Goal: Task Accomplishment & Management: Use online tool/utility

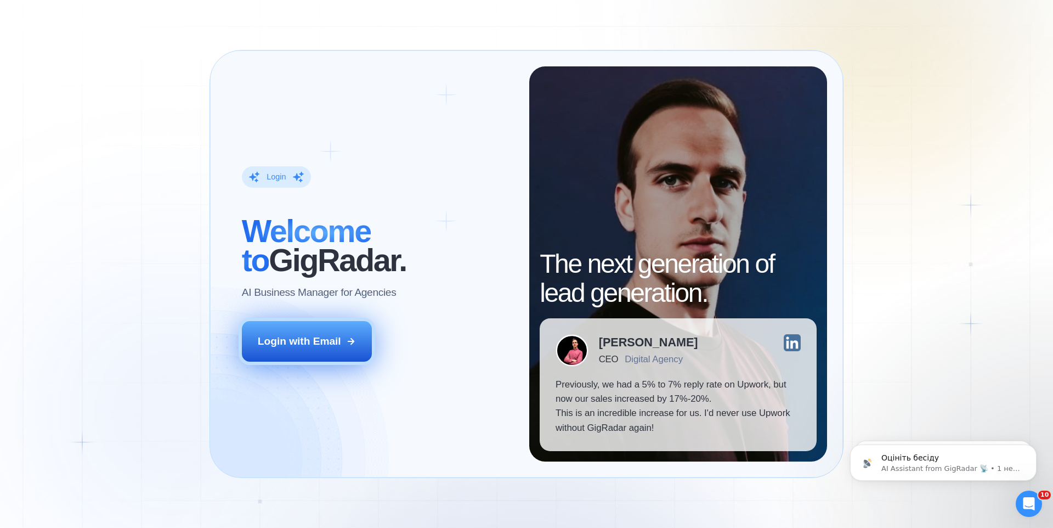
click at [327, 353] on button "Login with Email" at bounding box center [307, 341] width 131 height 41
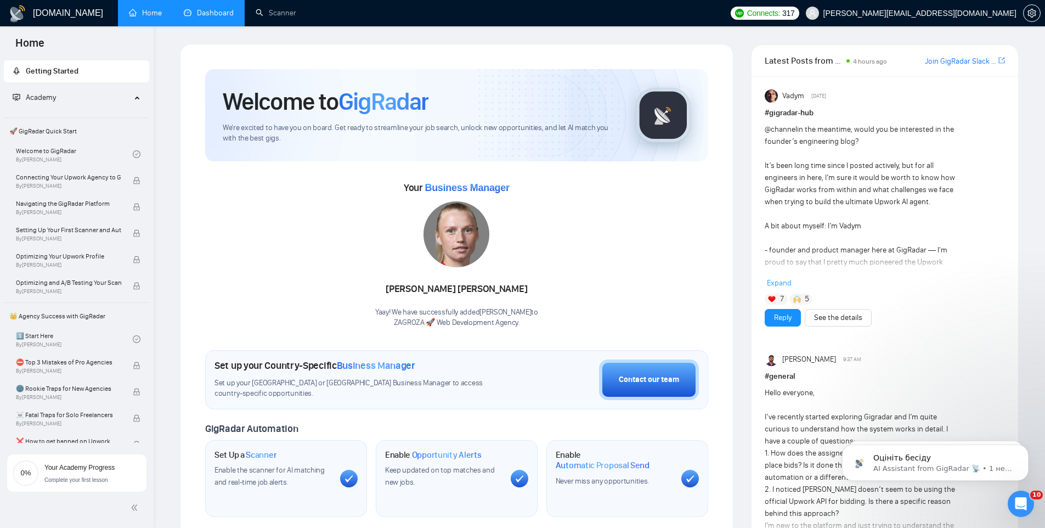
click at [211, 15] on link "Dashboard" at bounding box center [209, 12] width 50 height 9
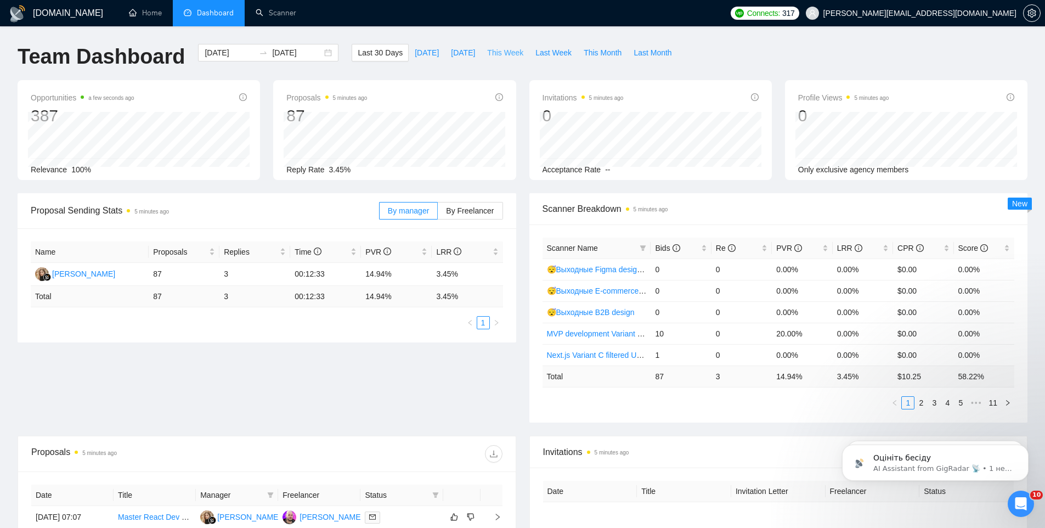
click at [497, 54] on span "This Week" at bounding box center [505, 53] width 36 height 12
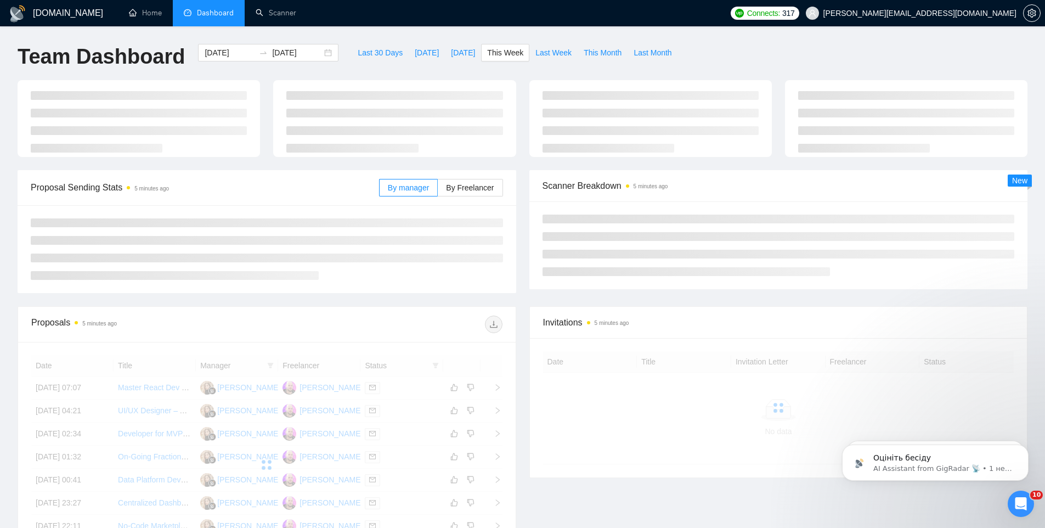
type input "[DATE]"
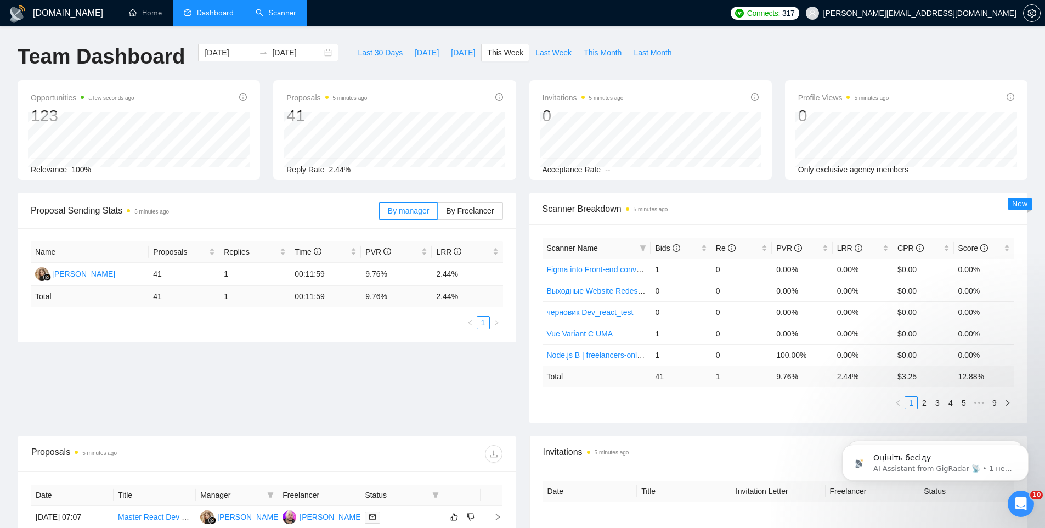
click at [267, 15] on link "Scanner" at bounding box center [276, 12] width 41 height 9
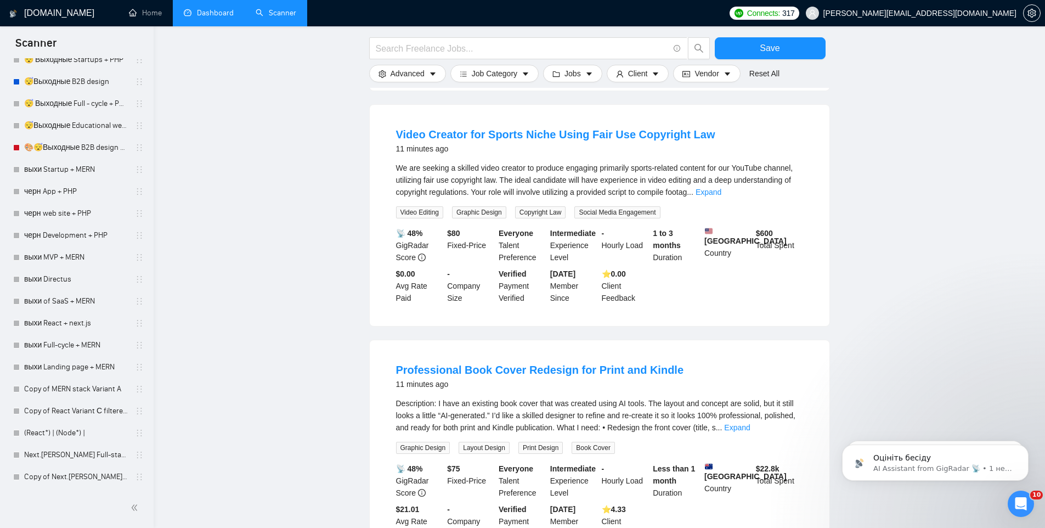
scroll to position [973, 0]
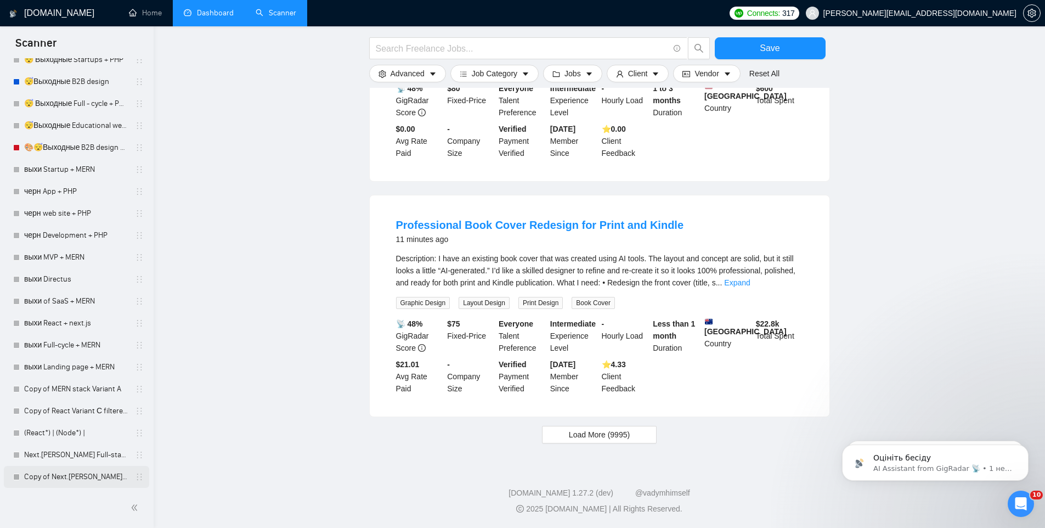
click at [63, 474] on link "Copy of Next.[PERSON_NAME] Full-stack + MERN" at bounding box center [76, 477] width 104 height 22
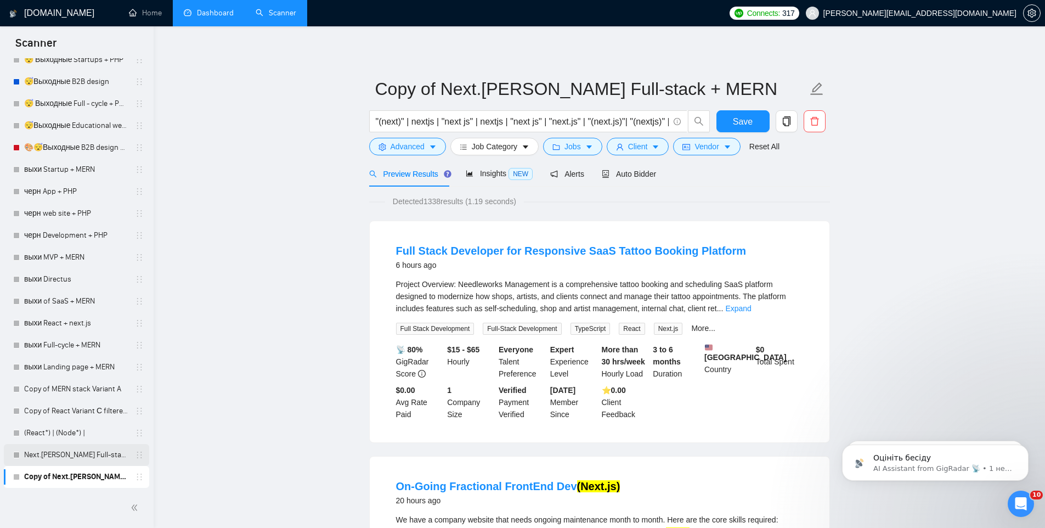
click at [58, 461] on link "Next.[PERSON_NAME] Full-stack + MERN" at bounding box center [76, 455] width 104 height 22
click at [59, 478] on link "Copy of Next.[PERSON_NAME] Full-stack + MERN" at bounding box center [76, 477] width 104 height 22
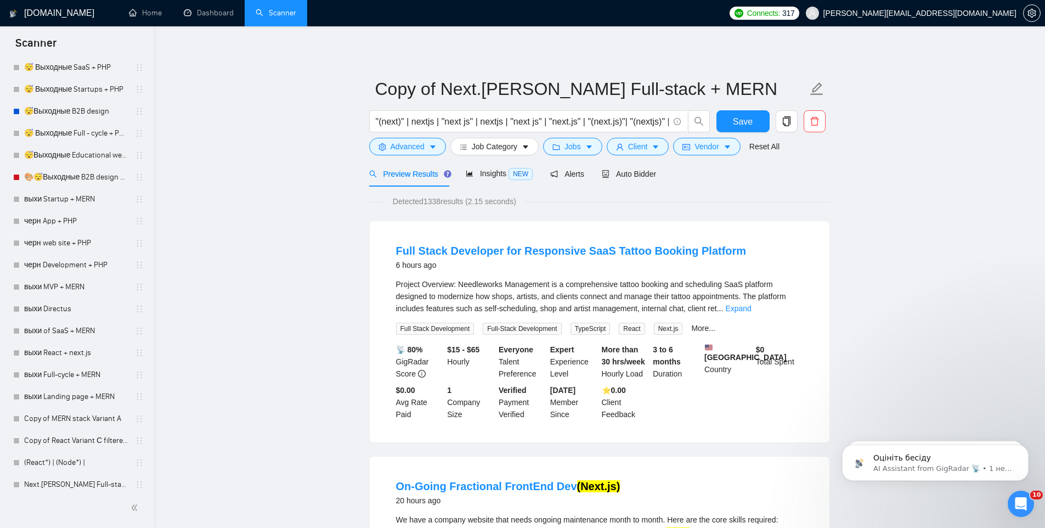
scroll to position [2982, 0]
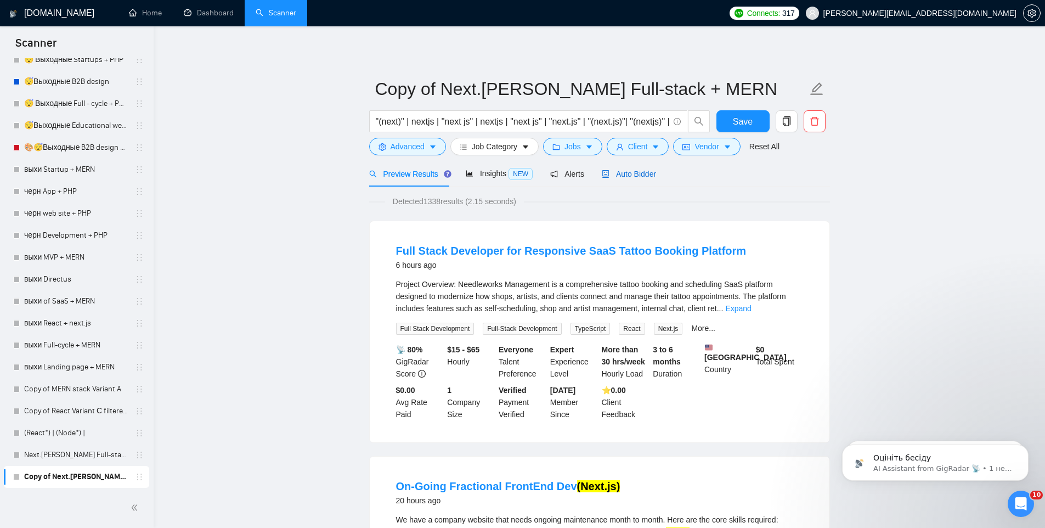
click at [626, 178] on span "Auto Bidder" at bounding box center [629, 173] width 54 height 9
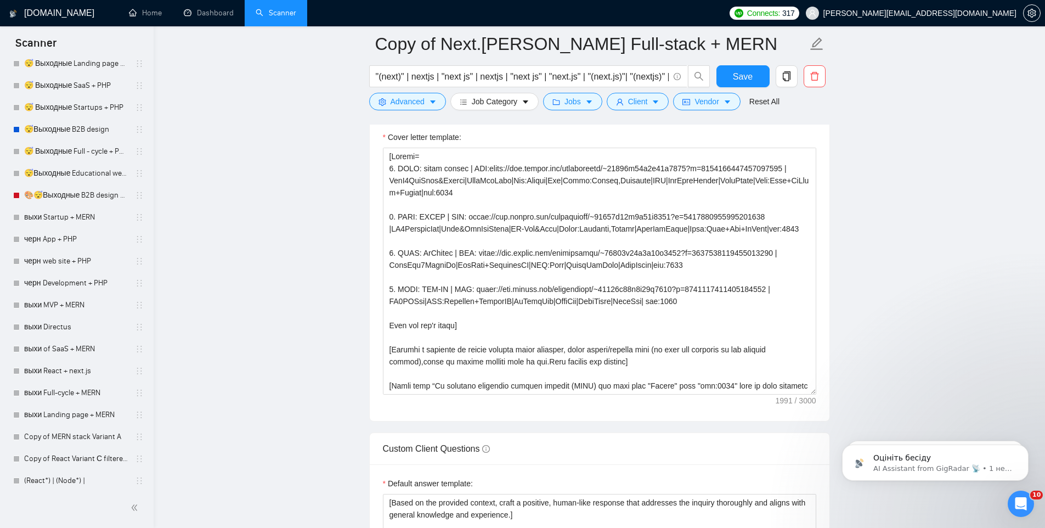
scroll to position [2982, 0]
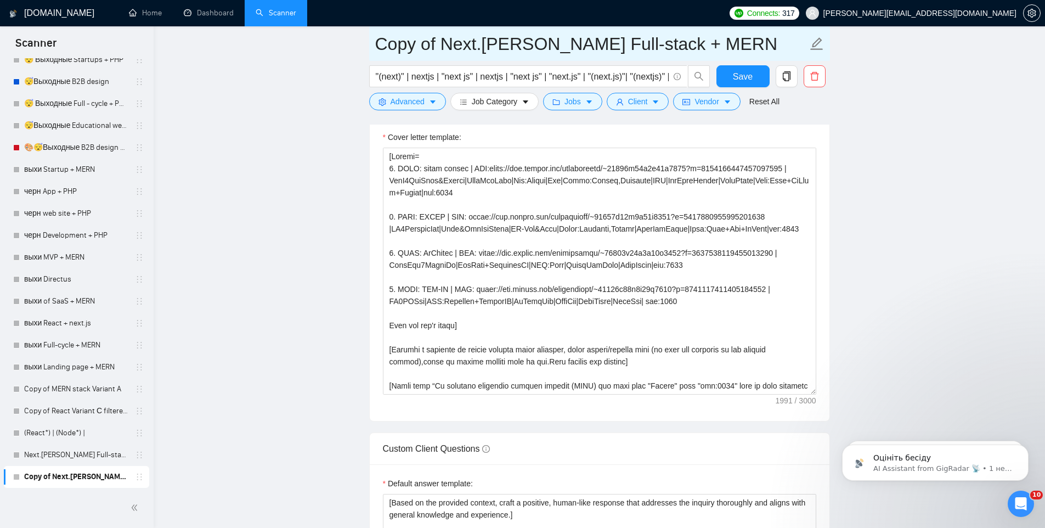
drag, startPoint x: 492, startPoint y: 41, endPoint x: 346, endPoint y: 35, distance: 146.6
click at [346, 35] on main "Copy of Next.[PERSON_NAME] Full-stack + MERN "(next)" | nextjs | "next js" | ne…" at bounding box center [599, 272] width 856 height 2994
type input "react [PERSON_NAME] Full-stack + MERN"
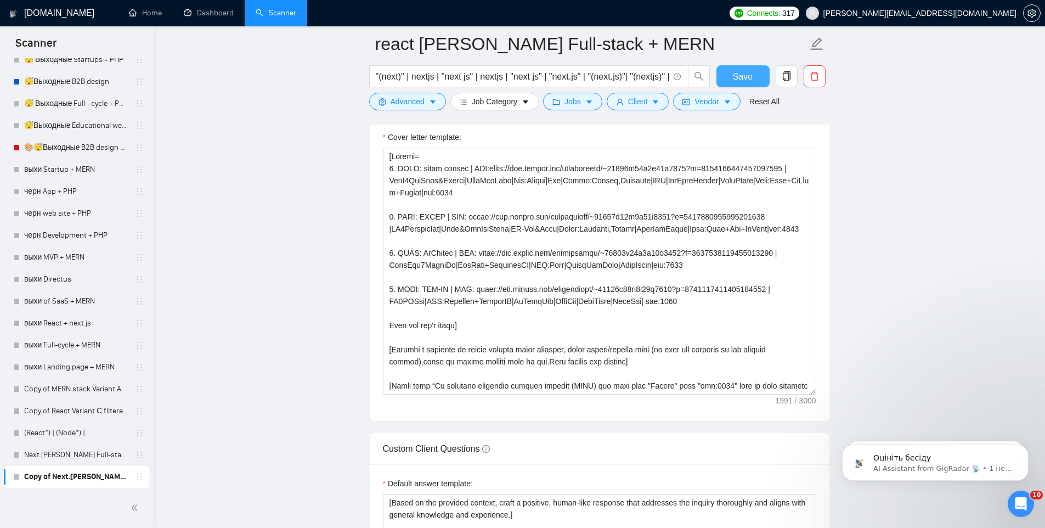
click at [750, 82] on span "Save" at bounding box center [743, 77] width 20 height 14
click at [787, 80] on icon "copy" at bounding box center [787, 76] width 10 height 10
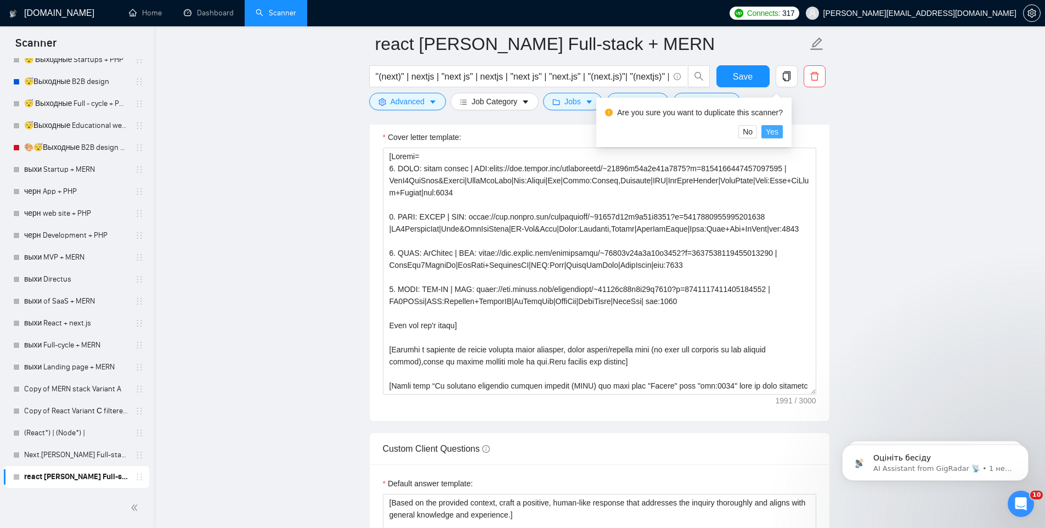
click at [772, 134] on span "Yes" at bounding box center [772, 132] width 13 height 12
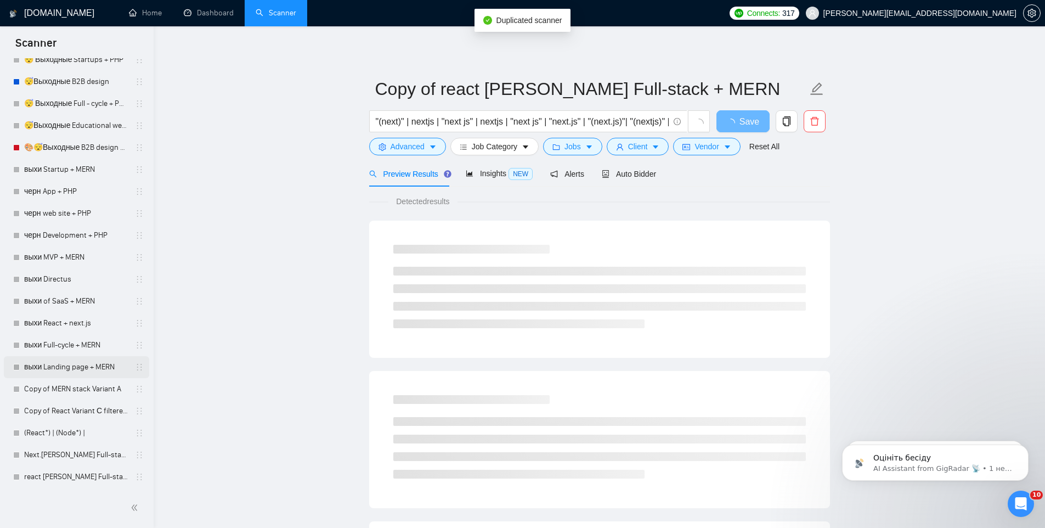
scroll to position [3004, 0]
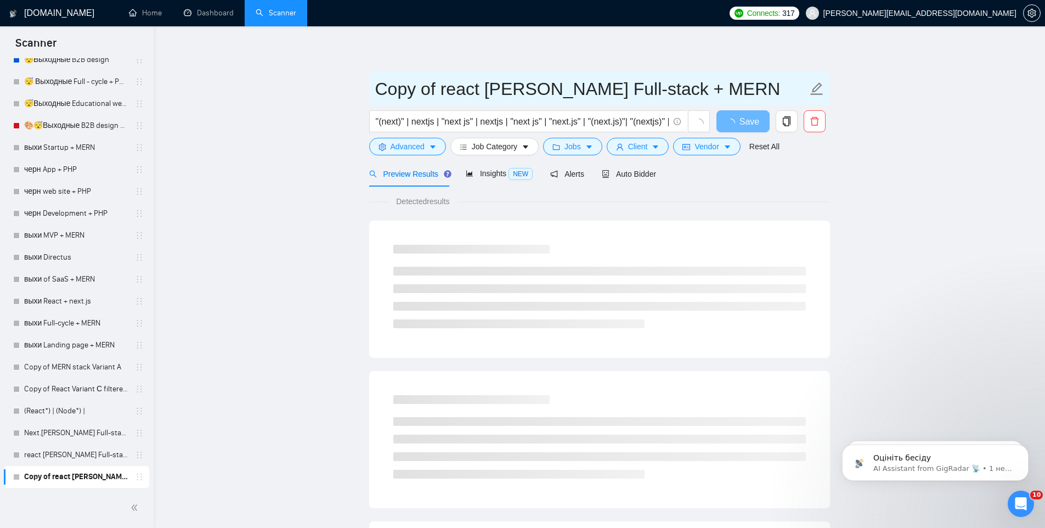
drag, startPoint x: 478, startPoint y: 93, endPoint x: 376, endPoint y: 87, distance: 101.7
click at [376, 87] on input "Copy of react [PERSON_NAME] Full-stack + MERN" at bounding box center [591, 88] width 432 height 27
paste input "Node.js"
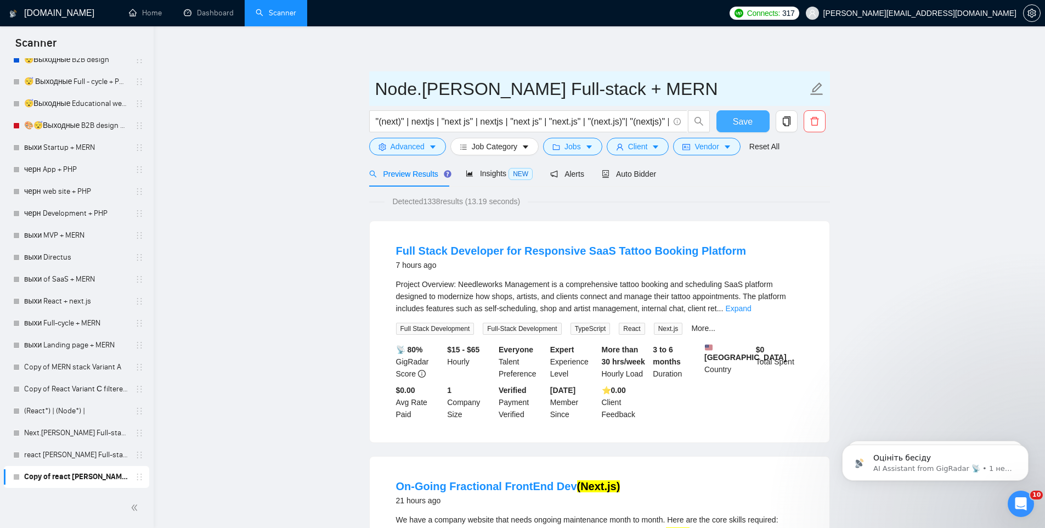
type input "Node.[PERSON_NAME] Full-stack + MERN"
click at [745, 122] on span "Save" at bounding box center [743, 122] width 20 height 14
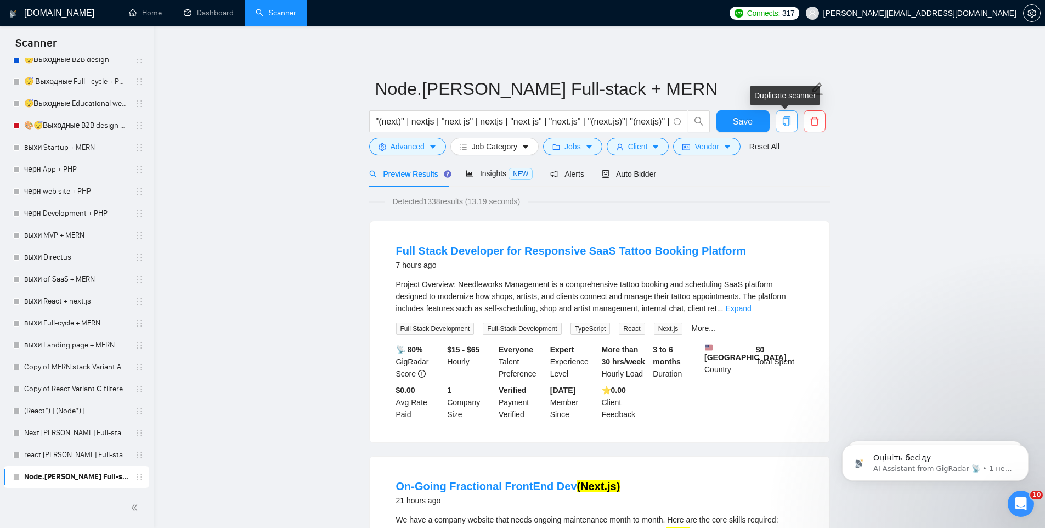
click at [792, 125] on span "copy" at bounding box center [786, 121] width 21 height 10
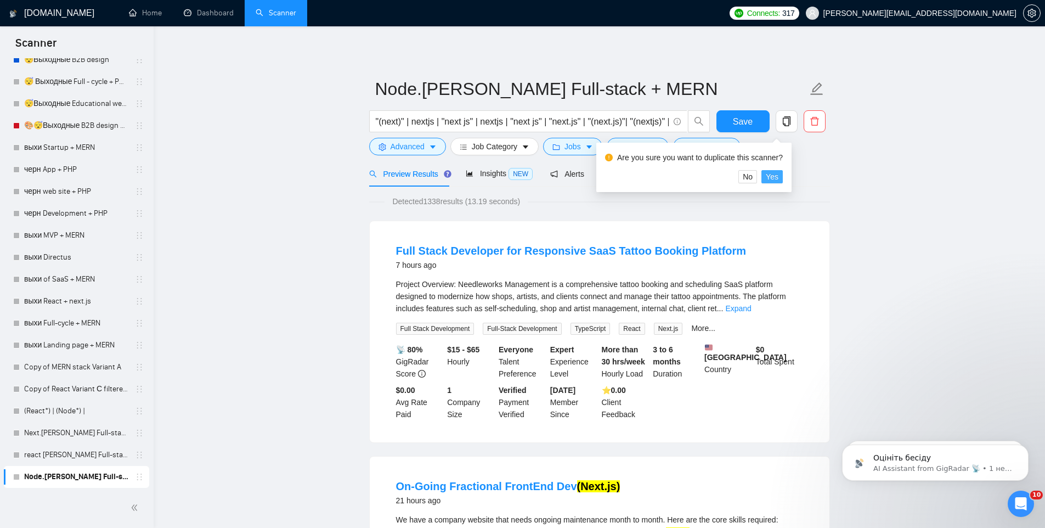
click at [778, 178] on span "Yes" at bounding box center [772, 177] width 13 height 12
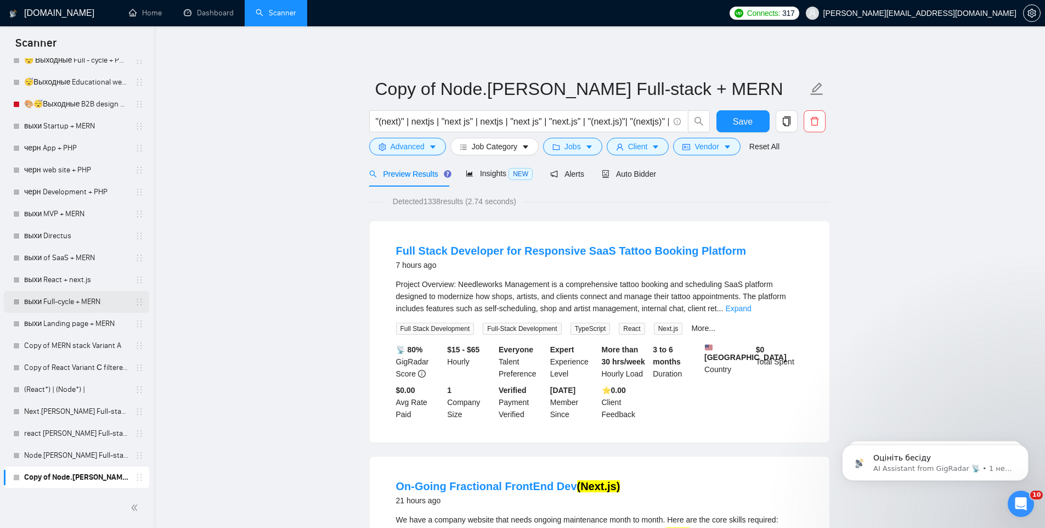
scroll to position [3026, 0]
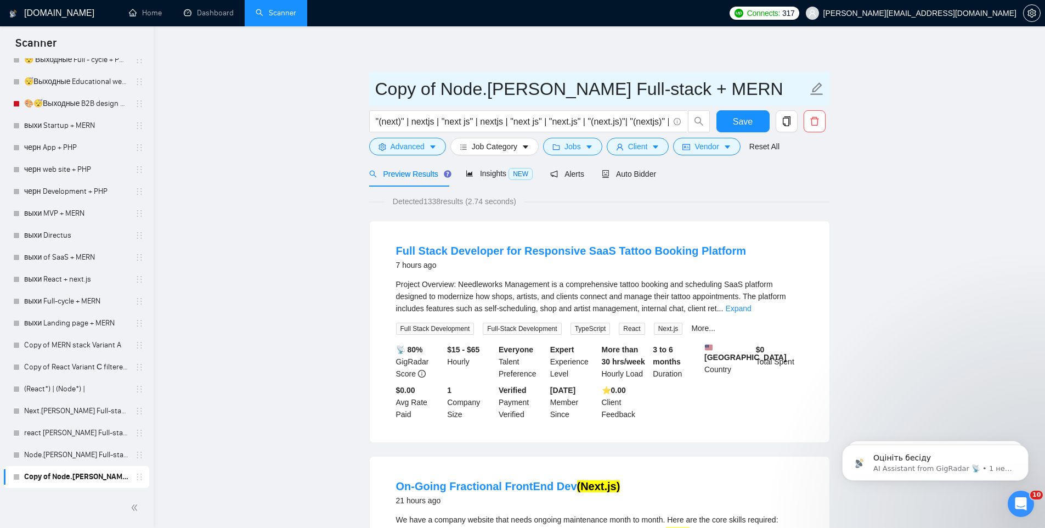
drag, startPoint x: 504, startPoint y: 87, endPoint x: 346, endPoint y: 95, distance: 158.8
paste input "Figma into Front-end conversion"
type input "Figma into Front-end conversion [PERSON_NAME] Full-stack + MERN"
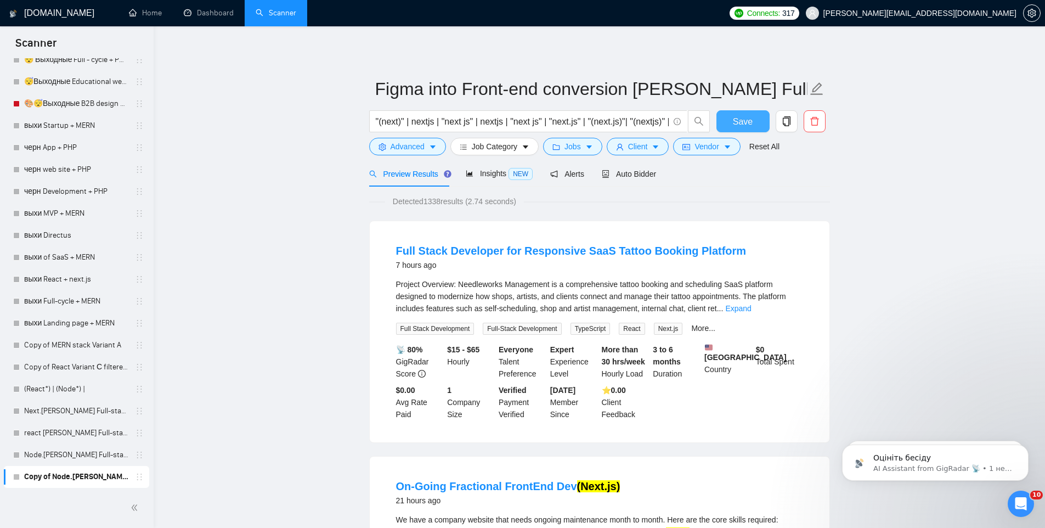
click at [759, 123] on button "Save" at bounding box center [742, 121] width 53 height 22
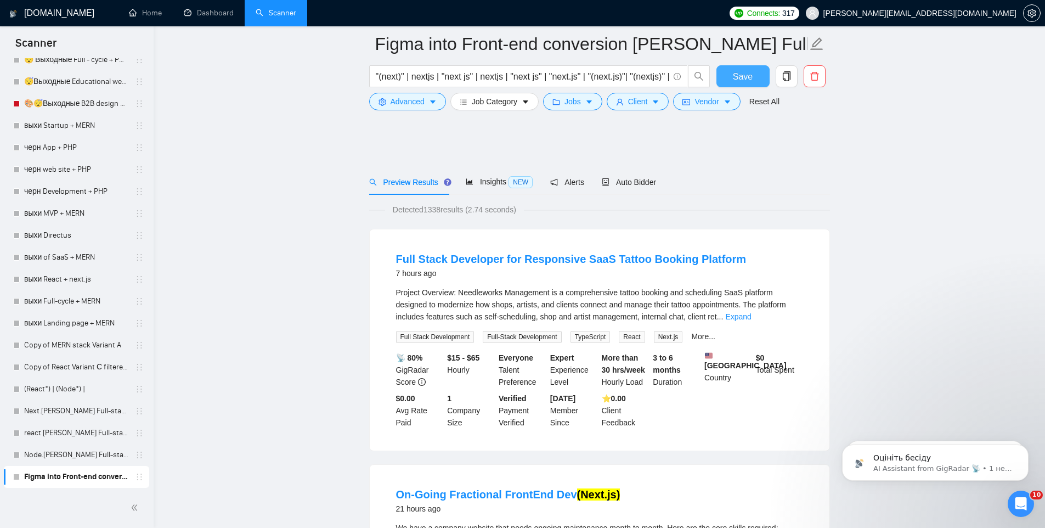
scroll to position [0, 0]
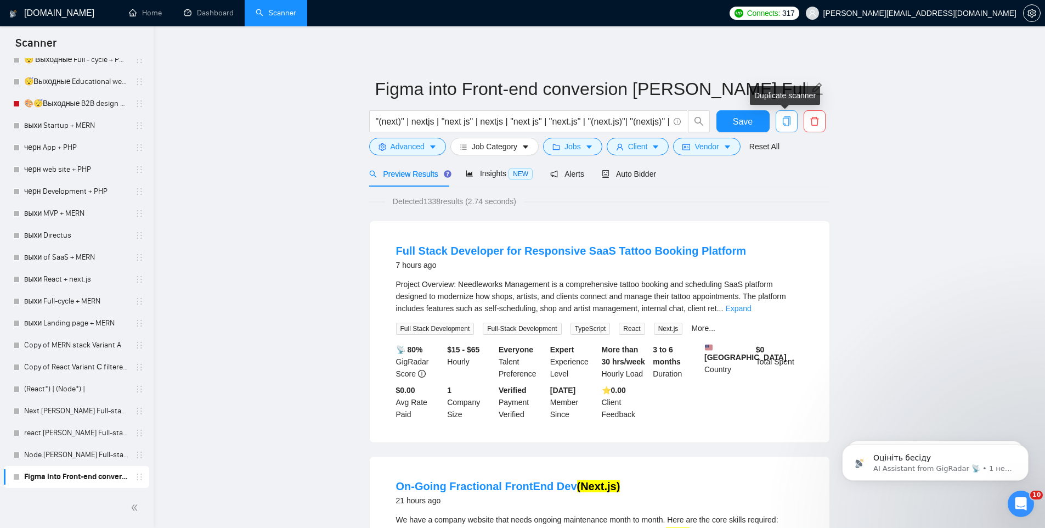
click at [784, 115] on button "button" at bounding box center [787, 121] width 22 height 22
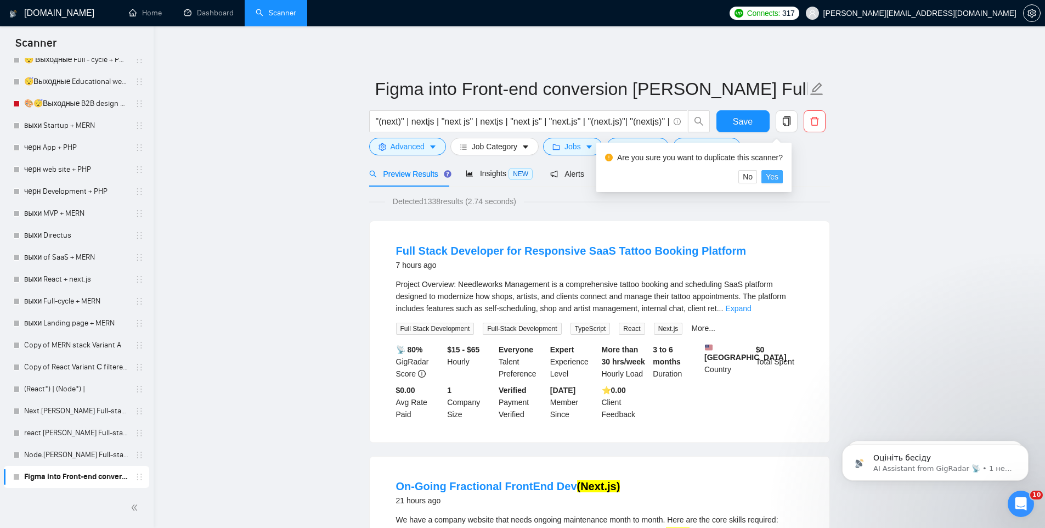
click at [778, 177] on span "Yes" at bounding box center [772, 177] width 13 height 12
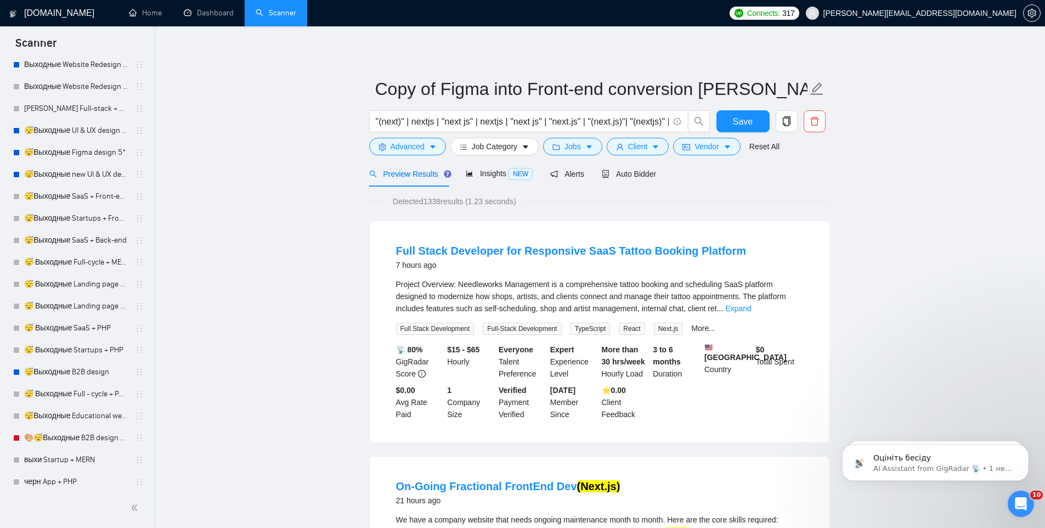
scroll to position [3047, 0]
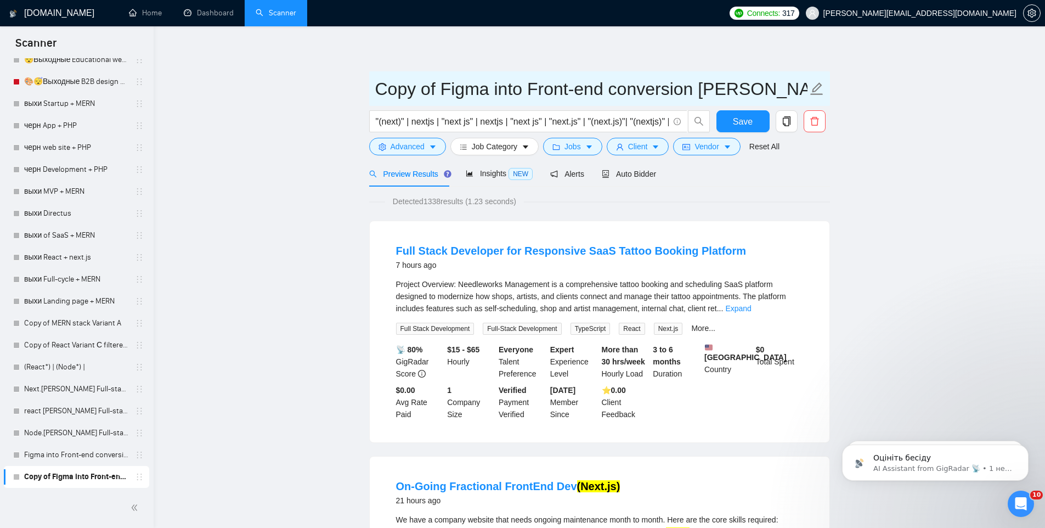
click at [483, 86] on input "Copy of Figma into Front-end conversion [PERSON_NAME] Full-stack + MERN" at bounding box center [591, 88] width 432 height 27
drag, startPoint x: 689, startPoint y: 92, endPoint x: 226, endPoint y: 95, distance: 463.5
paste input "Designs into Full Stack"
type input "Designs into Full Stack VLAD Full-stack + MERN"
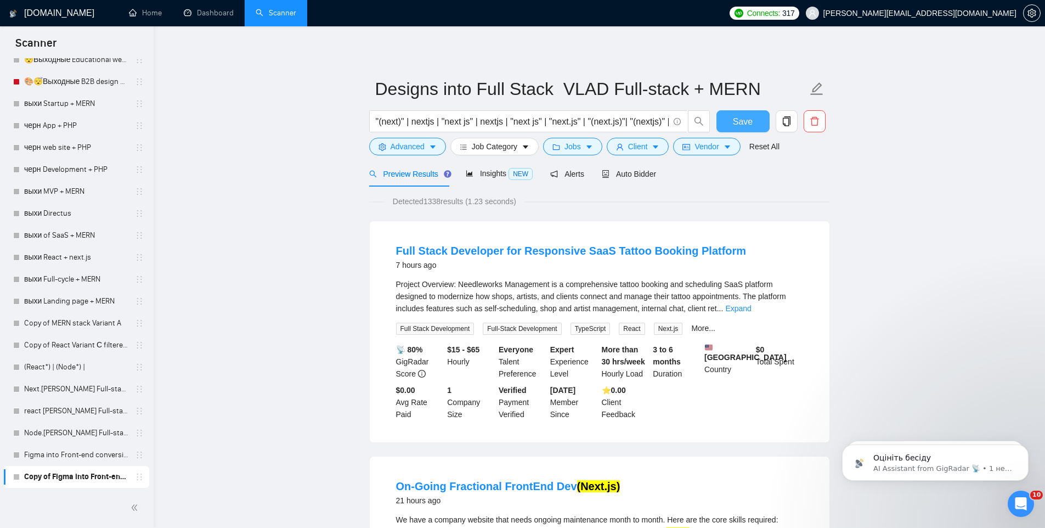
click at [737, 115] on span "Save" at bounding box center [743, 122] width 20 height 14
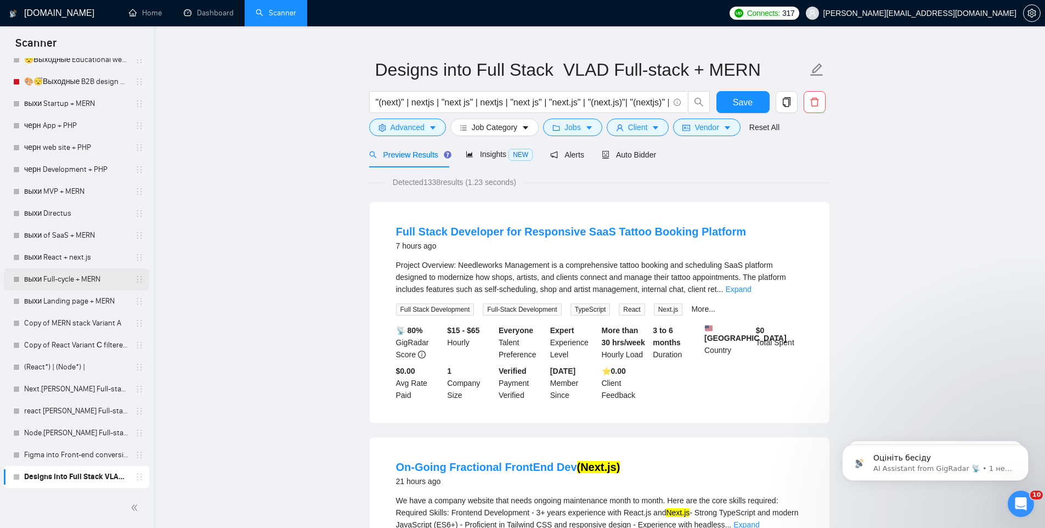
scroll to position [29, 0]
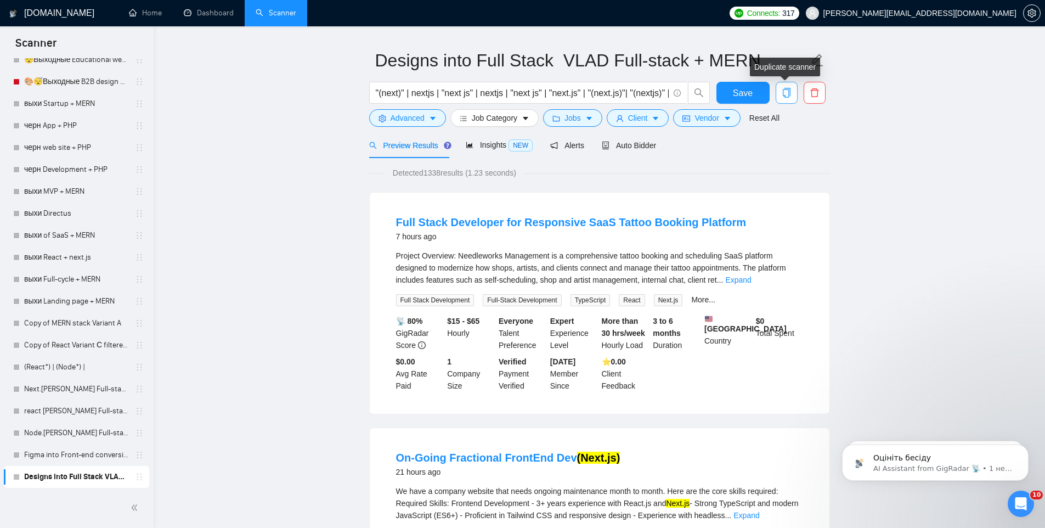
click at [791, 93] on span "copy" at bounding box center [786, 93] width 21 height 10
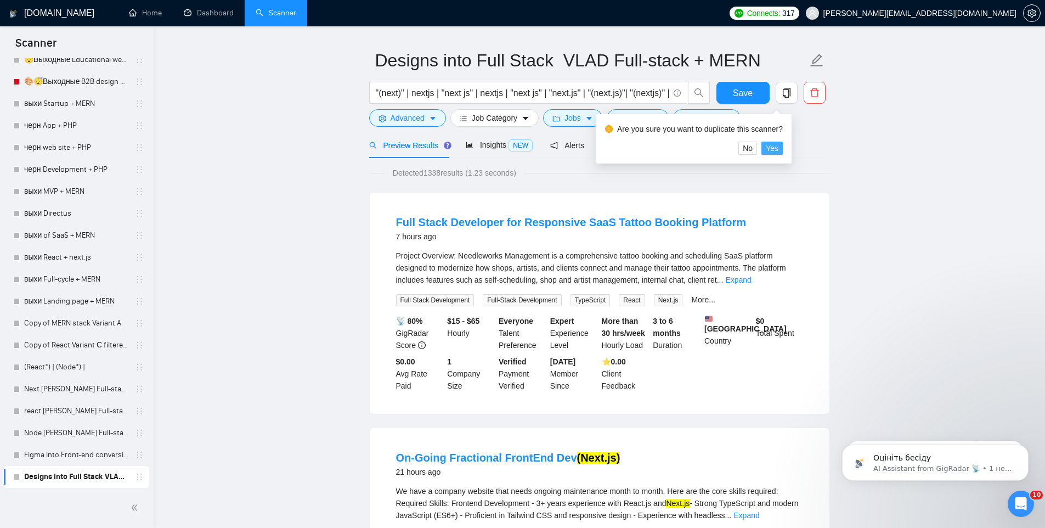
click at [778, 144] on span "Yes" at bounding box center [772, 148] width 13 height 12
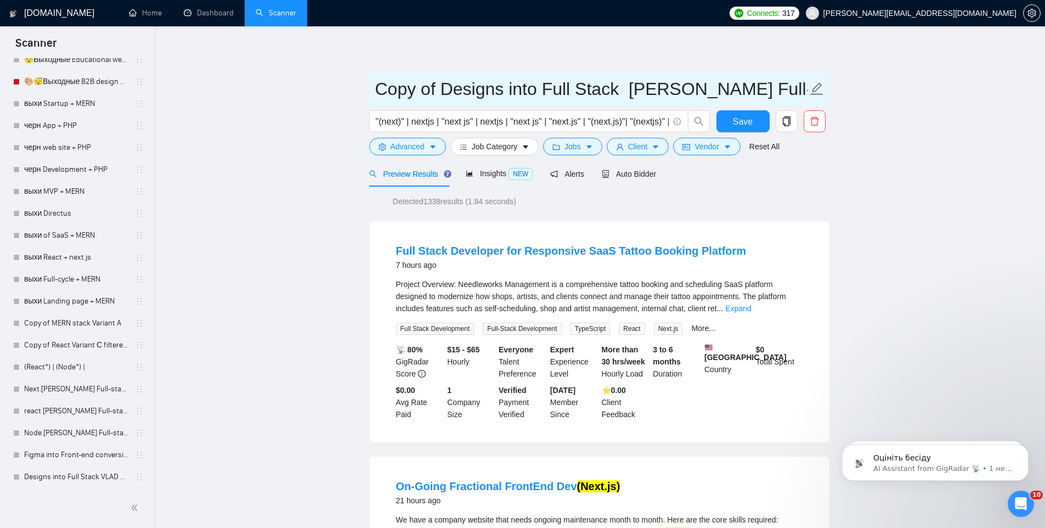
click at [478, 92] on input "Copy of Designs into Full Stack [PERSON_NAME] Full-stack + MERN" at bounding box center [591, 88] width 432 height 27
drag, startPoint x: 624, startPoint y: 86, endPoint x: 340, endPoint y: 83, distance: 284.1
paste input "Landing page"
type input "Landing page [PERSON_NAME] Full-stack + MERN"
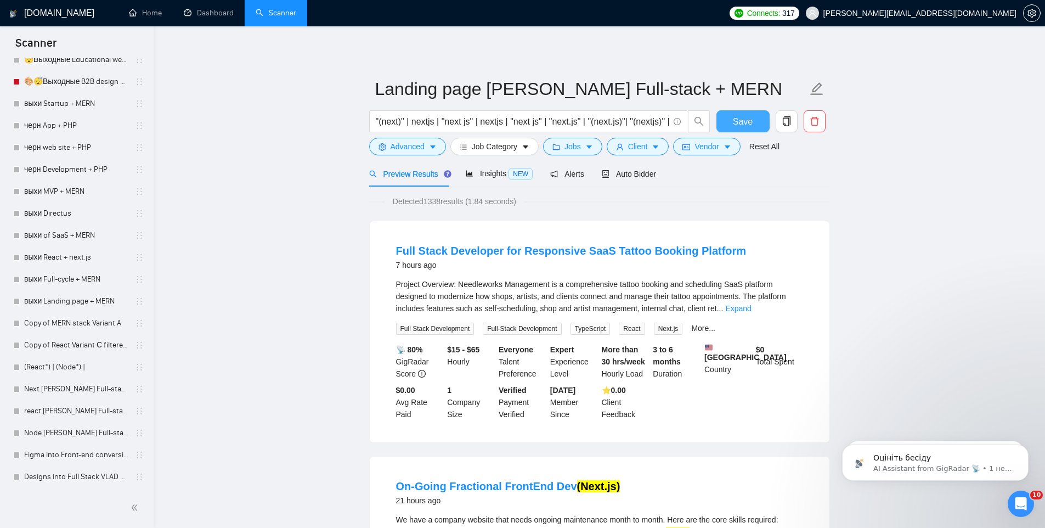
click at [726, 123] on button "Save" at bounding box center [742, 121] width 53 height 22
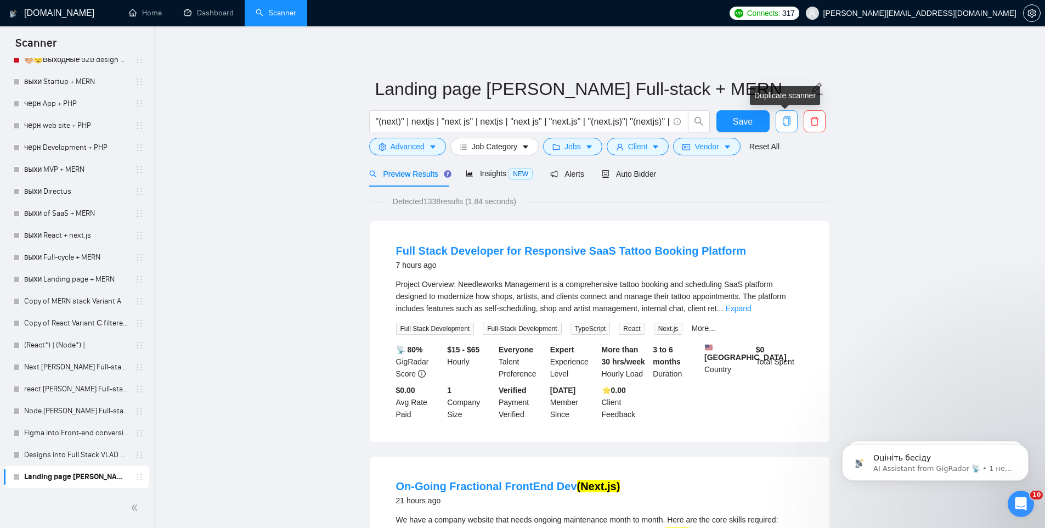
click at [785, 121] on icon "copy" at bounding box center [787, 121] width 10 height 10
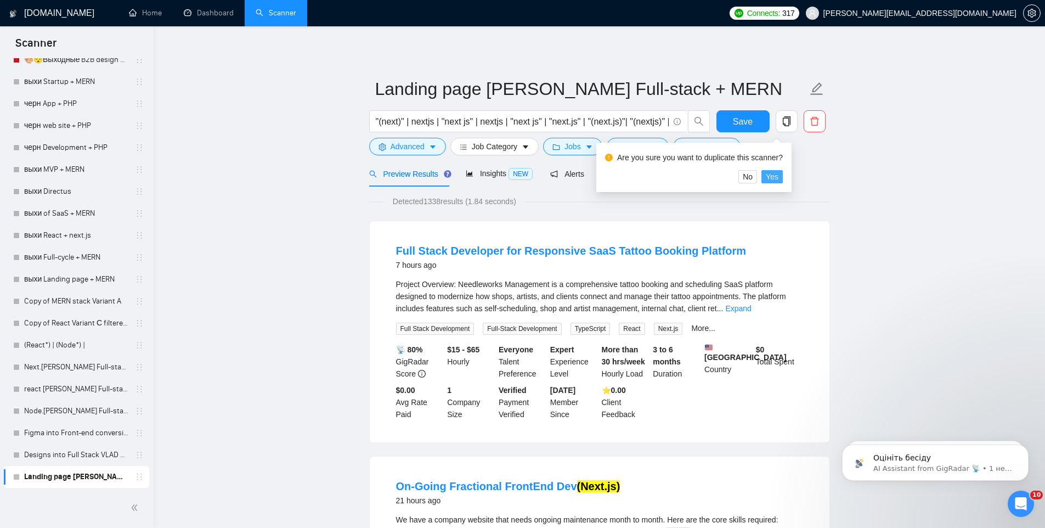
click at [783, 178] on button "Yes" at bounding box center [771, 176] width 21 height 13
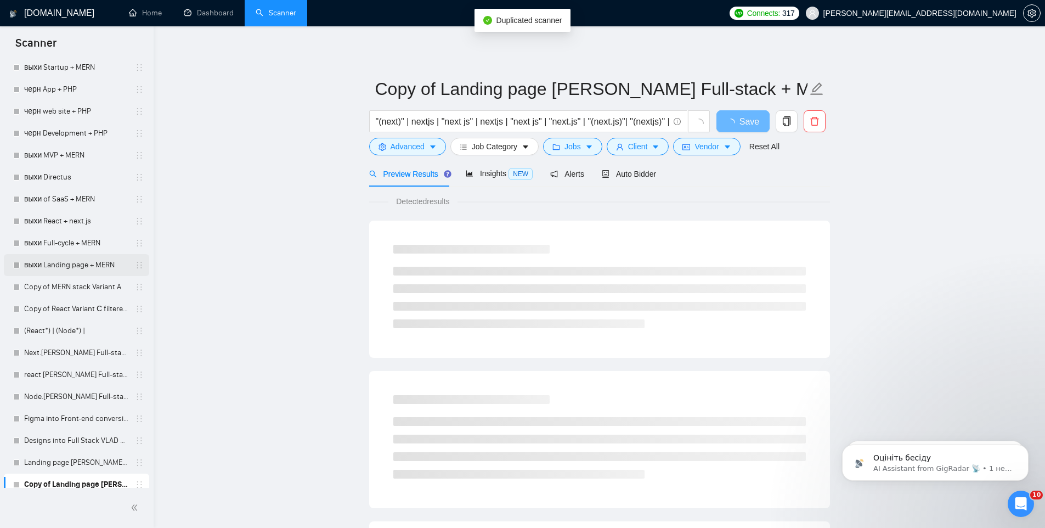
scroll to position [3091, 0]
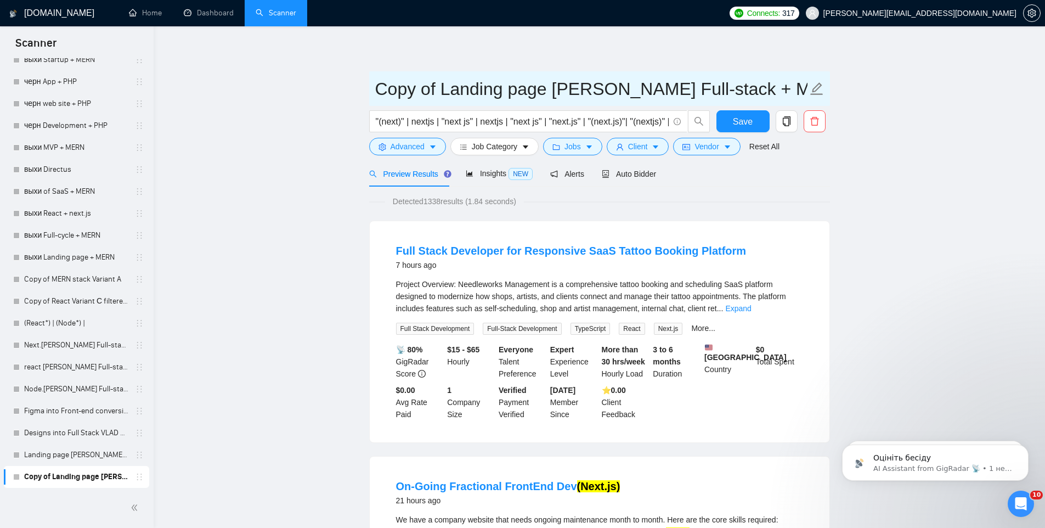
drag, startPoint x: 416, startPoint y: 88, endPoint x: 310, endPoint y: 83, distance: 105.4
paste input "MVP development"
drag, startPoint x: 647, startPoint y: 87, endPoint x: 234, endPoint y: 76, distance: 413.7
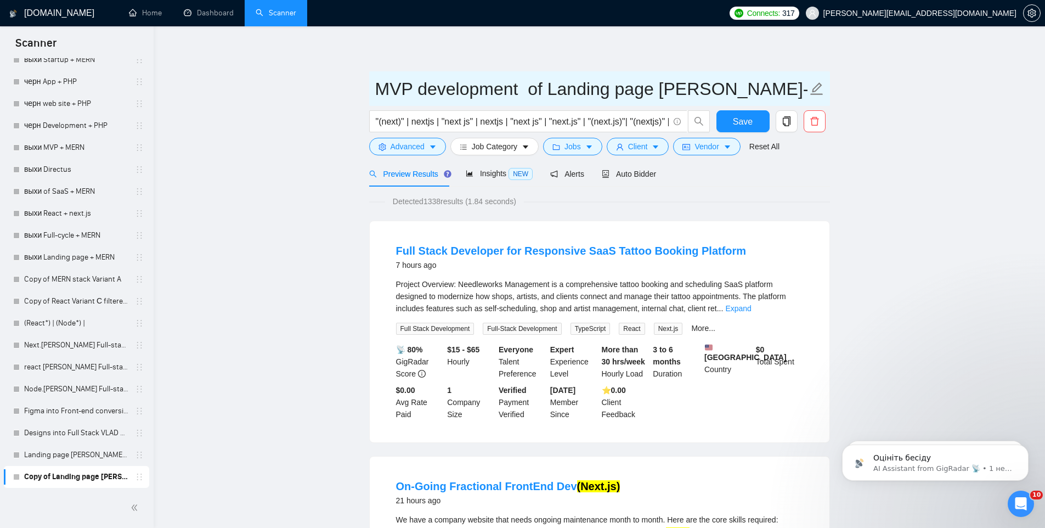
paste input "text"
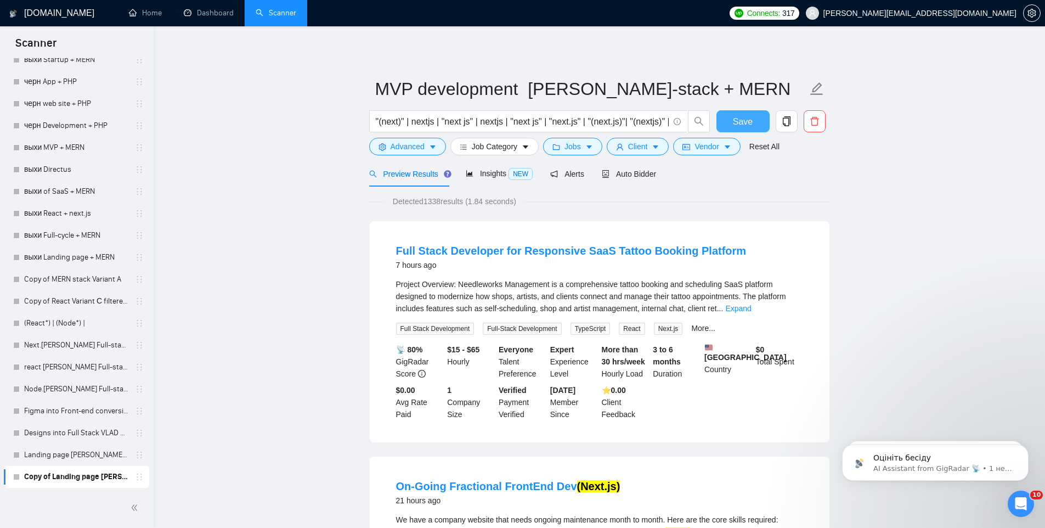
click at [741, 115] on span "Save" at bounding box center [743, 122] width 20 height 14
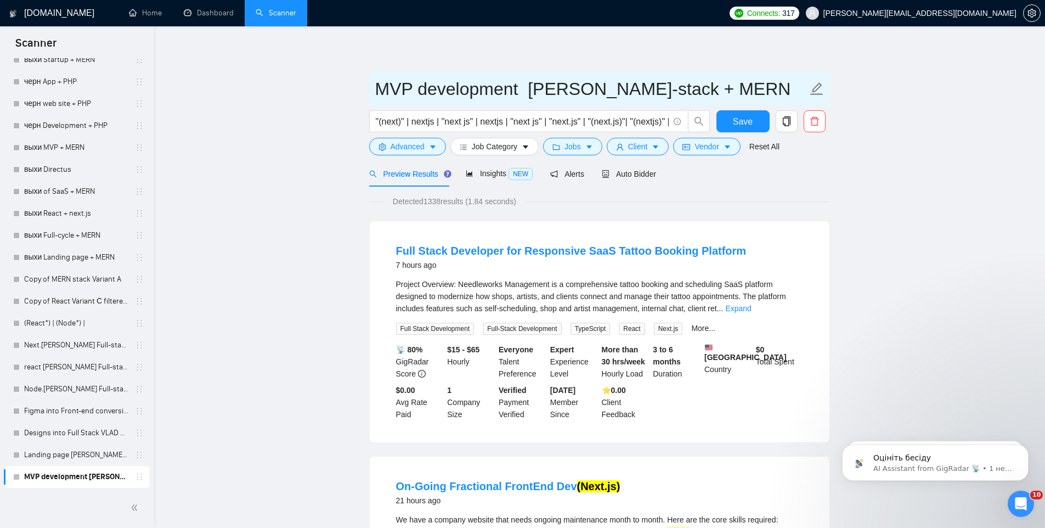
click at [486, 85] on input "MVP development [PERSON_NAME]-stack + MERN" at bounding box center [591, 88] width 432 height 27
drag, startPoint x: 522, startPoint y: 88, endPoint x: 181, endPoint y: 106, distance: 341.1
click at [459, 106] on form "MVP development [PERSON_NAME]-stack + MERN "(next)" | nextjs | "next js" | next…" at bounding box center [599, 115] width 461 height 89
drag, startPoint x: 520, startPoint y: 85, endPoint x: 145, endPoint y: 113, distance: 375.7
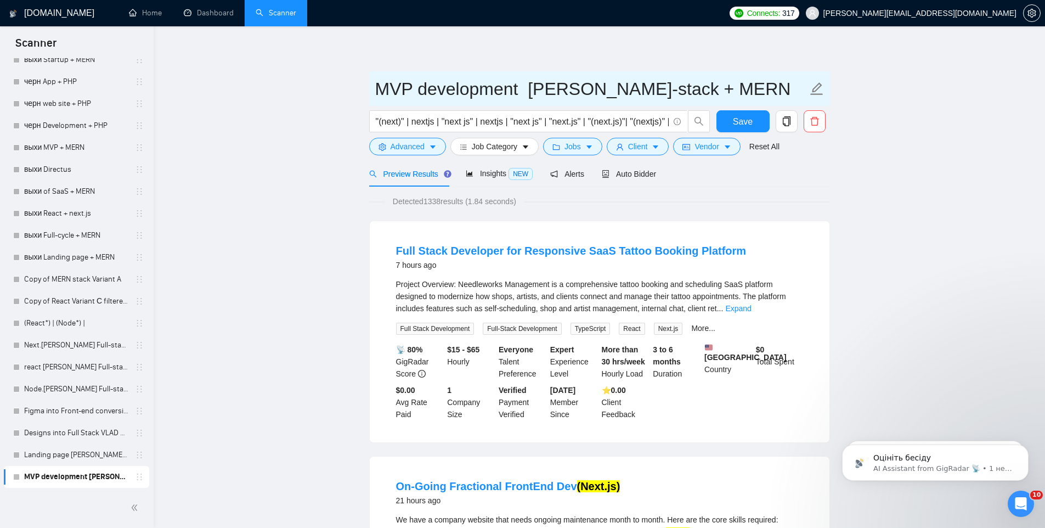
drag, startPoint x: 520, startPoint y: 87, endPoint x: 370, endPoint y: 88, distance: 149.7
click at [370, 88] on span "MVP development [PERSON_NAME]-stack + MERN" at bounding box center [599, 88] width 461 height 35
paste input "SaaS"
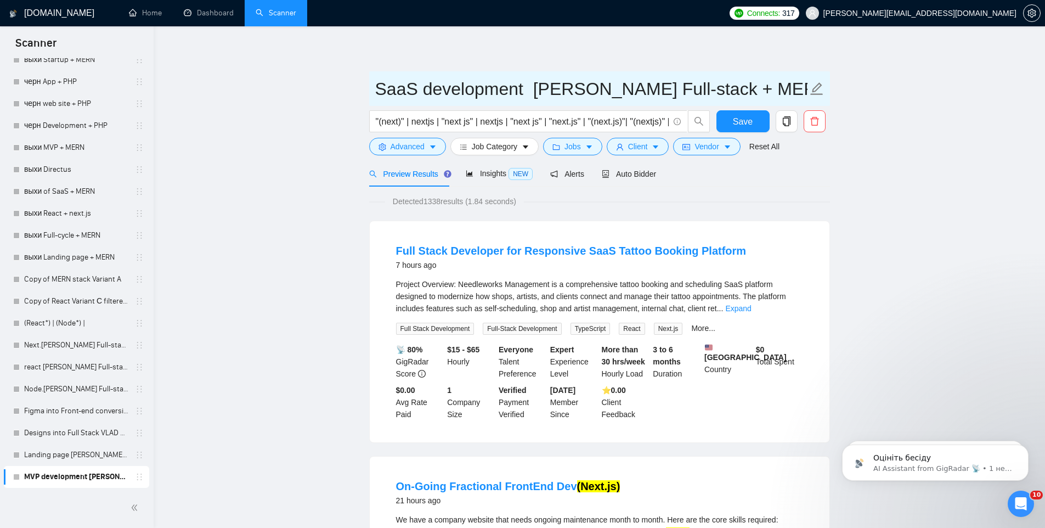
drag, startPoint x: 524, startPoint y: 90, endPoint x: 234, endPoint y: 67, distance: 291.1
paste input "tartups"
drag, startPoint x: 442, startPoint y: 87, endPoint x: 307, endPoint y: 88, distance: 135.5
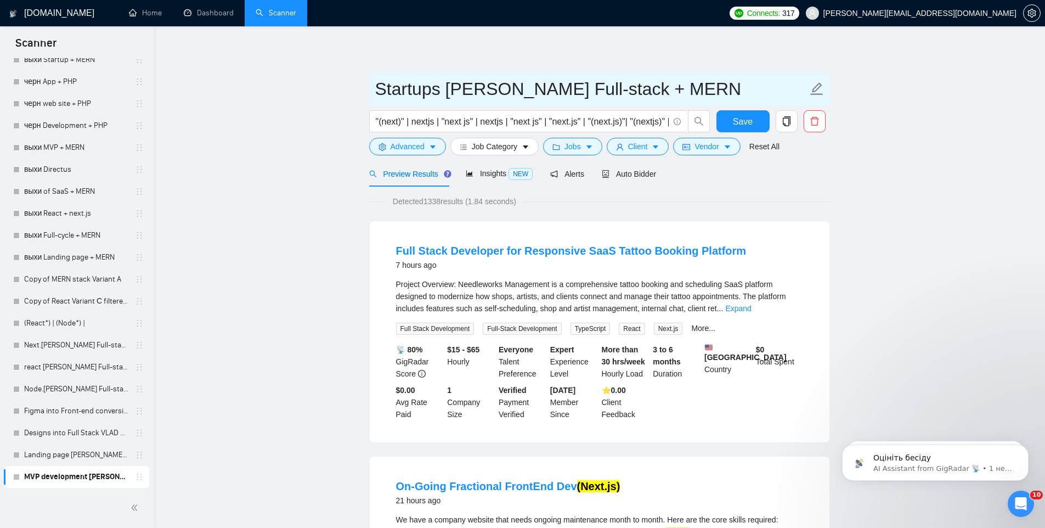
paste input "Full-cycle development"
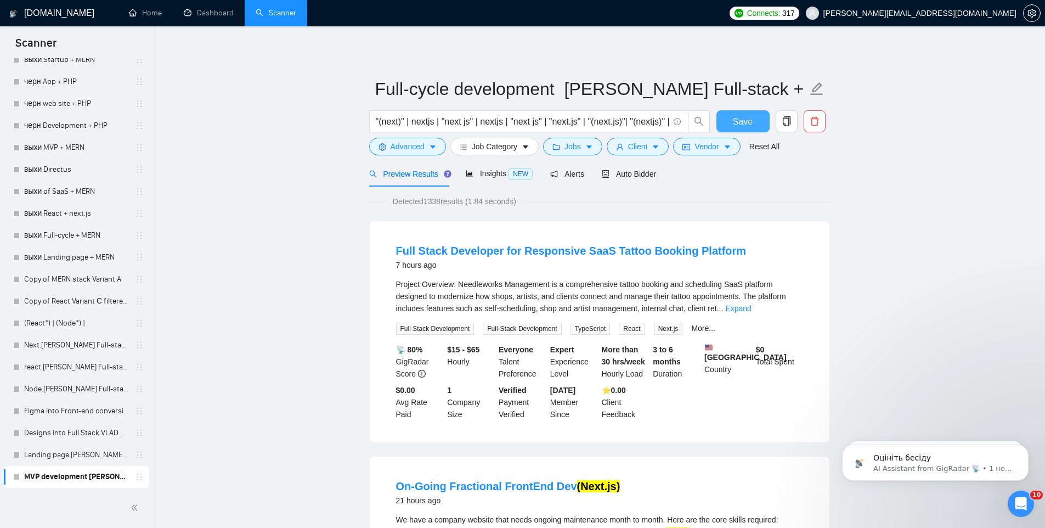
click at [751, 125] on span "Save" at bounding box center [743, 122] width 20 height 14
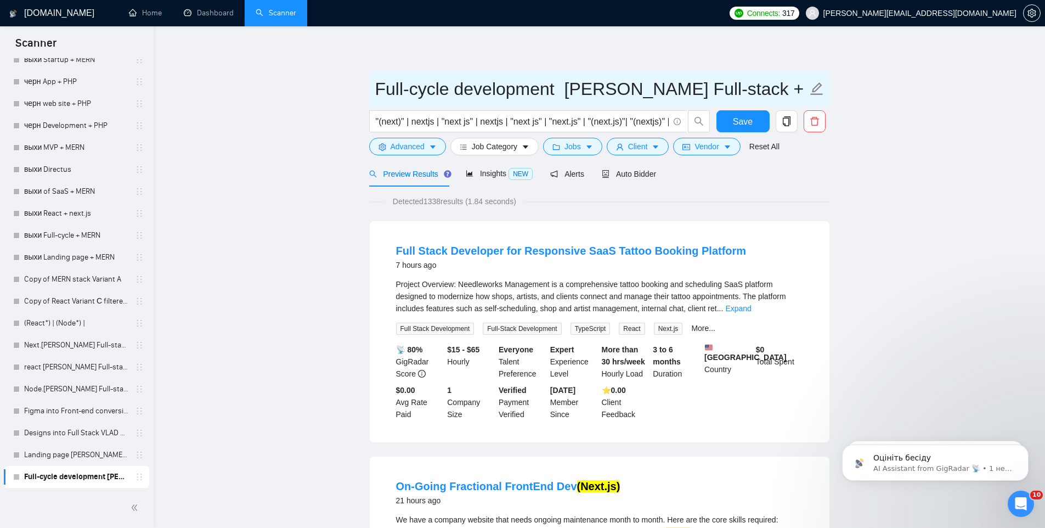
click at [551, 88] on input "Full-cycle development [PERSON_NAME] Full-stack + MERN" at bounding box center [591, 88] width 432 height 27
drag, startPoint x: 560, startPoint y: 88, endPoint x: 182, endPoint y: 88, distance: 378.5
paste input "Dashboard dev"
type input "Dashboard dev [PERSON_NAME] Full-stack + MERN"
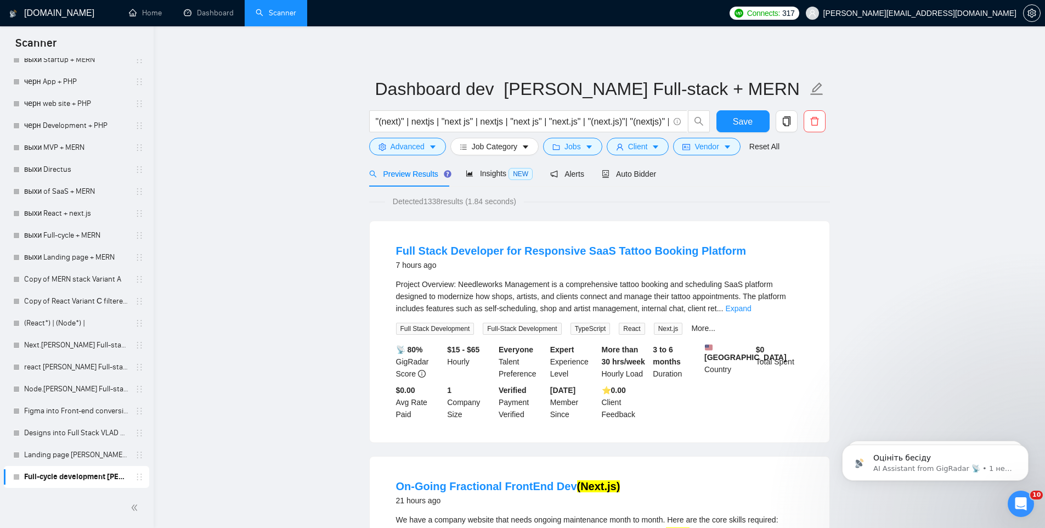
click at [734, 118] on span "Save" at bounding box center [743, 122] width 20 height 14
click at [785, 120] on icon "copy" at bounding box center [787, 121] width 10 height 10
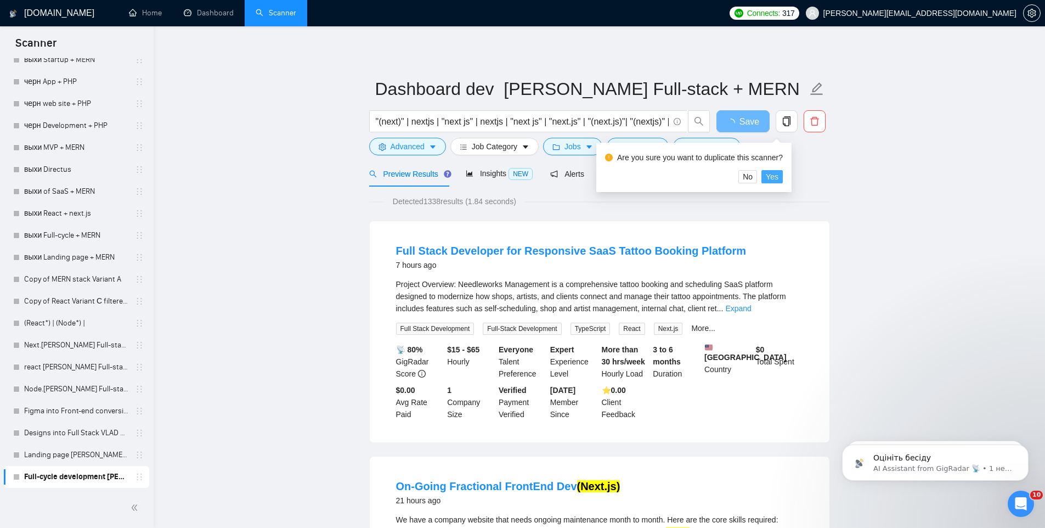
click at [783, 179] on button "Yes" at bounding box center [771, 176] width 21 height 13
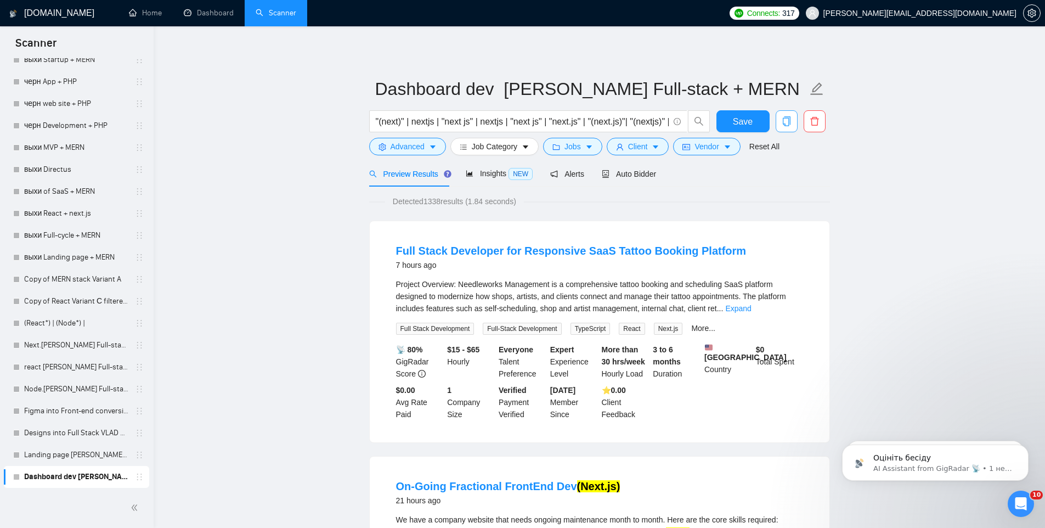
click at [785, 117] on icon "copy" at bounding box center [787, 121] width 10 height 10
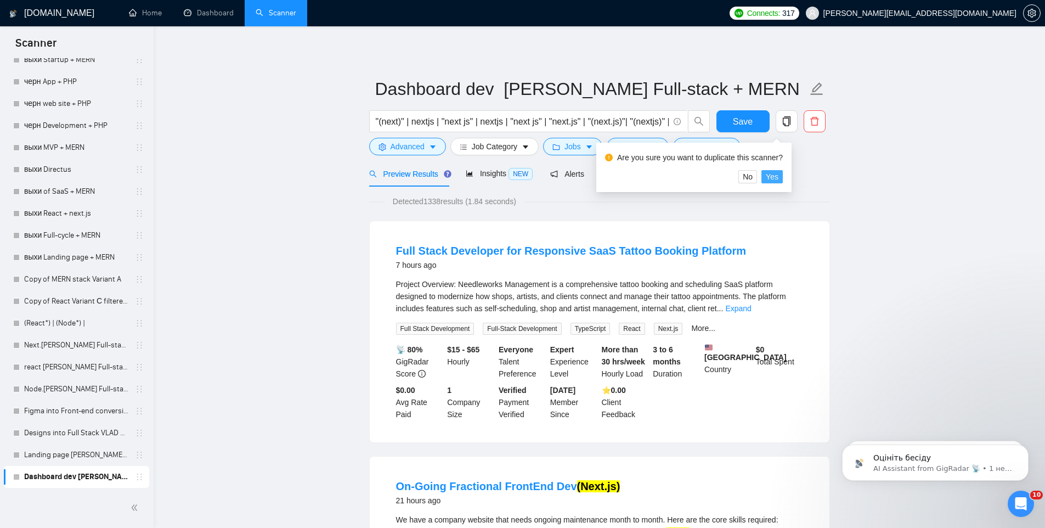
click at [783, 183] on button "Yes" at bounding box center [771, 176] width 21 height 13
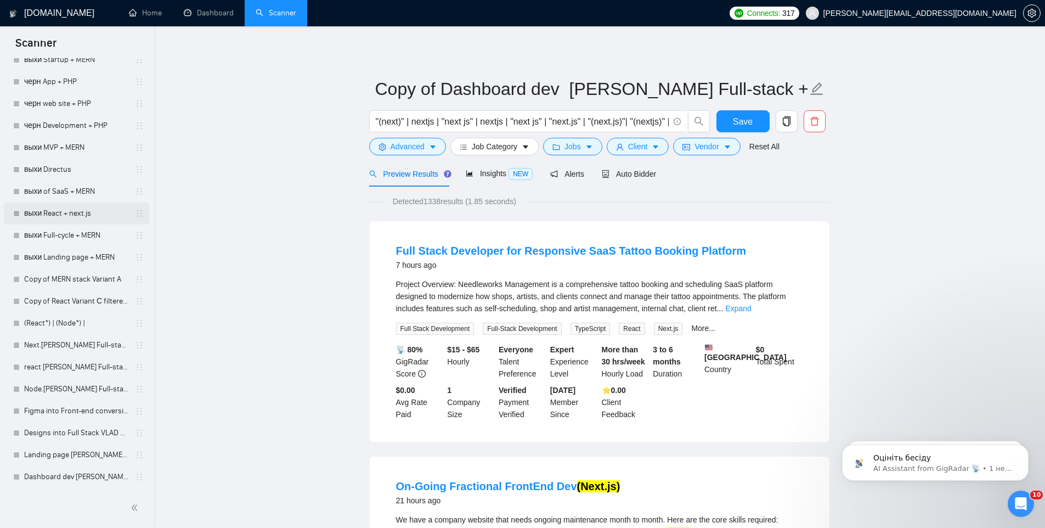
scroll to position [3112, 0]
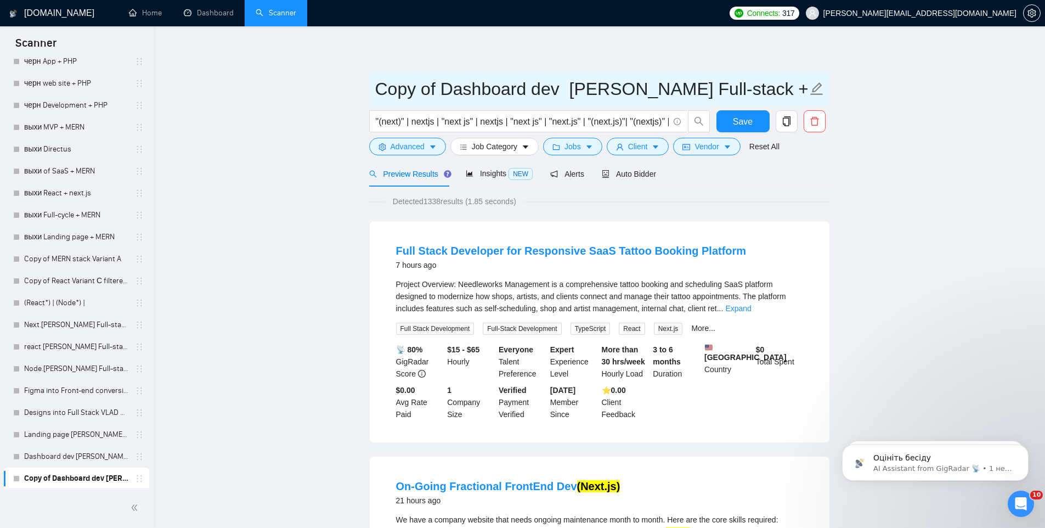
drag, startPoint x: 610, startPoint y: 88, endPoint x: 203, endPoint y: 86, distance: 407.5
click at [552, 89] on input "Copy of Dashboard dev [PERSON_NAME] Full-stack + MERN" at bounding box center [591, 88] width 432 height 27
drag, startPoint x: 554, startPoint y: 89, endPoint x: 316, endPoint y: 88, distance: 238.1
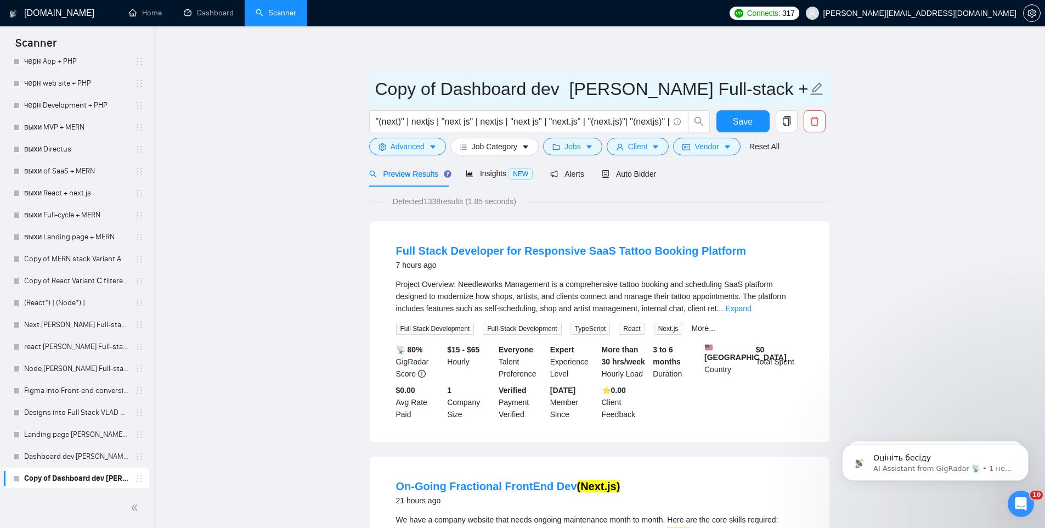
paste input "rporate website"
type input "Corporate website [PERSON_NAME] Full-stack + MERN"
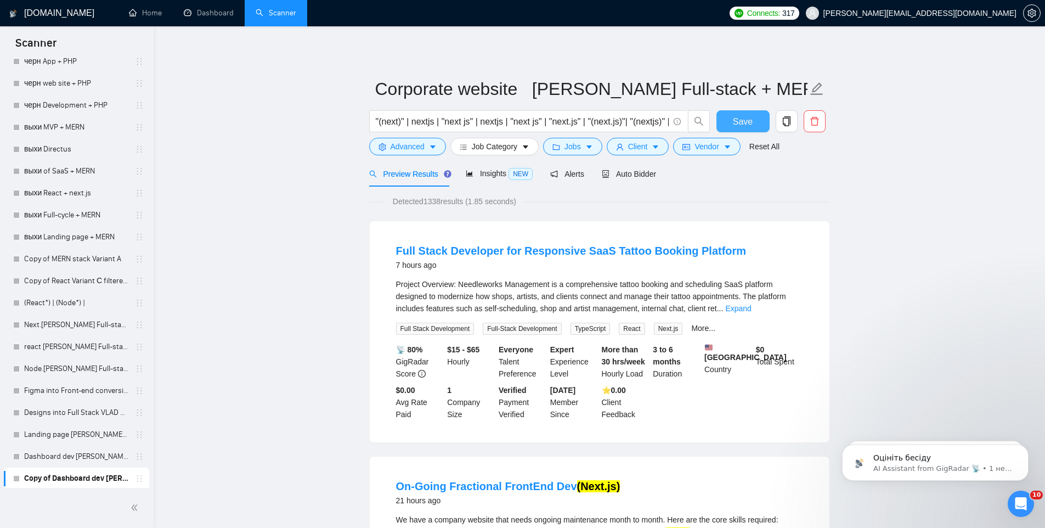
click at [737, 117] on span "Save" at bounding box center [743, 122] width 20 height 14
click at [786, 126] on button "button" at bounding box center [787, 121] width 22 height 22
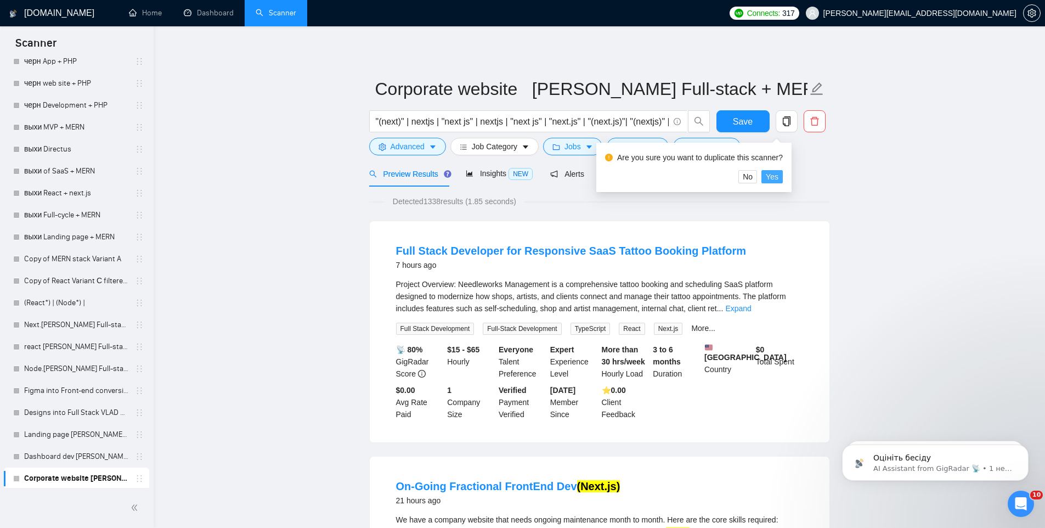
click at [783, 172] on button "Yes" at bounding box center [771, 176] width 21 height 13
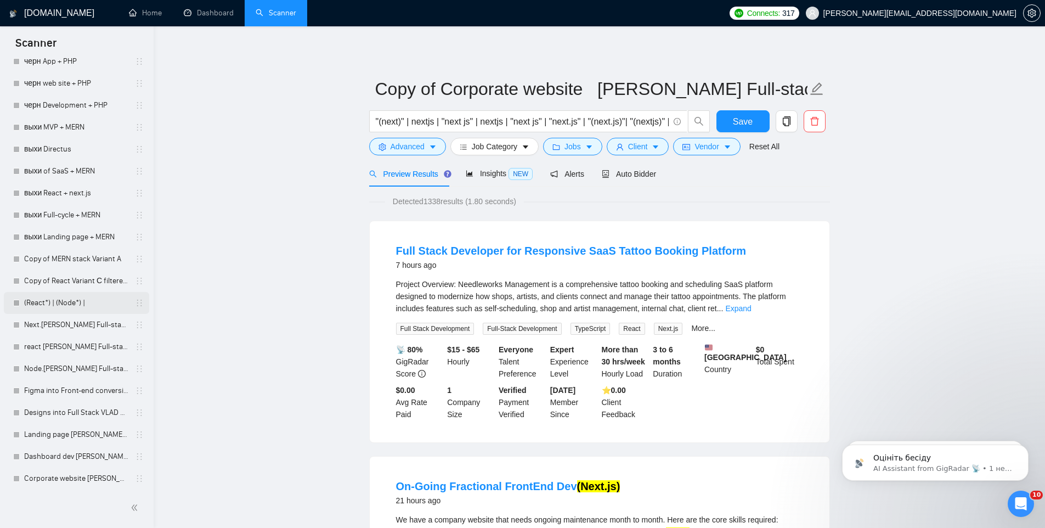
scroll to position [3114, 0]
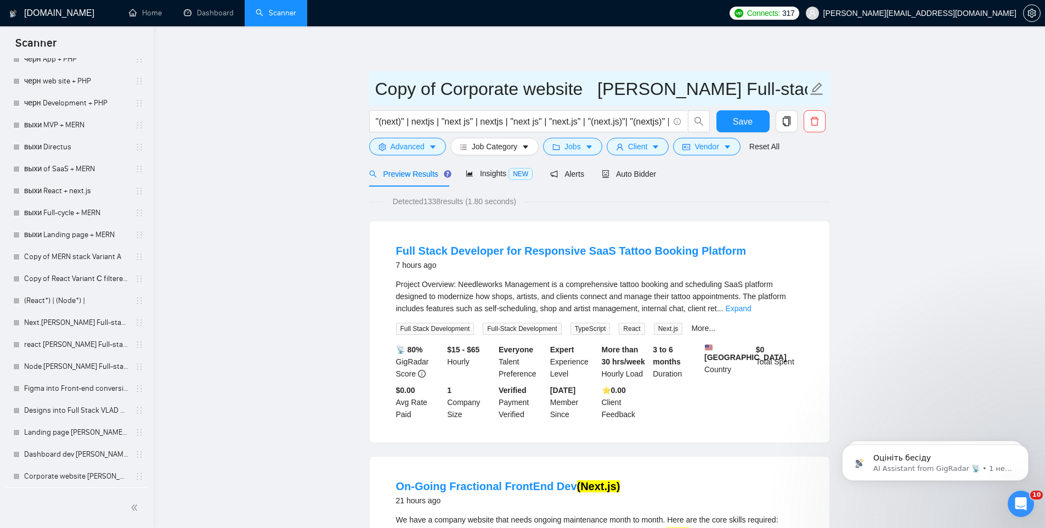
drag, startPoint x: 595, startPoint y: 93, endPoint x: 259, endPoint y: 111, distance: 336.8
click at [472, 103] on span "Copy of Corporate website [PERSON_NAME] Full-stack + MERN" at bounding box center [599, 88] width 461 height 35
click at [588, 90] on input "Copy of Corporate website [PERSON_NAME] Full-stack + MERN" at bounding box center [591, 88] width 432 height 27
drag, startPoint x: 587, startPoint y: 89, endPoint x: 315, endPoint y: 95, distance: 272.1
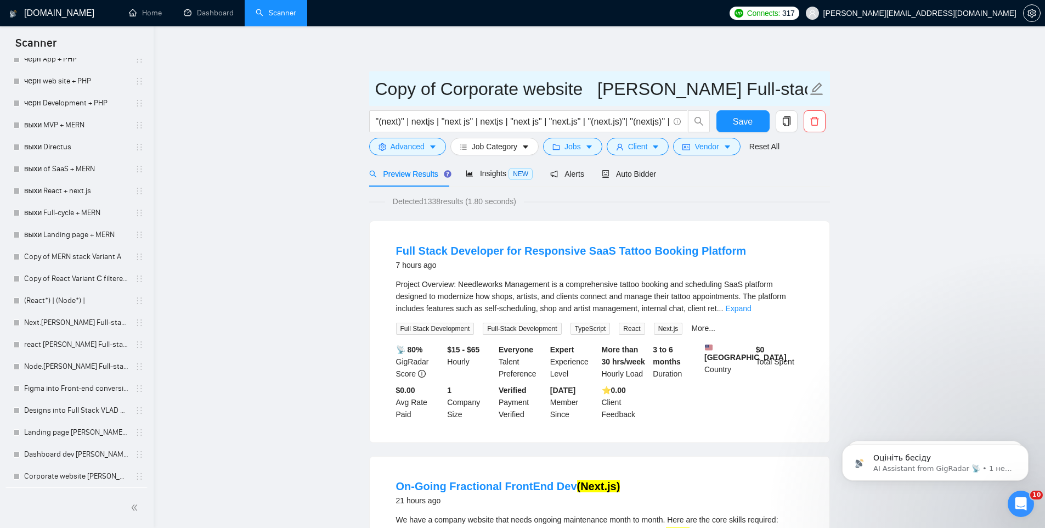
paste input "Healthcare web app"
type input "Healthcare web app [PERSON_NAME] Full-stack + MERN"
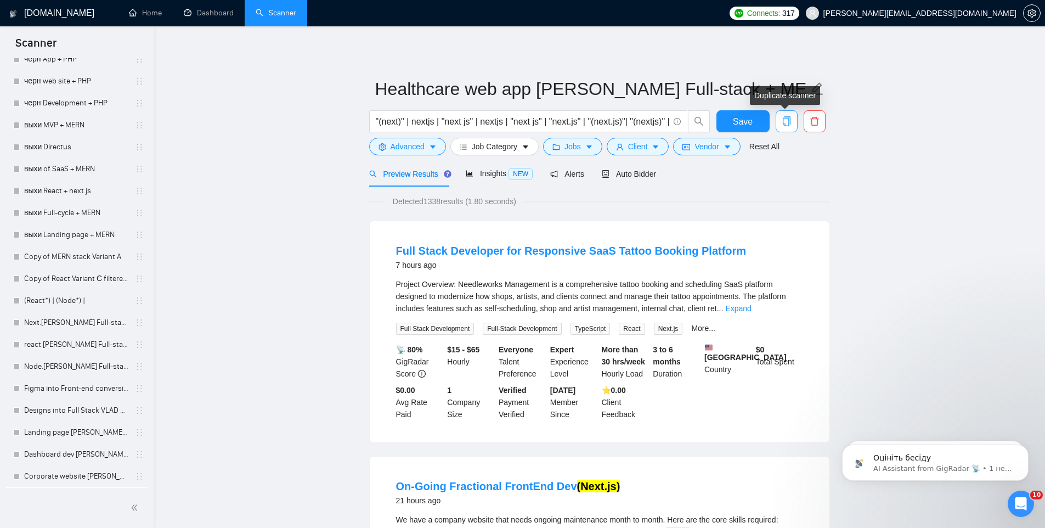
click at [787, 121] on icon "copy" at bounding box center [787, 121] width 10 height 10
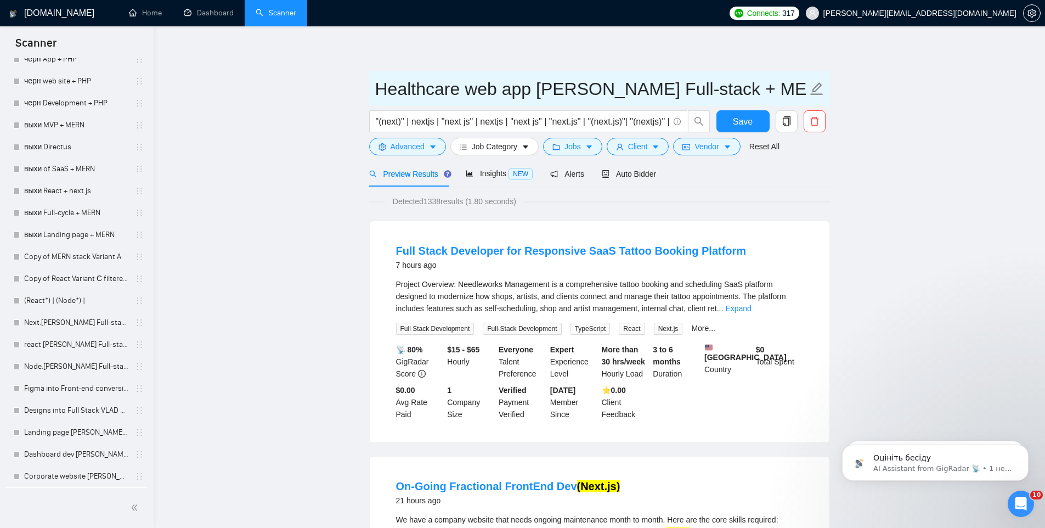
click at [743, 83] on input "Healthcare web app [PERSON_NAME] Full-stack + MERN" at bounding box center [591, 88] width 432 height 27
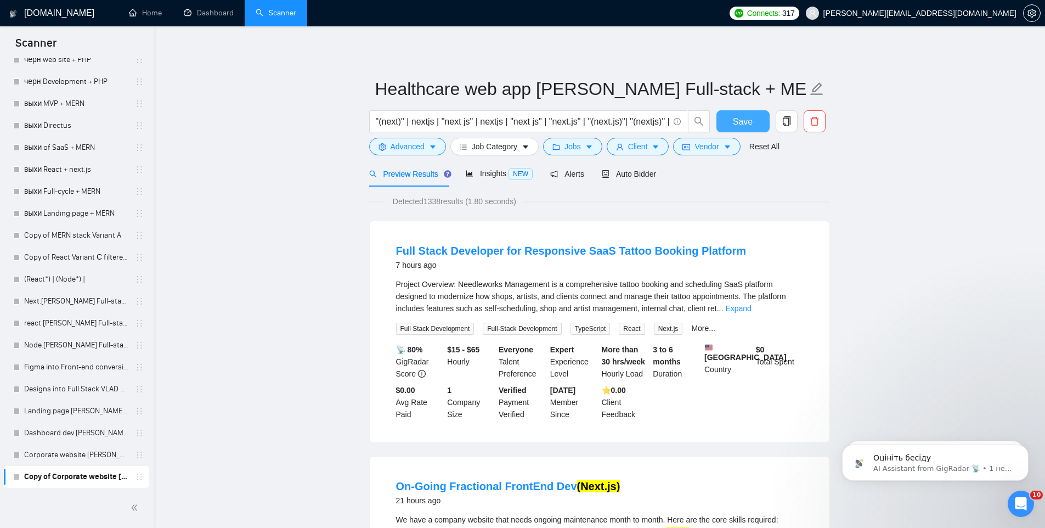
click at [744, 130] on button "Save" at bounding box center [742, 121] width 53 height 22
click at [787, 121] on icon "copy" at bounding box center [787, 121] width 10 height 10
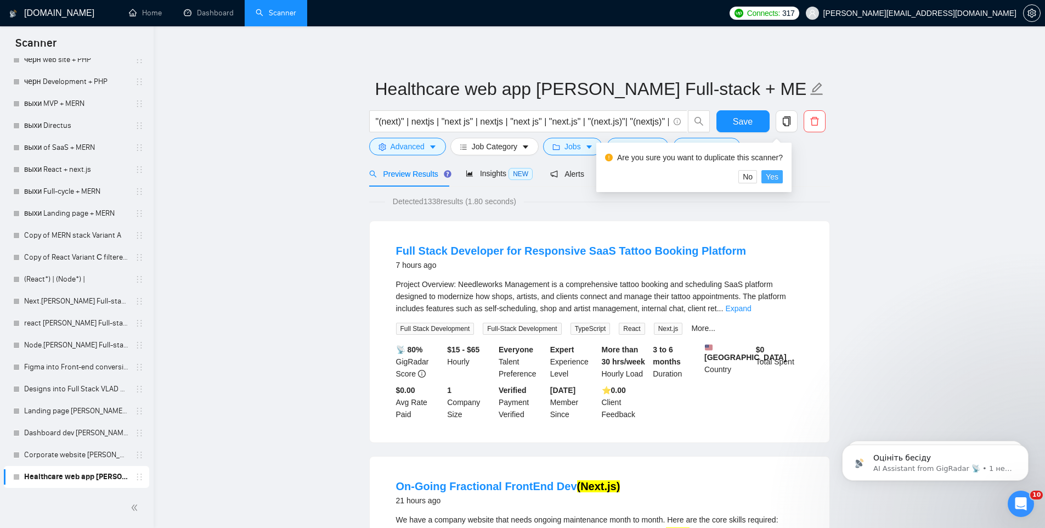
click at [783, 173] on button "Yes" at bounding box center [771, 176] width 21 height 13
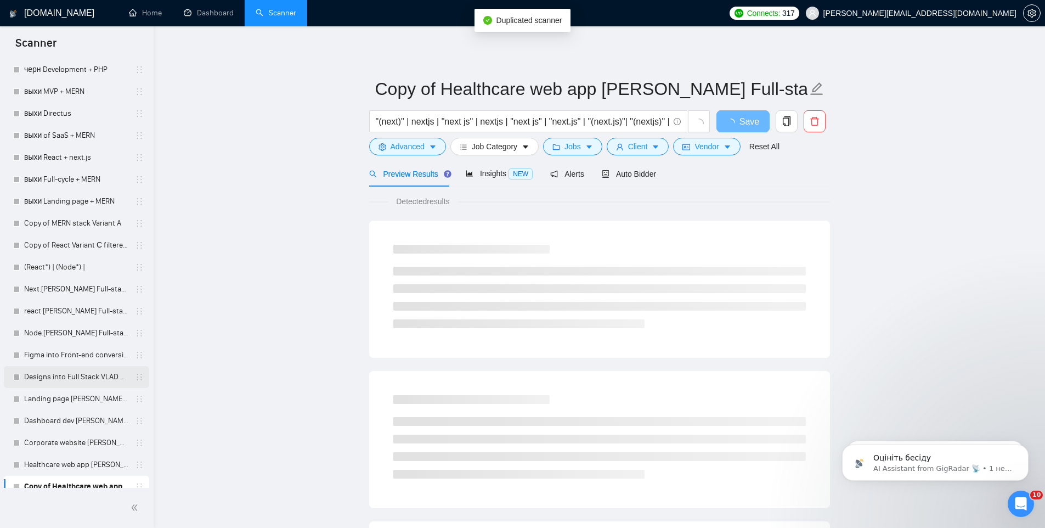
scroll to position [3157, 0]
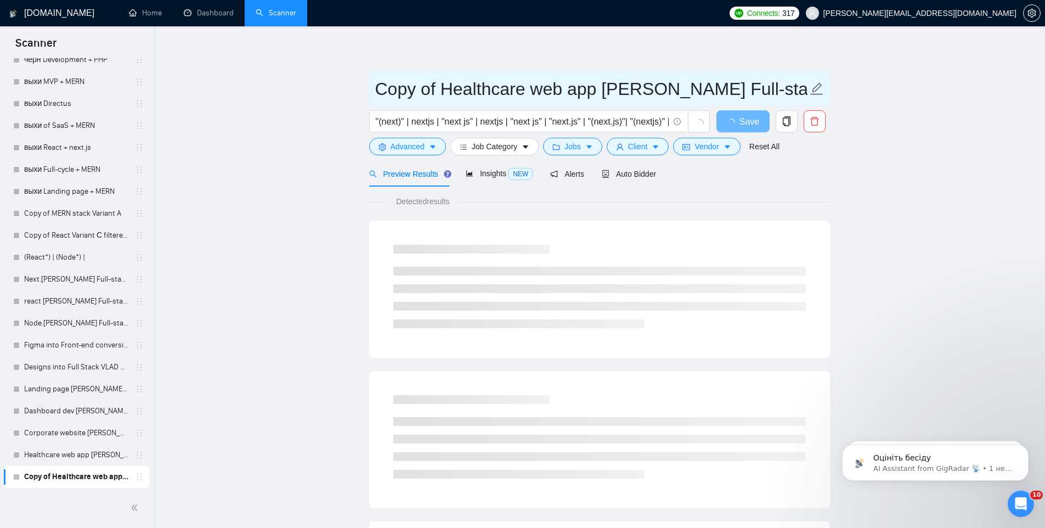
click at [499, 83] on input "Copy of Healthcare web app [PERSON_NAME] Full-stack + MERN" at bounding box center [591, 88] width 432 height 27
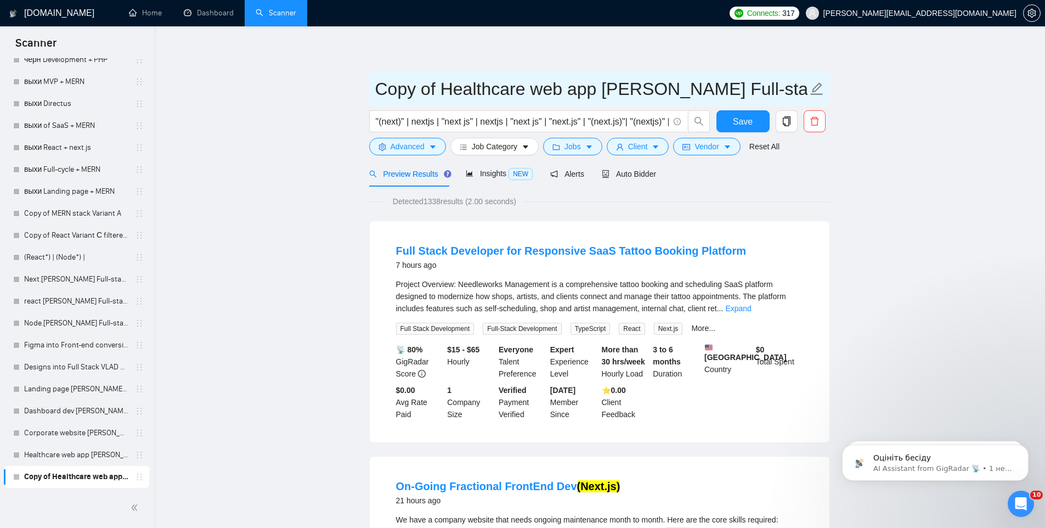
drag, startPoint x: 595, startPoint y: 91, endPoint x: 320, endPoint y: 76, distance: 274.6
paste input "Web Development"
type input "Web Development [PERSON_NAME] Full-stack + MERN"
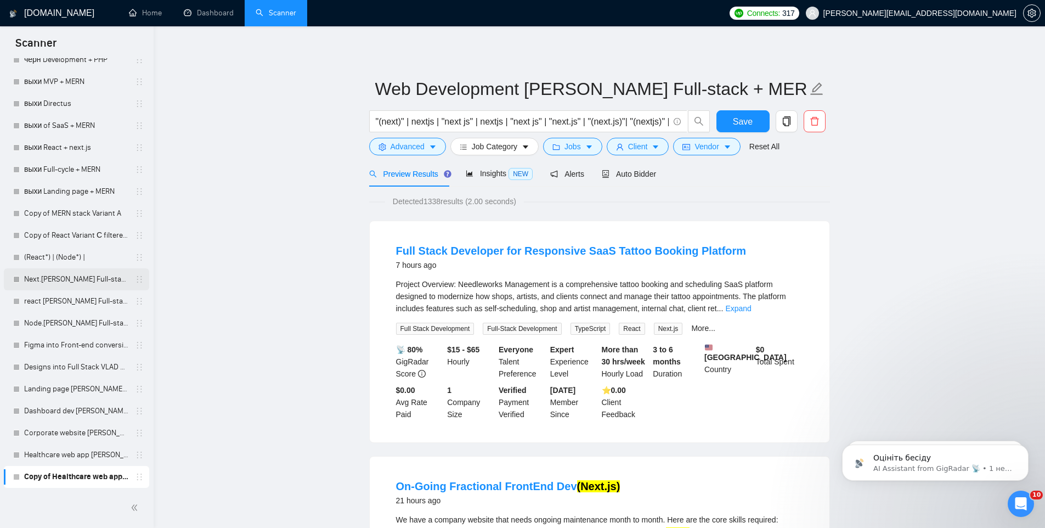
click at [55, 280] on link "Next.[PERSON_NAME] Full-stack + MERN" at bounding box center [76, 279] width 104 height 22
click at [739, 120] on span "Save" at bounding box center [743, 122] width 20 height 14
click at [64, 275] on link "Next.[PERSON_NAME] Full-stack + MERN" at bounding box center [76, 279] width 104 height 22
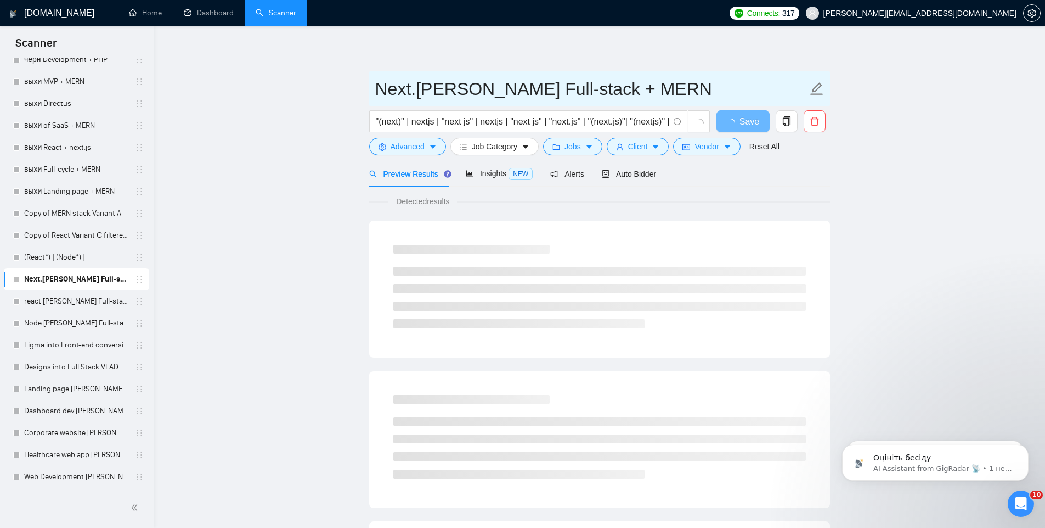
click at [378, 88] on input "Next.[PERSON_NAME] Full-stack + MERN" at bounding box center [591, 88] width 432 height 27
paste input "🎰"
drag, startPoint x: 504, startPoint y: 88, endPoint x: 755, endPoint y: 88, distance: 250.7
click at [755, 88] on input "🎰 Next.[PERSON_NAME] Full-stack + MERN" at bounding box center [591, 88] width 432 height 27
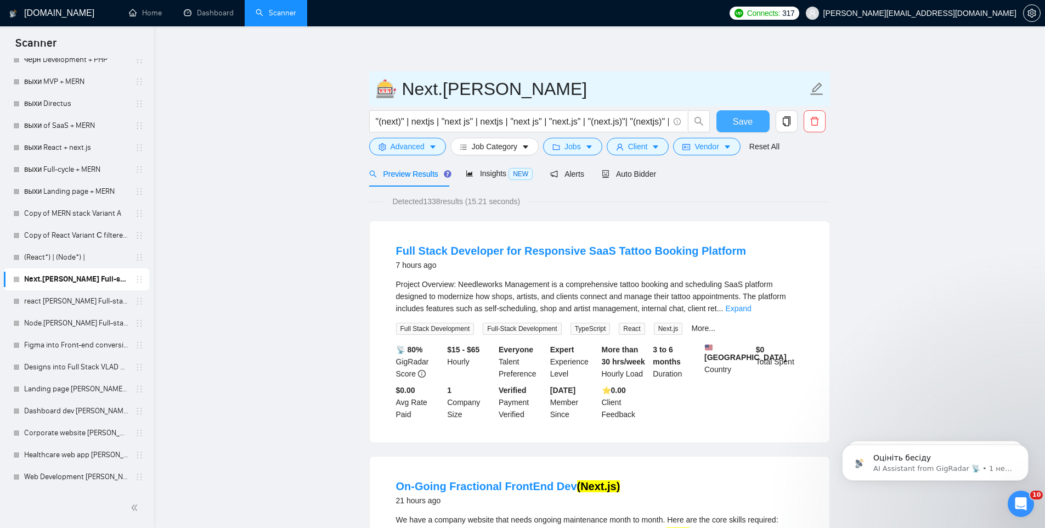
type input "🎰 Next.[PERSON_NAME]"
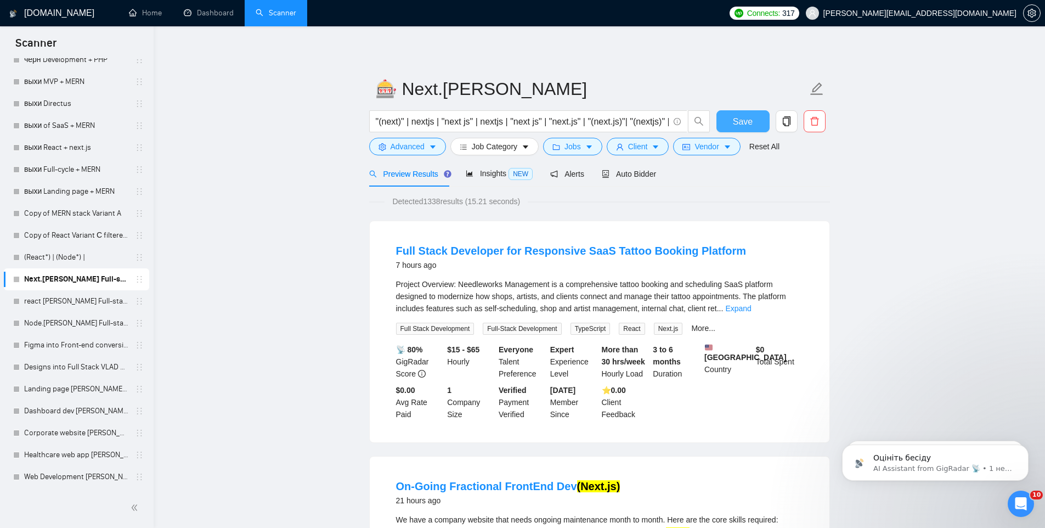
click at [733, 120] on span "Save" at bounding box center [743, 122] width 20 height 14
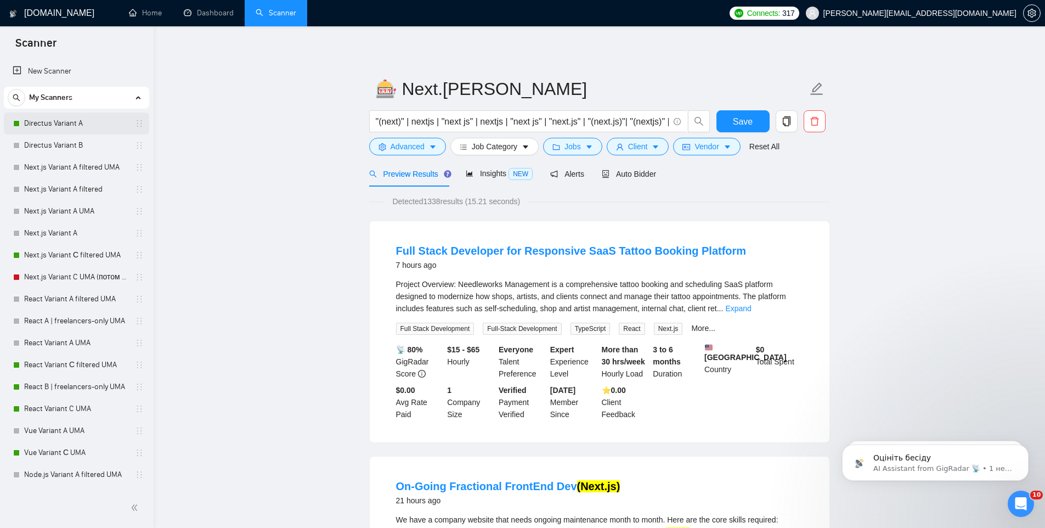
click at [72, 125] on link "Directus Variant A" at bounding box center [76, 123] width 104 height 22
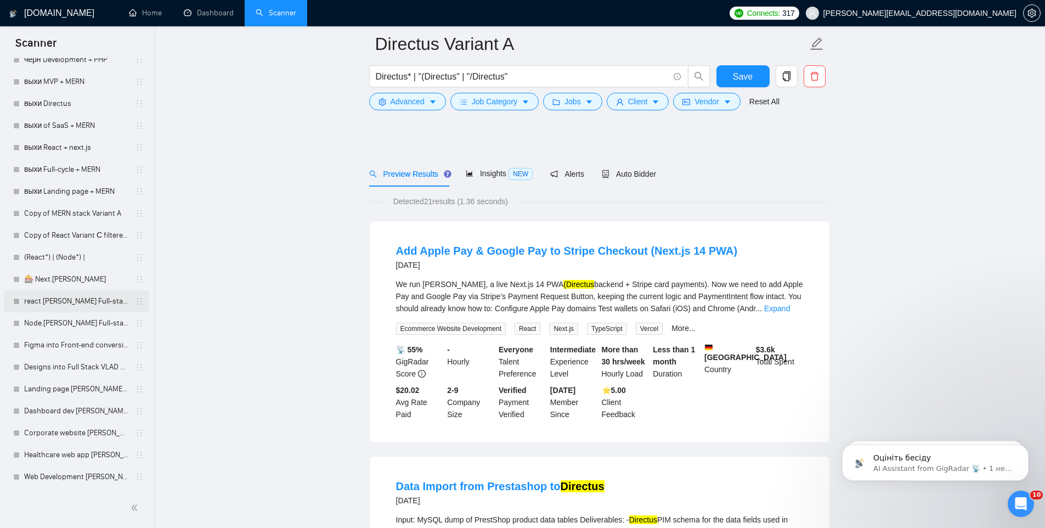
scroll to position [490, 0]
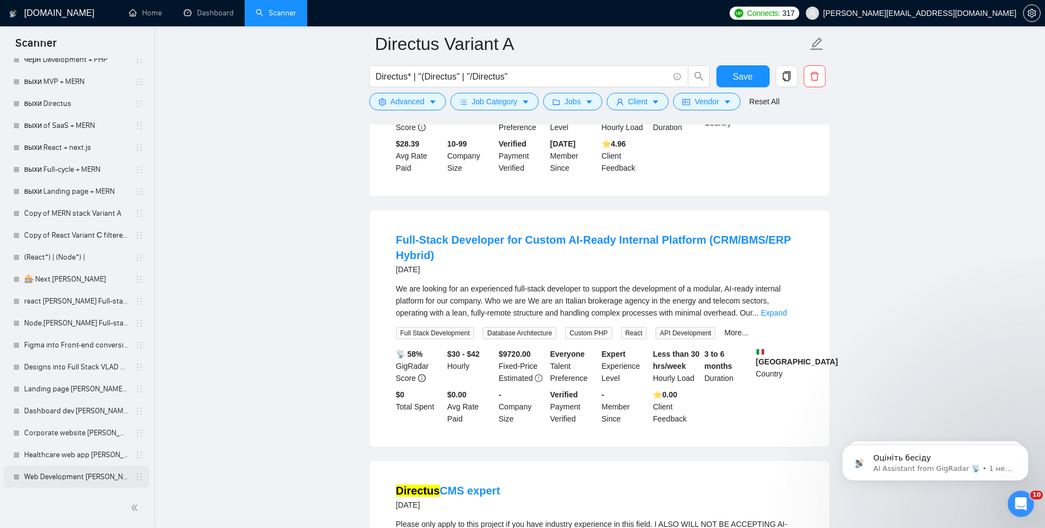
click at [48, 476] on link "Web Development [PERSON_NAME] Full-stack + MERN" at bounding box center [76, 477] width 104 height 22
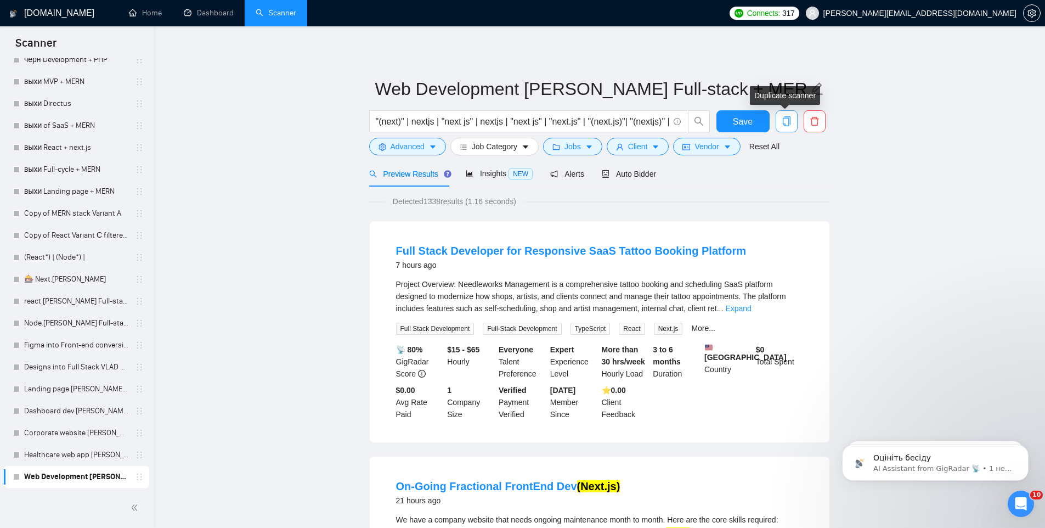
click at [788, 123] on icon "copy" at bounding box center [786, 121] width 8 height 10
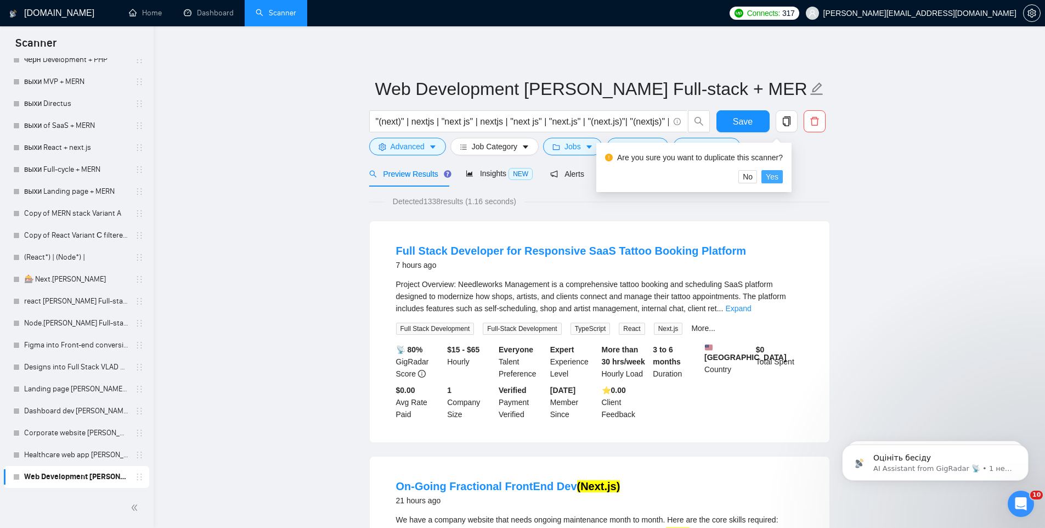
click at [783, 176] on button "Yes" at bounding box center [771, 176] width 21 height 13
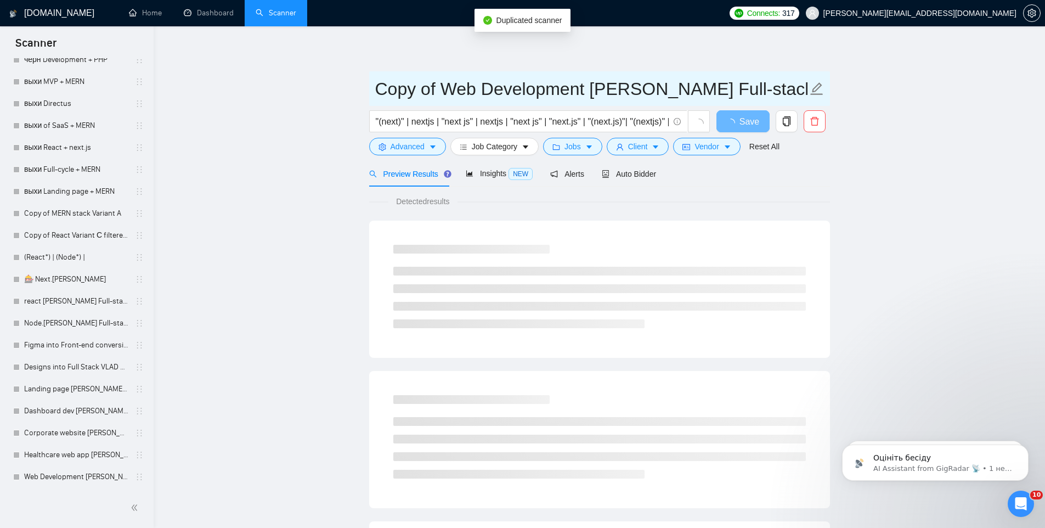
click at [497, 83] on input "Copy of Web Development [PERSON_NAME] Full-stack + MERN" at bounding box center [591, 88] width 432 height 27
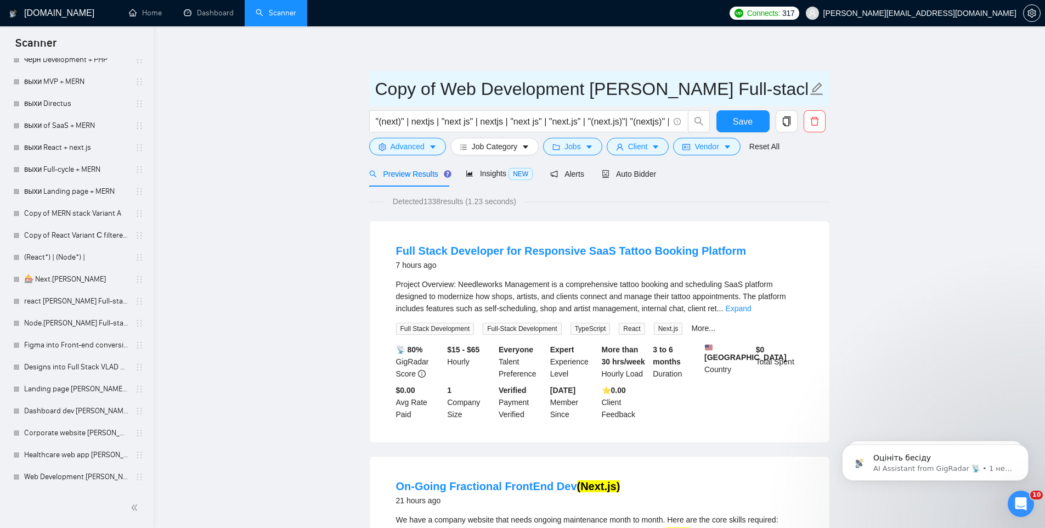
drag, startPoint x: 581, startPoint y: 91, endPoint x: 223, endPoint y: 101, distance: 358.9
type input "Directus [PERSON_NAME] Full-stack + MERN"
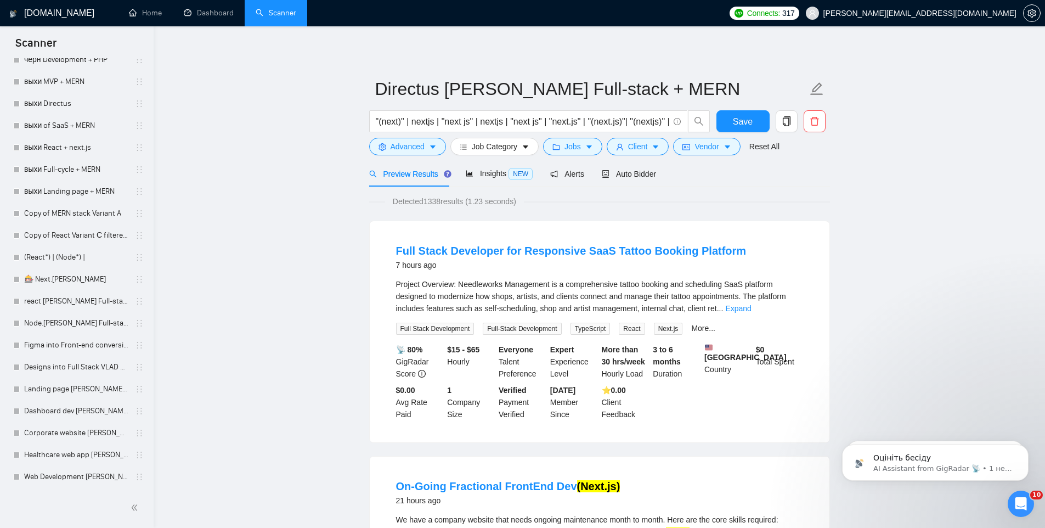
click at [734, 126] on span "Save" at bounding box center [743, 122] width 20 height 14
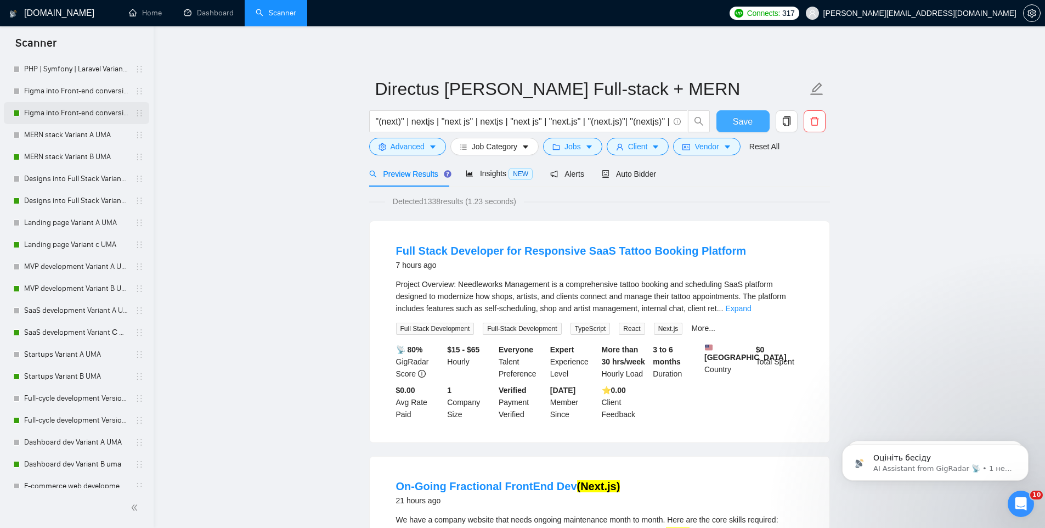
scroll to position [0, 0]
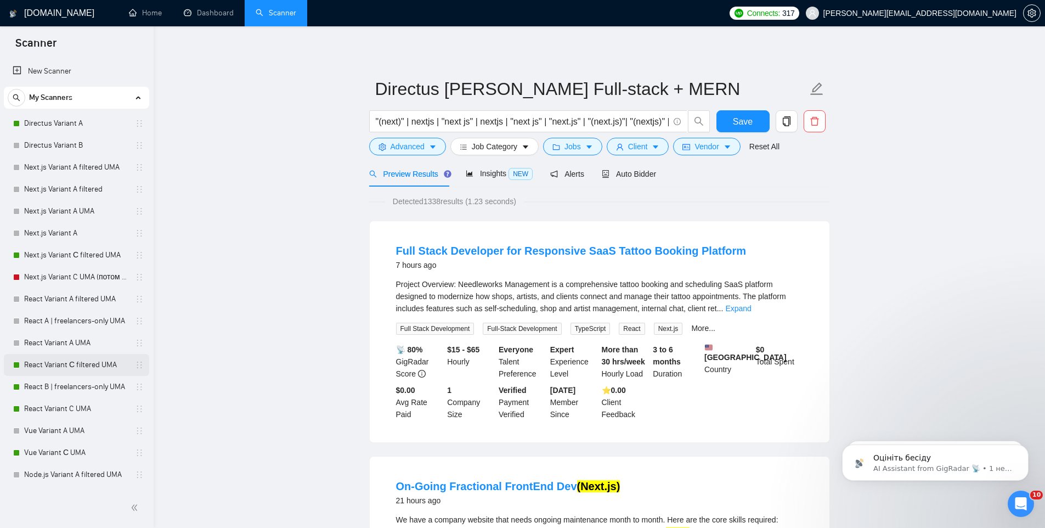
click at [59, 359] on link "React Variant С filtered UMA" at bounding box center [76, 365] width 104 height 22
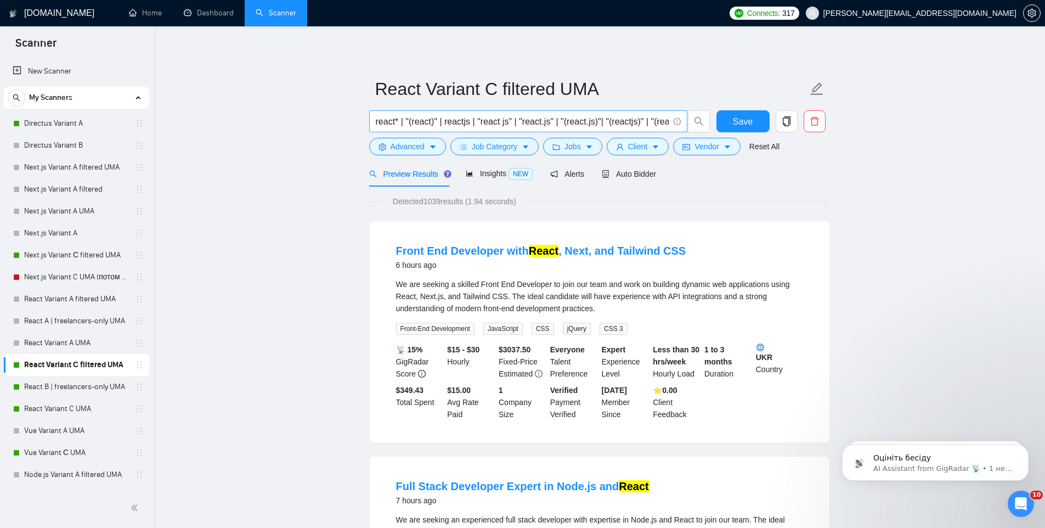
click at [545, 121] on input "react* | "(react)" | reactjs | "react js" | "react.js" | "(react.js)"| "(reactj…" at bounding box center [522, 122] width 293 height 14
drag, startPoint x: 545, startPoint y: 121, endPoint x: 711, endPoint y: 120, distance: 165.7
click at [711, 120] on div "react* | "(react)" | reactjs | "react js" | "react.js" | "(react.js)"| "(reactj…" at bounding box center [540, 123] width 346 height 27
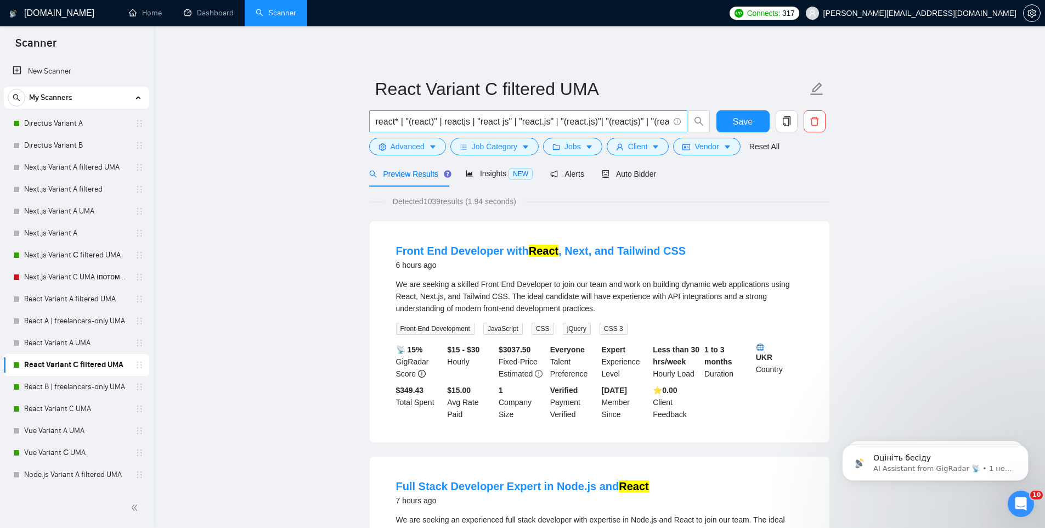
click at [596, 114] on span "react* | "(react)" | reactjs | "react js" | "react.js" | "(react.js)"| "(reactj…" at bounding box center [528, 121] width 318 height 22
click at [598, 117] on input "react* | "(react)" | reactjs | "react js" | "react.js" | "(react.js)"| "(reactj…" at bounding box center [522, 122] width 293 height 14
click at [44, 453] on link "Vue Variant С UMA" at bounding box center [76, 453] width 104 height 22
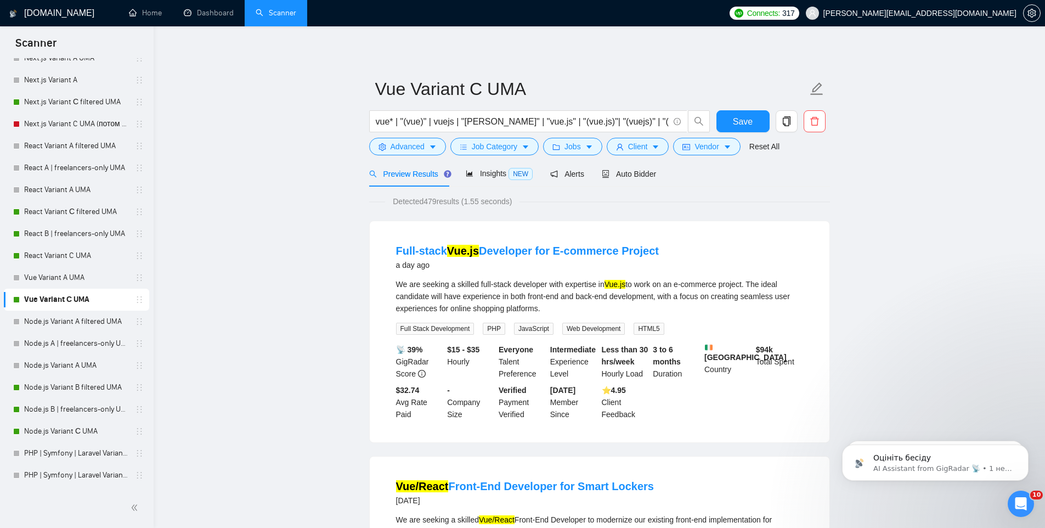
scroll to position [159, 0]
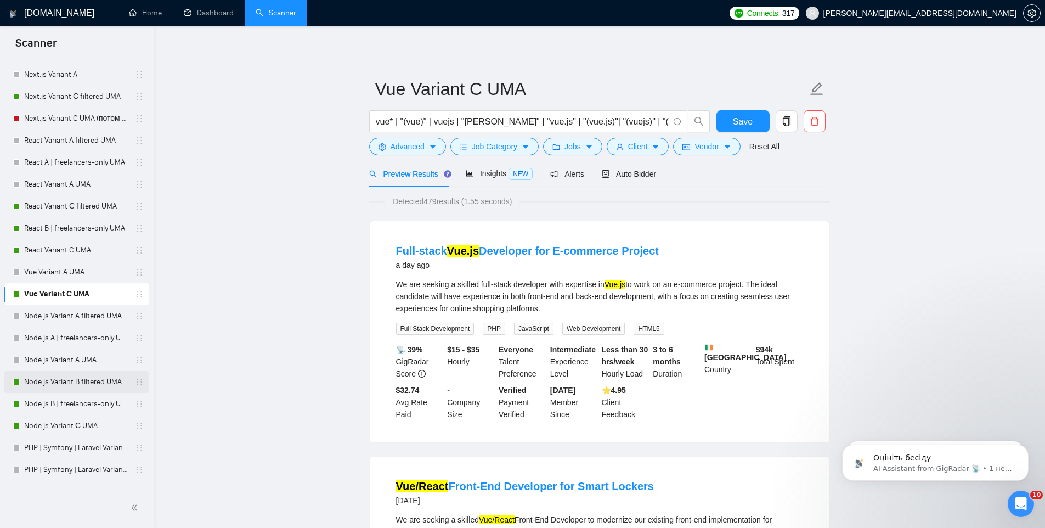
click at [73, 383] on link "Node.js Variant B filtered UMA" at bounding box center [76, 382] width 104 height 22
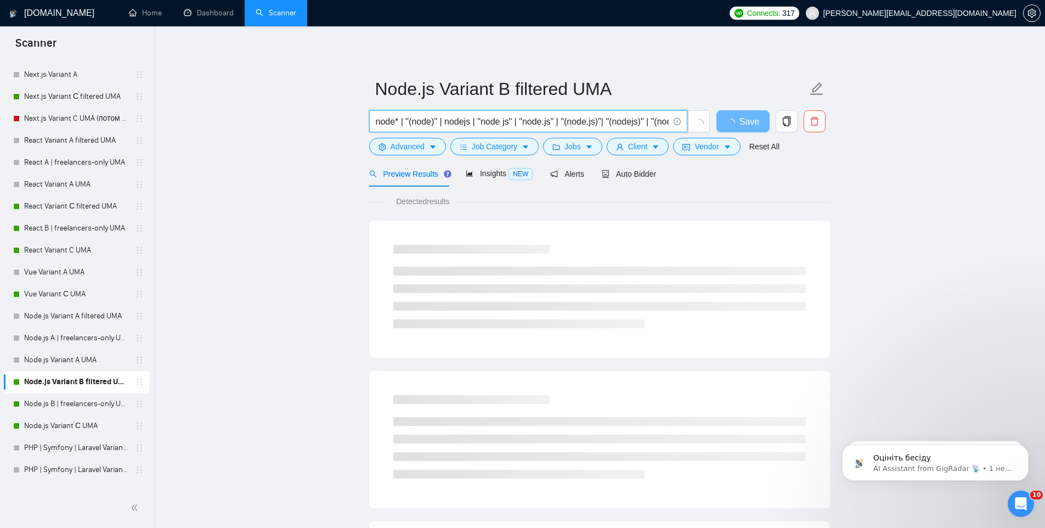
click at [501, 121] on input "node* | "(node)" | nodejs | "node js" | "node.js" | "(node.js)"| "(nodejs)" | "…" at bounding box center [522, 122] width 293 height 14
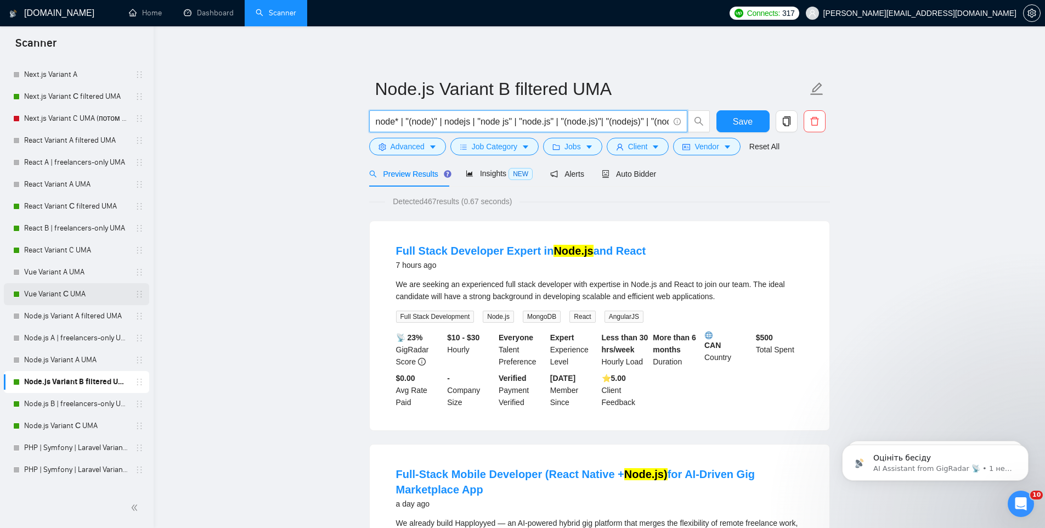
click at [53, 295] on link "Vue Variant С UMA" at bounding box center [76, 294] width 104 height 22
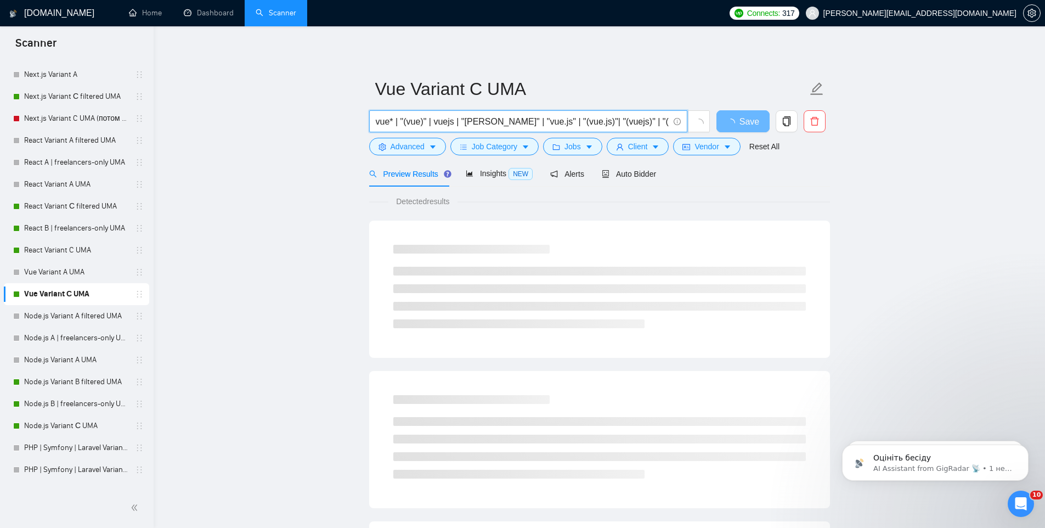
click at [558, 123] on input "vue* | "(vue)" | vuejs | "[PERSON_NAME]" | "vue.js" | "(vue.js)"| "(vuejs)" | "…" at bounding box center [522, 122] width 293 height 14
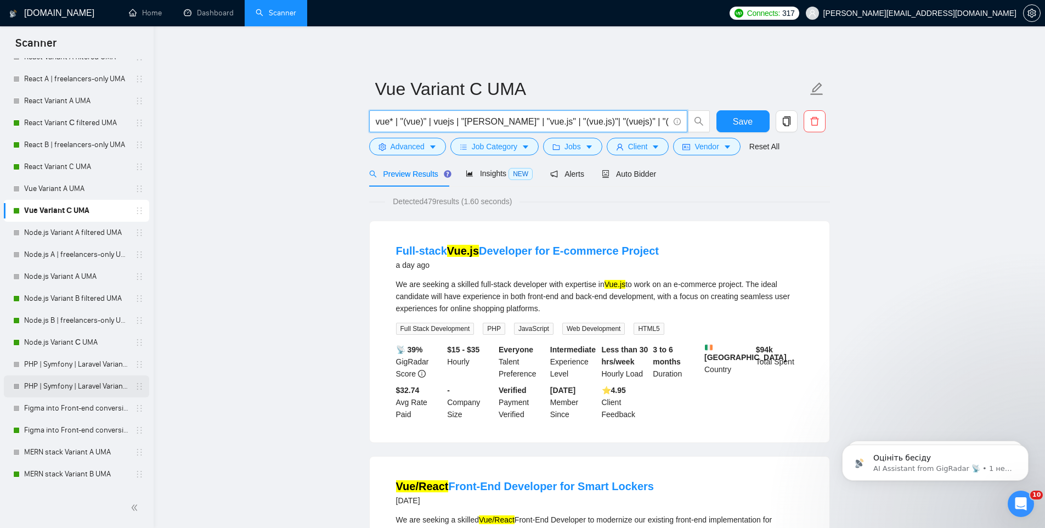
scroll to position [244, 0]
click at [44, 432] on link "Figma into Front-end conversion Variant С UMA" at bounding box center [76, 428] width 104 height 22
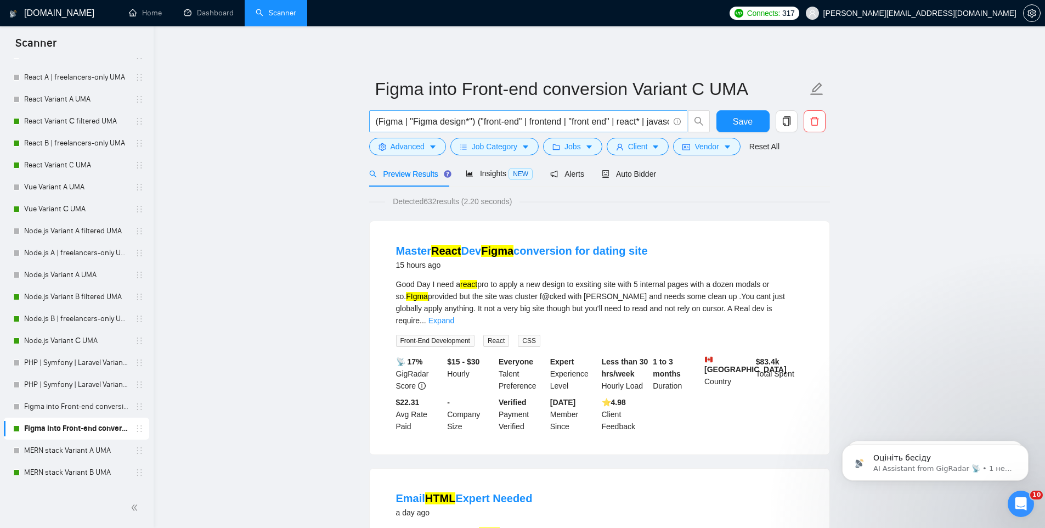
click at [575, 121] on input "(Figma | "Figma design*") ("front-end" | frontend | "front end" | react* | java…" at bounding box center [522, 122] width 293 height 14
click at [83, 460] on link "MERN stack Variant B UMA" at bounding box center [76, 461] width 104 height 22
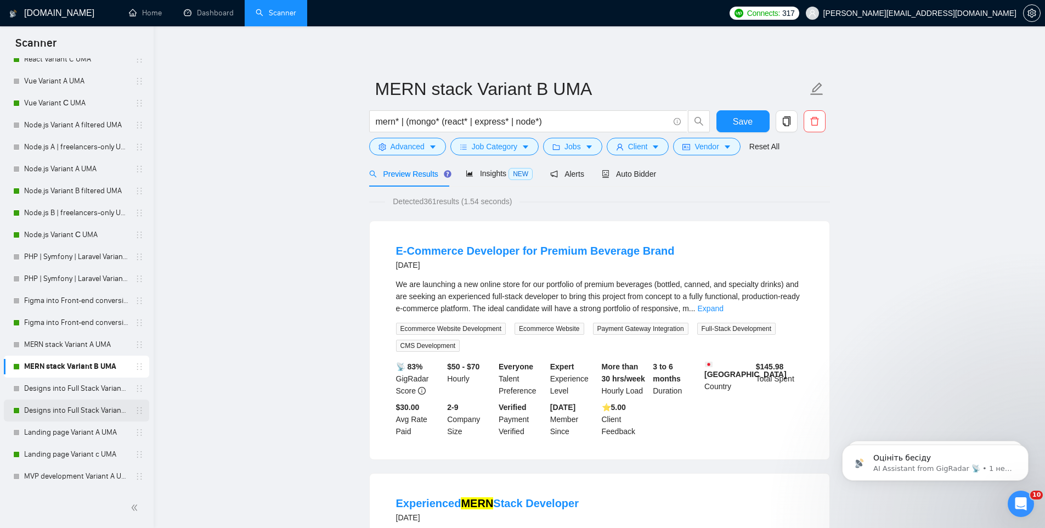
scroll to position [369, 0]
click at [58, 389] on link "Designs into Full Stack Variant B UMA" at bounding box center [76, 391] width 104 height 22
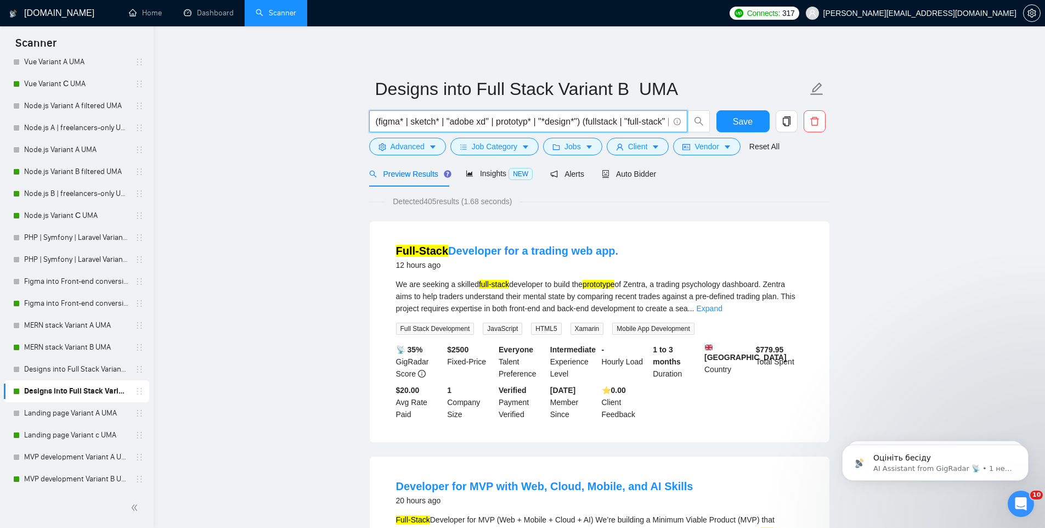
click at [465, 115] on input "(figma* | sketch* | "adobe xd" | prototyp* | "*design*") (fullstack | "full-sta…" at bounding box center [522, 122] width 293 height 14
click at [80, 434] on link "Landing page Variant c UMA" at bounding box center [76, 435] width 104 height 22
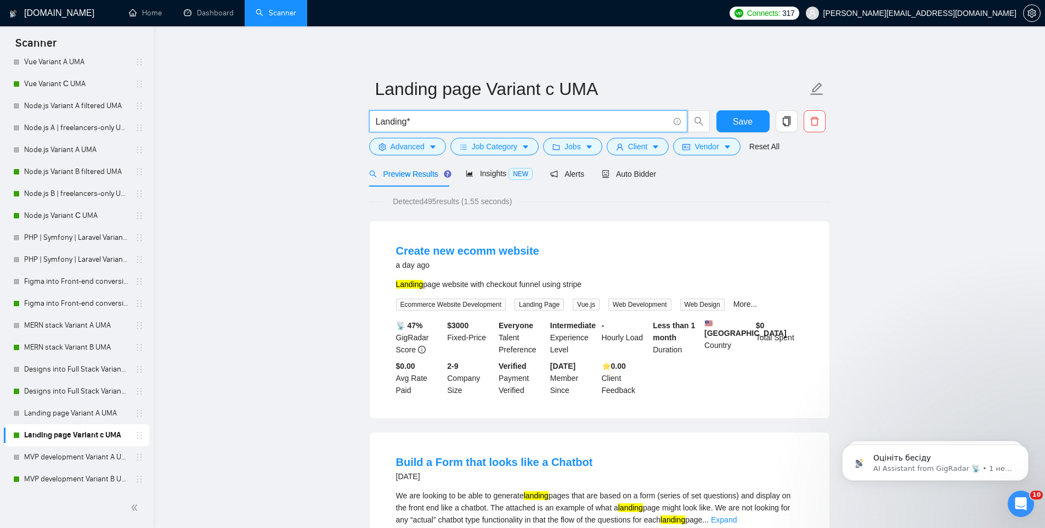
click at [440, 128] on input "Landing*" at bounding box center [522, 122] width 293 height 14
click at [72, 478] on link "MVP development Variant B UMA" at bounding box center [76, 479] width 104 height 22
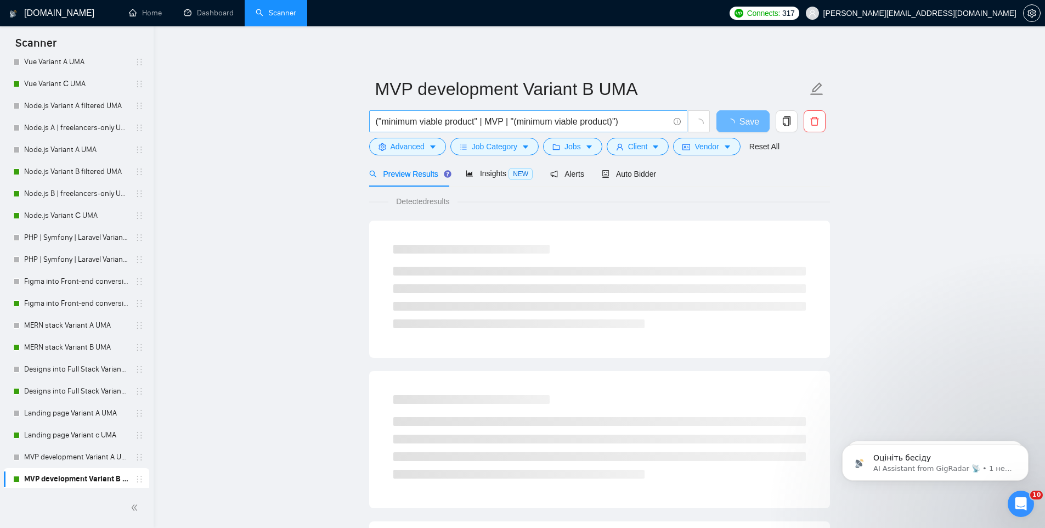
click at [481, 124] on input "("minimum viable product" | MVP | "(minimum viable product)")" at bounding box center [522, 122] width 293 height 14
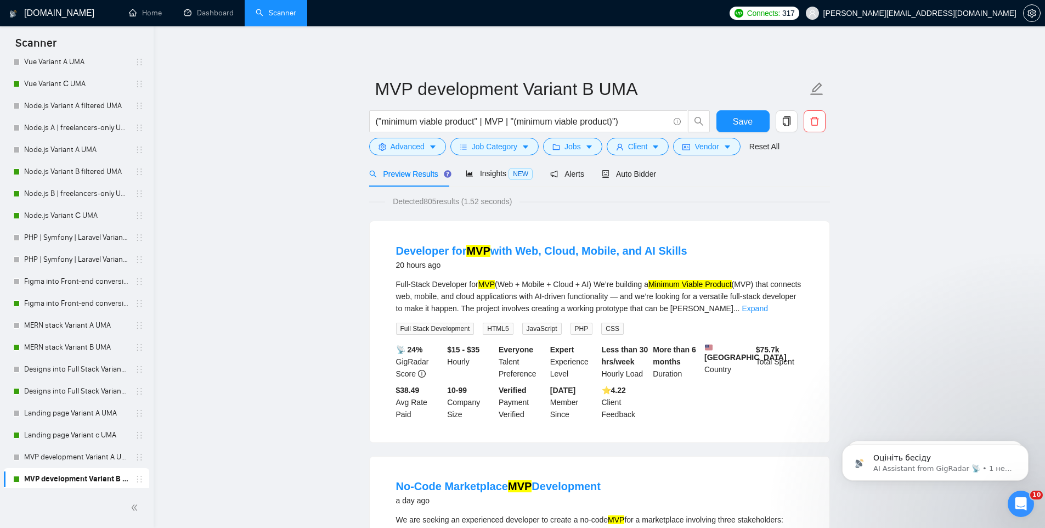
scroll to position [573, 0]
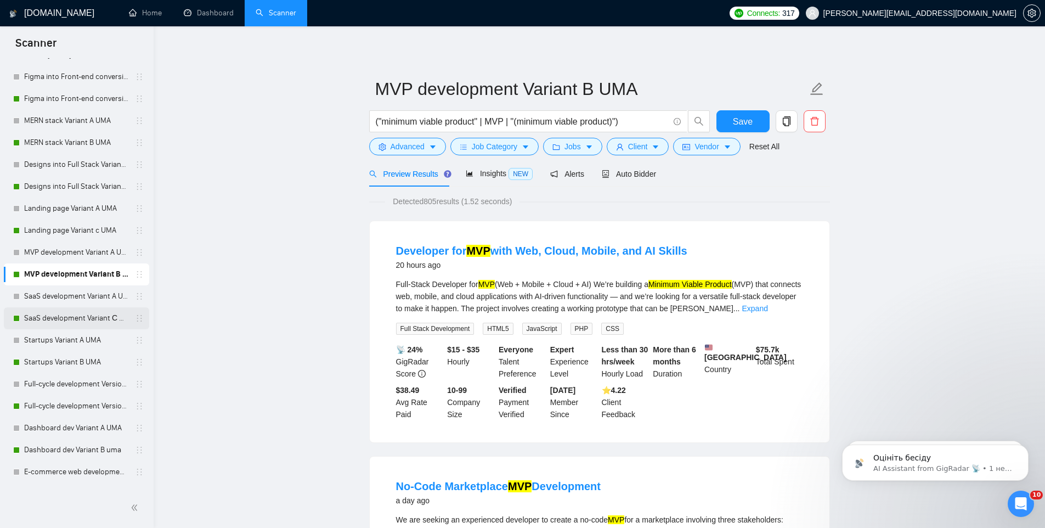
click at [62, 317] on link "SaaS development Variant С UMA" at bounding box center [76, 318] width 104 height 22
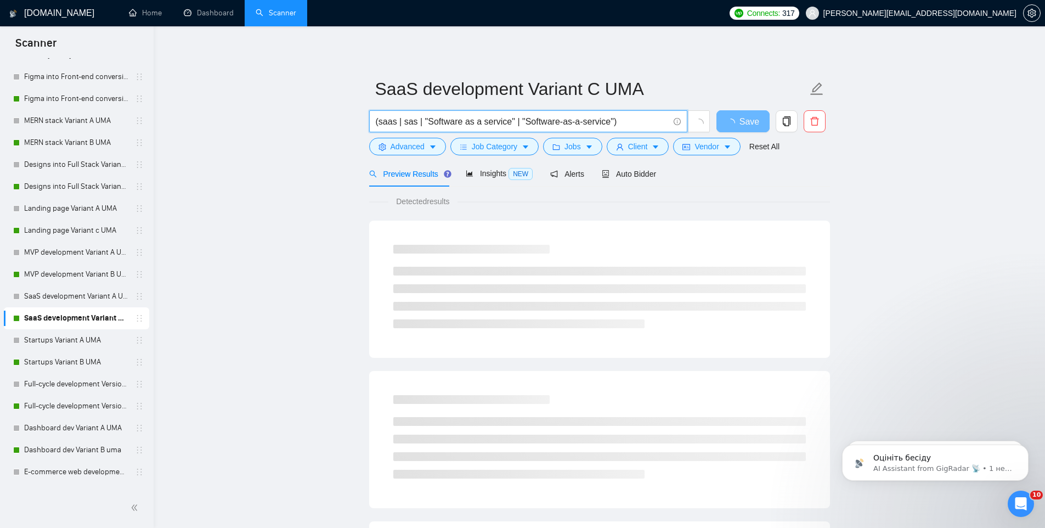
click at [471, 119] on input "(saas | sas | "Software as a service" | "Software-as-a-service")" at bounding box center [522, 122] width 293 height 14
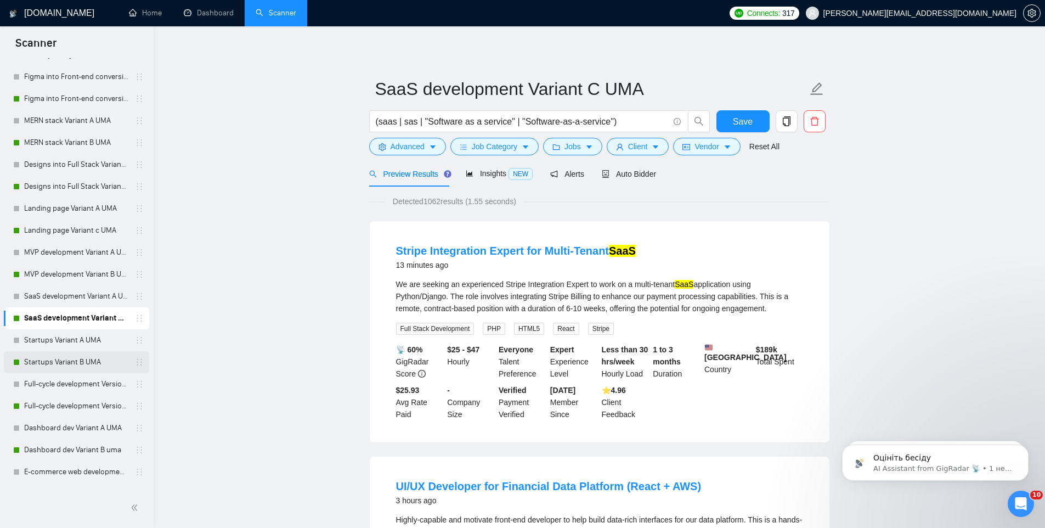
click at [55, 363] on link "Startups Variant B UMA" at bounding box center [76, 362] width 104 height 22
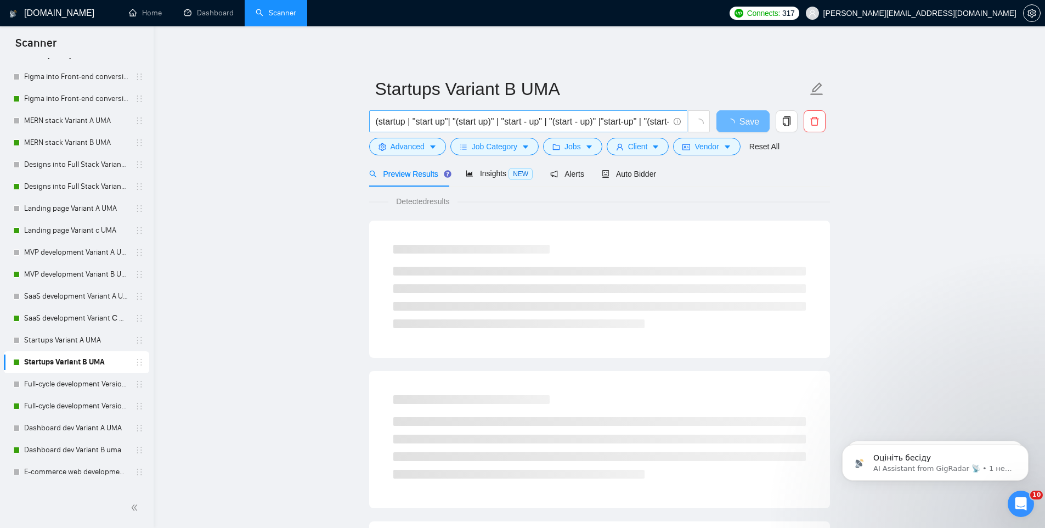
click at [509, 129] on span "(startup | "start up"| "(start up)" | "start - up" | "(start - up)" |"start-up"…" at bounding box center [528, 121] width 318 height 22
click at [509, 126] on input "(startup | "start up"| "(start up)" | "start - up" | "(start - up)" |"start-up"…" at bounding box center [522, 122] width 293 height 14
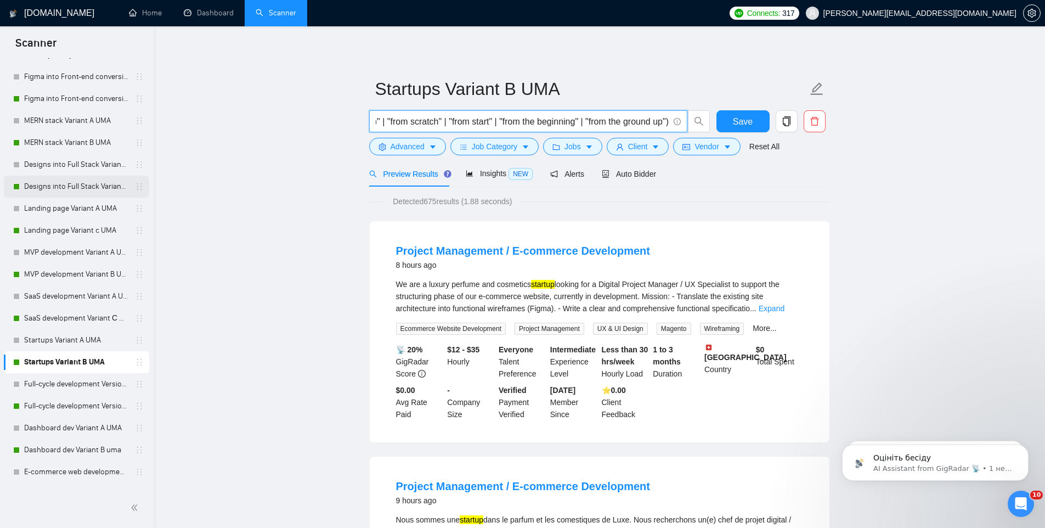
scroll to position [0, 0]
click at [84, 404] on link "Full-cycle development Version B UMA" at bounding box center [76, 406] width 104 height 22
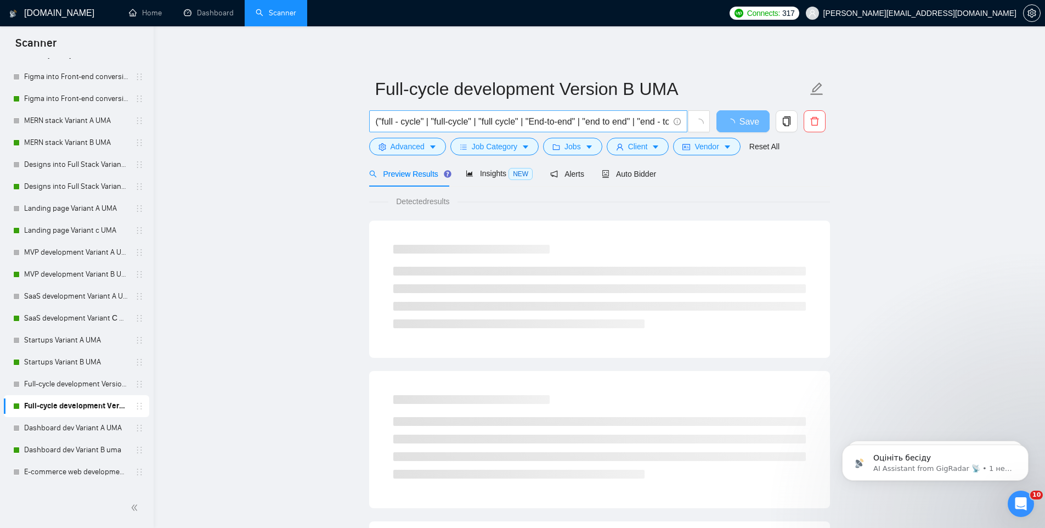
click at [437, 128] on span "("full - cycle" | "full-cycle" | "full cycle" | "End-to-end" | "end to end" | "…" at bounding box center [528, 121] width 318 height 22
click at [438, 125] on input "("full - cycle" | "full-cycle" | "full cycle" | "End-to-end" | "end to end" | "…" at bounding box center [522, 122] width 293 height 14
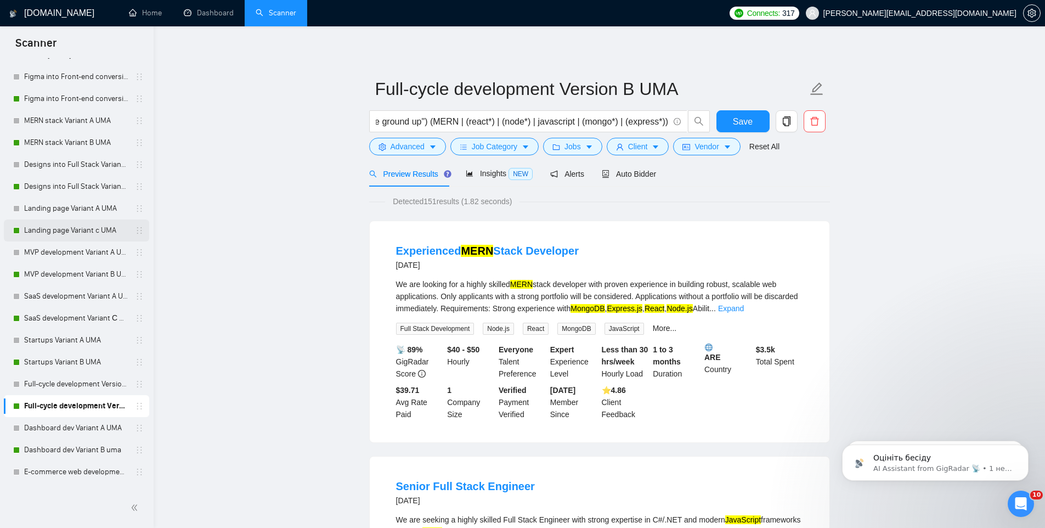
scroll to position [0, 0]
click at [53, 455] on link "Dashboard dev Variant B uma" at bounding box center [76, 450] width 104 height 22
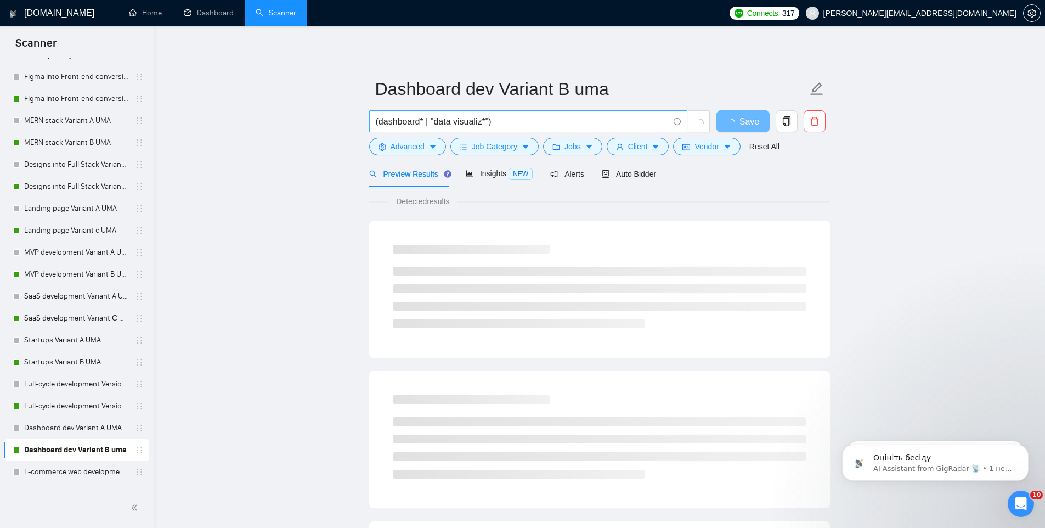
click at [440, 128] on span "(dashboard* | "data visualiz*")" at bounding box center [528, 121] width 318 height 22
click at [443, 126] on input "(dashboard* | "data visualiz*")" at bounding box center [522, 122] width 293 height 14
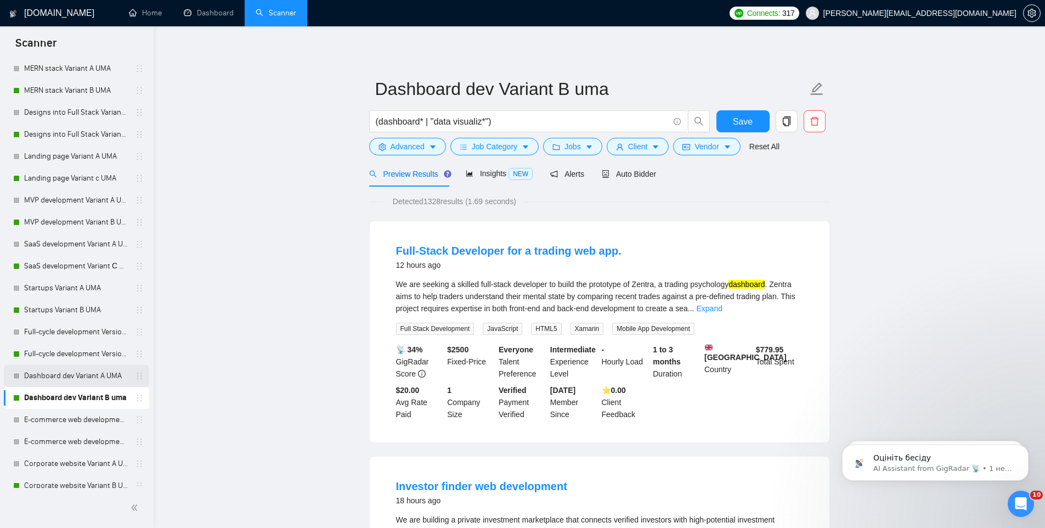
scroll to position [633, 0]
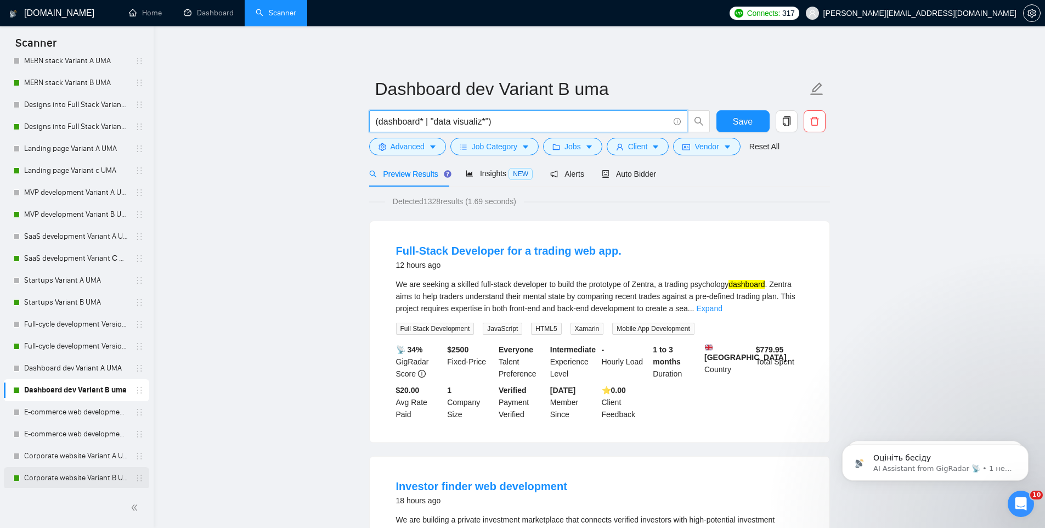
click at [75, 473] on link "Corporate website Variant B UMA" at bounding box center [76, 478] width 104 height 22
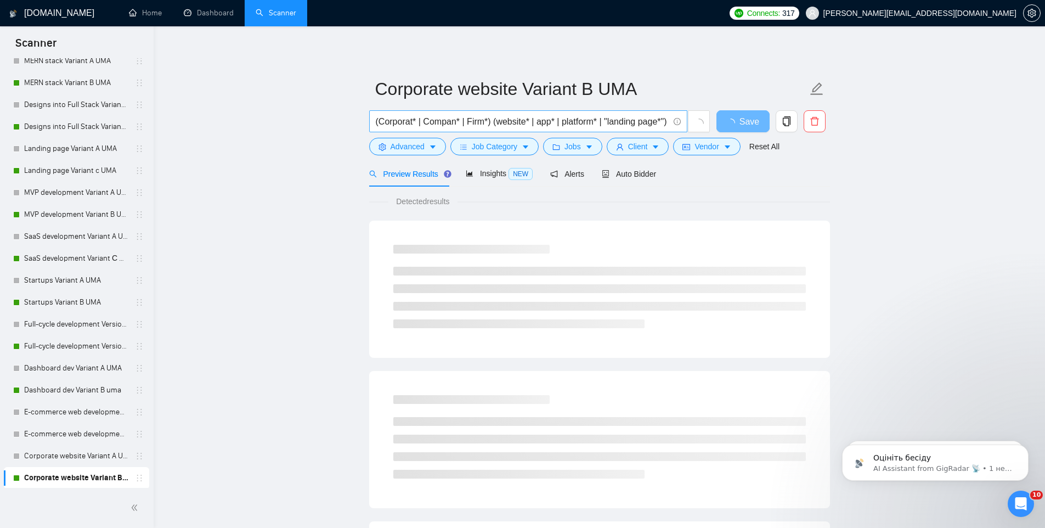
click at [490, 117] on input "(Corporat* | Compan* | Firm*) (website* | app* | platform* | "landing page*")" at bounding box center [522, 122] width 293 height 14
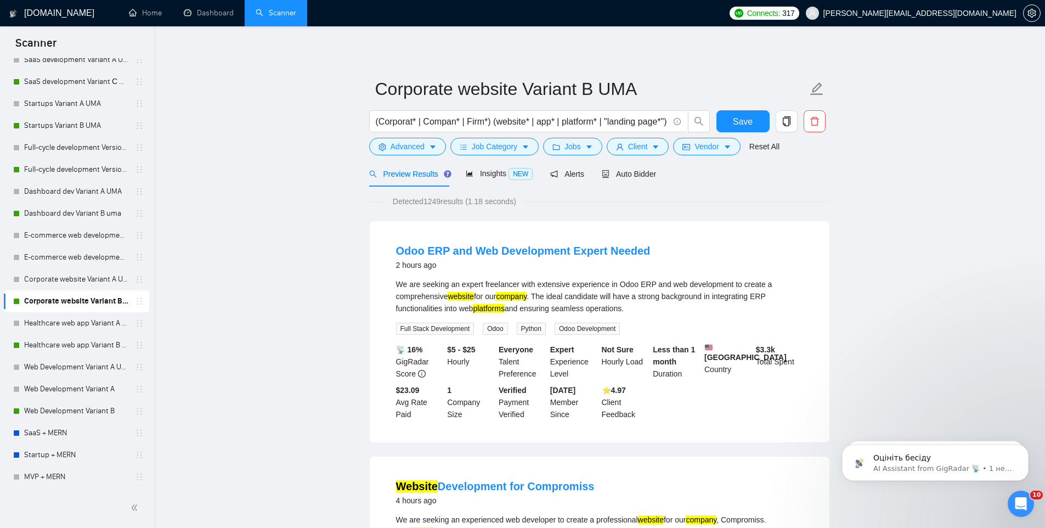
scroll to position [810, 0]
click at [54, 344] on link "Healthcare web app Variant B UMA" at bounding box center [76, 344] width 104 height 22
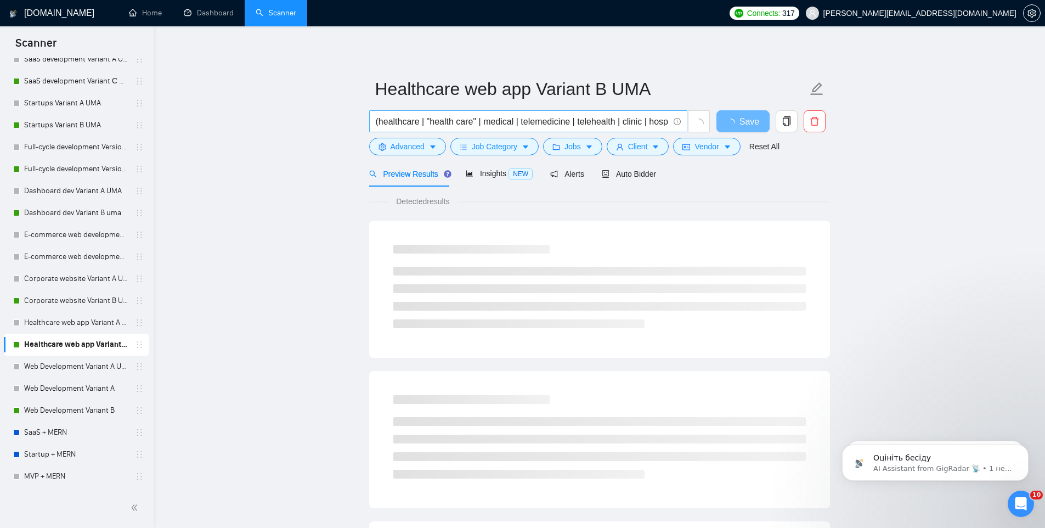
click at [484, 118] on input "(healthcare | "health care" | medical | telemedicine | telehealth | clinic | ho…" at bounding box center [522, 122] width 293 height 14
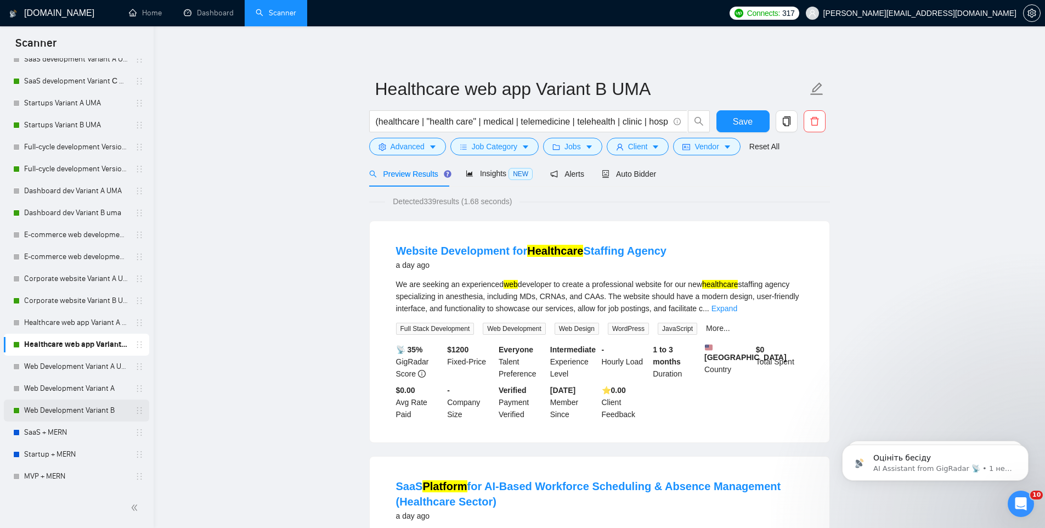
click at [58, 409] on link "Web Development Variant B" at bounding box center [76, 410] width 104 height 22
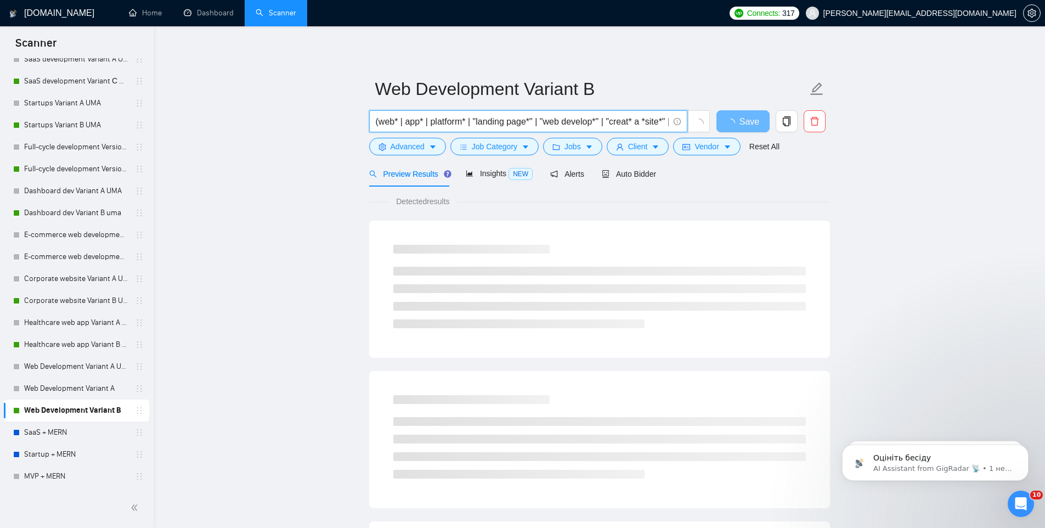
click at [463, 116] on input "(web* | app* | platform* | "landing page*" | "web develop*" | "creat* a *site*"…" at bounding box center [522, 122] width 293 height 14
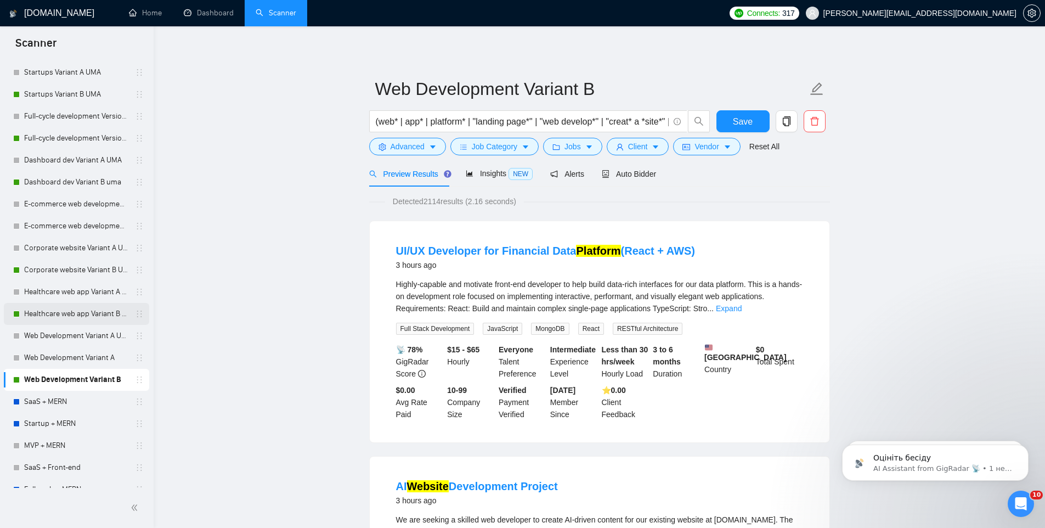
scroll to position [850, 0]
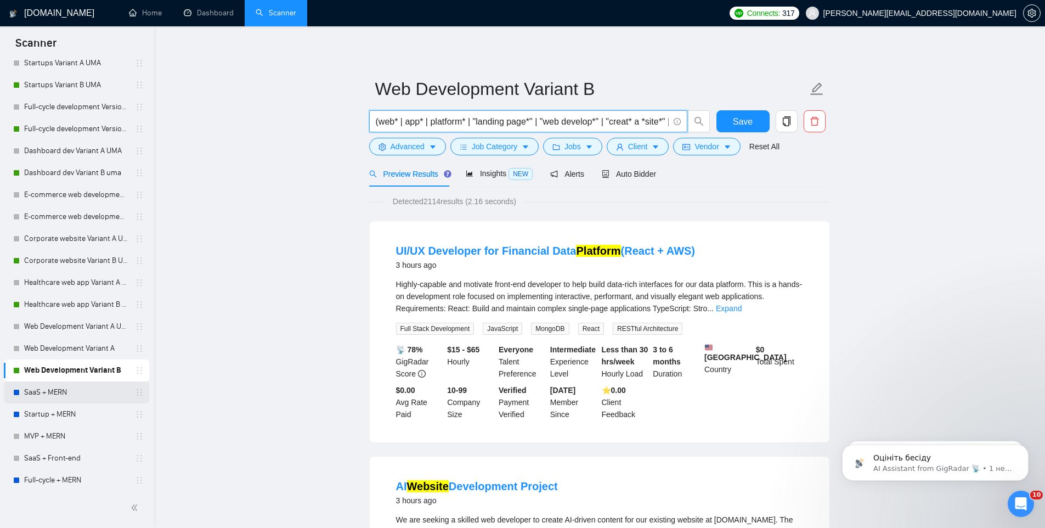
click at [50, 392] on link "SaaS + MERN" at bounding box center [76, 392] width 104 height 22
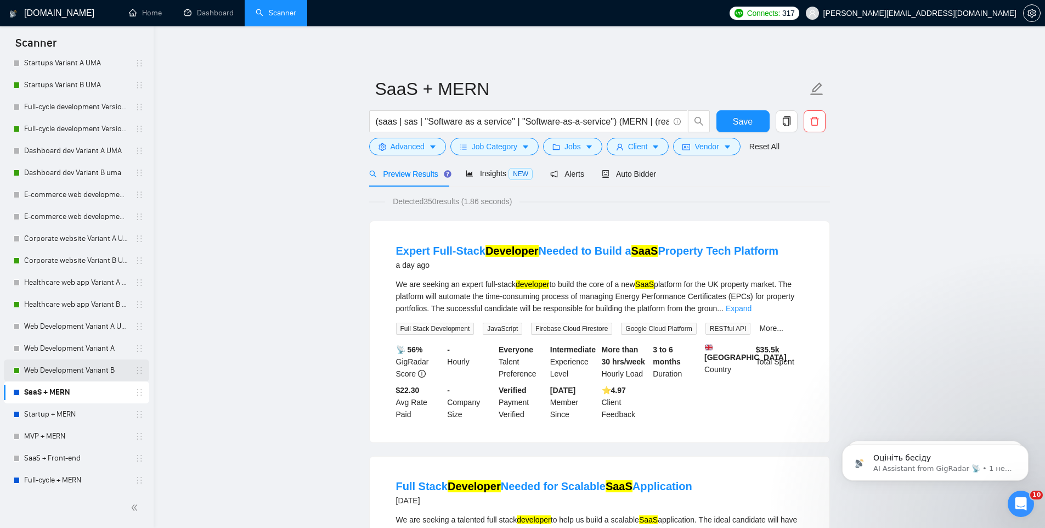
click at [51, 372] on link "Web Development Variant B" at bounding box center [76, 370] width 104 height 22
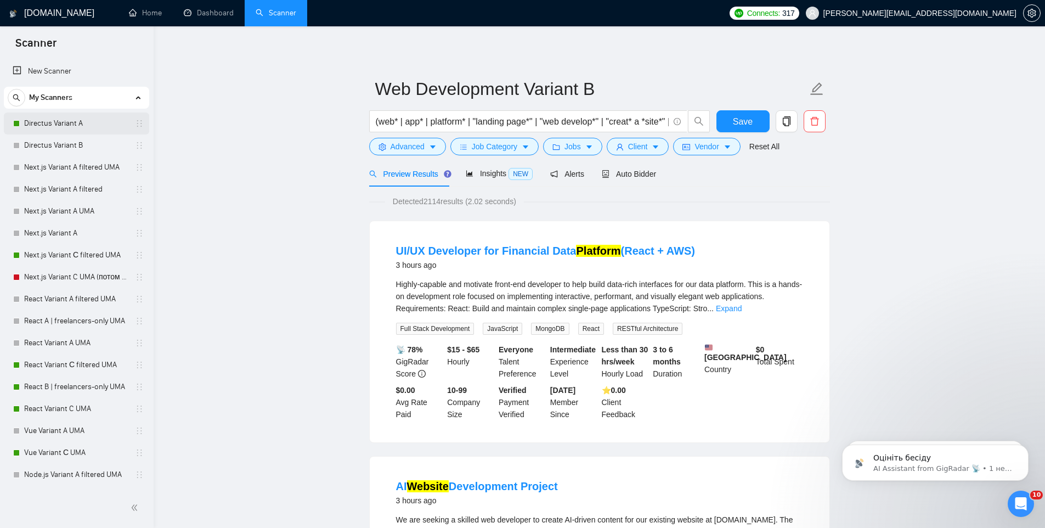
click at [67, 126] on link "Directus Variant A" at bounding box center [76, 123] width 104 height 22
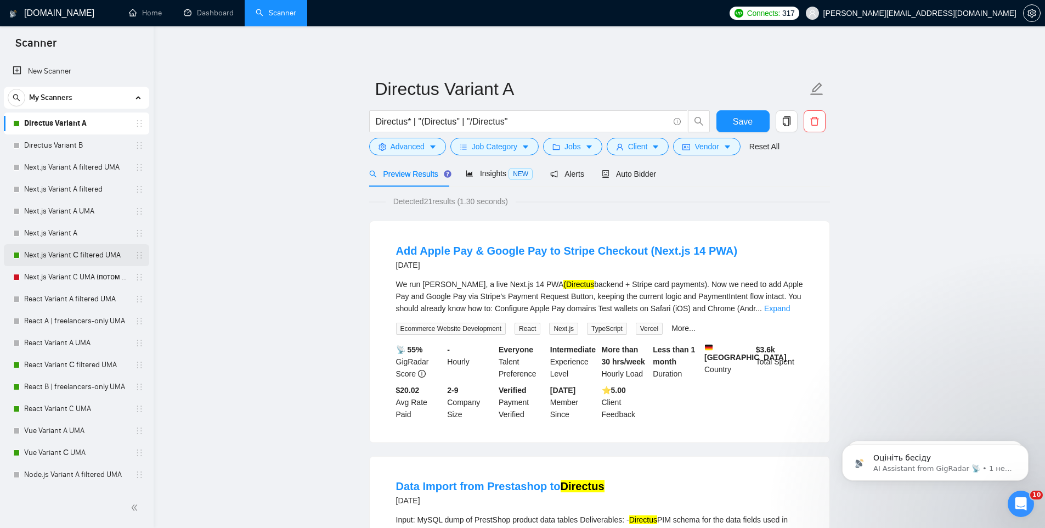
click at [79, 254] on link "Next.js Variant С filtered UMA" at bounding box center [76, 255] width 104 height 22
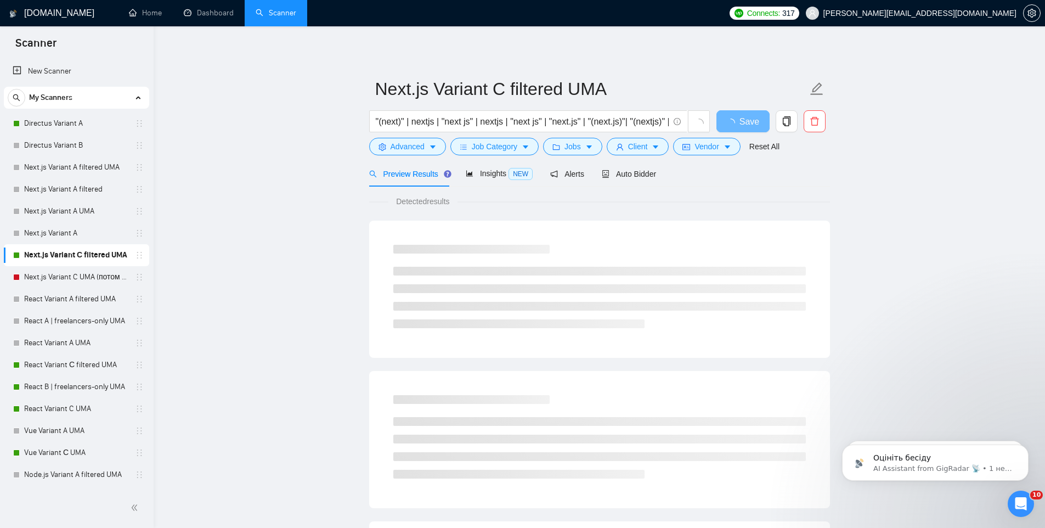
click at [434, 202] on span "Detected results" at bounding box center [422, 201] width 69 height 12
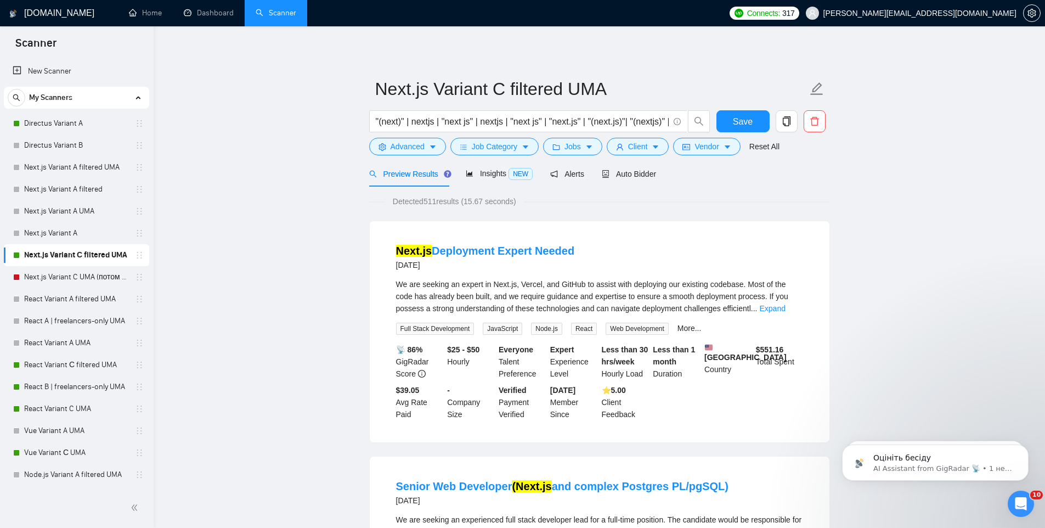
drag, startPoint x: 427, startPoint y: 200, endPoint x: 442, endPoint y: 200, distance: 14.3
click at [442, 200] on span "Detected 511 results (15.67 seconds)" at bounding box center [454, 201] width 139 height 12
copy span "511"
click at [58, 364] on link "React Variant С filtered UMA" at bounding box center [76, 365] width 104 height 22
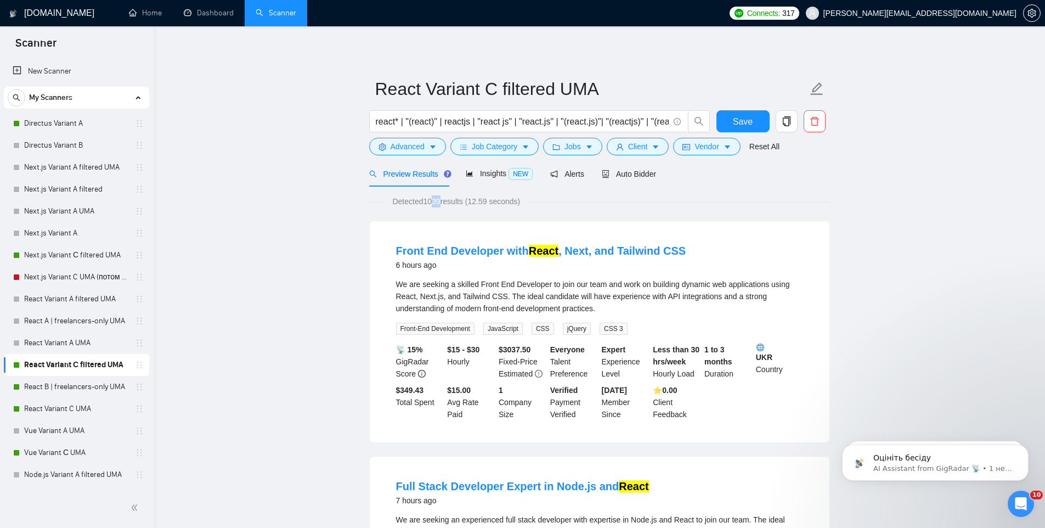
drag, startPoint x: 429, startPoint y: 200, endPoint x: 439, endPoint y: 203, distance: 10.2
click at [439, 203] on span "Detected 1039 results (12.59 seconds)" at bounding box center [456, 201] width 143 height 12
drag, startPoint x: 428, startPoint y: 201, endPoint x: 447, endPoint y: 202, distance: 18.7
click at [447, 202] on span "Detected 1039 results (12.59 seconds)" at bounding box center [456, 201] width 143 height 12
copy span "1039"
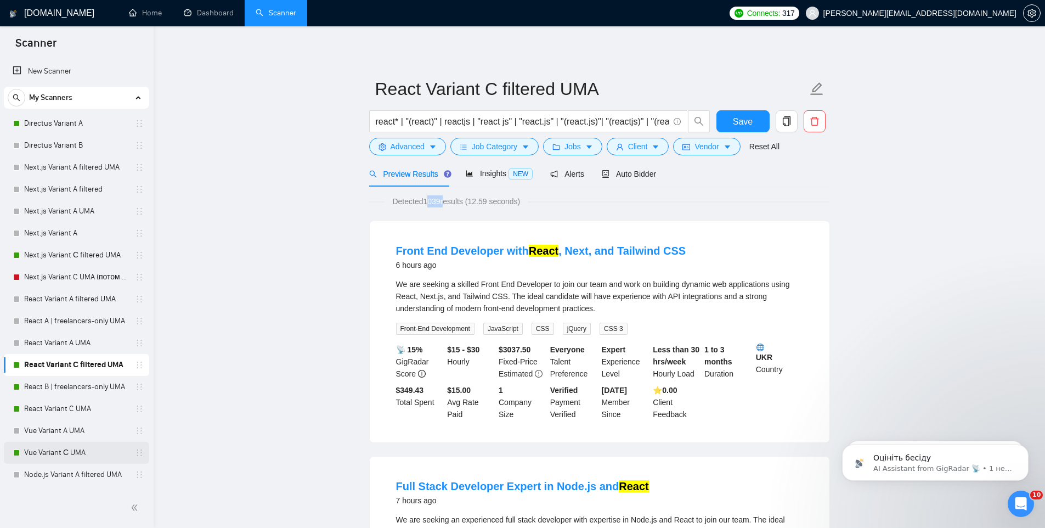
click at [55, 455] on link "Vue Variant С UMA" at bounding box center [76, 453] width 104 height 22
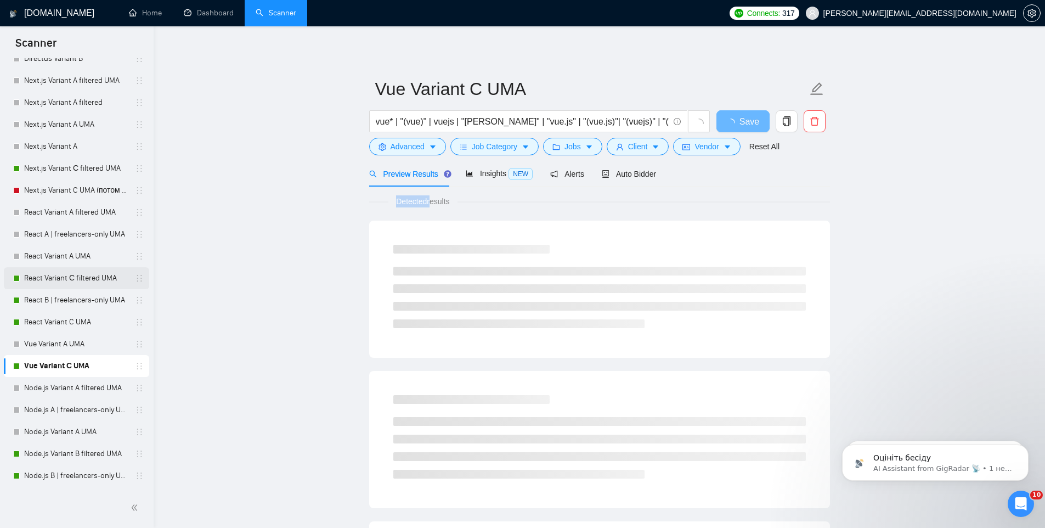
scroll to position [232, 0]
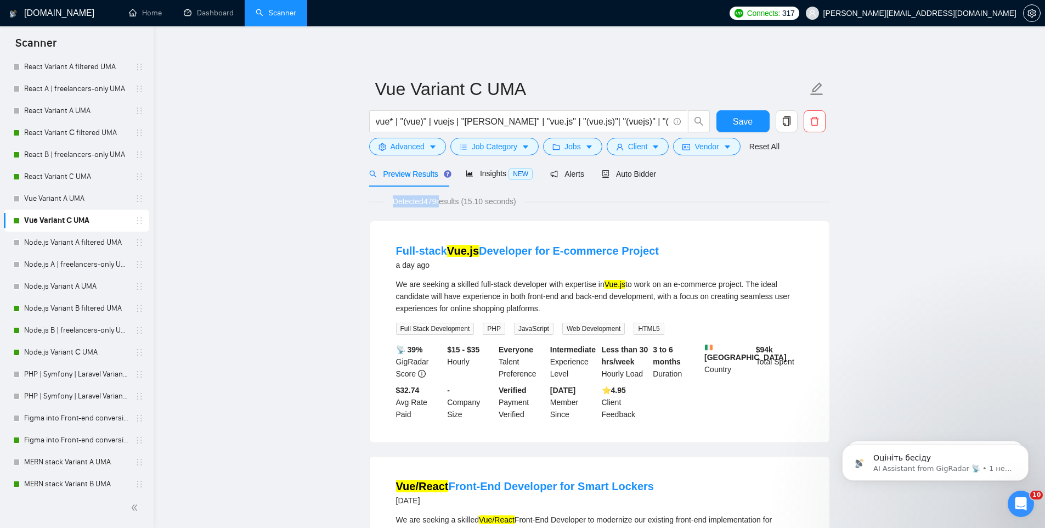
click at [432, 205] on span "Detected 479 results (15.10 seconds)" at bounding box center [454, 201] width 139 height 12
drag, startPoint x: 442, startPoint y: 201, endPoint x: 428, endPoint y: 201, distance: 13.7
click at [428, 201] on span "Detected 479 results (15.10 seconds)" at bounding box center [454, 201] width 139 height 12
copy span "479"
click at [51, 309] on link "Node.js Variant B filtered UMA" at bounding box center [76, 308] width 104 height 22
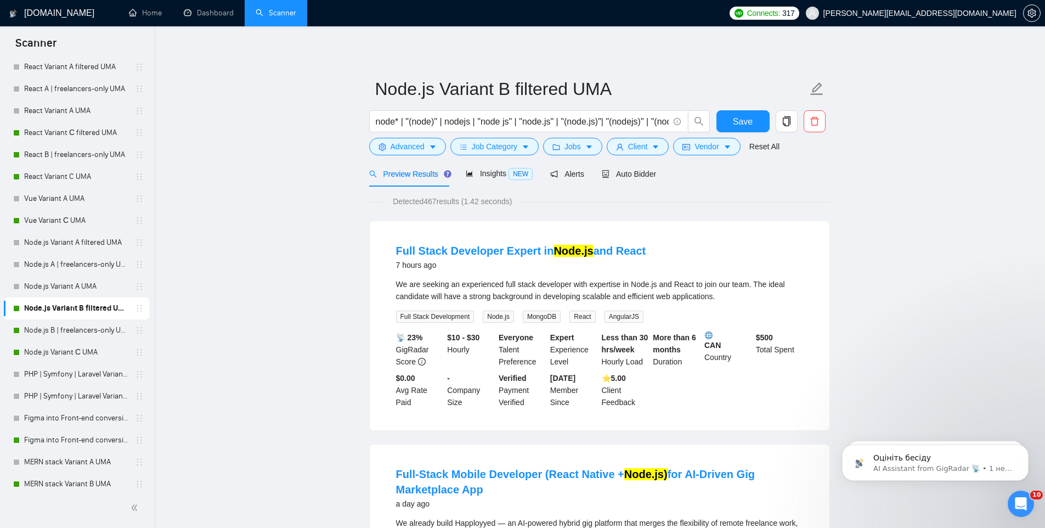
drag, startPoint x: 440, startPoint y: 200, endPoint x: 427, endPoint y: 198, distance: 13.3
click at [427, 198] on span "Detected 467 results (1.42 seconds)" at bounding box center [452, 201] width 134 height 12
copy span "467"
click at [86, 331] on link "Node.js B | freelancers-only UMA" at bounding box center [76, 330] width 104 height 22
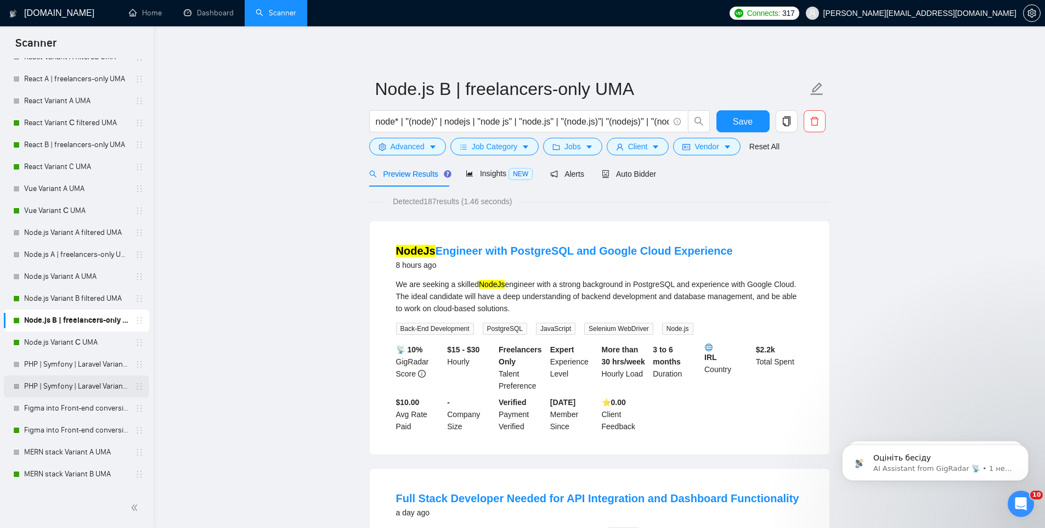
scroll to position [242, 0]
click at [59, 429] on link "Figma into Front-end conversion Variant С UMA" at bounding box center [76, 430] width 104 height 22
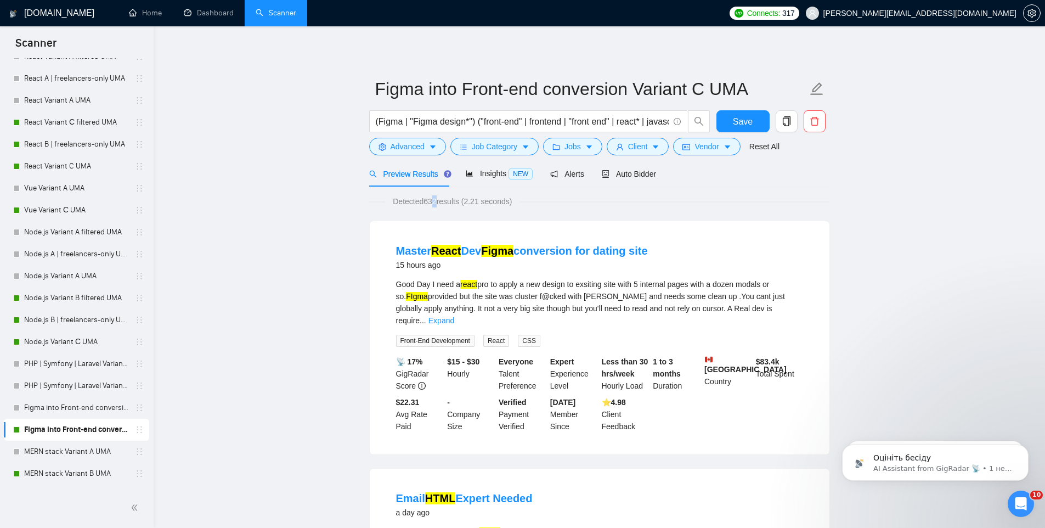
drag, startPoint x: 429, startPoint y: 199, endPoint x: 438, endPoint y: 200, distance: 8.8
click at [438, 200] on span "Detected 632 results (2.21 seconds)" at bounding box center [452, 201] width 134 height 12
drag, startPoint x: 429, startPoint y: 201, endPoint x: 440, endPoint y: 201, distance: 11.0
click at [440, 201] on span "Detected 632 results (2.21 seconds)" at bounding box center [452, 201] width 134 height 12
copy span "632"
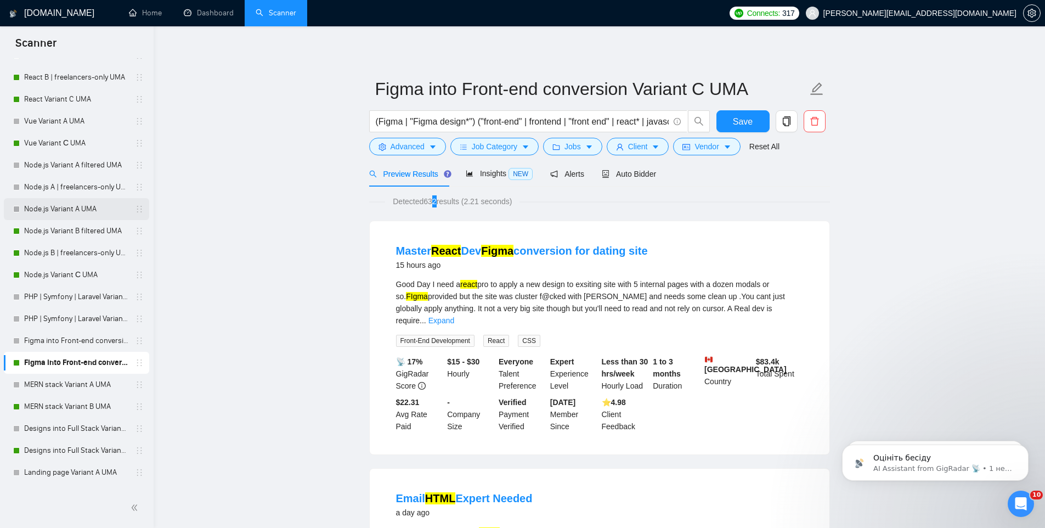
scroll to position [388, 0]
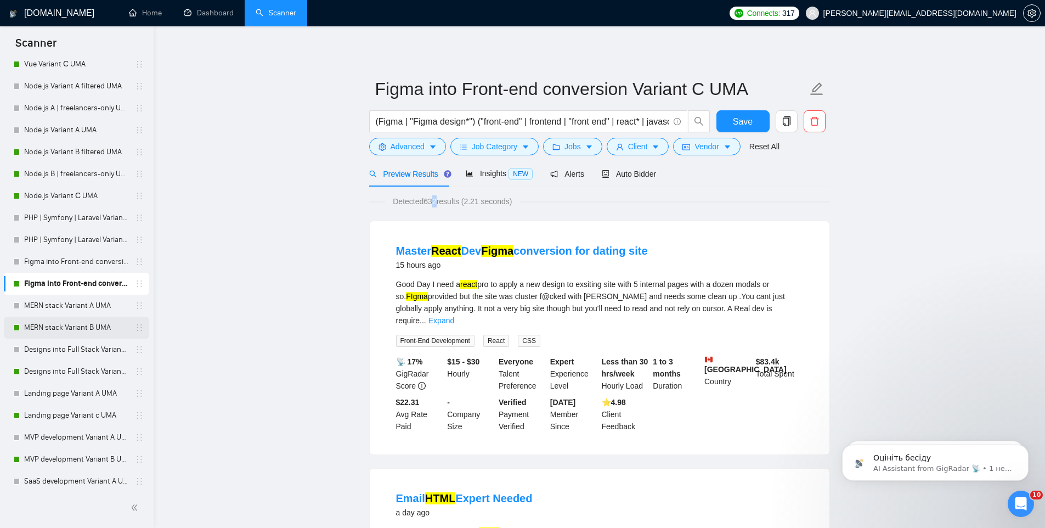
click at [55, 330] on link "MERN stack Variant B UMA" at bounding box center [76, 327] width 104 height 22
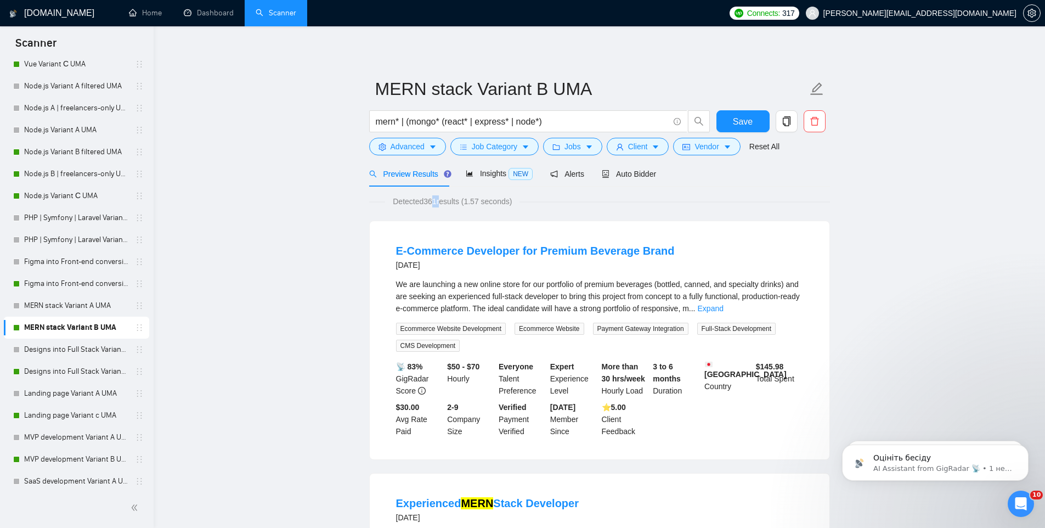
drag, startPoint x: 429, startPoint y: 200, endPoint x: 439, endPoint y: 202, distance: 10.0
click at [442, 200] on span "Detected 361 results (1.57 seconds)" at bounding box center [452, 201] width 134 height 12
click at [430, 203] on span "Detected 361 results (1.57 seconds)" at bounding box center [452, 201] width 134 height 12
drag, startPoint x: 428, startPoint y: 203, endPoint x: 442, endPoint y: 203, distance: 13.7
click at [442, 203] on span "Detected 361 results (1.57 seconds)" at bounding box center [452, 201] width 134 height 12
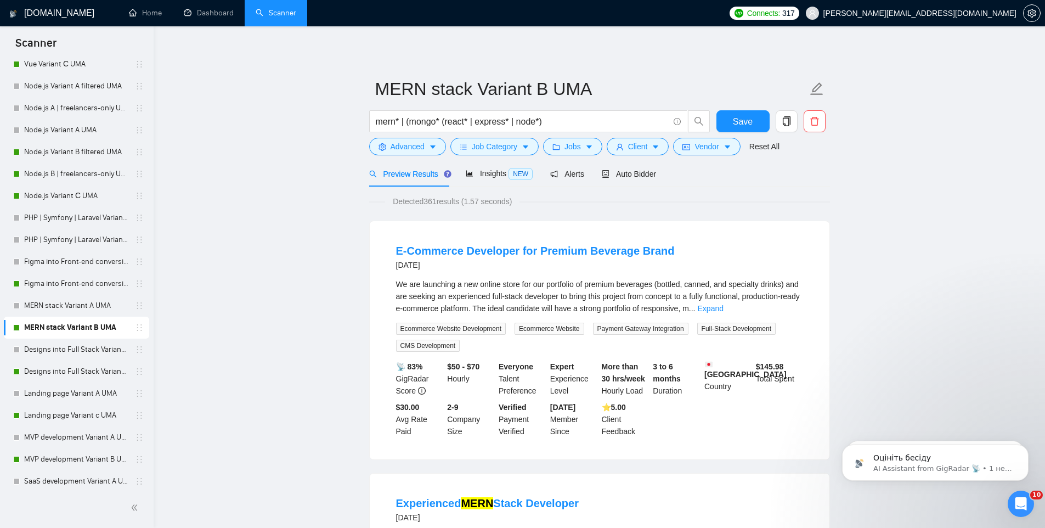
copy span "361"
click at [64, 372] on link "Designs into Full Stack Variant B UMA" at bounding box center [76, 371] width 104 height 22
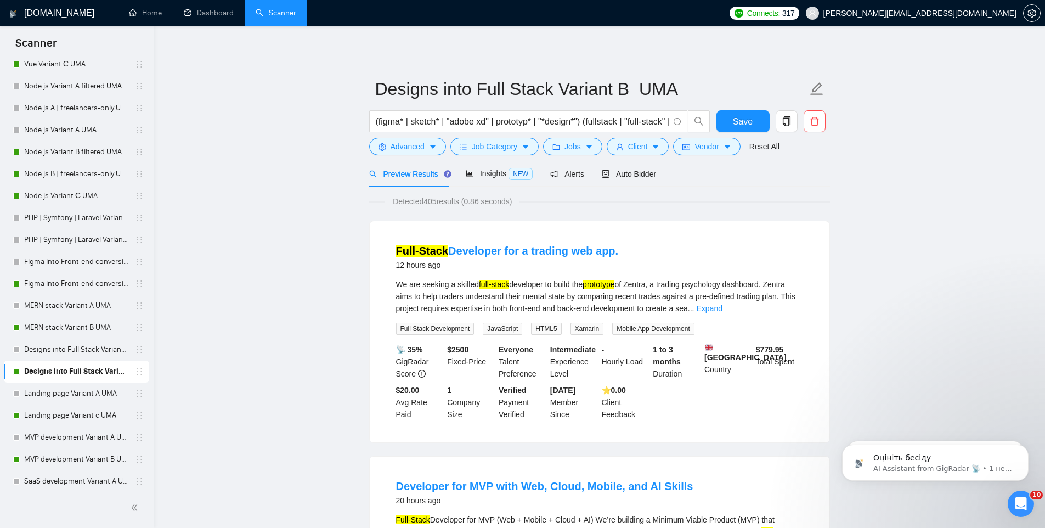
drag, startPoint x: 442, startPoint y: 201, endPoint x: 429, endPoint y: 199, distance: 12.9
click at [429, 199] on span "Detected 405 results (0.86 seconds)" at bounding box center [452, 201] width 134 height 12
copy span "405"
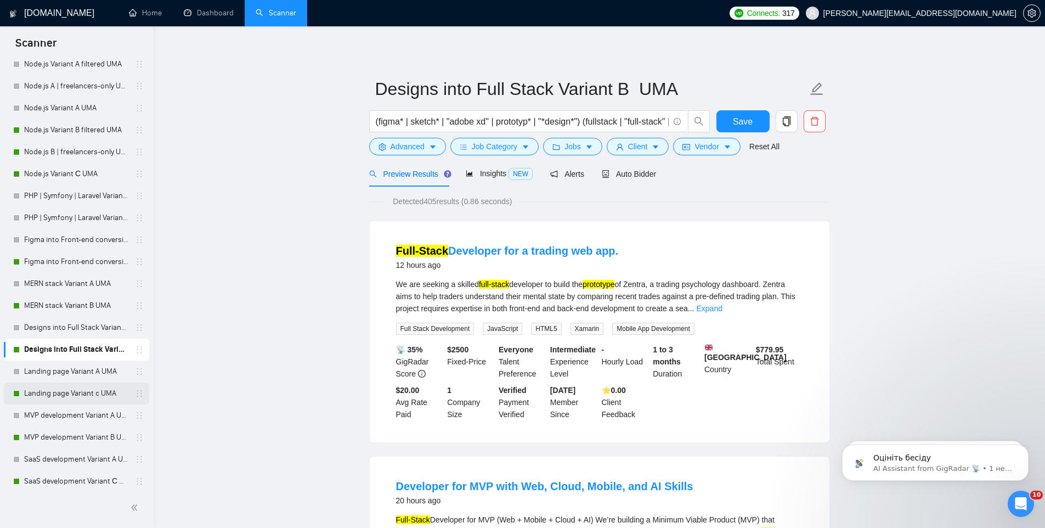
click at [77, 395] on link "Landing page Variant c UMA" at bounding box center [76, 393] width 104 height 22
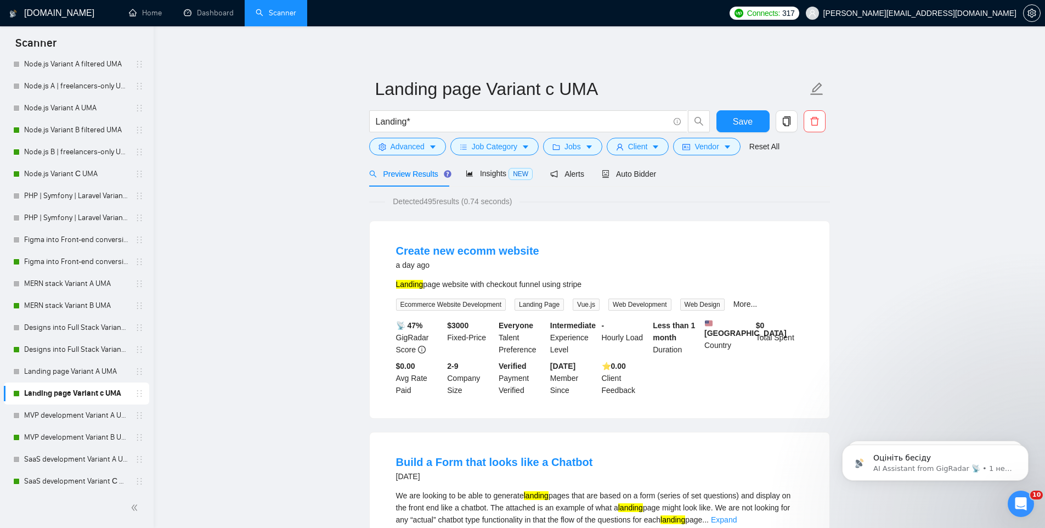
drag, startPoint x: 430, startPoint y: 201, endPoint x: 438, endPoint y: 203, distance: 8.4
click at [440, 201] on span "Detected 495 results (0.74 seconds)" at bounding box center [452, 201] width 134 height 12
drag, startPoint x: 429, startPoint y: 200, endPoint x: 439, endPoint y: 201, distance: 10.6
click at [439, 201] on span "Detected 495 results (0.74 seconds)" at bounding box center [452, 201] width 134 height 12
drag, startPoint x: 427, startPoint y: 200, endPoint x: 442, endPoint y: 202, distance: 14.5
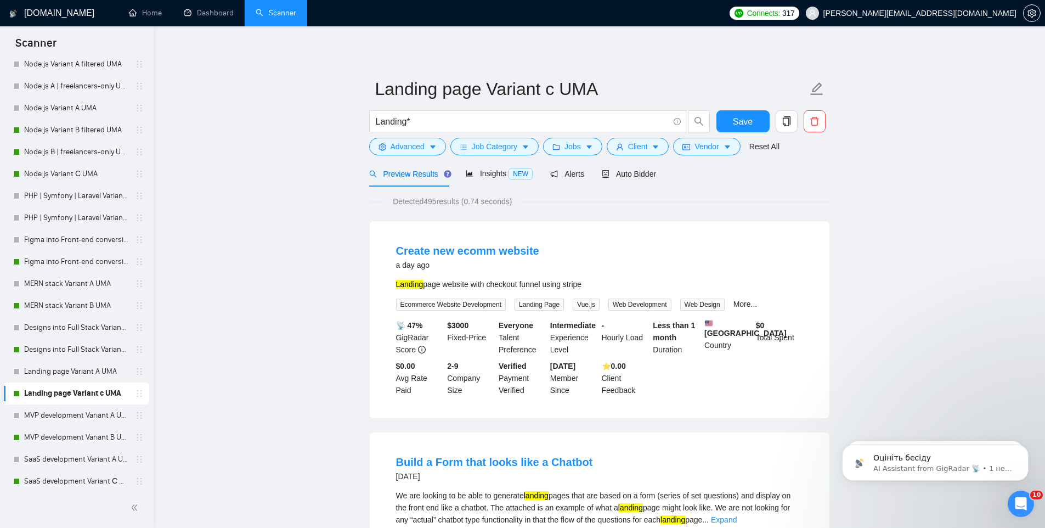
click at [442, 202] on span "Detected 495 results (0.74 seconds)" at bounding box center [452, 201] width 134 height 12
copy span "495"
click at [63, 437] on link "MVP development Variant B UMA" at bounding box center [76, 437] width 104 height 22
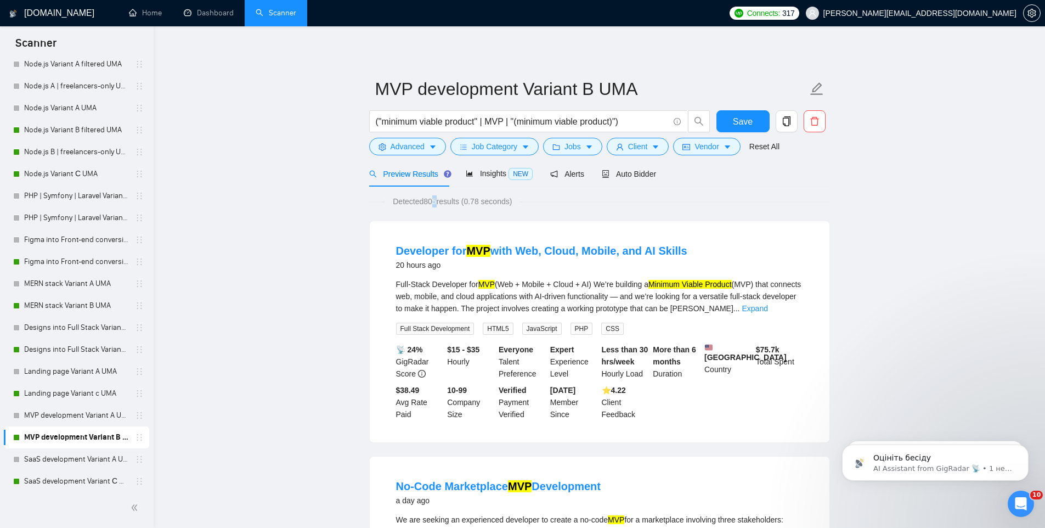
drag, startPoint x: 429, startPoint y: 199, endPoint x: 438, endPoint y: 199, distance: 8.8
click at [438, 199] on span "Detected 805 results (0.78 seconds)" at bounding box center [452, 201] width 134 height 12
drag, startPoint x: 429, startPoint y: 203, endPoint x: 442, endPoint y: 203, distance: 13.2
click at [442, 203] on span "Detected 805 results (0.78 seconds)" at bounding box center [452, 201] width 134 height 12
copy span "805"
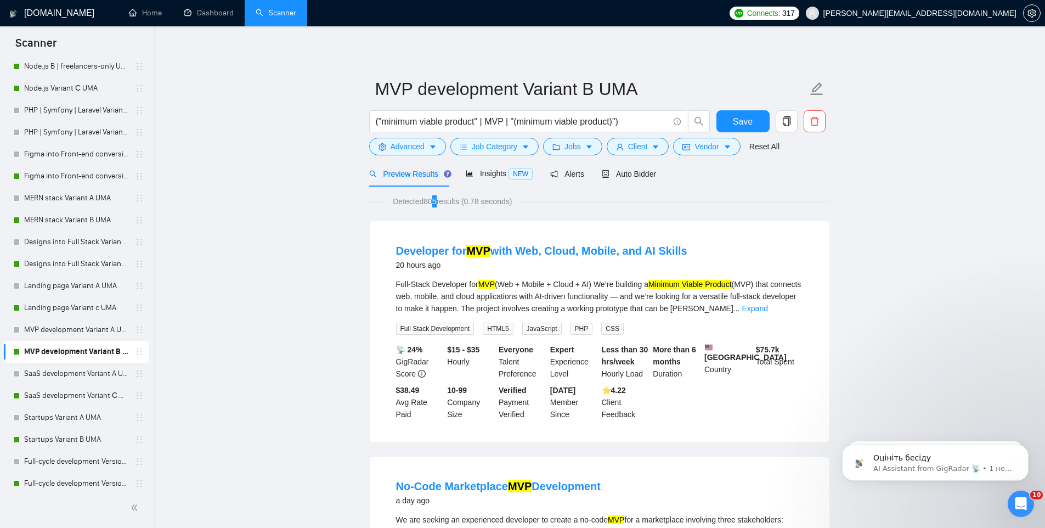
scroll to position [717, 0]
click at [66, 174] on link "SaaS development Variant С UMA" at bounding box center [76, 174] width 104 height 22
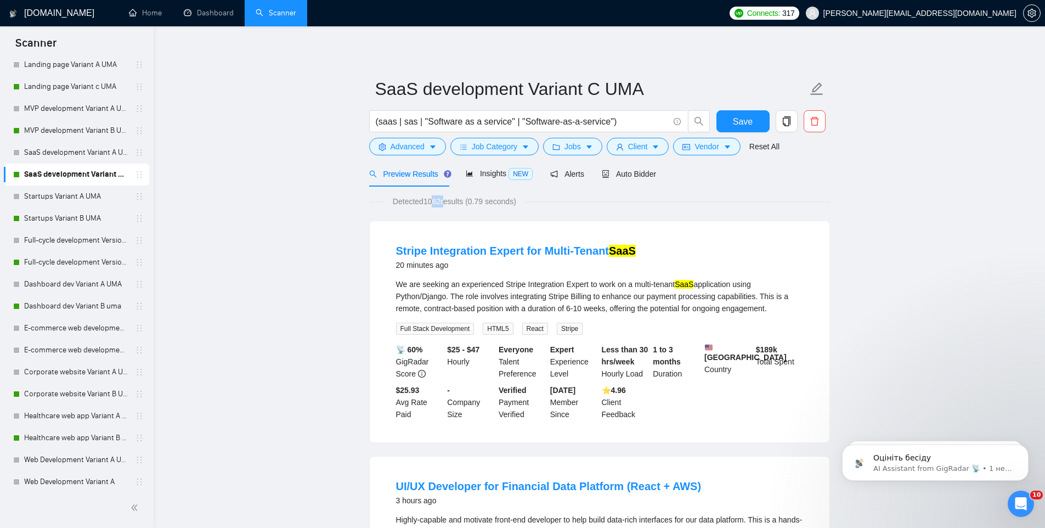
drag, startPoint x: 429, startPoint y: 200, endPoint x: 448, endPoint y: 204, distance: 18.6
click at [448, 204] on span "Detected 1062 results (0.79 seconds)" at bounding box center [454, 201] width 139 height 12
click at [446, 202] on span "Detected 1062 results (0.79 seconds)" at bounding box center [454, 201] width 139 height 12
drag, startPoint x: 446, startPoint y: 201, endPoint x: 427, endPoint y: 200, distance: 19.2
click at [427, 200] on span "Detected 1062 results (0.79 seconds)" at bounding box center [454, 201] width 139 height 12
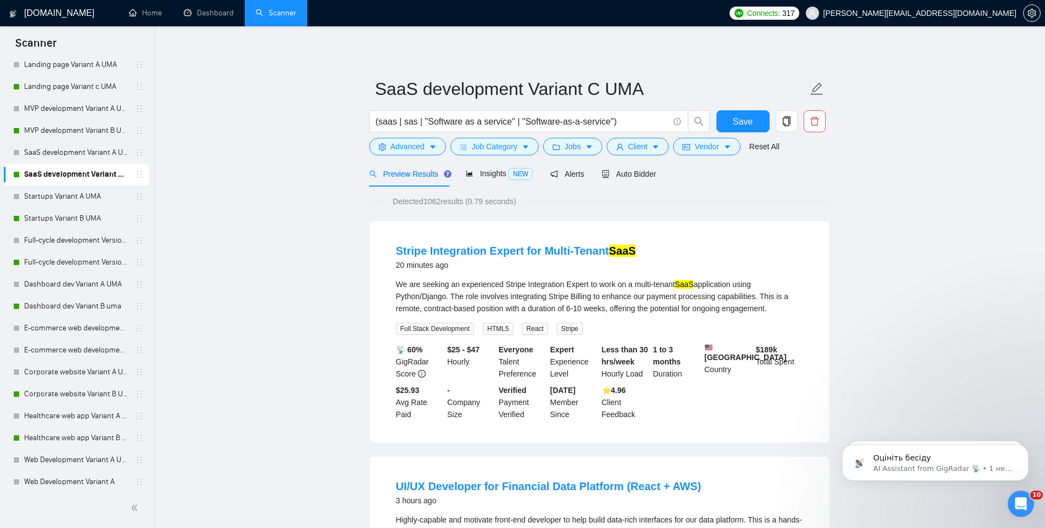
copy span "1062"
click at [70, 222] on link "Startups Variant B UMA" at bounding box center [76, 218] width 104 height 22
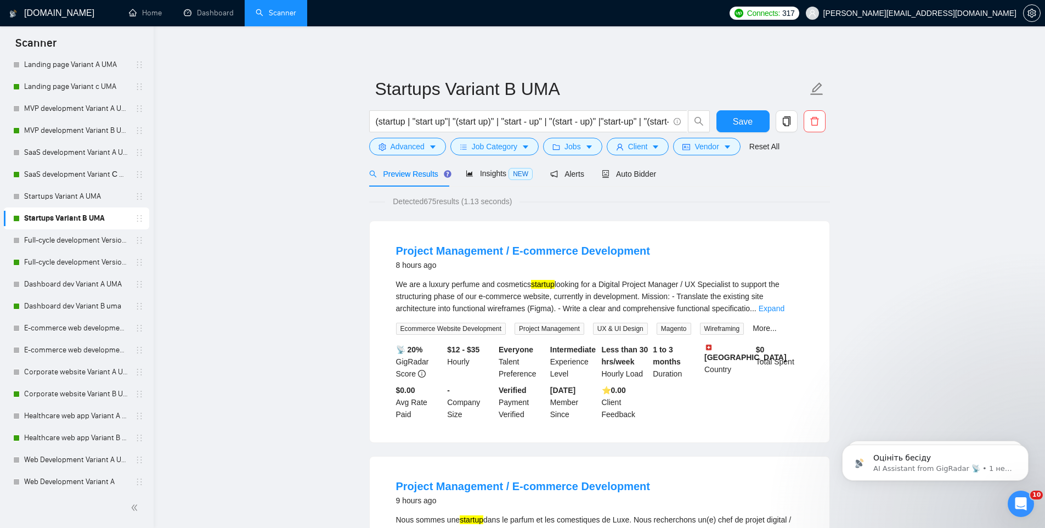
drag, startPoint x: 428, startPoint y: 201, endPoint x: 441, endPoint y: 199, distance: 13.3
click at [440, 199] on span "Detected 675 results (1.13 seconds)" at bounding box center [452, 201] width 134 height 12
click at [53, 262] on link "Full-cycle development Version B UMA" at bounding box center [76, 262] width 104 height 22
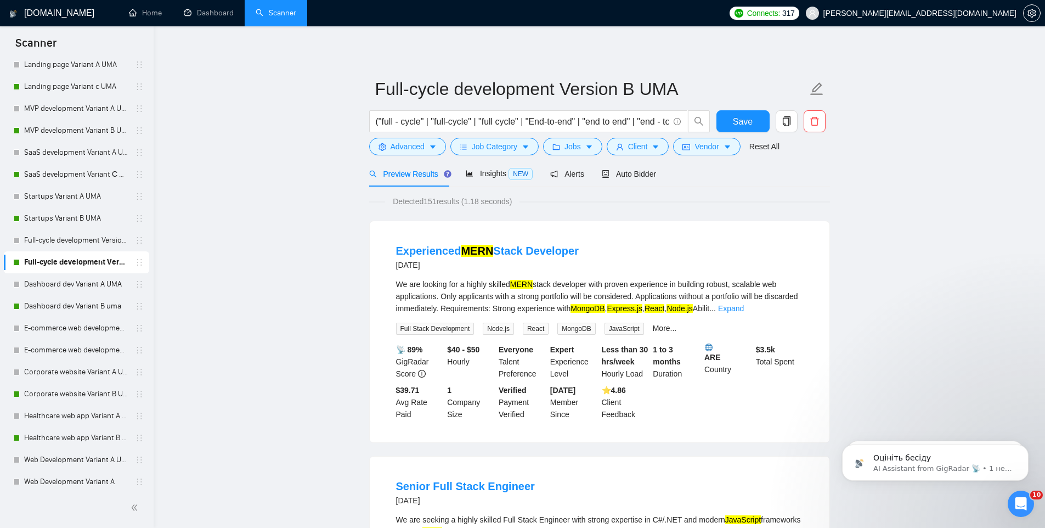
drag, startPoint x: 429, startPoint y: 201, endPoint x: 442, endPoint y: 203, distance: 13.4
click at [442, 203] on span "Detected 151 results (1.18 seconds)" at bounding box center [452, 201] width 134 height 12
click at [53, 307] on link "Dashboard dev Variant B uma" at bounding box center [76, 306] width 104 height 22
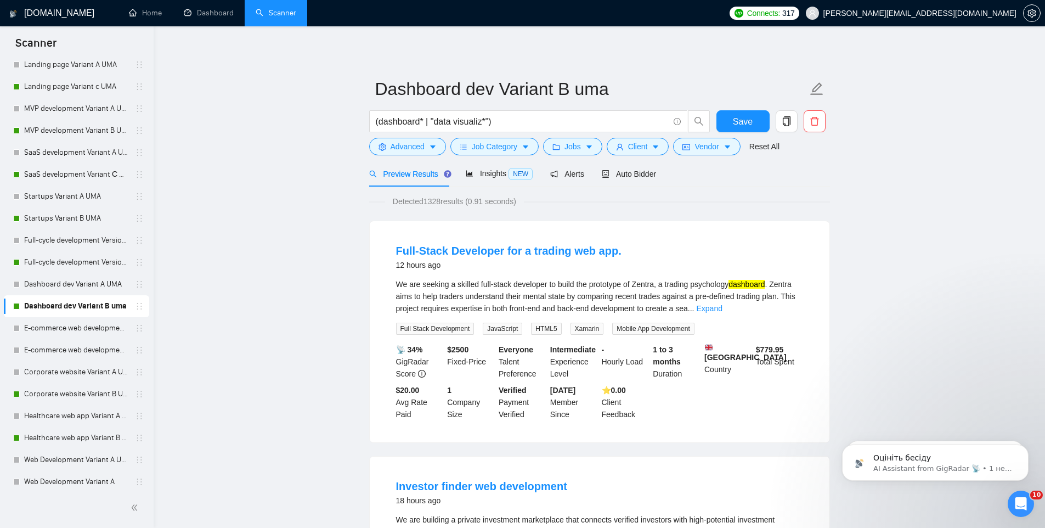
drag, startPoint x: 428, startPoint y: 199, endPoint x: 446, endPoint y: 197, distance: 18.2
click at [446, 197] on span "Detected 1328 results (0.91 seconds)" at bounding box center [454, 201] width 139 height 12
click at [41, 393] on link "Corporate website Variant B UMA" at bounding box center [76, 394] width 104 height 22
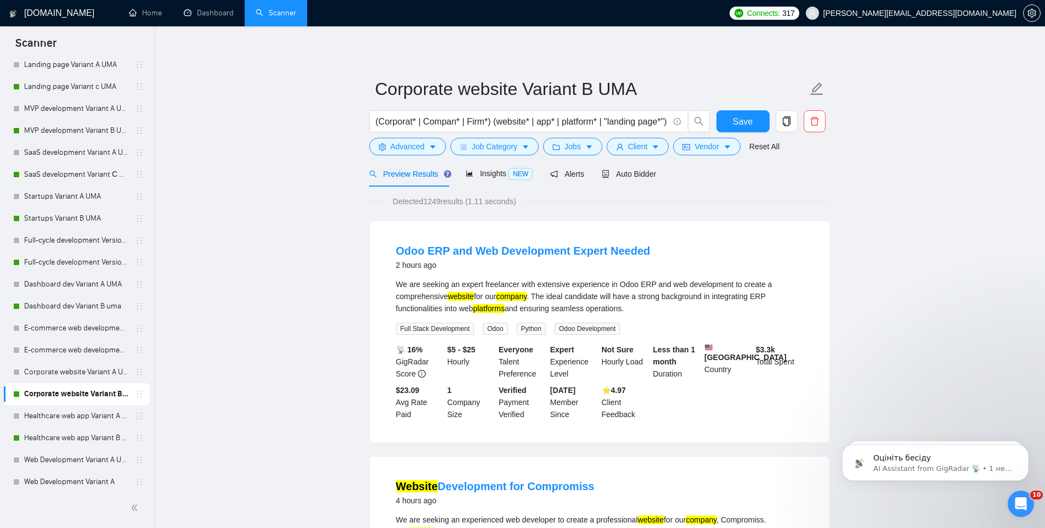
drag, startPoint x: 428, startPoint y: 202, endPoint x: 445, endPoint y: 202, distance: 17.0
click at [445, 202] on span "Detected 1249 results (1.11 seconds)" at bounding box center [454, 201] width 139 height 12
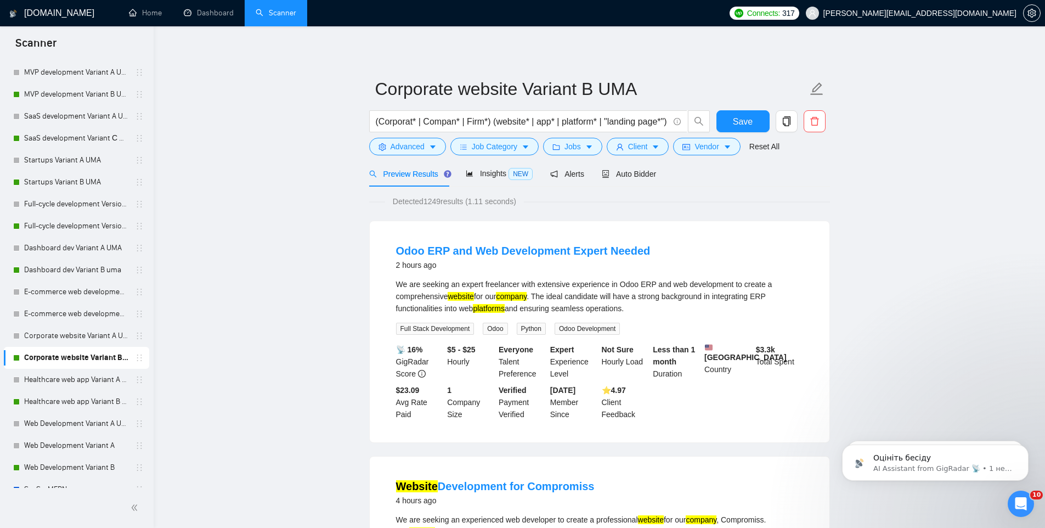
scroll to position [776, 0]
drag, startPoint x: 56, startPoint y: 379, endPoint x: 43, endPoint y: 385, distance: 14.8
click at [56, 378] on link "Healthcare web app Variant B UMA" at bounding box center [76, 379] width 104 height 22
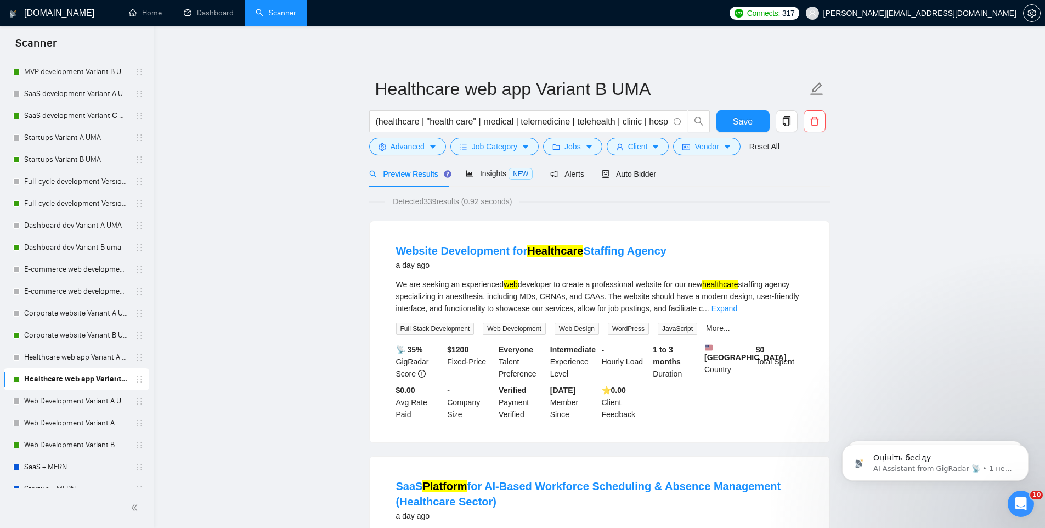
drag, startPoint x: 428, startPoint y: 201, endPoint x: 440, endPoint y: 203, distance: 12.4
click at [440, 203] on span "Detected 339 results (0.92 seconds)" at bounding box center [452, 201] width 134 height 12
click at [56, 442] on link "Web Development Variant B" at bounding box center [76, 445] width 104 height 22
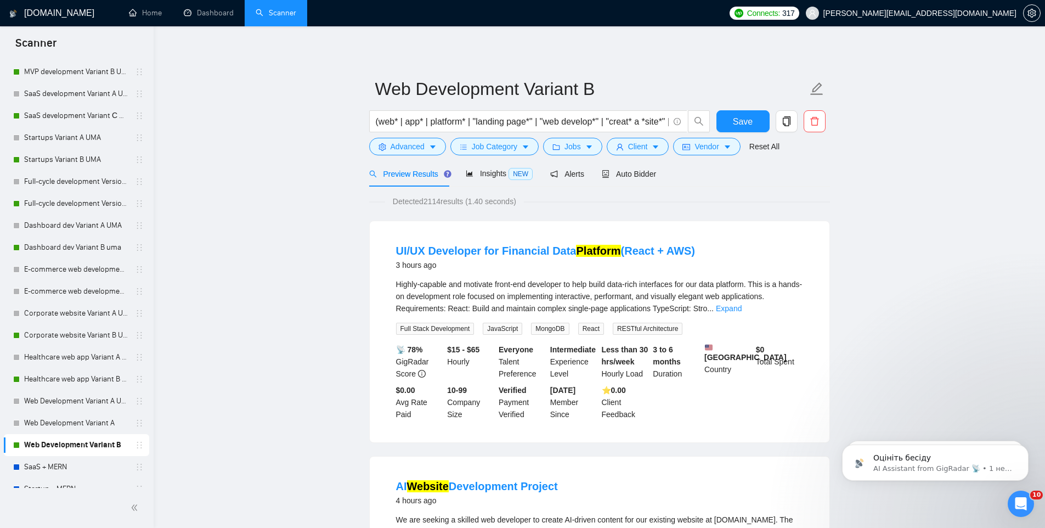
drag, startPoint x: 430, startPoint y: 202, endPoint x: 445, endPoint y: 200, distance: 14.9
click at [446, 200] on span "Detected 2114 results (1.40 seconds)" at bounding box center [454, 201] width 139 height 12
drag, startPoint x: 429, startPoint y: 200, endPoint x: 445, endPoint y: 199, distance: 15.9
click at [445, 199] on span "Detected 2114 results (1.40 seconds)" at bounding box center [454, 201] width 139 height 12
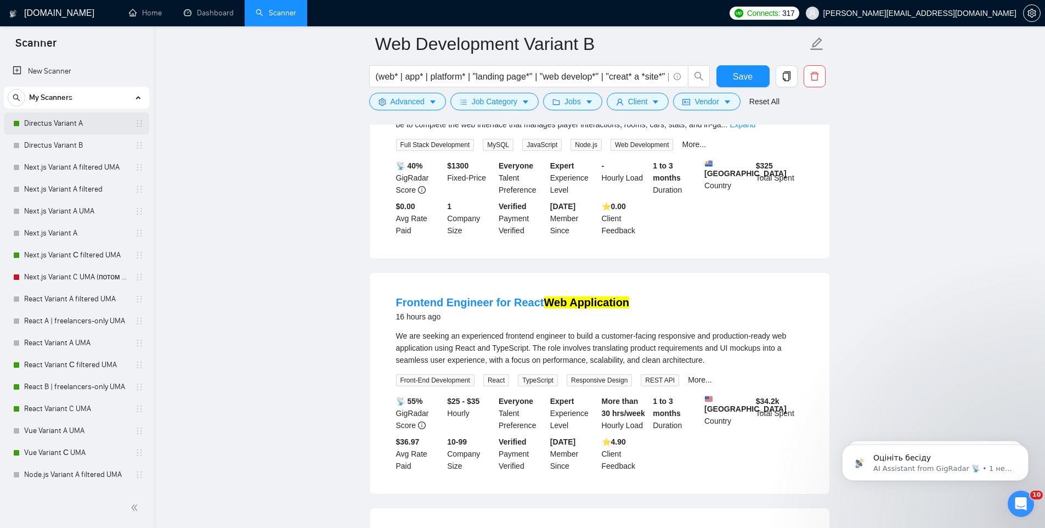
click at [64, 125] on link "Directus Variant A" at bounding box center [76, 123] width 104 height 22
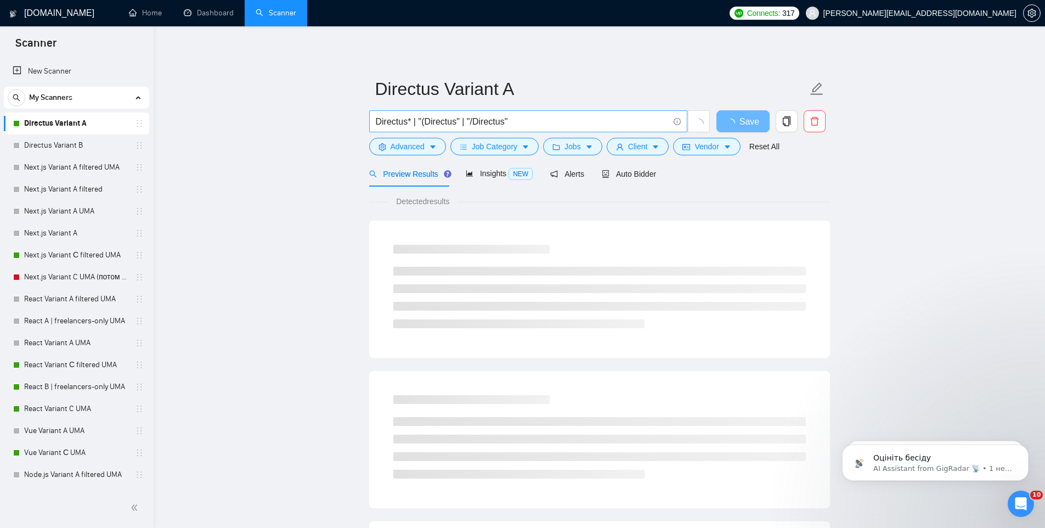
click at [516, 123] on input "Directus* | "(Directus" | "/Directus"" at bounding box center [522, 122] width 293 height 14
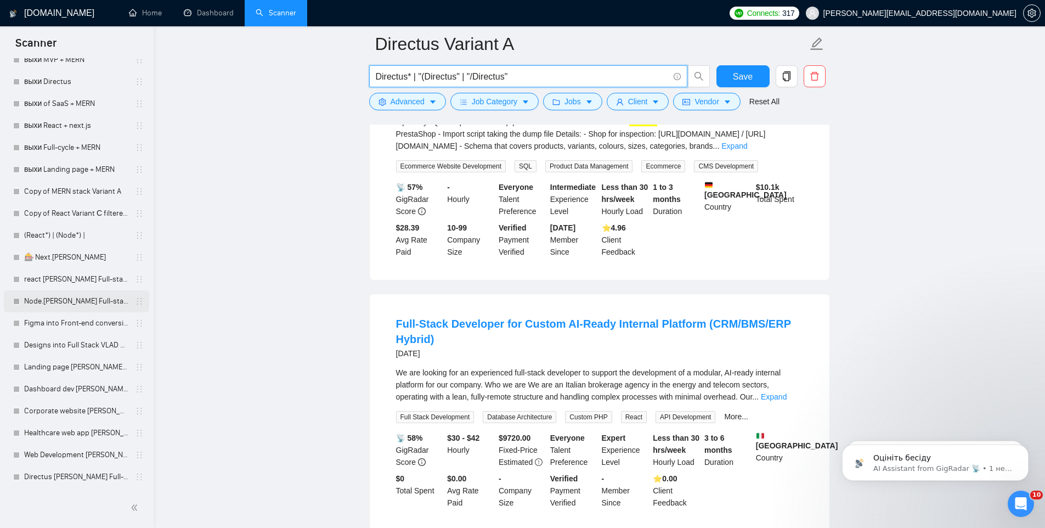
scroll to position [678, 0]
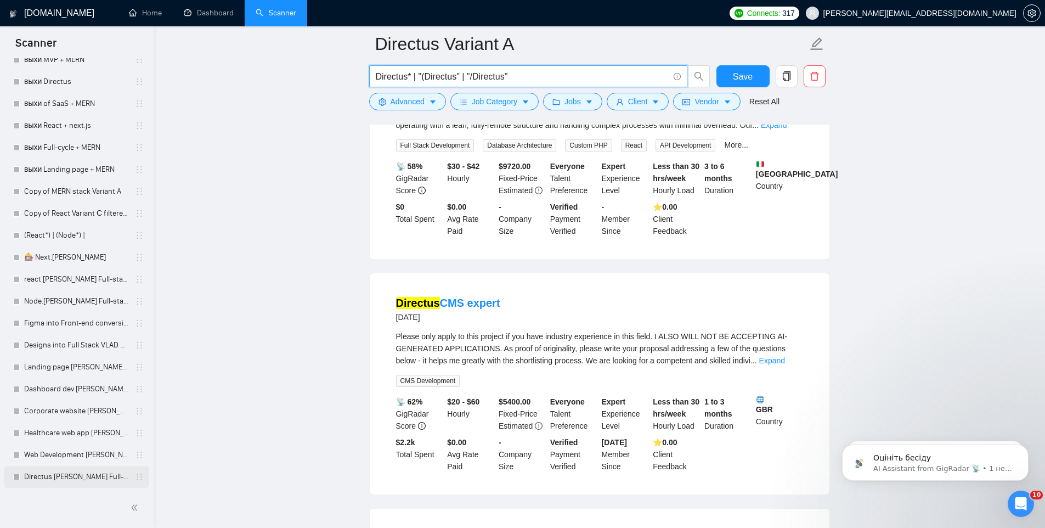
click at [65, 473] on link "Directus [PERSON_NAME] Full-stack + MERN" at bounding box center [76, 477] width 104 height 22
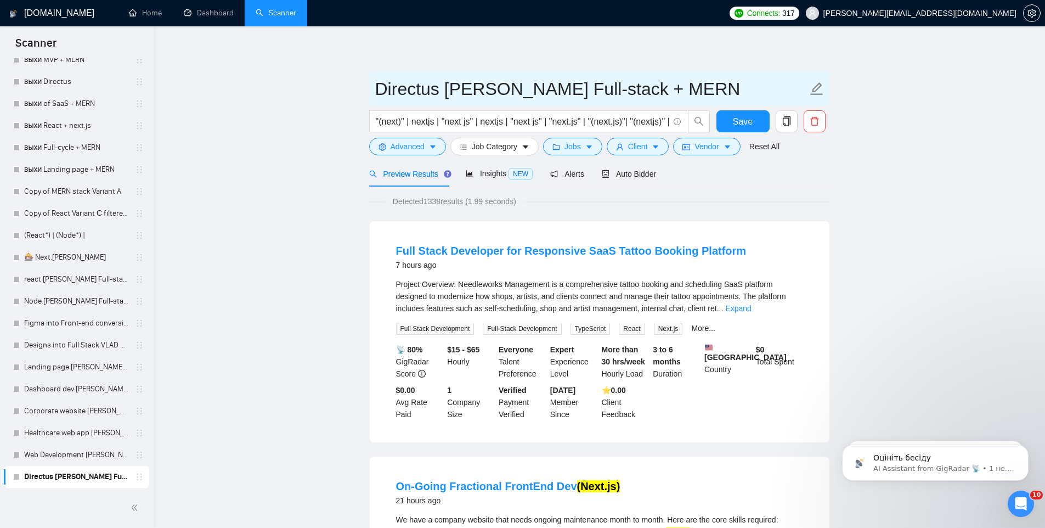
click at [473, 90] on input "Directus [PERSON_NAME] Full-stack + MERN" at bounding box center [591, 88] width 432 height 27
click at [377, 89] on input "Directus [PERSON_NAME] Full-stack + MERN" at bounding box center [591, 88] width 432 height 27
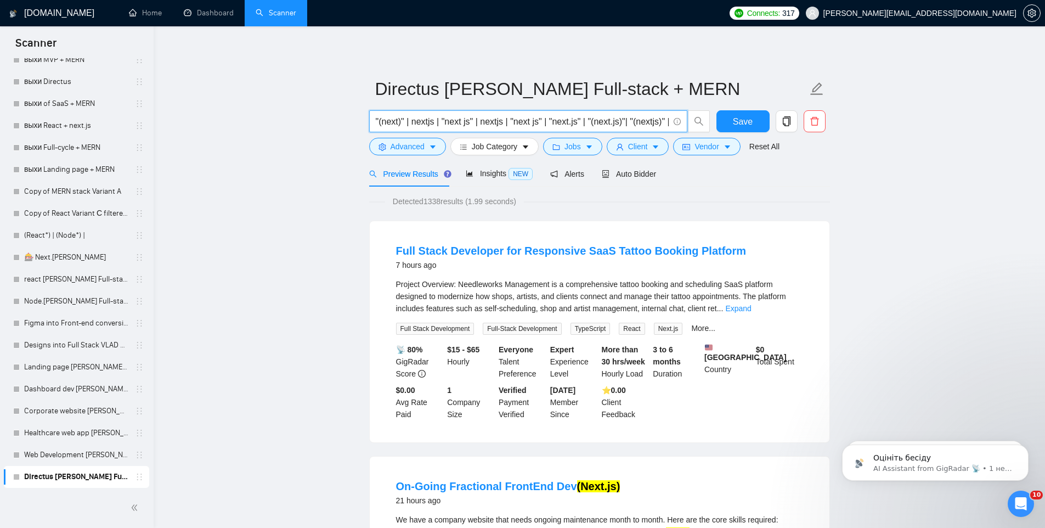
click at [420, 125] on input ""(next)" | nextjs | "next js" | nextjs | "next js" | "next.js" | "(next.js)"| "…" at bounding box center [522, 122] width 293 height 14
paste input "Directus* | "(Directus" | "/Directu"
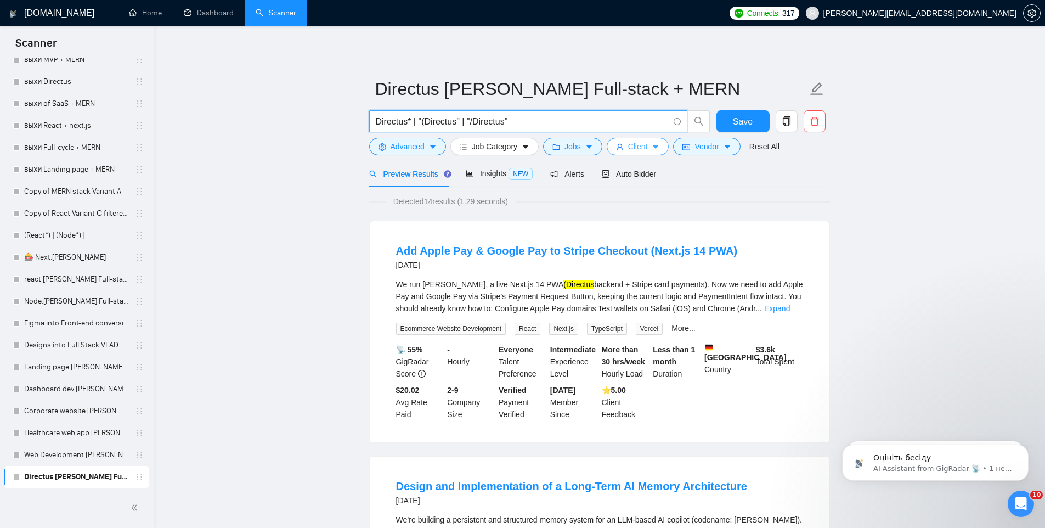
type input "Directus* | "(Directus" | "/Directus""
click at [642, 141] on span "Client" at bounding box center [638, 146] width 20 height 12
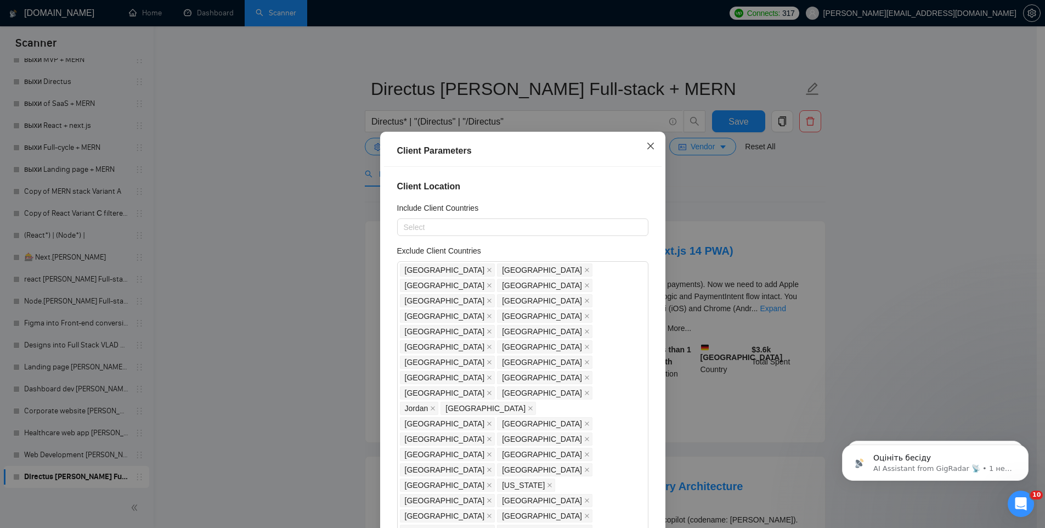
click at [646, 143] on icon "close" at bounding box center [650, 146] width 9 height 9
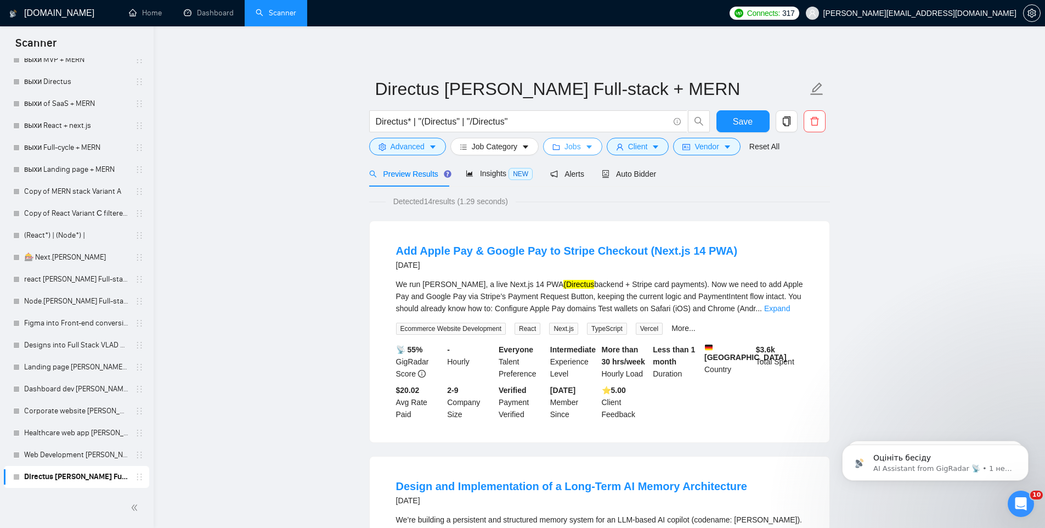
click at [581, 148] on span "Jobs" at bounding box center [572, 146] width 16 height 12
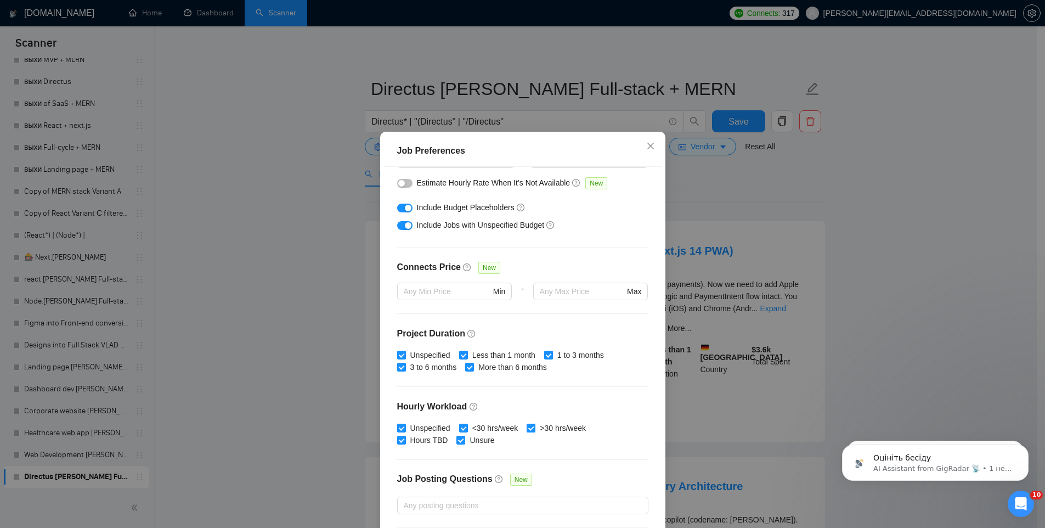
scroll to position [249, 0]
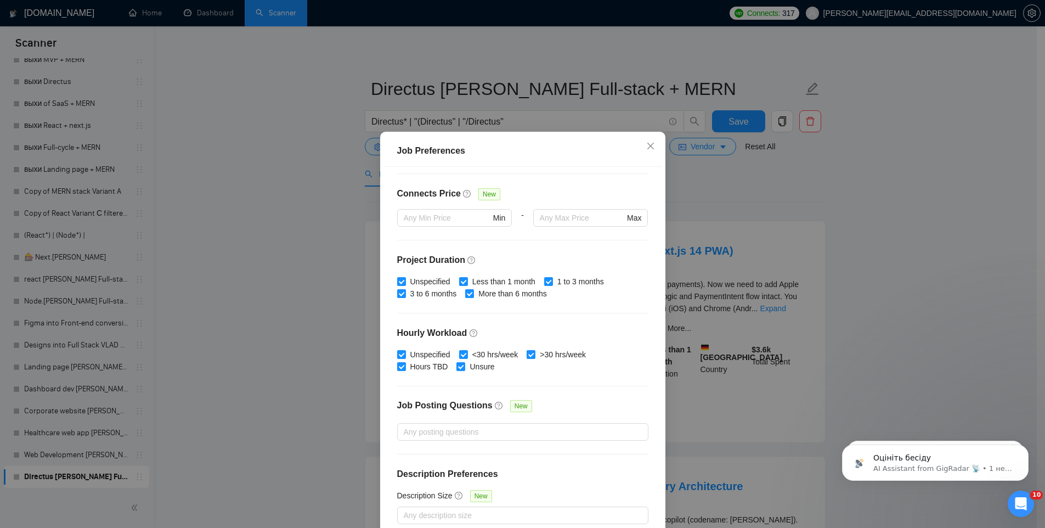
click at [759, 213] on div "Job Preferences Budget Project Type All Fixed Price Hourly Rate Fixed Price Bud…" at bounding box center [522, 264] width 1045 height 528
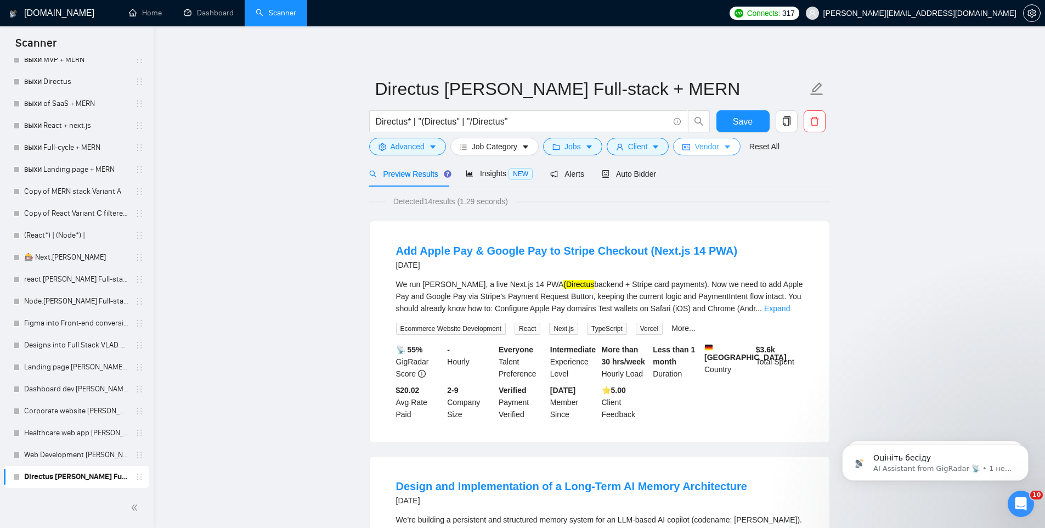
click at [690, 147] on icon "idcard" at bounding box center [686, 147] width 8 height 6
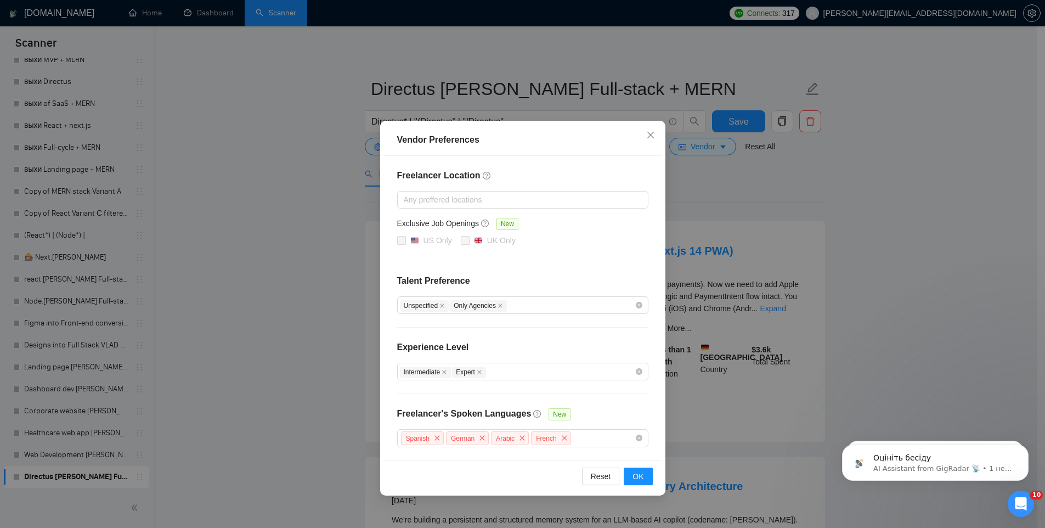
click at [732, 213] on div "Vendor Preferences Freelancer Location Any preffered locations Exclusive Job Op…" at bounding box center [522, 264] width 1045 height 528
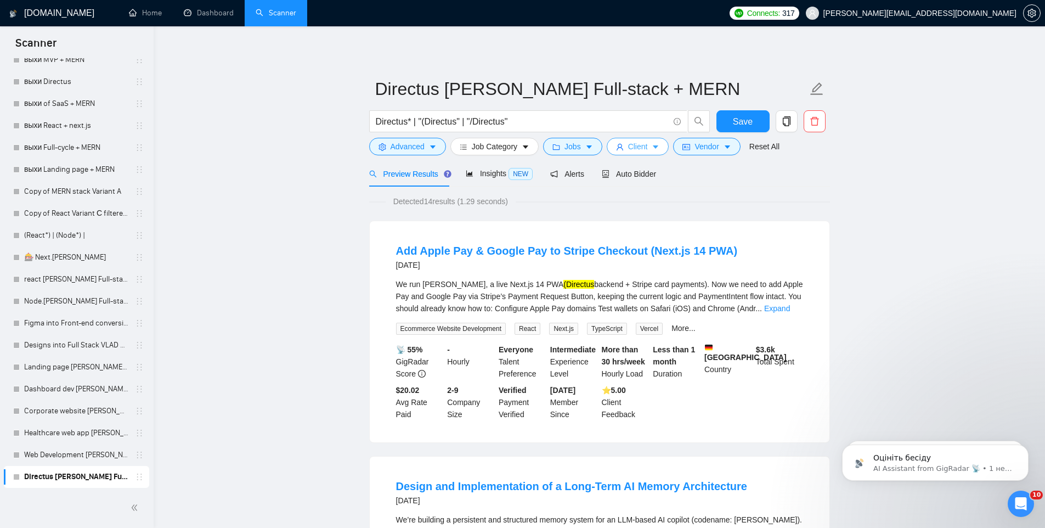
click at [640, 153] on button "Client" at bounding box center [638, 147] width 63 height 18
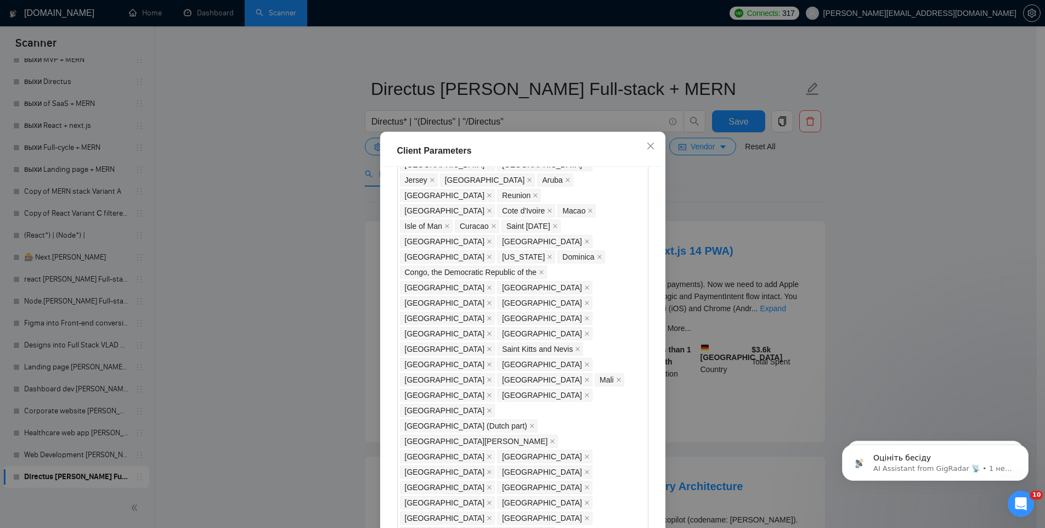
scroll to position [842, 0]
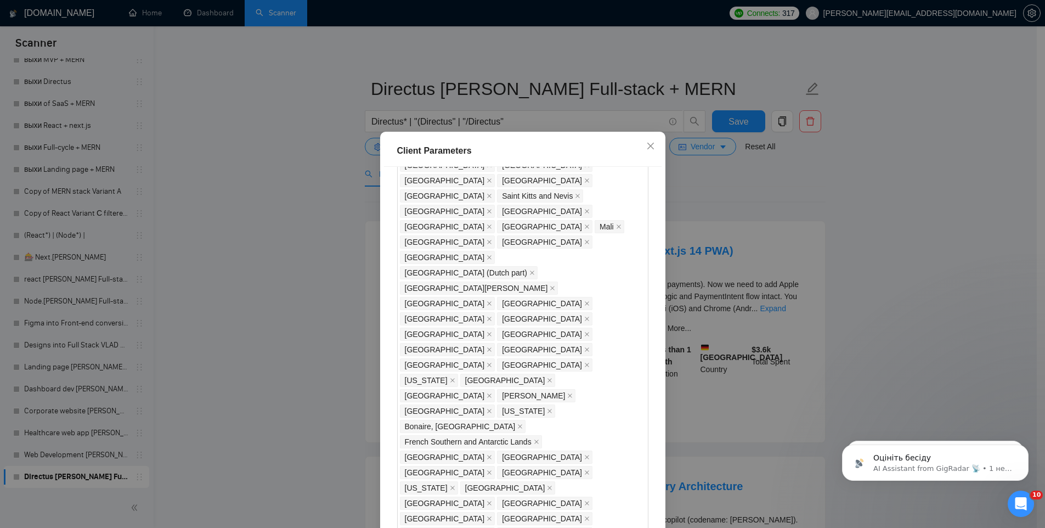
click at [743, 254] on div "Client Parameters Client Location Include Client Countries Select Exclude Clien…" at bounding box center [522, 264] width 1045 height 528
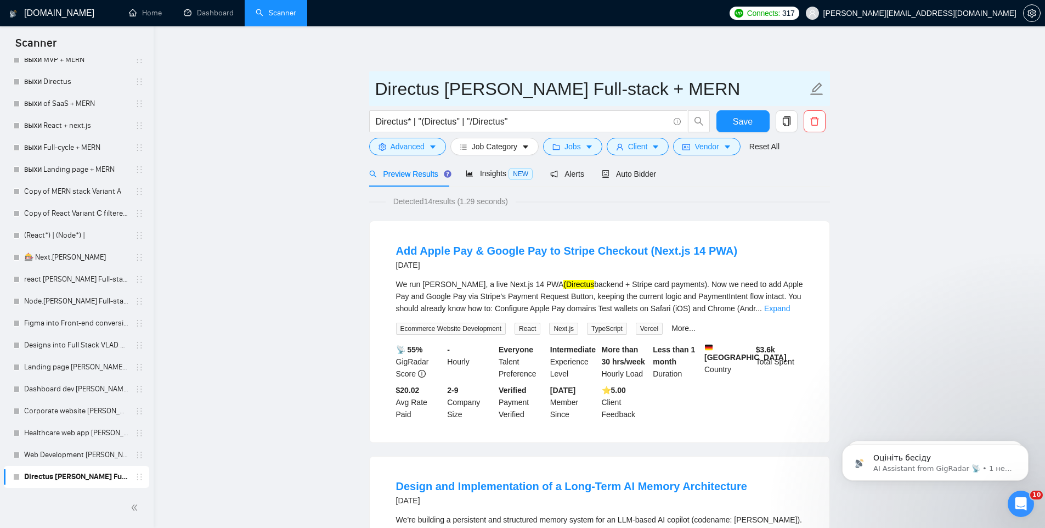
click at [378, 96] on input "Directus [PERSON_NAME] Full-stack + MERN" at bounding box center [591, 88] width 432 height 27
drag, startPoint x: 375, startPoint y: 92, endPoint x: 359, endPoint y: 93, distance: 16.5
paste input "🎰"
drag, startPoint x: 516, startPoint y: 87, endPoint x: 772, endPoint y: 94, distance: 256.2
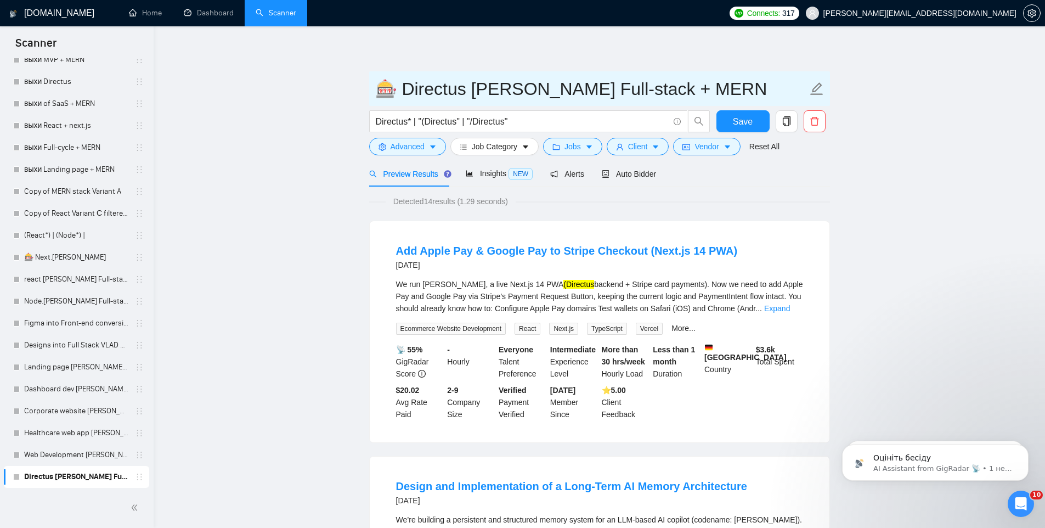
click at [772, 94] on input "🎰 Directus [PERSON_NAME] Full-stack + MERN" at bounding box center [591, 88] width 432 height 27
type input "🎰 Directus [PERSON_NAME]"
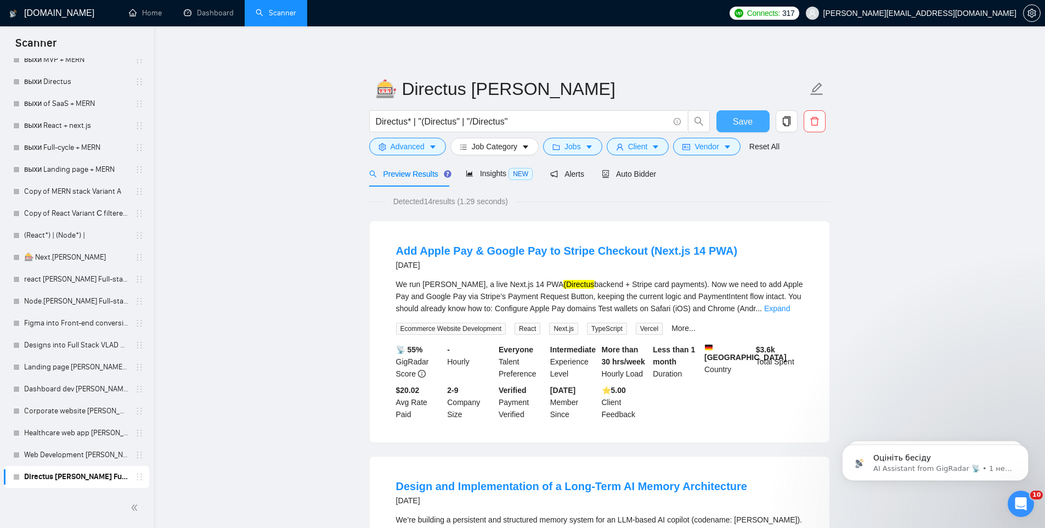
click at [728, 122] on button "Save" at bounding box center [742, 121] width 53 height 22
click at [69, 285] on link "react [PERSON_NAME] Full-stack + MERN" at bounding box center [76, 279] width 104 height 22
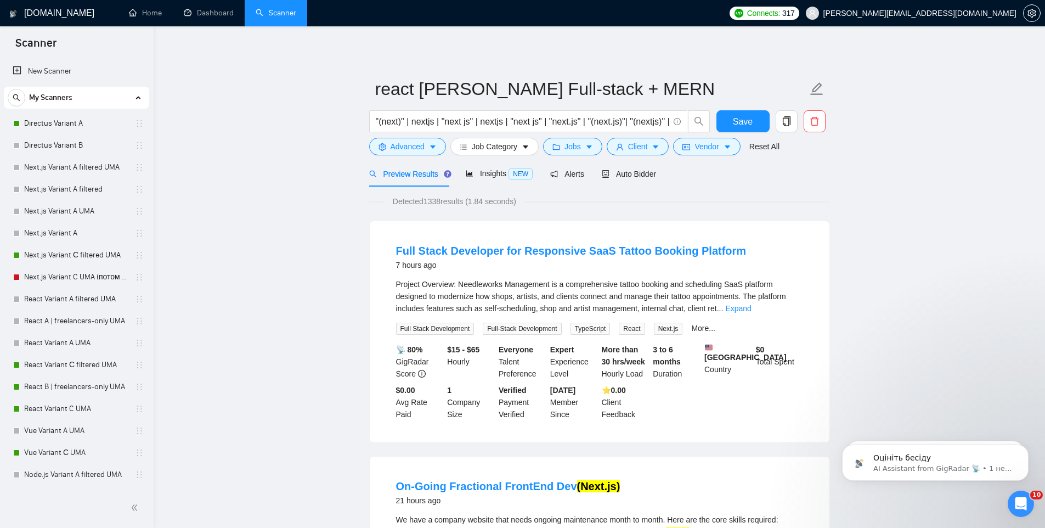
scroll to position [3179, 0]
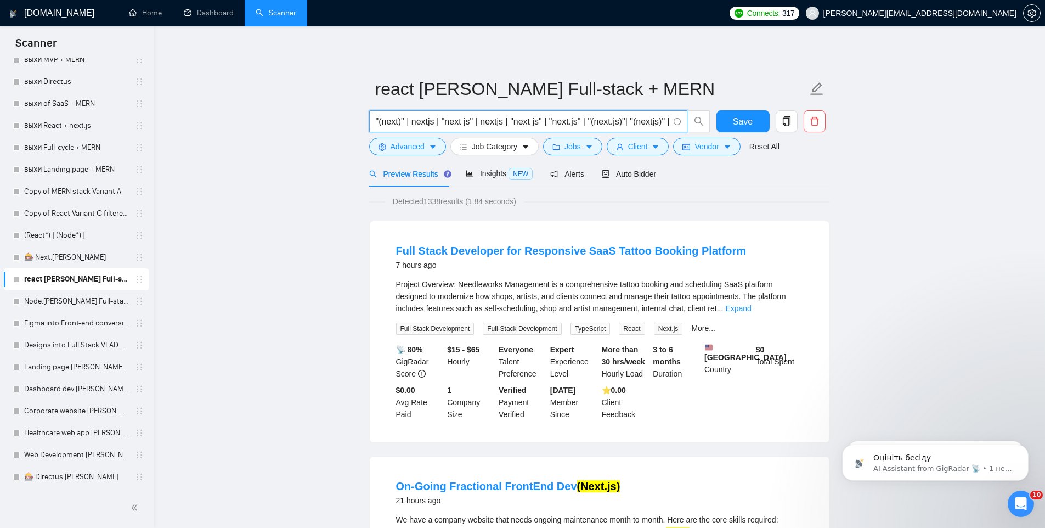
click at [424, 123] on input ""(next)" | nextjs | "next js" | nextjs | "next js" | "next.js" | "(next.js)"| "…" at bounding box center [522, 122] width 293 height 14
paste input "react* | "(react)" | reactjs | "react js" | "react.js" | "(react.js)"| "(reactj…"
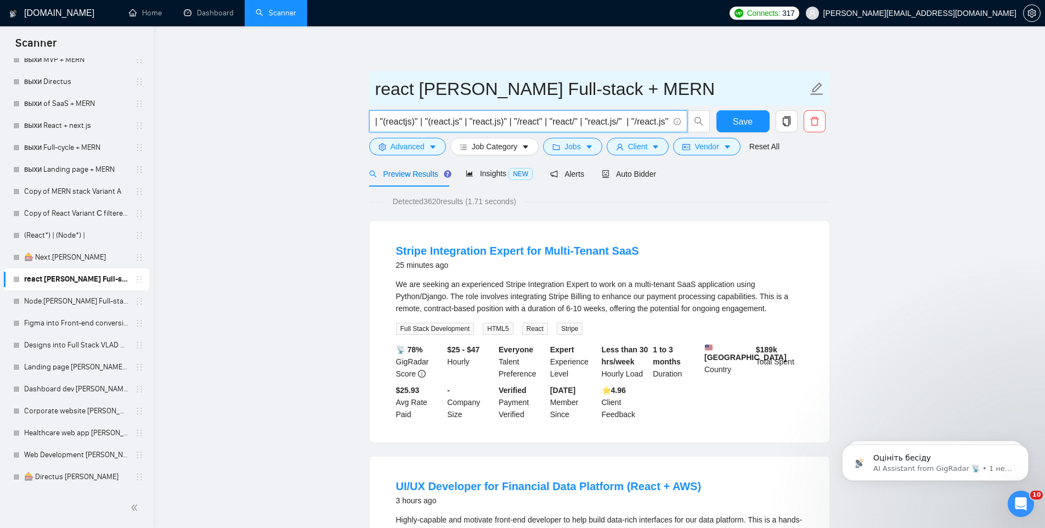
type input "react* | "(react)" | reactjs | "react js" | "react.js" | "(react.js)"| "(reactj…"
drag, startPoint x: 412, startPoint y: 91, endPoint x: 319, endPoint y: 89, distance: 93.3
click at [468, 84] on input "react [PERSON_NAME] Full-stack + MERN" at bounding box center [591, 88] width 432 height 27
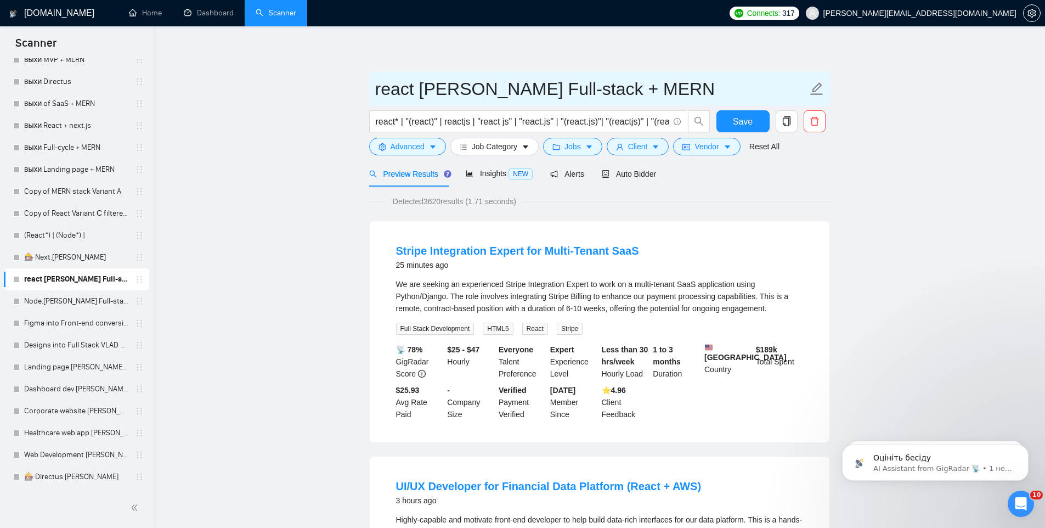
drag, startPoint x: 468, startPoint y: 84, endPoint x: 692, endPoint y: 76, distance: 224.0
click at [692, 76] on input "react [PERSON_NAME] Full-stack + MERN" at bounding box center [591, 88] width 432 height 27
click at [375, 89] on input "react VLAD" at bounding box center [591, 88] width 432 height 27
paste input "🎰"
type input "🎰 react VLAD"
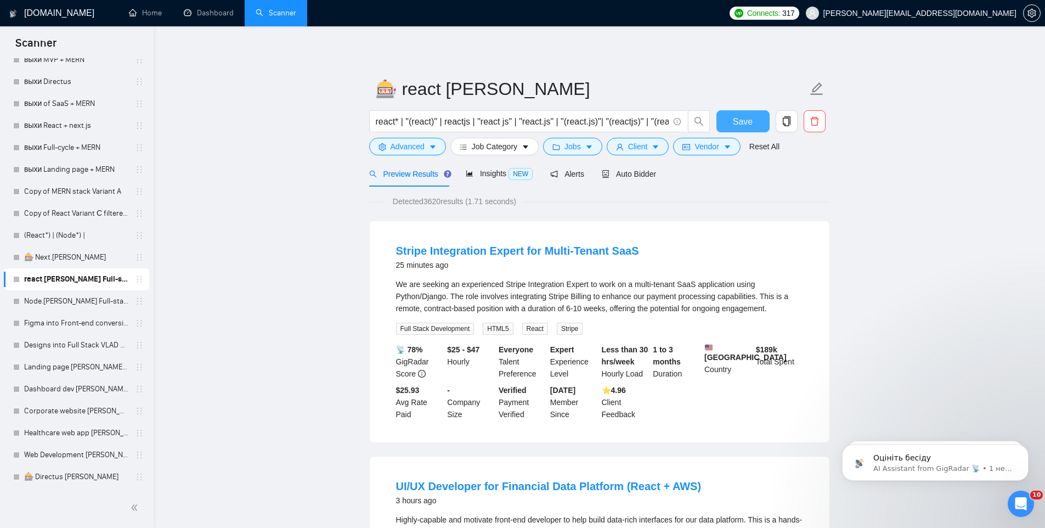
click at [734, 122] on span "Save" at bounding box center [743, 122] width 20 height 14
drag, startPoint x: 428, startPoint y: 201, endPoint x: 444, endPoint y: 202, distance: 15.4
click at [444, 202] on span "Detected 3620 results (1.71 seconds)" at bounding box center [454, 201] width 139 height 12
copy span "3620"
click at [75, 299] on link "Node.[PERSON_NAME] Full-stack + MERN" at bounding box center [76, 301] width 104 height 22
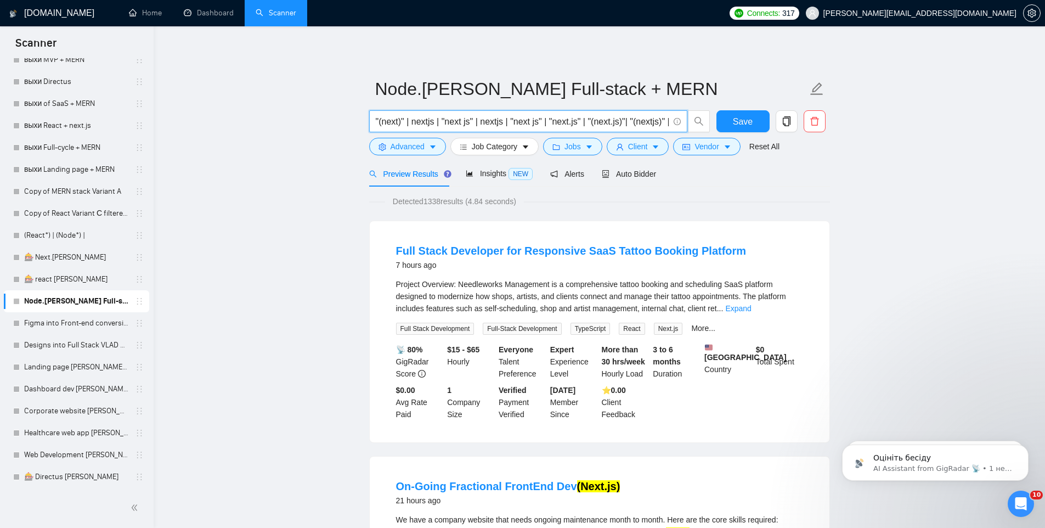
click at [419, 120] on input ""(next)" | nextjs | "next js" | nextjs | "next js" | "next.js" | "(next.js)"| "…" at bounding box center [522, 122] width 293 height 14
paste input "node* | "(node)" | nodejs | "node js" | "node.js" | "(node.js)"| "(nodejs)" | "…"
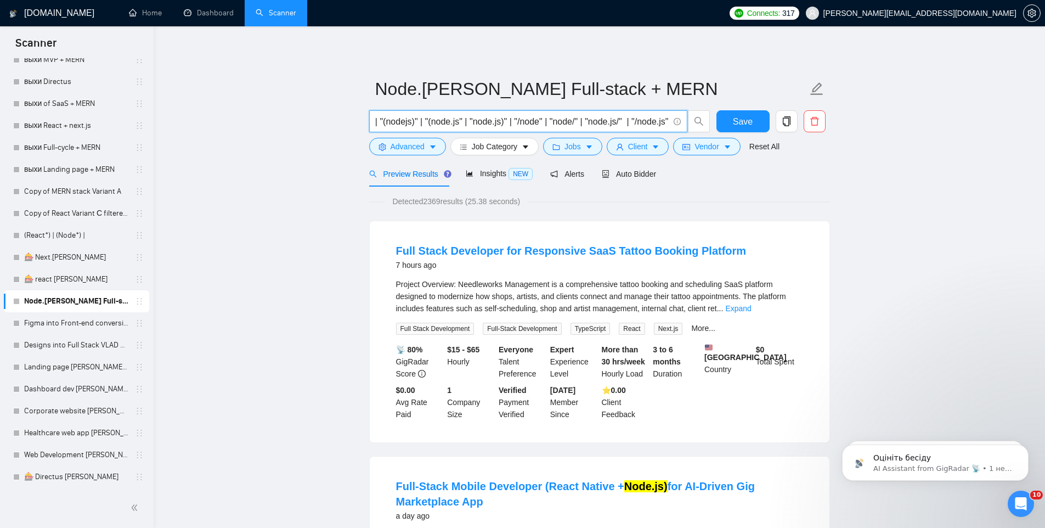
type input "node* | "(node)" | nodejs | "node js" | "node.js" | "(node.js)"| "(nodejs)" | "…"
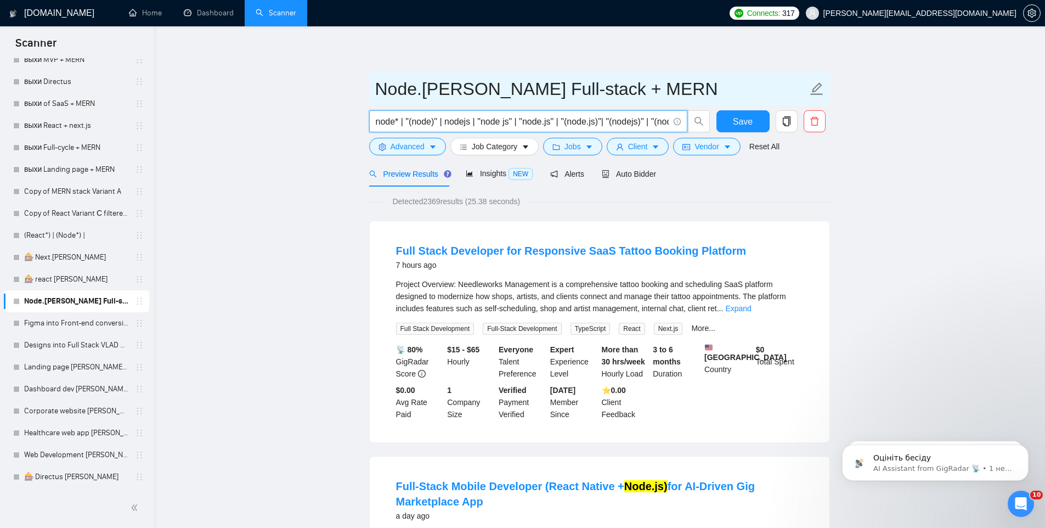
click at [379, 91] on input "Node.[PERSON_NAME] Full-stack + MERN" at bounding box center [591, 88] width 432 height 27
paste input "🎰"
click at [376, 93] on input "🎰Node.js VLAD Full-stack + MERN" at bounding box center [591, 88] width 432 height 27
click at [395, 87] on input "🎰Node.js VLAD Full-stack + MERN" at bounding box center [591, 88] width 432 height 27
drag, startPoint x: 467, startPoint y: 88, endPoint x: 701, endPoint y: 91, distance: 234.2
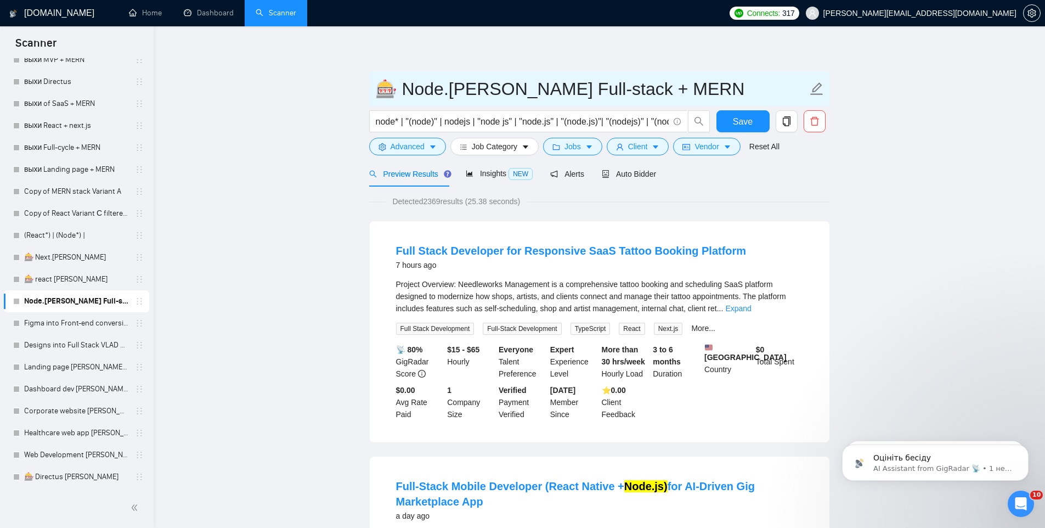
click at [701, 91] on input "🎰 Node.js VLAD Full-stack + MERN" at bounding box center [591, 88] width 432 height 27
click at [514, 91] on input "🎰 Node.js VLAD Full-stack + MERN" at bounding box center [591, 88] width 432 height 27
drag, startPoint x: 514, startPoint y: 91, endPoint x: 668, endPoint y: 87, distance: 153.6
click at [668, 87] on input "🎰 Node.js VLAD Full-stack + MERN" at bounding box center [591, 88] width 432 height 27
type input "🎰 Node.js VLAD"
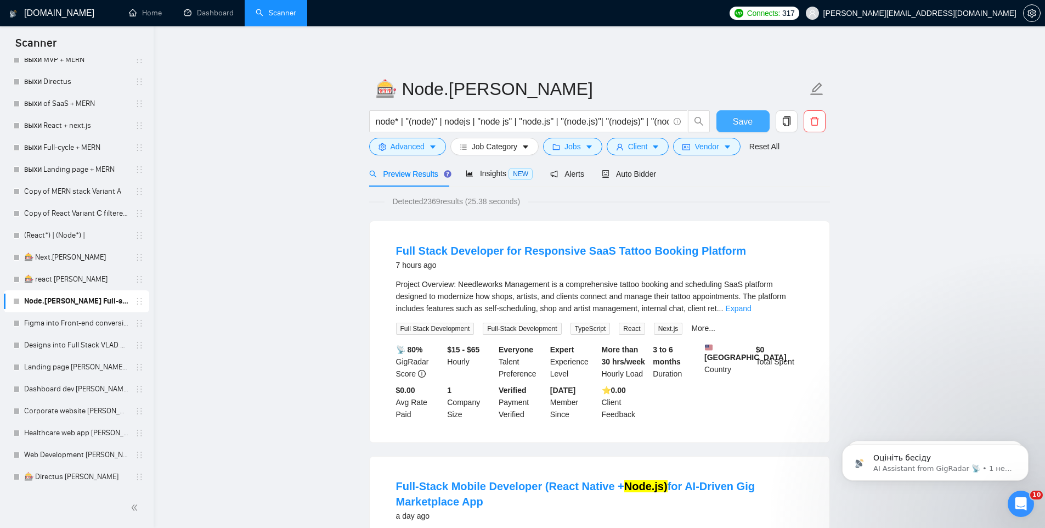
click at [756, 126] on button "Save" at bounding box center [742, 121] width 53 height 22
click at [78, 329] on link "Figma into Front-end conversion [PERSON_NAME] Full-stack + MERN" at bounding box center [76, 323] width 104 height 22
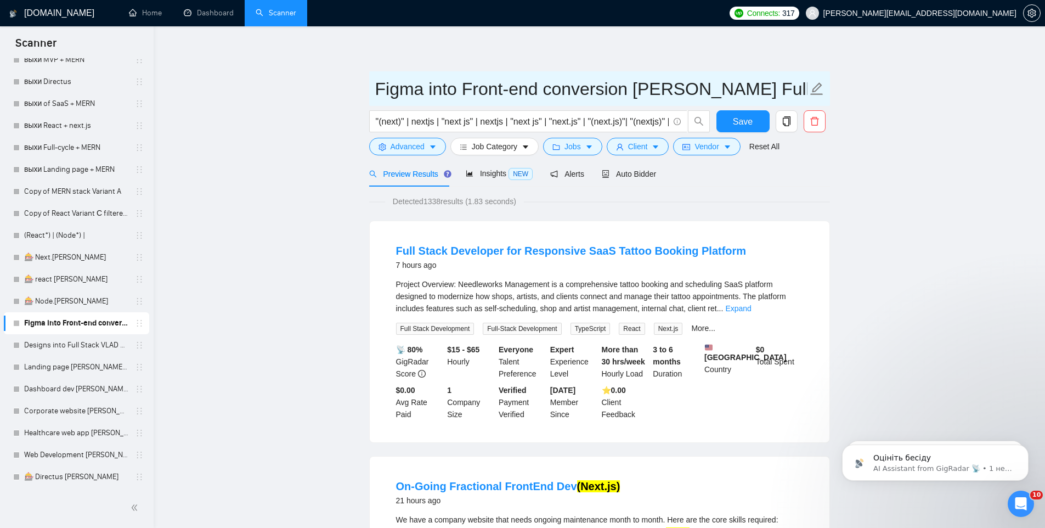
click at [377, 89] on input "Figma into Front-end conversion [PERSON_NAME] Full-stack + MERN" at bounding box center [591, 88] width 432 height 27
paste input "🎰"
type input "🎰 Figma into Front-end conversion VLAD Full-stack + MERN"
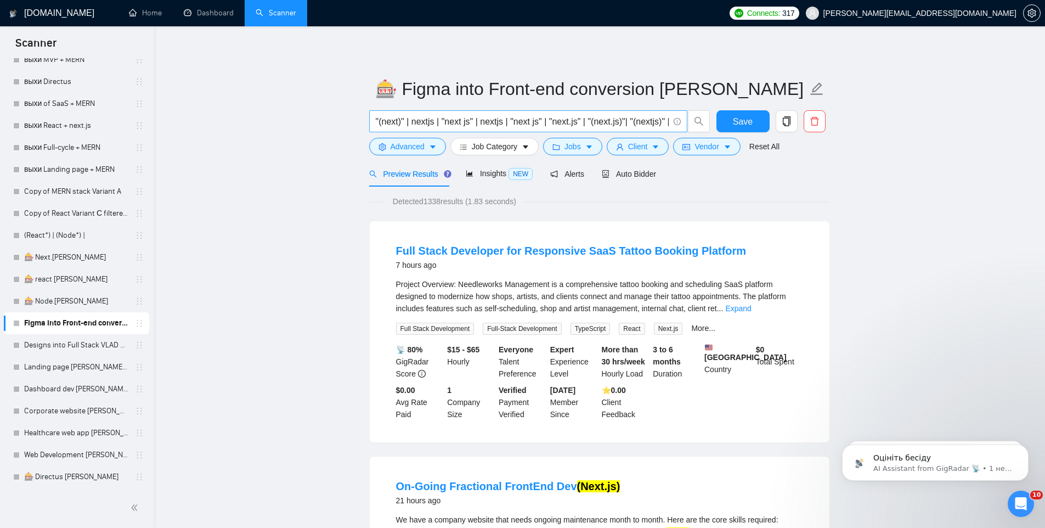
click at [413, 117] on input ""(next)" | nextjs | "next js" | nextjs | "next js" | "next.js" | "(next.js)"| "…" at bounding box center [522, 122] width 293 height 14
click at [53, 297] on link "🎰 Node.js VLAD" at bounding box center [76, 301] width 104 height 22
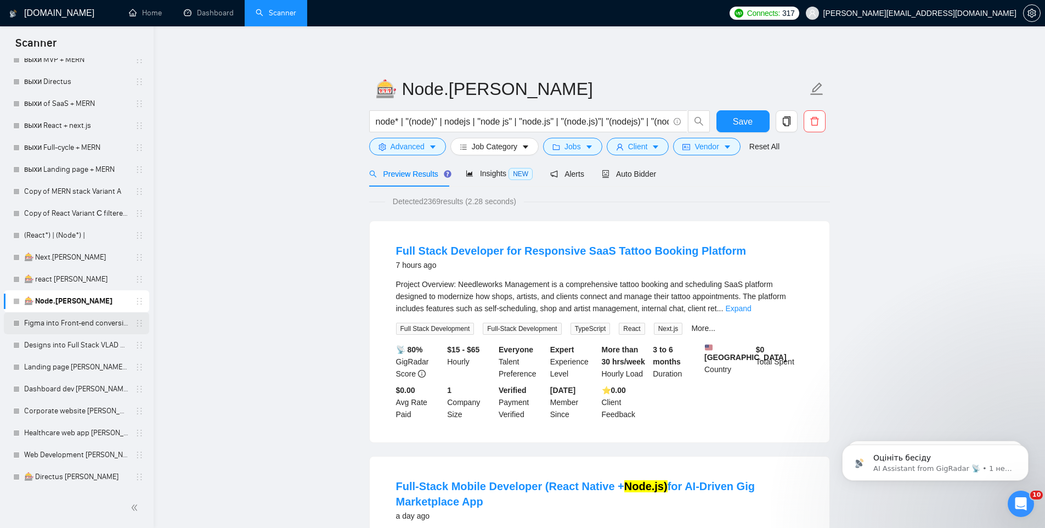
click at [60, 321] on link "Figma into Front-end conversion [PERSON_NAME] Full-stack + MERN" at bounding box center [76, 323] width 104 height 22
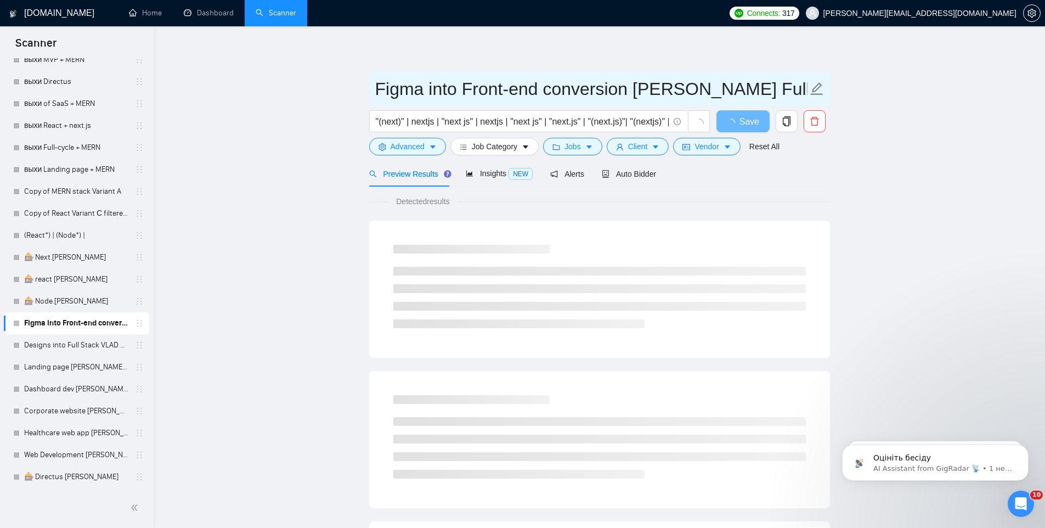
click at [379, 90] on input "Figma into Front-end conversion [PERSON_NAME] Full-stack + MERN" at bounding box center [591, 88] width 432 height 27
paste input "🎰"
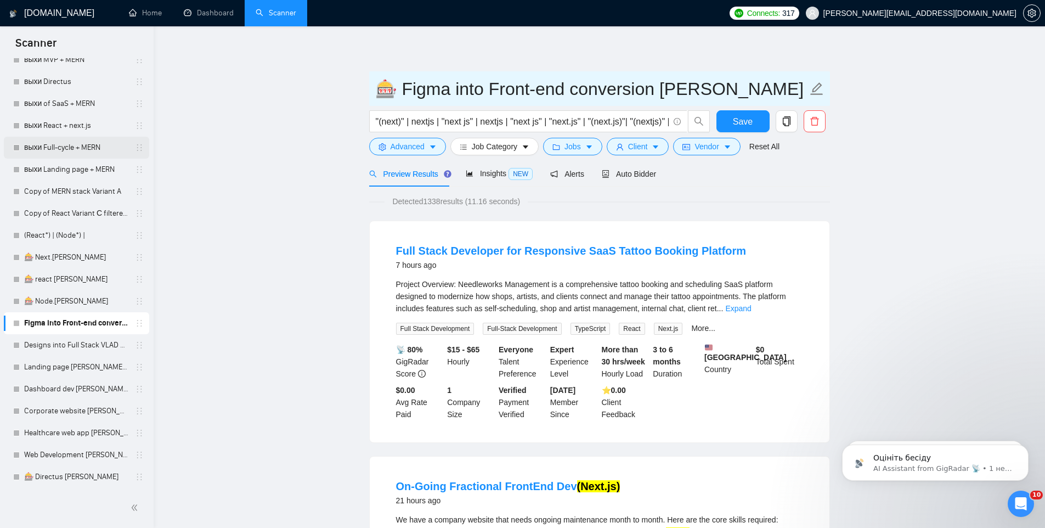
type input "🎰 Figma into Front-end conversion VLAD Full-stack + MERN"
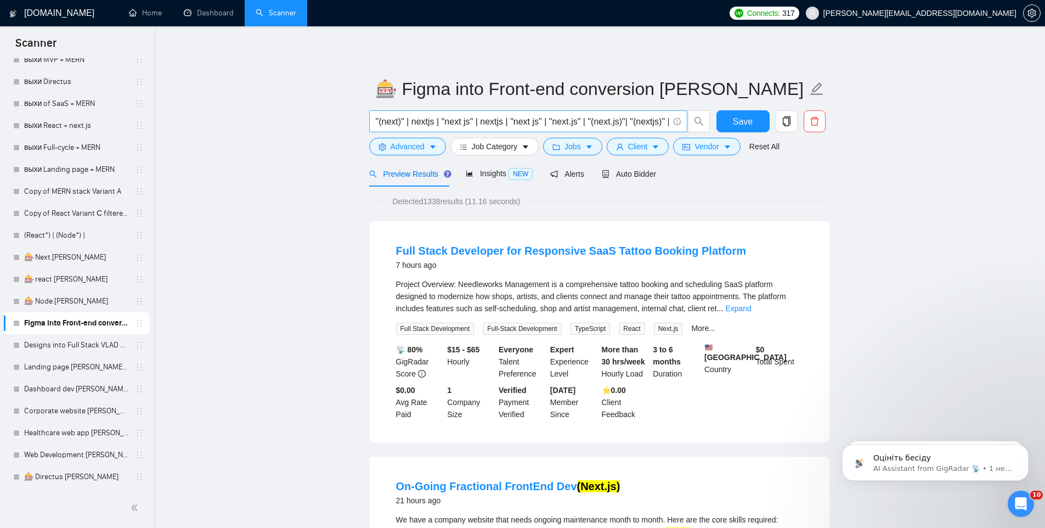
click at [420, 128] on span ""(next)" | nextjs | "next js" | nextjs | "next js" | "next.js" | "(next.js)"| "…" at bounding box center [528, 121] width 318 height 22
click at [467, 121] on input ""(next)" | nextjs | "next js" | nextjs | "next js" | "next.js" | "(next.js)"| "…" at bounding box center [522, 122] width 293 height 14
paste input "(Figma | "Figma design*") ("front-end" | frontend | "front end" | react* | java…"
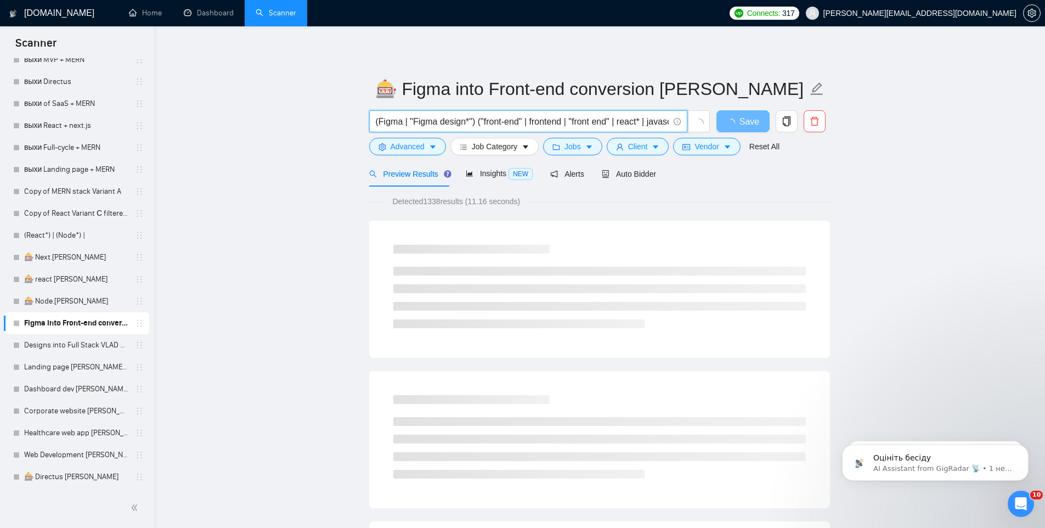
drag, startPoint x: 466, startPoint y: 123, endPoint x: 369, endPoint y: 119, distance: 97.7
click at [369, 119] on span "(Figma | "Figma design*") ("front-end" | frontend | "front end" | react* | java…" at bounding box center [528, 121] width 318 height 22
click at [409, 118] on input "(Figma | "Figma design*") ("front-end" | frontend | "front end" | react* | java…" at bounding box center [522, 122] width 293 height 14
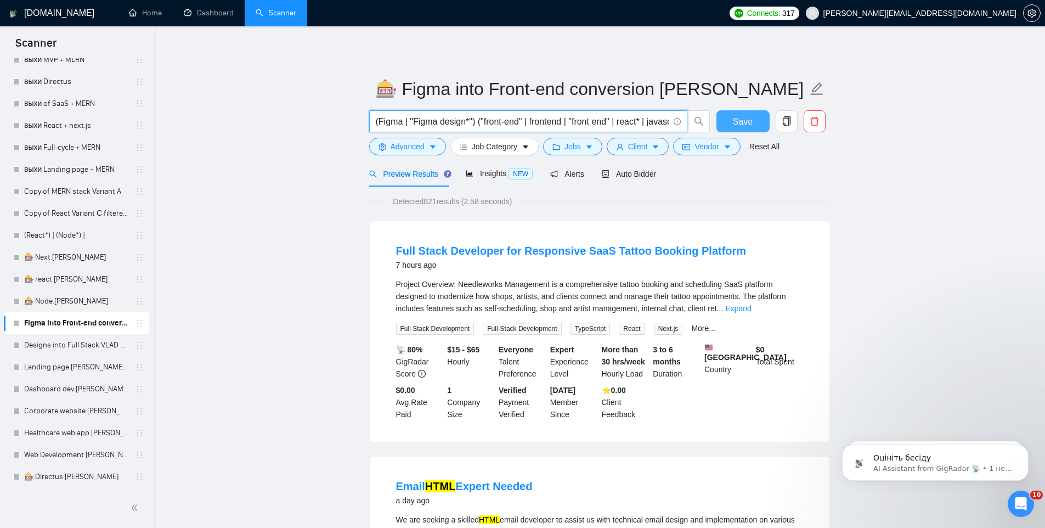
type input "(Figma | "Figma design*") ("front-end" | frontend | "front end" | react* | java…"
click at [738, 130] on button "Save" at bounding box center [742, 121] width 53 height 22
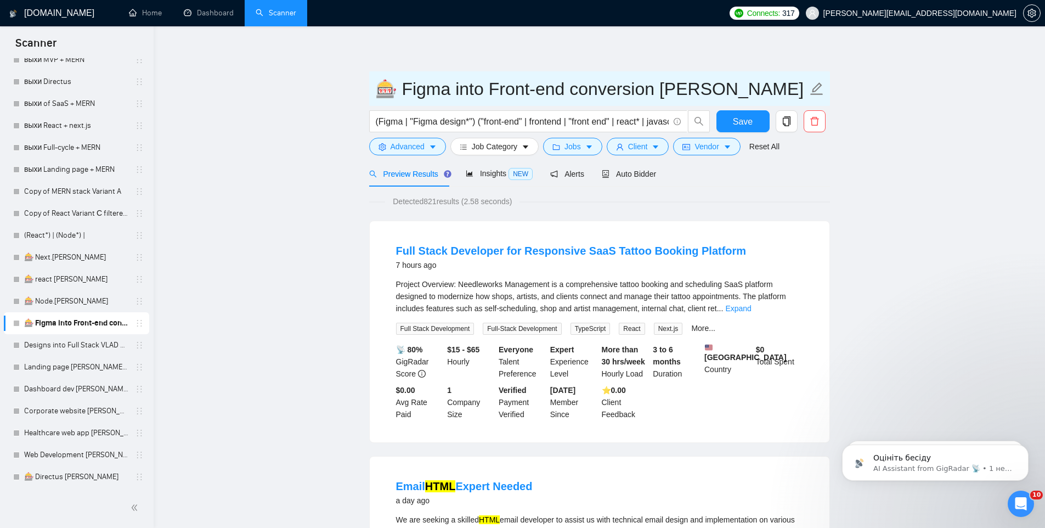
click at [676, 84] on input "🎰 Figma into Front-end conversion VLAD Full-stack + MERN" at bounding box center [591, 88] width 432 height 27
drag, startPoint x: 697, startPoint y: 87, endPoint x: 929, endPoint y: 81, distance: 232.6
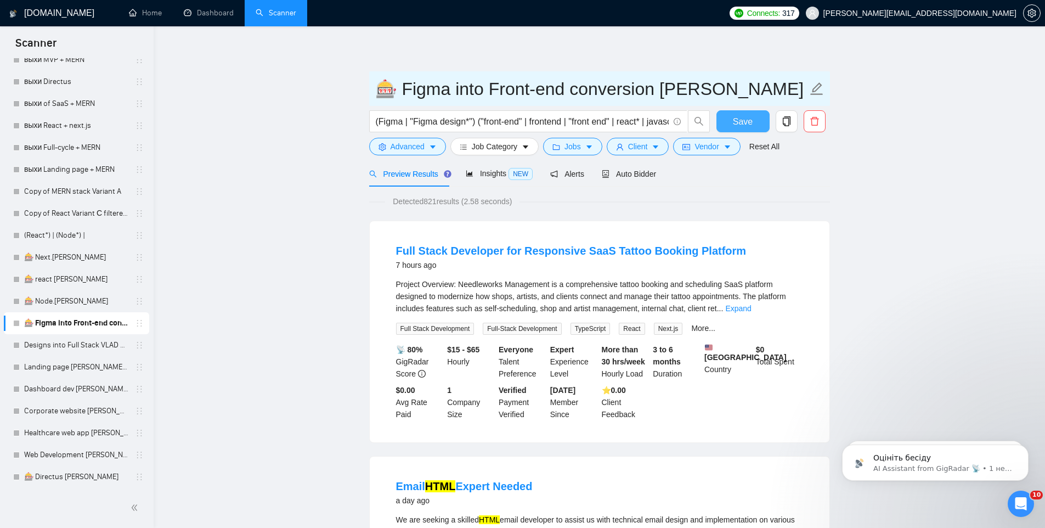
type input "🎰 Figma into Front-end conversion VLAD"
drag, startPoint x: 730, startPoint y: 122, endPoint x: 675, endPoint y: 138, distance: 57.5
click at [729, 122] on button "Save" at bounding box center [742, 121] width 53 height 22
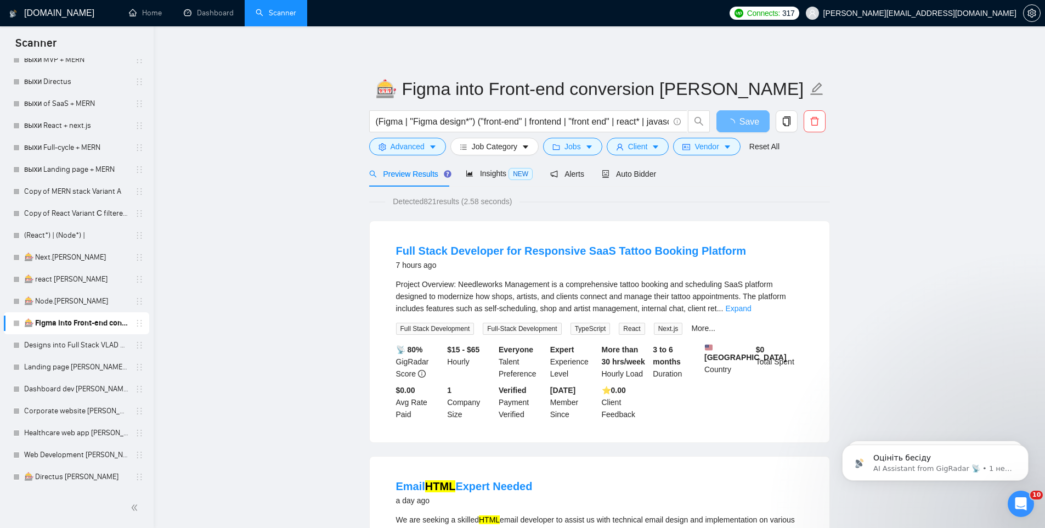
drag, startPoint x: 428, startPoint y: 200, endPoint x: 439, endPoint y: 201, distance: 11.0
click at [439, 201] on span "Detected 821 results (2.58 seconds)" at bounding box center [452, 201] width 134 height 12
copy span "821"
click at [66, 345] on link "Designs into Full Stack VLAD Full-stack + MERN" at bounding box center [76, 345] width 104 height 22
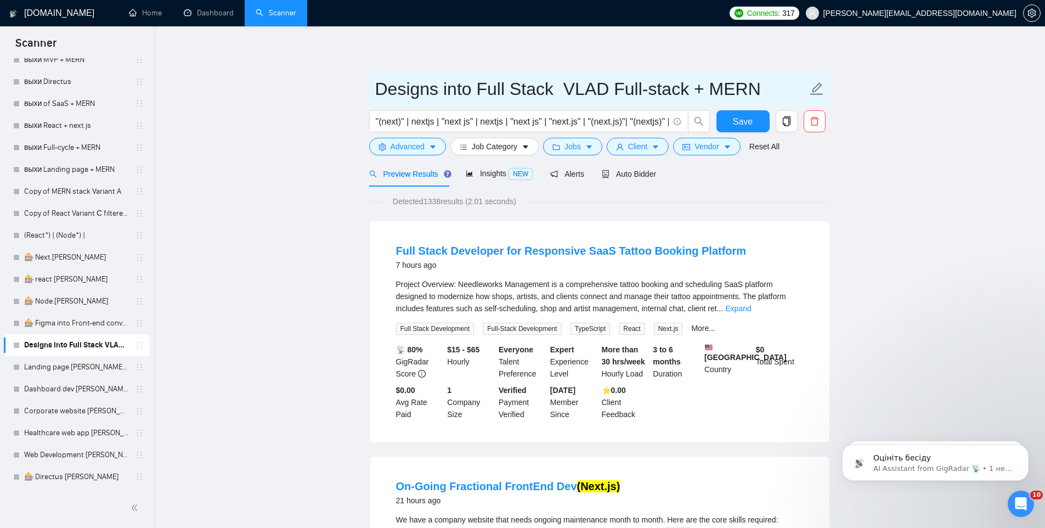
drag, startPoint x: 375, startPoint y: 89, endPoint x: 352, endPoint y: 89, distance: 23.0
paste input "🎰"
click at [579, 91] on input "🎰 Designs into Full Stack VLAD Full-stack + MERN" at bounding box center [591, 88] width 432 height 27
drag, startPoint x: 622, startPoint y: 86, endPoint x: 890, endPoint y: 76, distance: 268.4
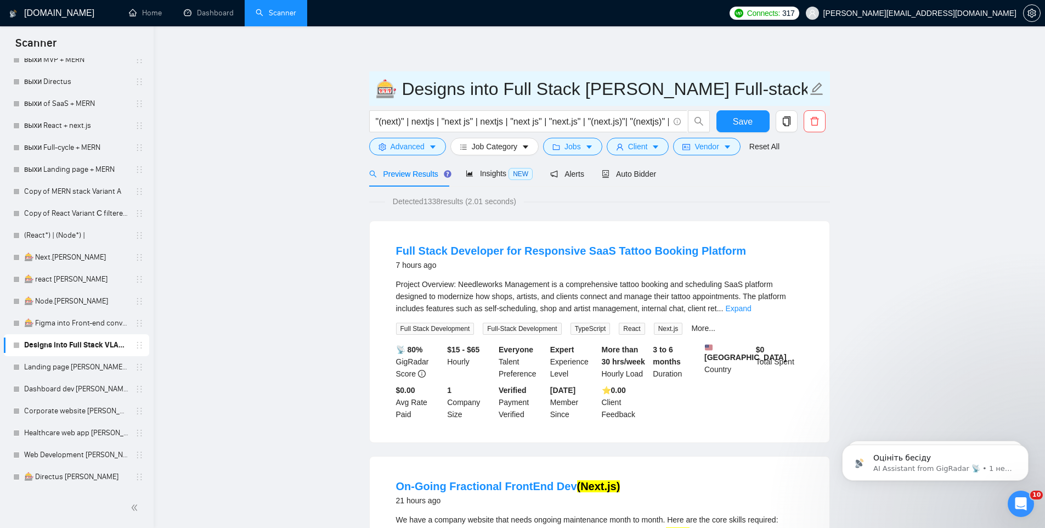
drag, startPoint x: 776, startPoint y: 83, endPoint x: 619, endPoint y: 92, distance: 157.7
click at [619, 92] on input "🎰 Designs into Full Stack VLAD Full-stack + MERN" at bounding box center [591, 88] width 432 height 27
type input "🎰 Designs into Full Stack VLAD"
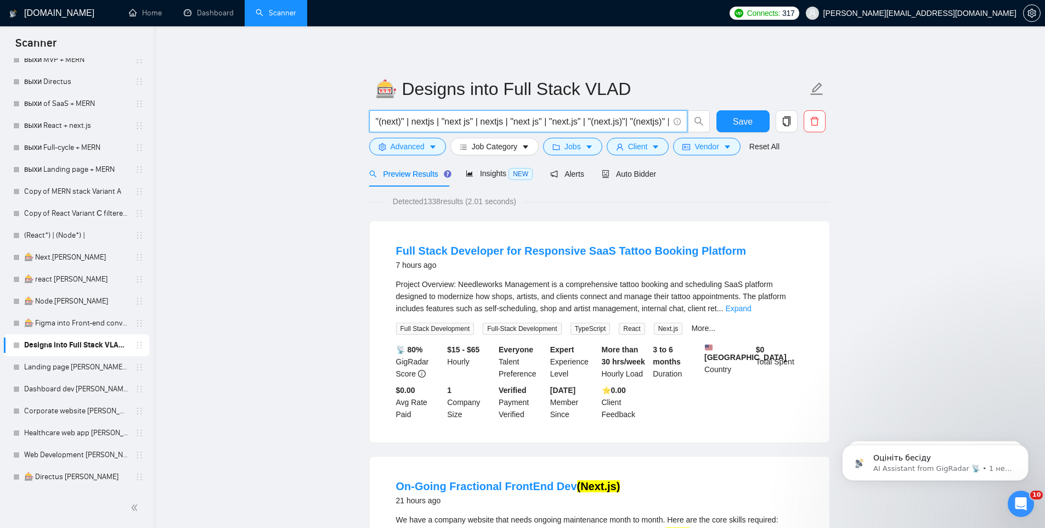
click at [469, 123] on input ""(next)" | nextjs | "next js" | nextjs | "next js" | "next.js" | "(next.js)"| "…" at bounding box center [522, 122] width 293 height 14
paste input "(figma* | sketch* | "adobe xd" | prototyp* | "*design*") (fullstack | "full-sta…"
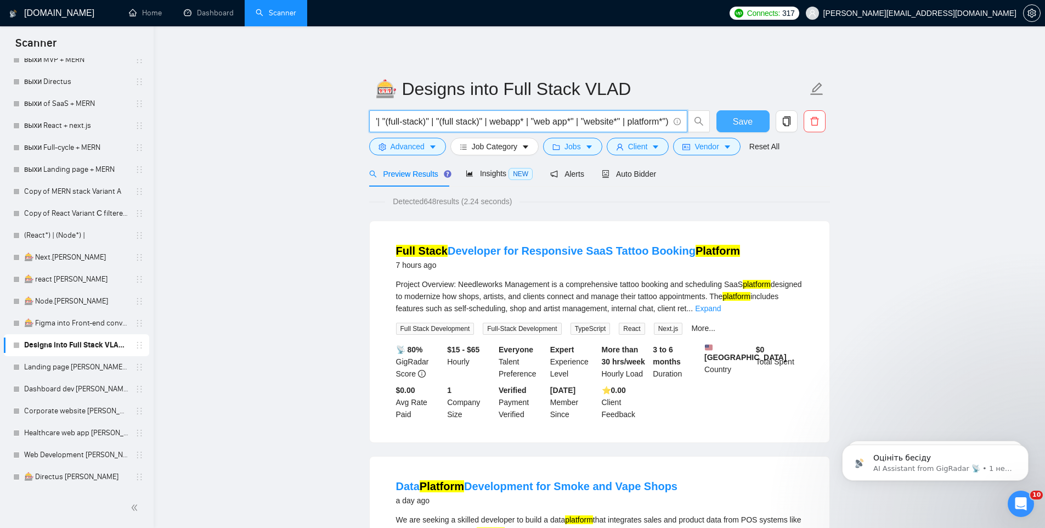
type input "(figma* | sketch* | "adobe xd" | prototyp* | "*design*") (fullstack | "full-sta…"
click at [747, 121] on span "Save" at bounding box center [743, 122] width 20 height 14
drag, startPoint x: 428, startPoint y: 204, endPoint x: 439, endPoint y: 206, distance: 10.7
click at [439, 206] on span "Detected 648 results (2.24 seconds)" at bounding box center [452, 201] width 134 height 12
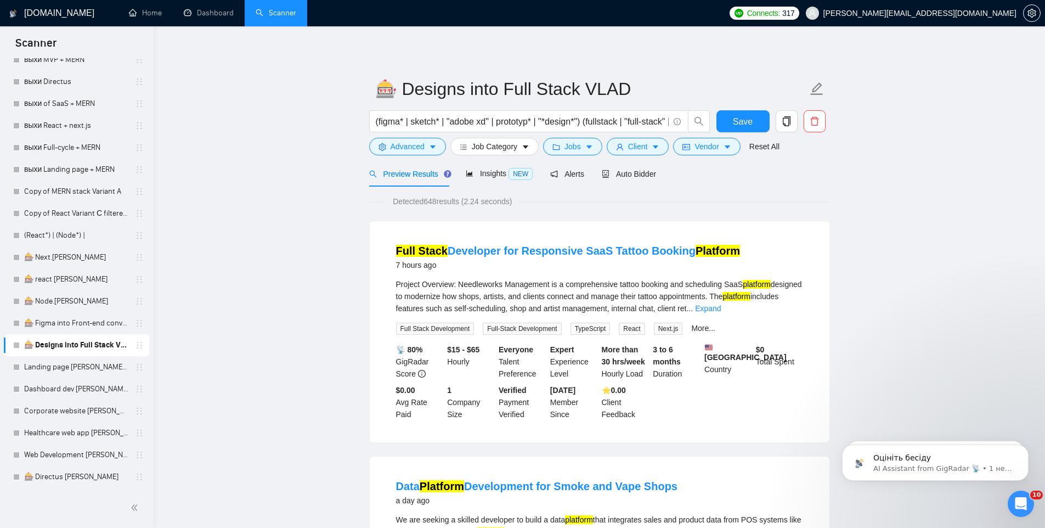
copy span "648"
click at [740, 126] on span "Save" at bounding box center [743, 122] width 20 height 14
click at [60, 364] on link "Landing page [PERSON_NAME] Full-stack + MERN" at bounding box center [76, 367] width 104 height 22
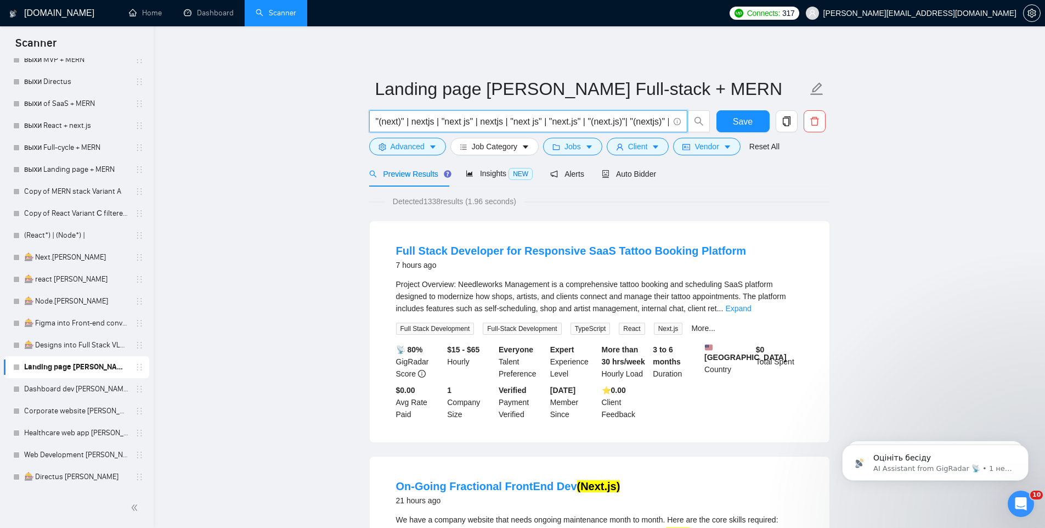
click at [476, 121] on input ""(next)" | nextjs | "next js" | nextjs | "next js" | "next.js" | "(next.js)"| "…" at bounding box center [522, 122] width 293 height 14
paste input "Landing*"
type input "Landing*"
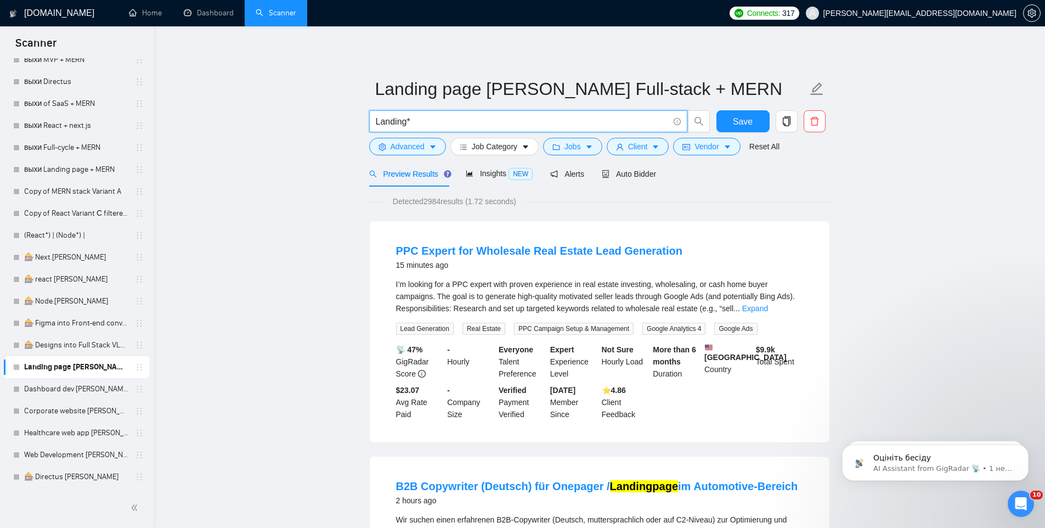
drag, startPoint x: 421, startPoint y: 121, endPoint x: 302, endPoint y: 110, distance: 119.5
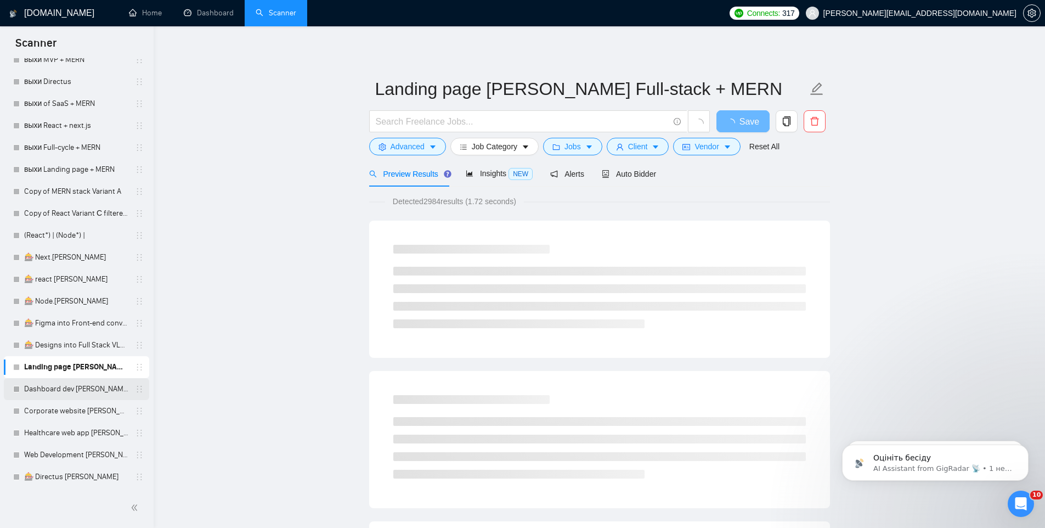
click at [57, 382] on link "Dashboard dev [PERSON_NAME] Full-stack + MERN" at bounding box center [76, 389] width 104 height 22
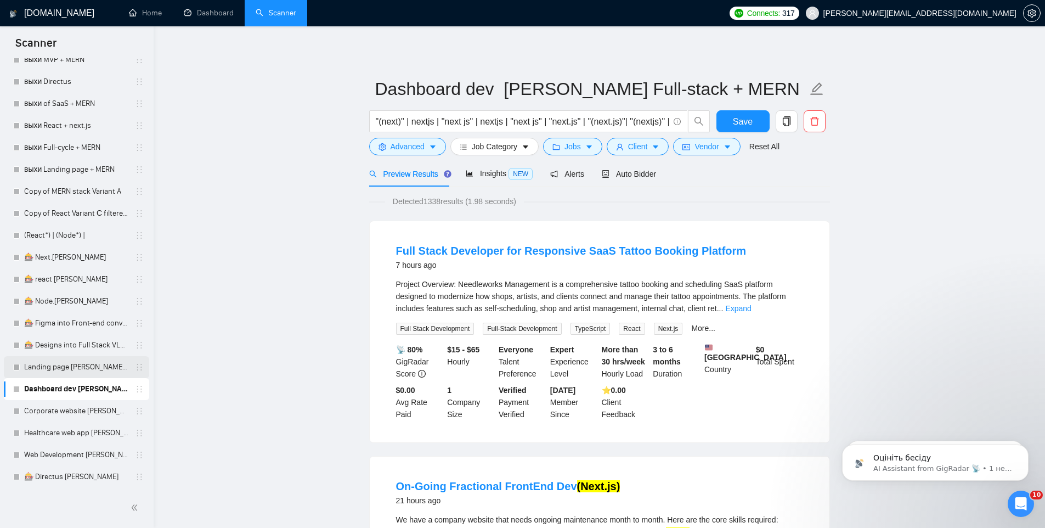
click at [83, 365] on link "Landing page [PERSON_NAME] Full-stack + MERN" at bounding box center [76, 367] width 104 height 22
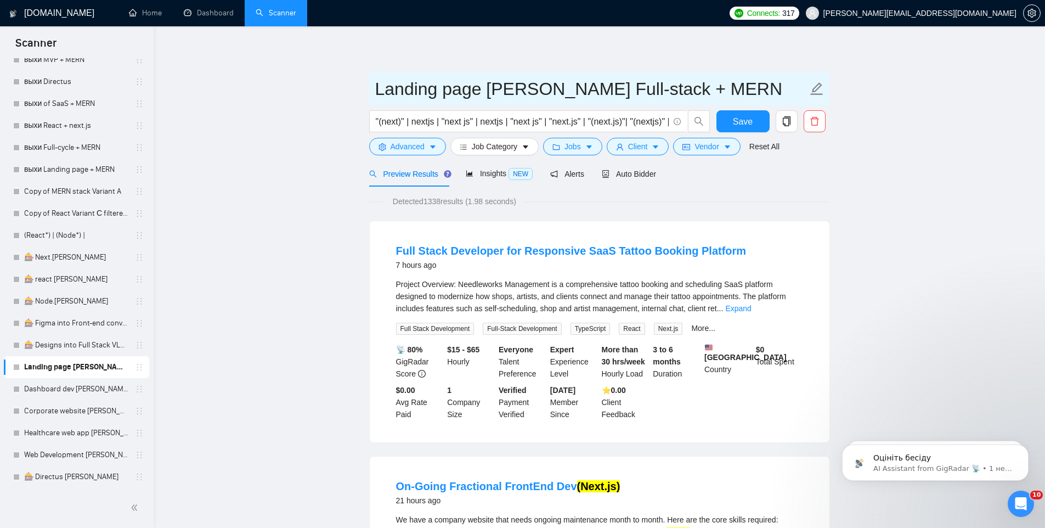
click at [482, 87] on input "Landing page [PERSON_NAME] Full-stack + MERN" at bounding box center [591, 88] width 432 height 27
drag, startPoint x: 480, startPoint y: 87, endPoint x: 239, endPoint y: 101, distance: 241.8
paste input "MVP development"
drag, startPoint x: 569, startPoint y: 85, endPoint x: 779, endPoint y: 82, distance: 210.1
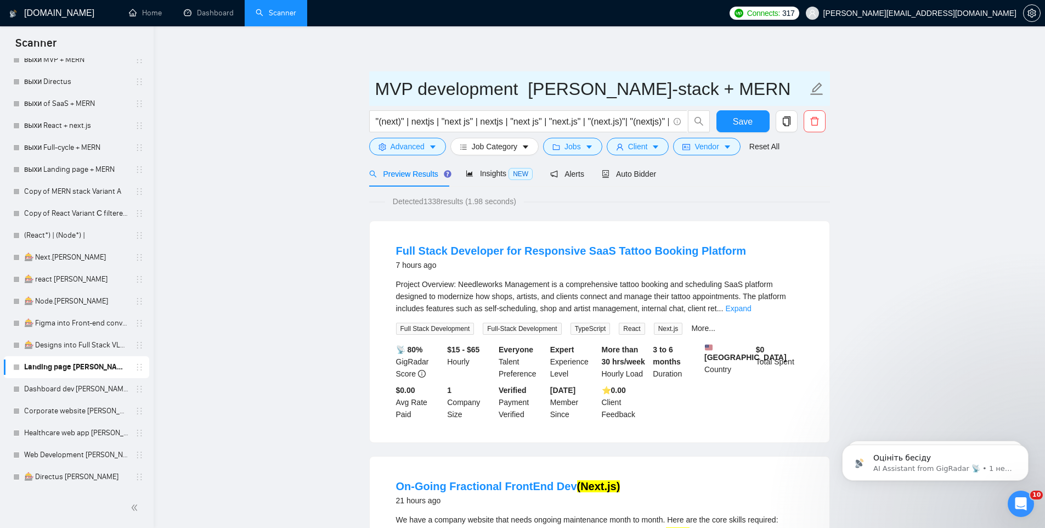
click at [779, 82] on input "MVP development [PERSON_NAME]-stack + MERN" at bounding box center [591, 88] width 432 height 27
type input "MVP development VLAD"
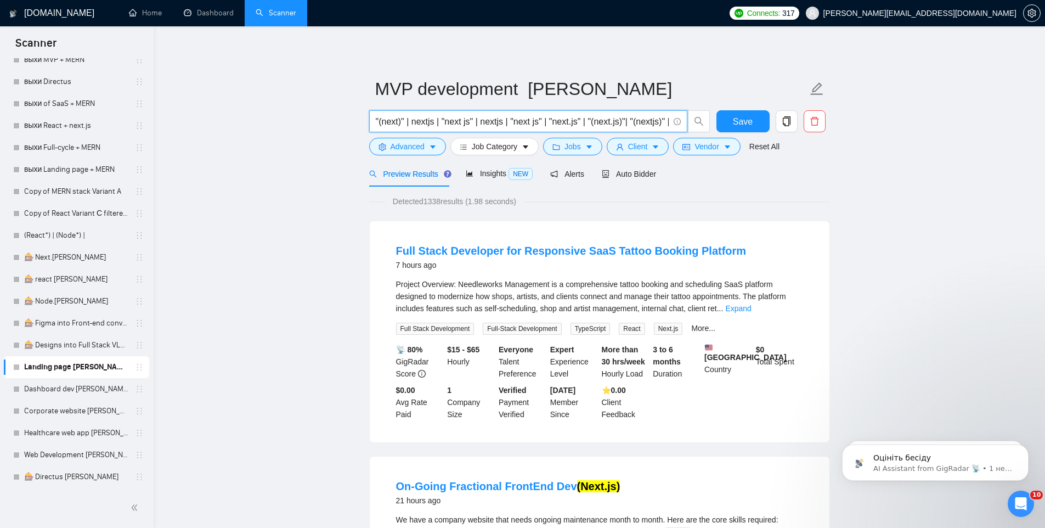
click at [431, 123] on input ""(next)" | nextjs | "next js" | nextjs | "next js" | "next.js" | "(next.js)"| "…" at bounding box center [522, 122] width 293 height 14
paste input "("minimum viable product" | MVP | "(minimum viable product)")"
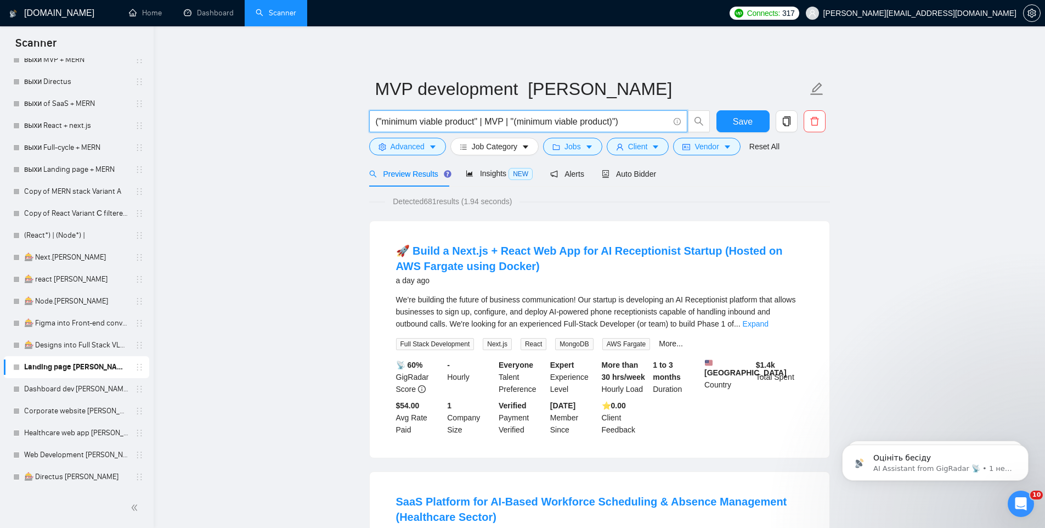
type input "("minimum viable product" | MVP | "(minimum viable product)")"
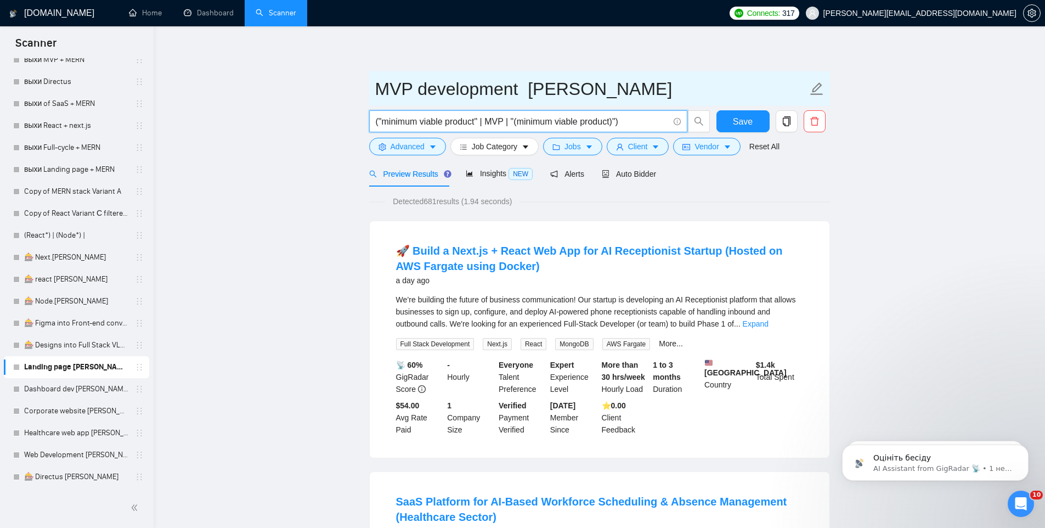
click at [378, 82] on input "MVP development VLAD" at bounding box center [591, 88] width 432 height 27
paste input "🎰"
type input "🎰 MVP development VLAD"
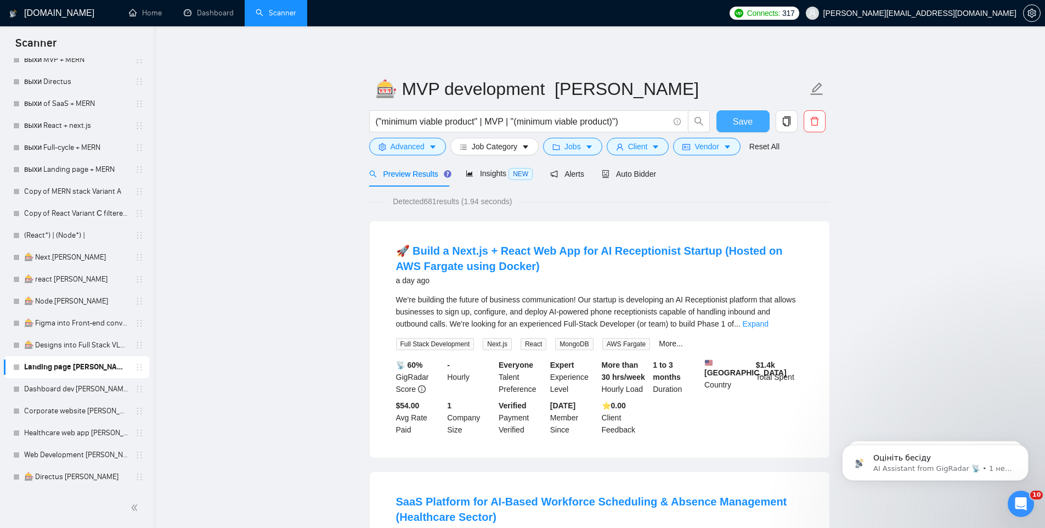
click at [747, 118] on span "Save" at bounding box center [743, 122] width 20 height 14
click at [56, 389] on link "Dashboard dev [PERSON_NAME] Full-stack + MERN" at bounding box center [76, 389] width 104 height 22
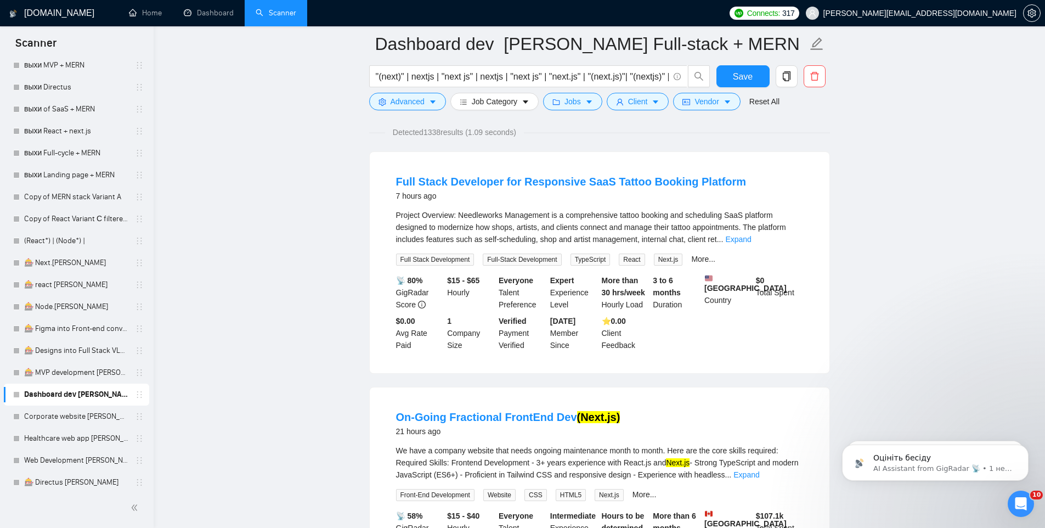
scroll to position [3179, 0]
click at [786, 82] on button "button" at bounding box center [787, 76] width 22 height 22
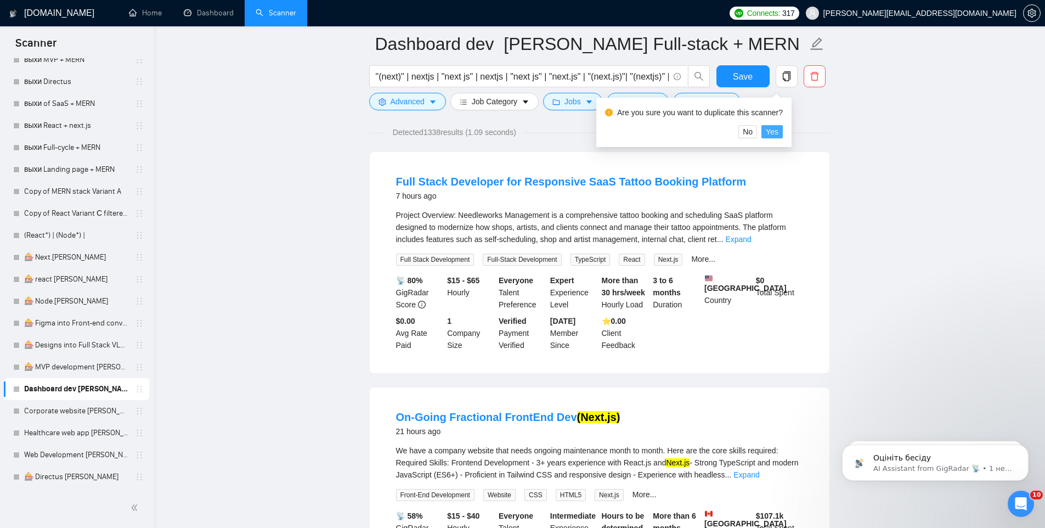
click at [778, 129] on span "Yes" at bounding box center [772, 132] width 13 height 12
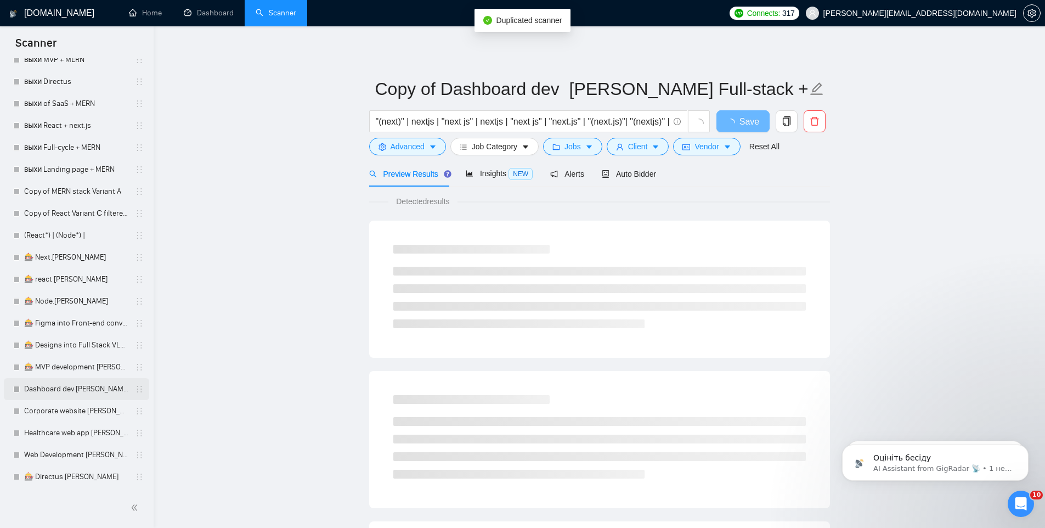
click at [64, 393] on link "Dashboard dev [PERSON_NAME] Full-stack + MERN" at bounding box center [76, 389] width 104 height 22
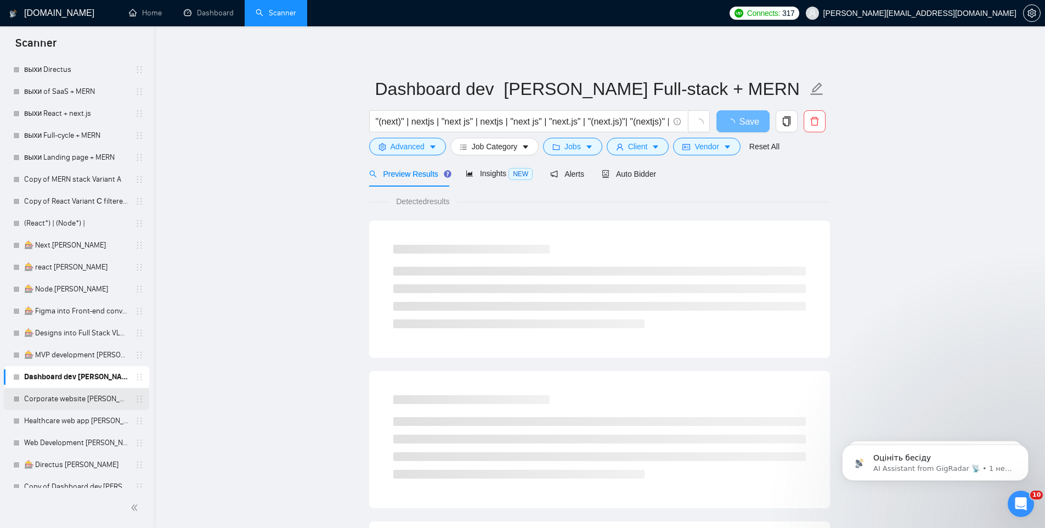
scroll to position [3201, 0]
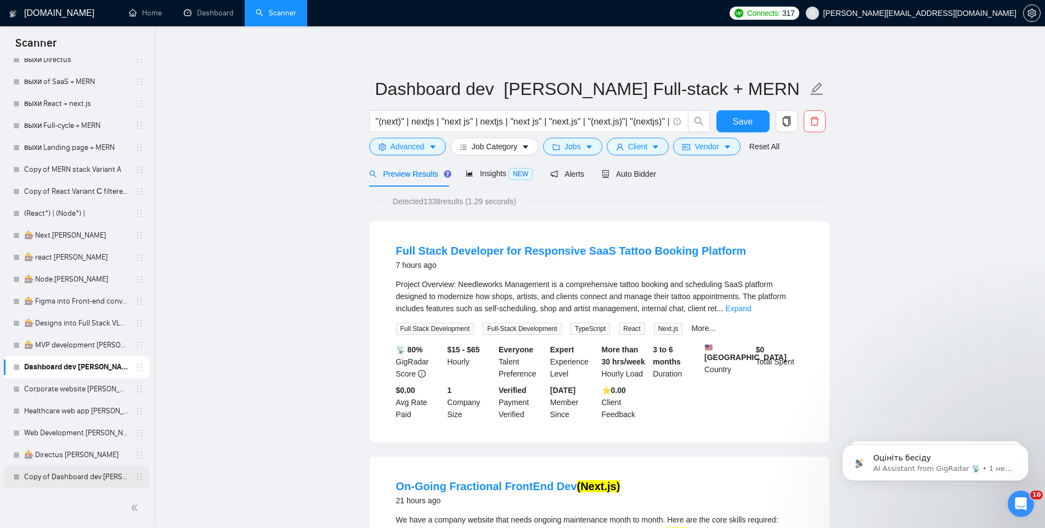
click at [78, 480] on link "Copy of Dashboard dev [PERSON_NAME] Full-stack + MERN" at bounding box center [76, 477] width 104 height 22
drag, startPoint x: 140, startPoint y: 455, endPoint x: 114, endPoint y: 253, distance: 203.6
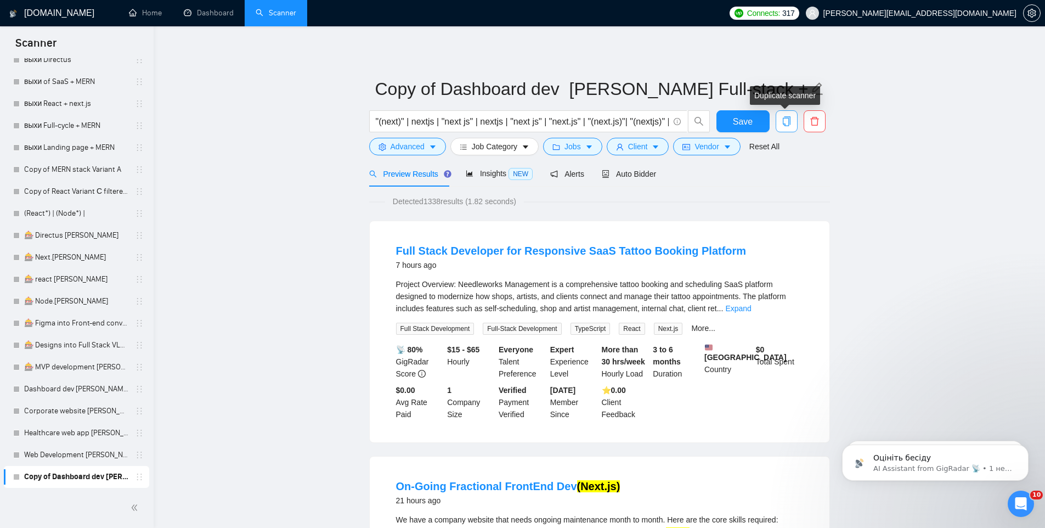
click at [782, 121] on icon "copy" at bounding box center [786, 121] width 8 height 10
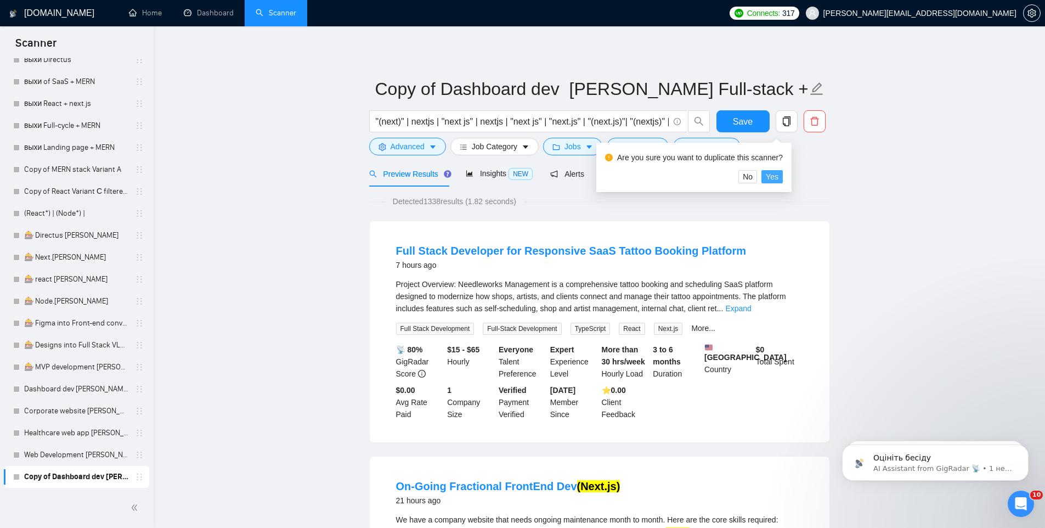
click at [783, 177] on button "Yes" at bounding box center [771, 176] width 21 height 13
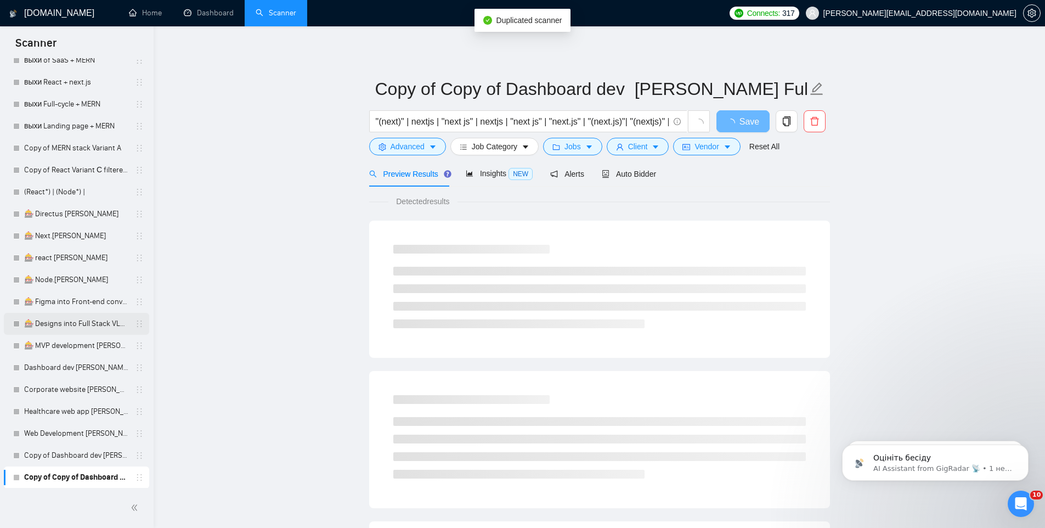
scroll to position [3223, 0]
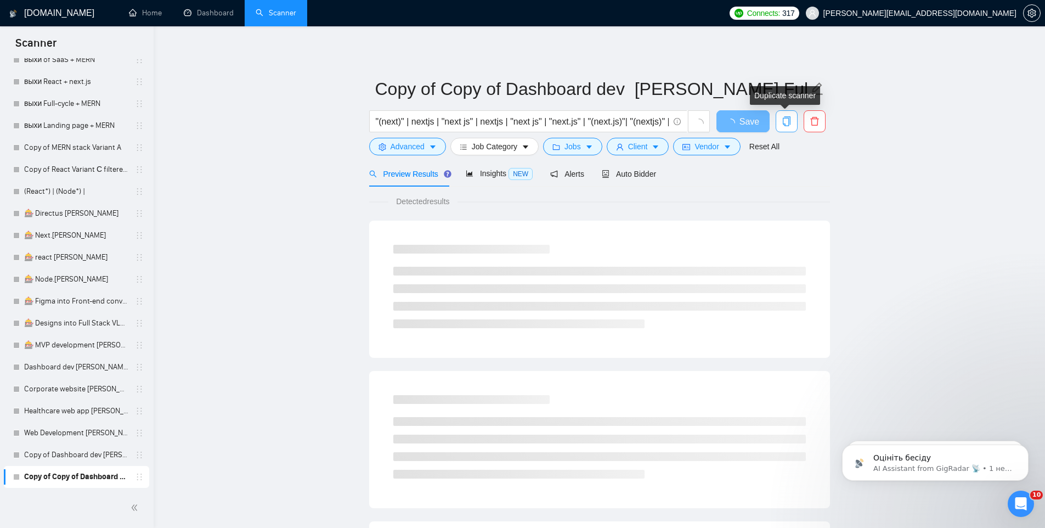
click at [787, 121] on icon "copy" at bounding box center [787, 121] width 10 height 10
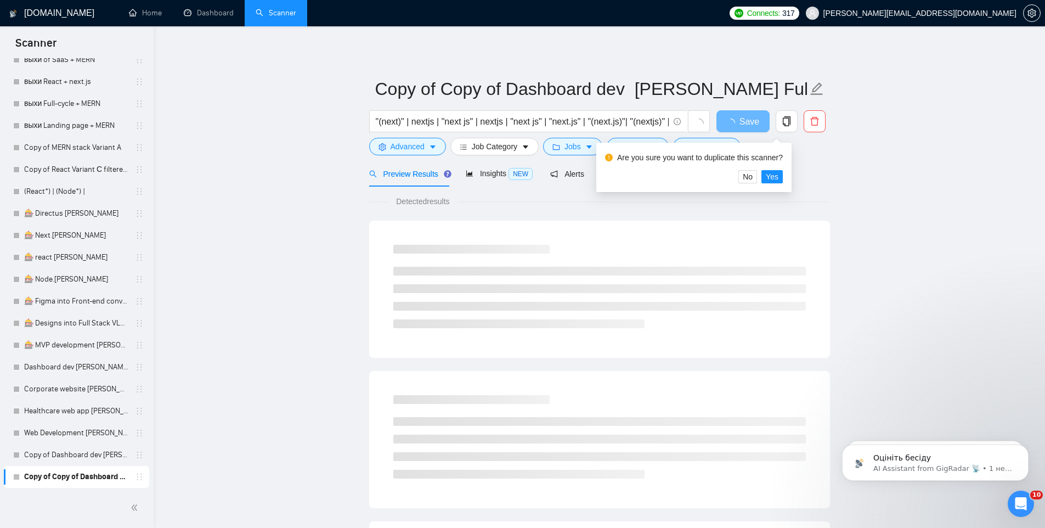
click at [776, 183] on div "Are you sure you want to duplicate this scanner? No Yes" at bounding box center [693, 167] width 195 height 49
click at [777, 176] on span "Yes" at bounding box center [772, 177] width 13 height 12
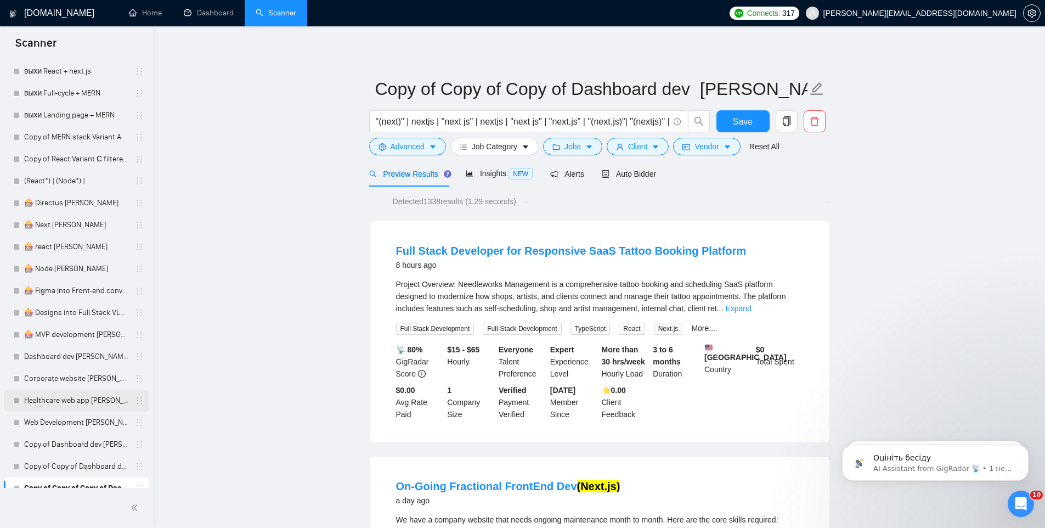
scroll to position [3245, 0]
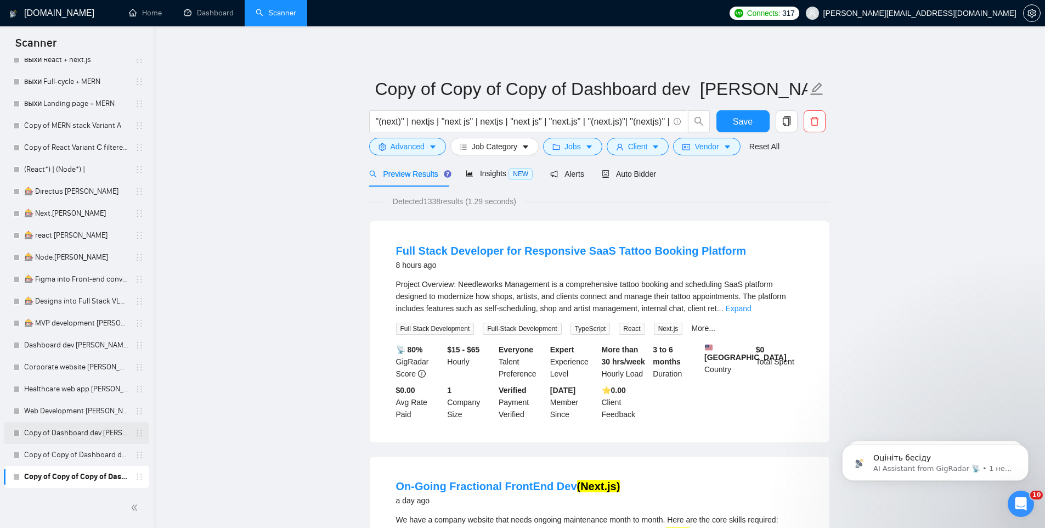
click at [65, 431] on link "Copy of Dashboard dev [PERSON_NAME] Full-stack + MERN" at bounding box center [76, 433] width 104 height 22
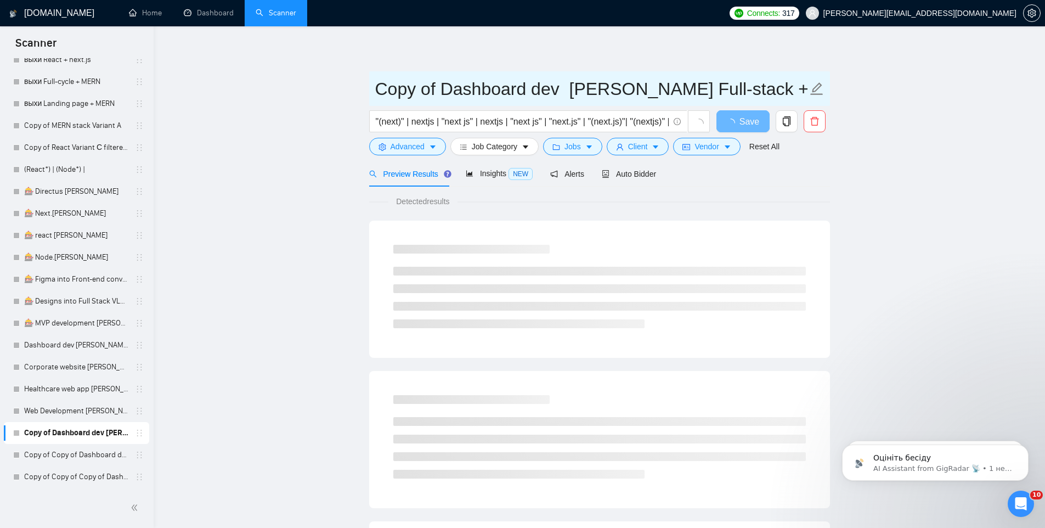
click at [522, 82] on input "Copy of Dashboard dev [PERSON_NAME] Full-stack + MERN" at bounding box center [591, 88] width 432 height 27
drag, startPoint x: 565, startPoint y: 90, endPoint x: 372, endPoint y: 87, distance: 193.1
click at [372, 87] on span "Copy of Dashboard dev [PERSON_NAME] Full-stack + MERN" at bounding box center [599, 88] width 461 height 35
paste input "🎰"
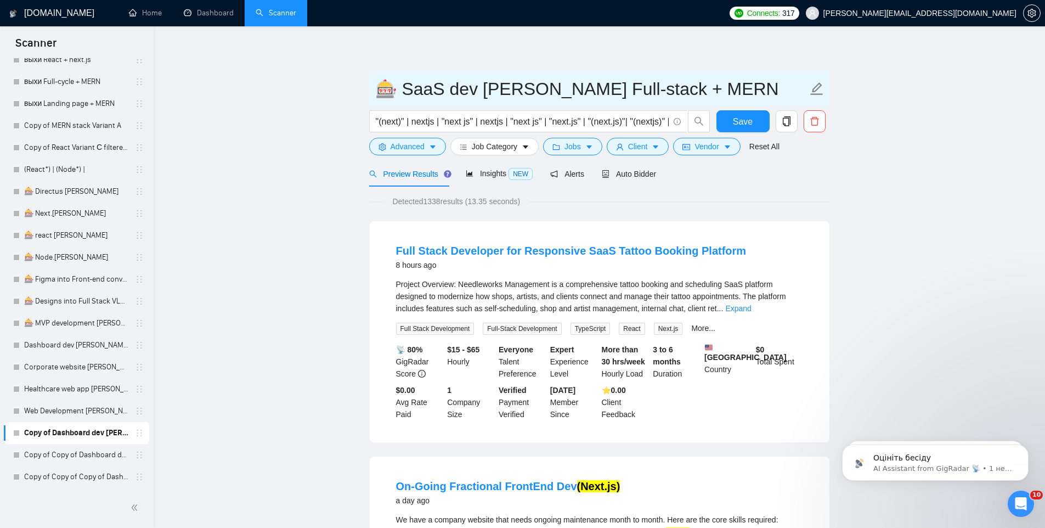
drag, startPoint x: 516, startPoint y: 91, endPoint x: 762, endPoint y: 68, distance: 247.3
drag, startPoint x: 679, startPoint y: 95, endPoint x: 517, endPoint y: 97, distance: 161.8
click at [517, 97] on input "🎰 SaaS dev VLAD Full-stack + MERN" at bounding box center [591, 88] width 432 height 27
type input "🎰 SaaS dev VLAD"
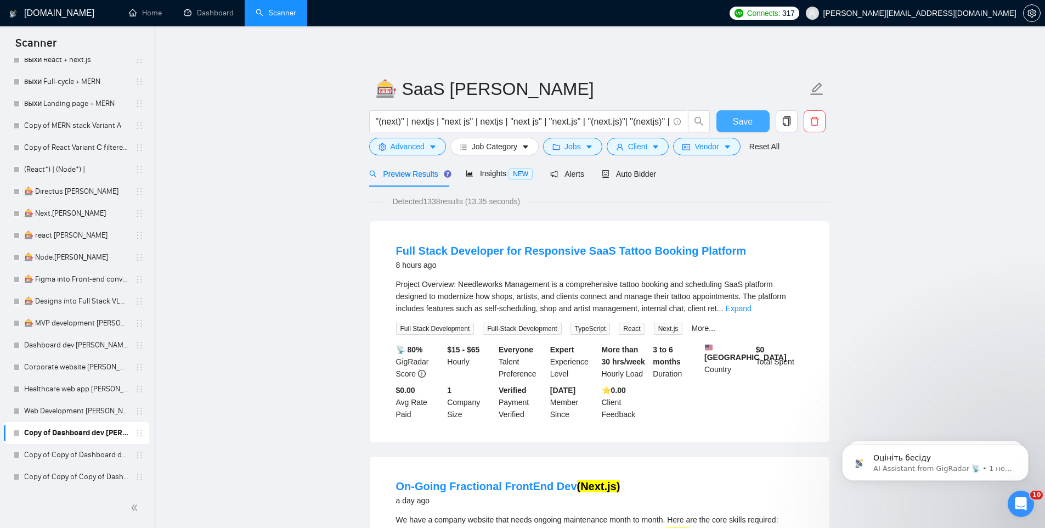
click at [738, 120] on span "Save" at bounding box center [743, 122] width 20 height 14
click at [429, 116] on input ""(next)" | nextjs | "next js" | nextjs | "next js" | "next.js" | "(next.js)"| "…" at bounding box center [522, 122] width 293 height 14
paste input "(saas | sas | "Software as a service" | "Software-as-a-service")"
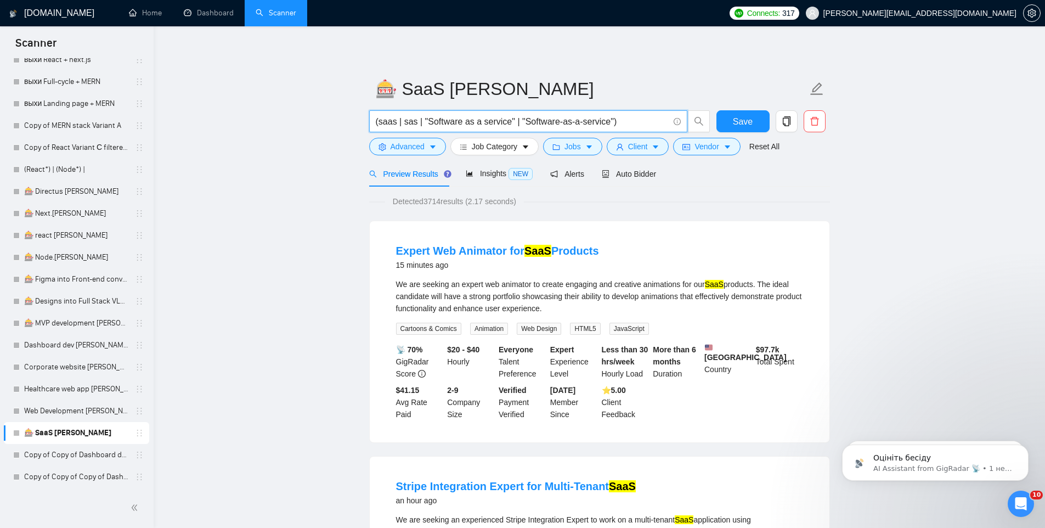
type input "(saas | sas | "Software as a service" | "Software-as-a-service")"
drag, startPoint x: 428, startPoint y: 199, endPoint x: 445, endPoint y: 203, distance: 17.4
click at [445, 203] on span "Detected 3714 results (2.17 seconds)" at bounding box center [454, 201] width 139 height 12
copy span "3714"
click at [740, 117] on span "Save" at bounding box center [743, 122] width 20 height 14
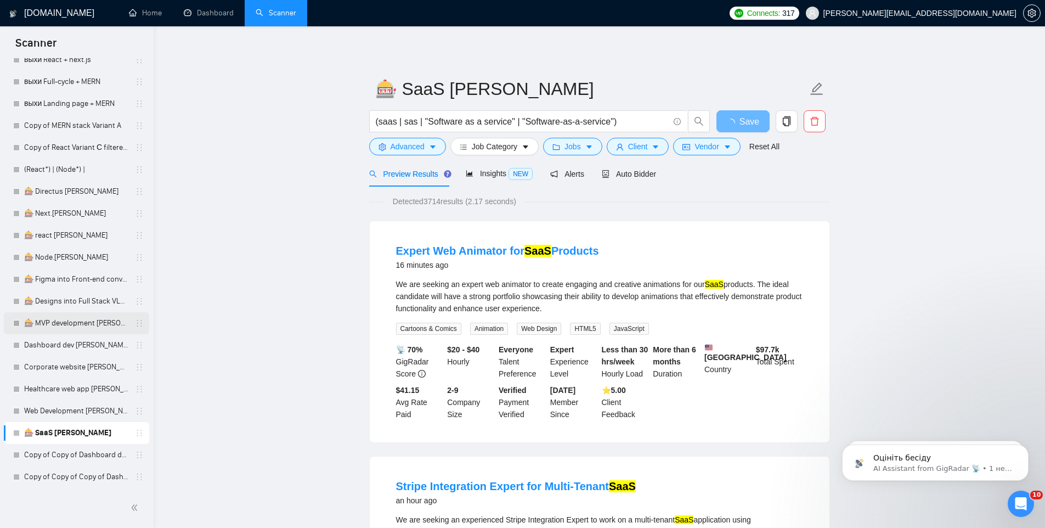
click at [62, 325] on link "🎰 MVP development VLAD" at bounding box center [76, 323] width 104 height 22
click at [733, 122] on span "Save" at bounding box center [743, 122] width 20 height 14
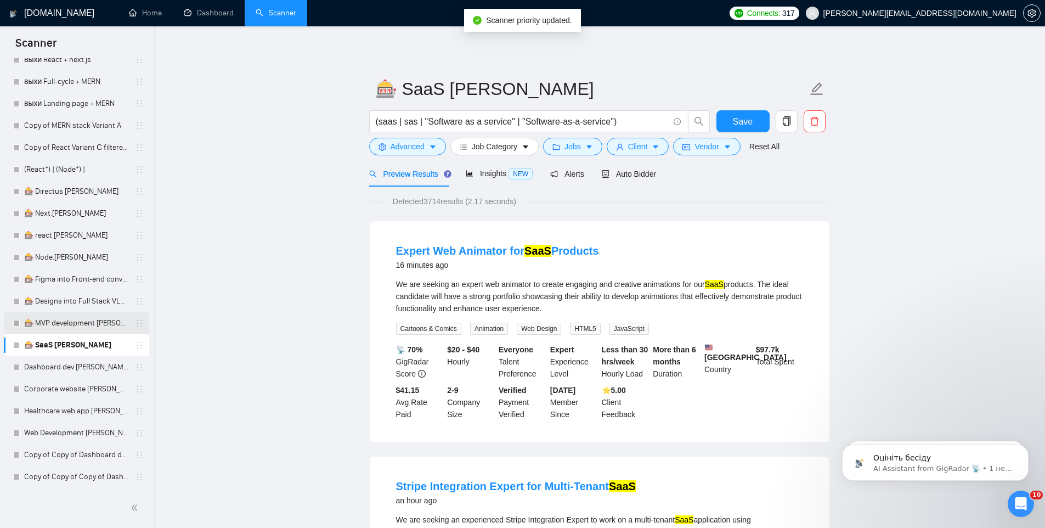
click at [79, 315] on link "🎰 MVP development VLAD" at bounding box center [76, 323] width 104 height 22
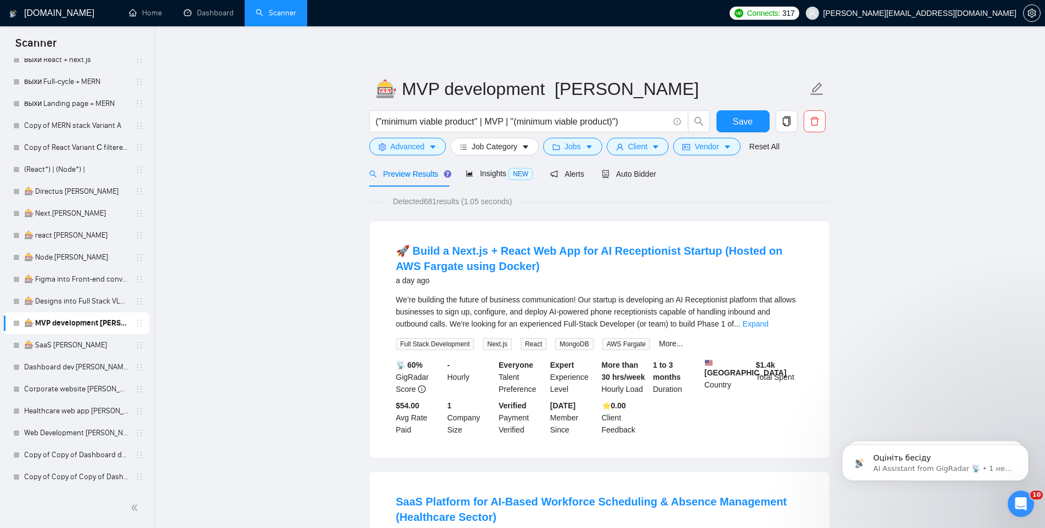
drag, startPoint x: 428, startPoint y: 201, endPoint x: 441, endPoint y: 202, distance: 12.7
click at [441, 202] on span "Detected 681 results (1.05 seconds)" at bounding box center [452, 201] width 134 height 12
copy span "681"
click at [70, 454] on link "Copy of Copy of Dashboard dev VLAD Full-stack + MERN" at bounding box center [76, 455] width 104 height 22
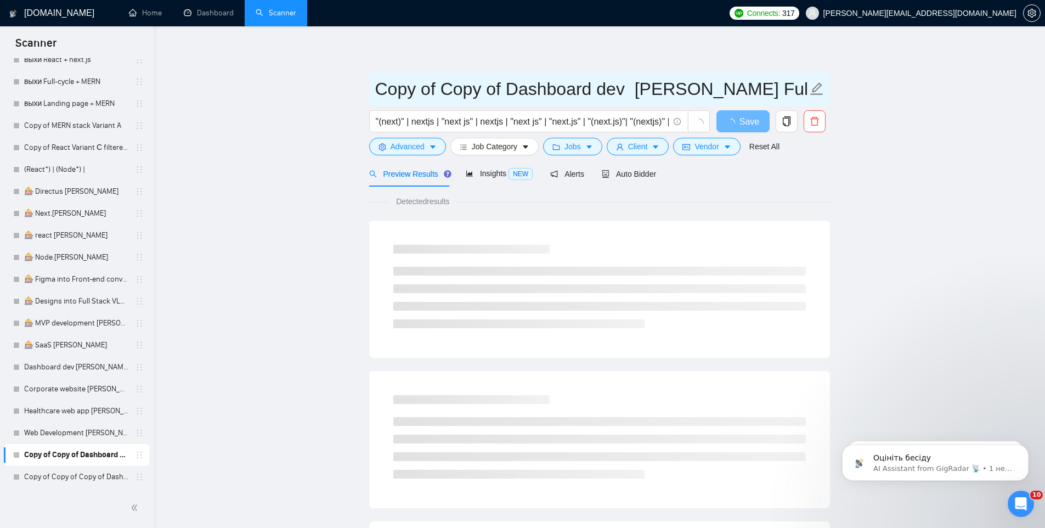
click at [521, 87] on input "Copy of Copy of Dashboard dev VLAD Full-stack + MERN" at bounding box center [591, 88] width 432 height 27
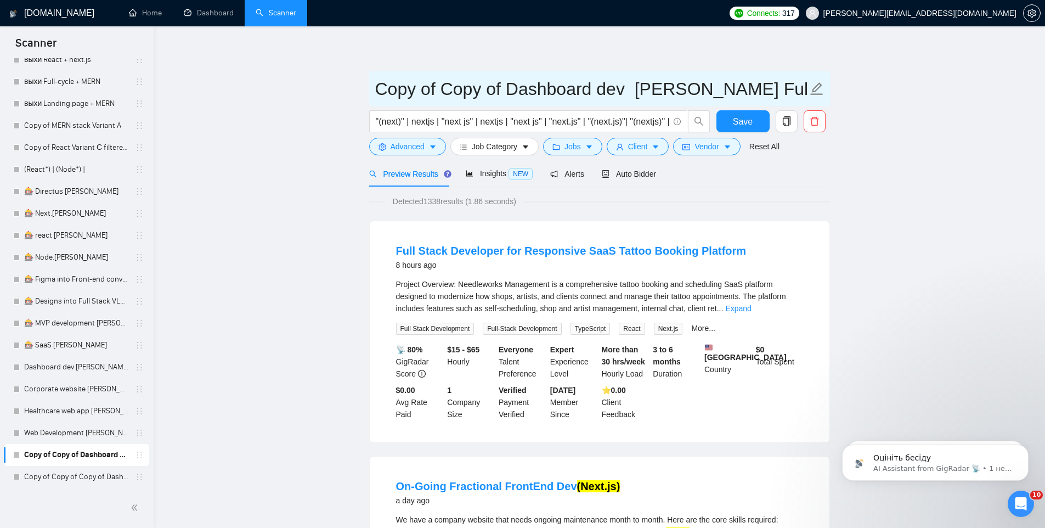
drag, startPoint x: 628, startPoint y: 88, endPoint x: 240, endPoint y: 99, distance: 388.5
paste input "Full-cycle development"
drag, startPoint x: 605, startPoint y: 87, endPoint x: 974, endPoint y: 60, distance: 370.2
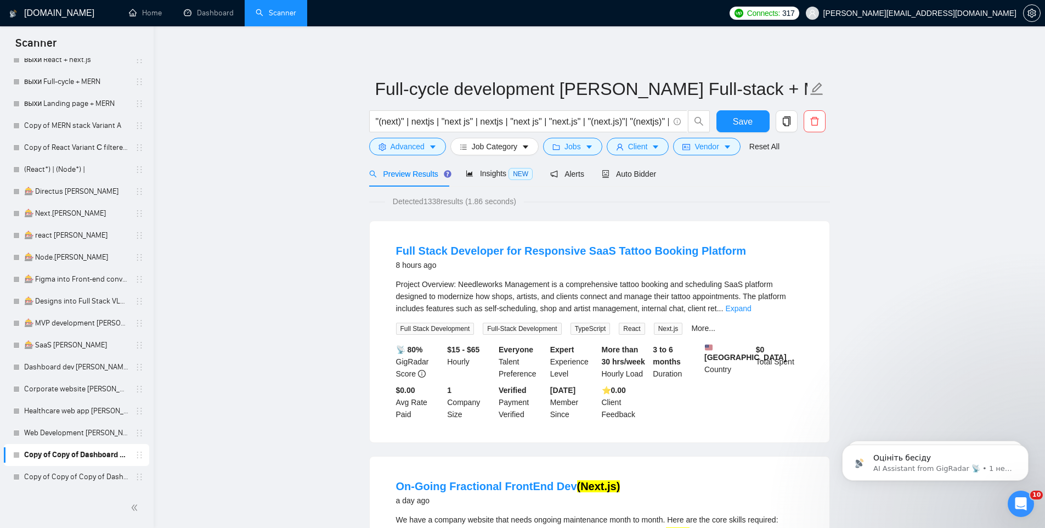
drag, startPoint x: 607, startPoint y: 84, endPoint x: 808, endPoint y: 97, distance: 201.7
click at [808, 97] on span "Full-cycle development VLAD Full-stack + MERN" at bounding box center [599, 88] width 461 height 35
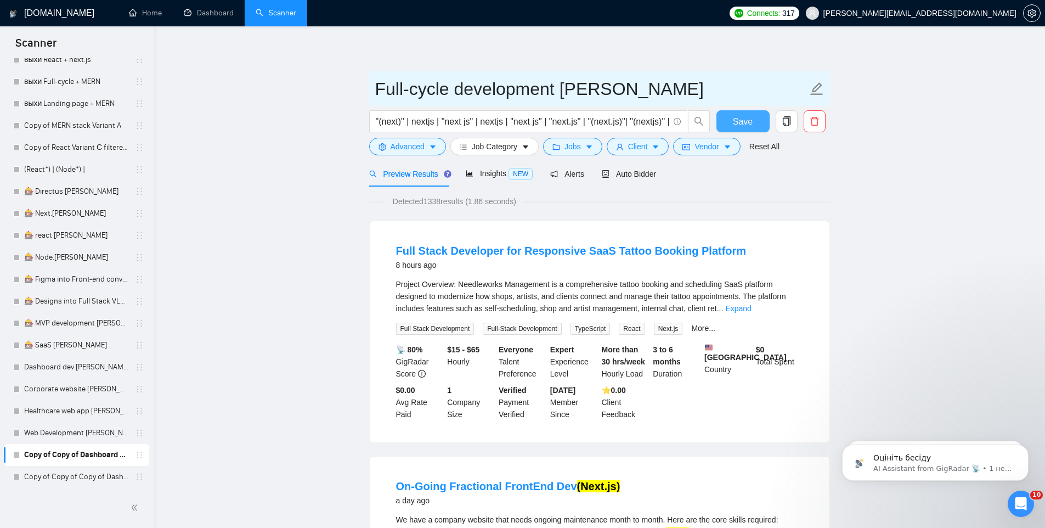
type input "Full-cycle development VLAD"
click at [766, 118] on button "Save" at bounding box center [742, 121] width 53 height 22
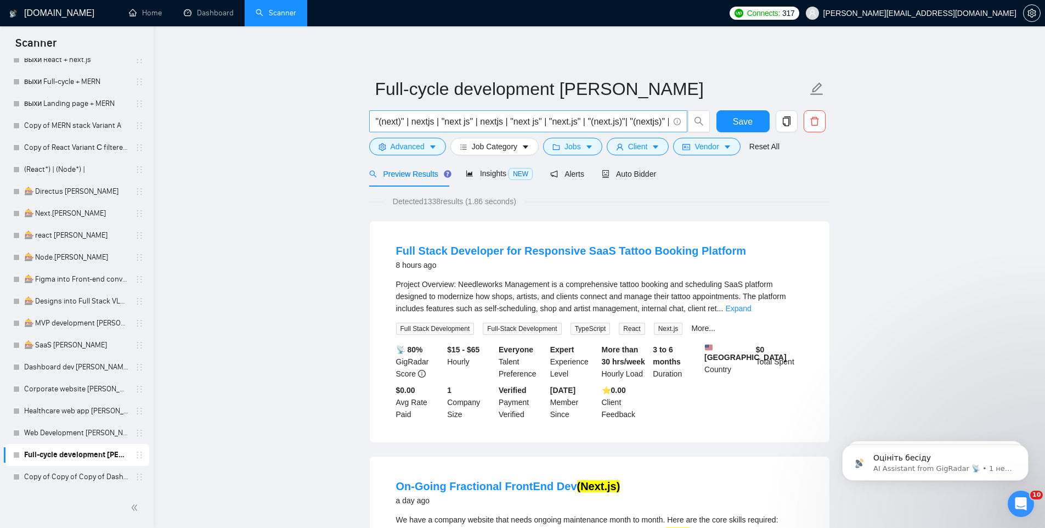
click at [479, 123] on input ""(next)" | nextjs | "next js" | nextjs | "next js" | "next.js" | "(next.js)"| "…" at bounding box center [522, 122] width 293 height 14
paste input "("full - cycle" | "full-cycle" | "full cycle" | "End-to-end" | "end to end" | "…"
type input "("full - cycle" | "full-cycle" | "full cycle" | "End-to-end" | "end to end" | "…"
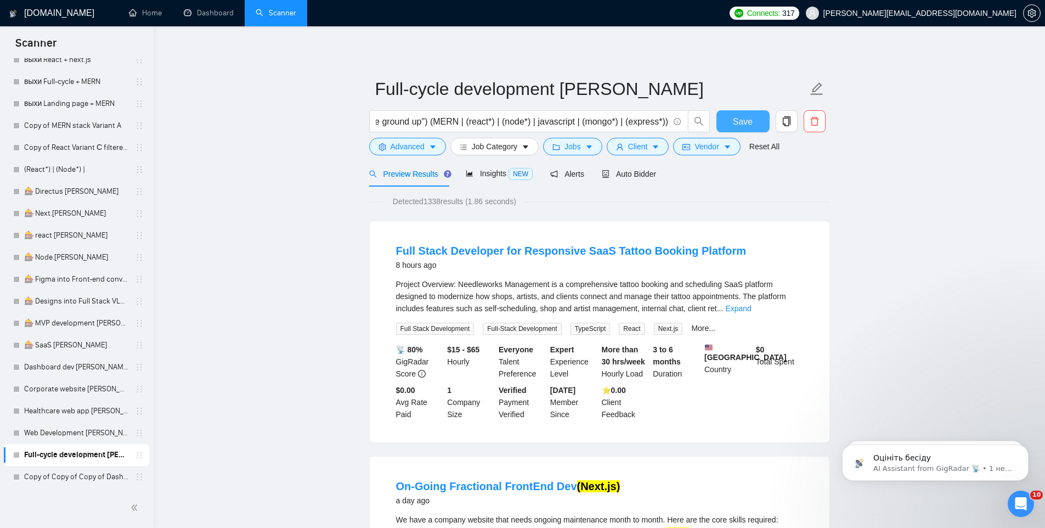
scroll to position [0, 0]
click at [722, 120] on button "Save" at bounding box center [742, 121] width 53 height 22
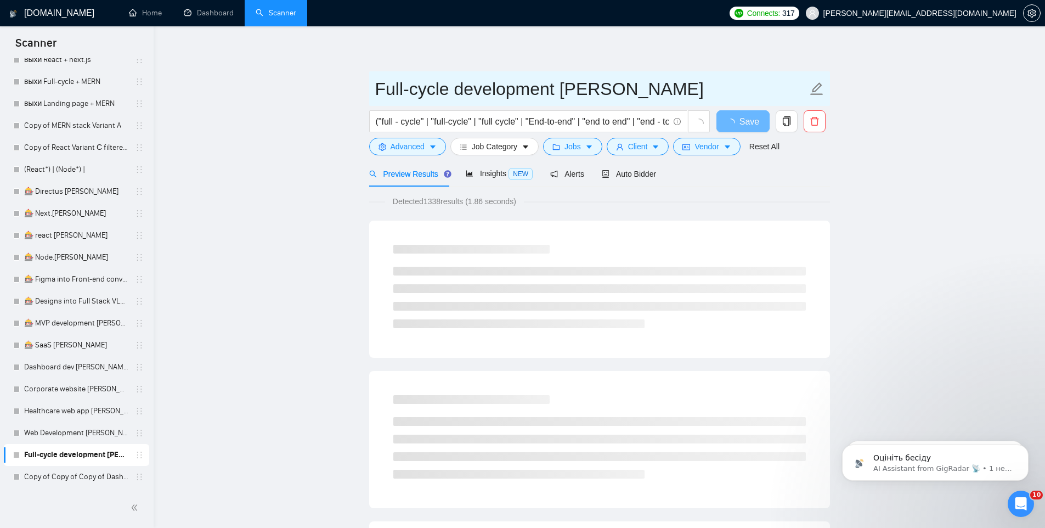
click at [377, 87] on input "Full-cycle development VLAD" at bounding box center [591, 88] width 432 height 27
paste input "🎰"
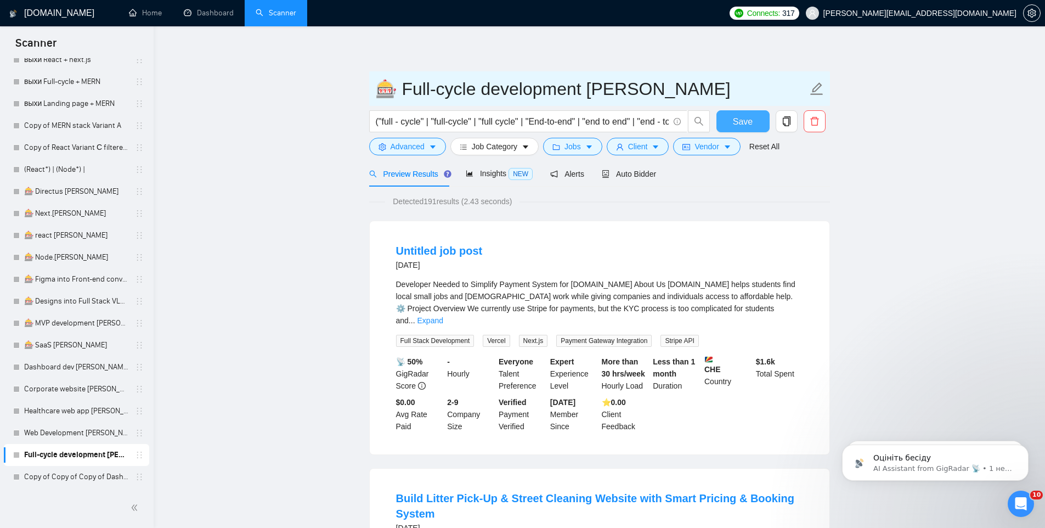
type input "🎰 Full-cycle development VLAD"
click at [731, 126] on button "Save" at bounding box center [742, 121] width 53 height 22
click at [732, 122] on button "Save" at bounding box center [742, 121] width 53 height 22
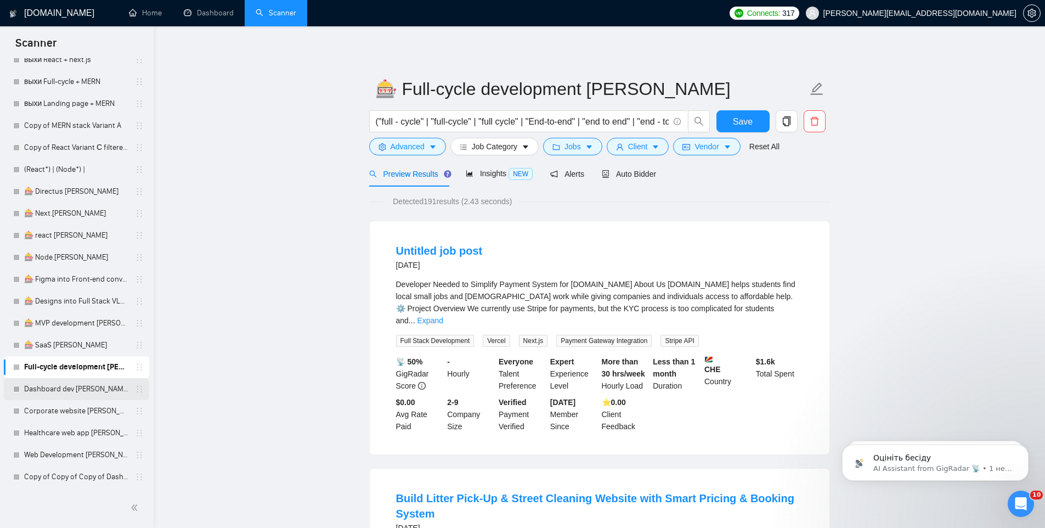
click at [97, 387] on link "Dashboard dev [PERSON_NAME] Full-stack + MERN" at bounding box center [76, 389] width 104 height 22
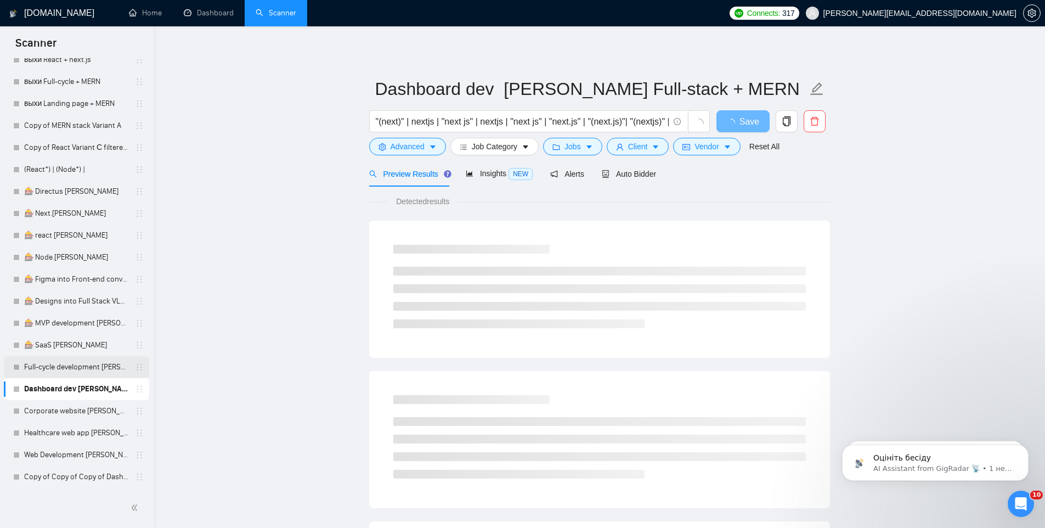
click at [70, 365] on link "Full-cycle development VLAD" at bounding box center [76, 367] width 104 height 22
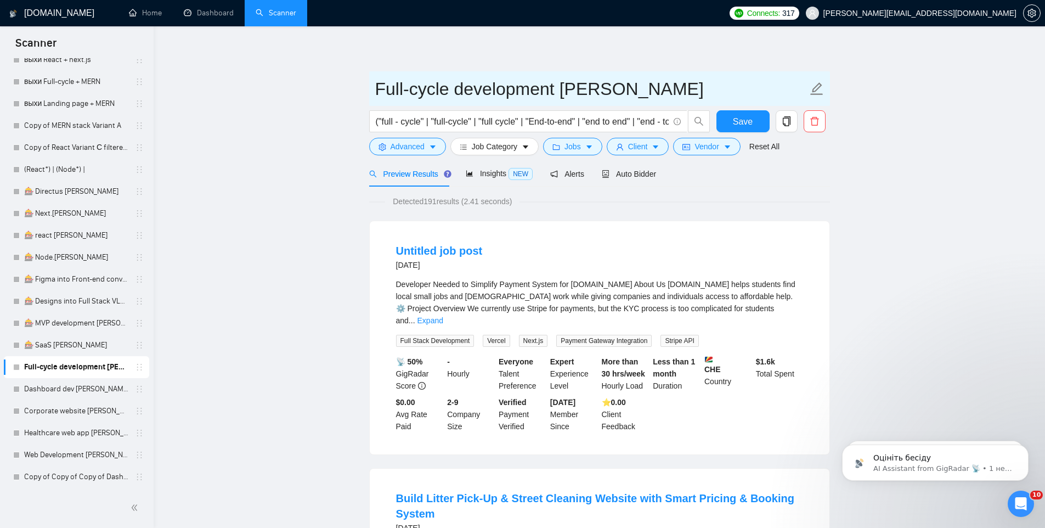
click at [377, 89] on input "Full-cycle development VLAD" at bounding box center [591, 88] width 432 height 27
paste input "🎰"
type input "🎰 Full-cycle development VLAD"
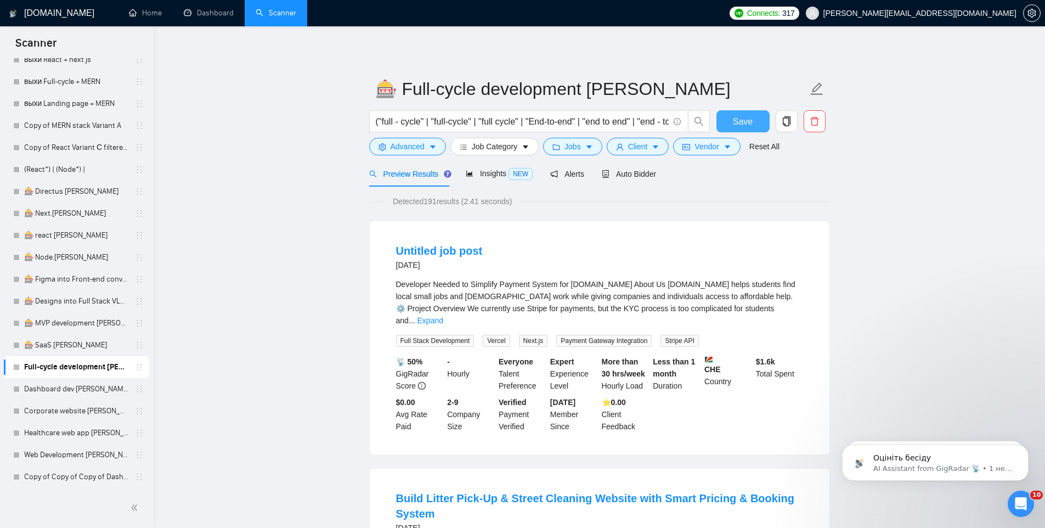
click at [729, 118] on button "Save" at bounding box center [742, 121] width 53 height 22
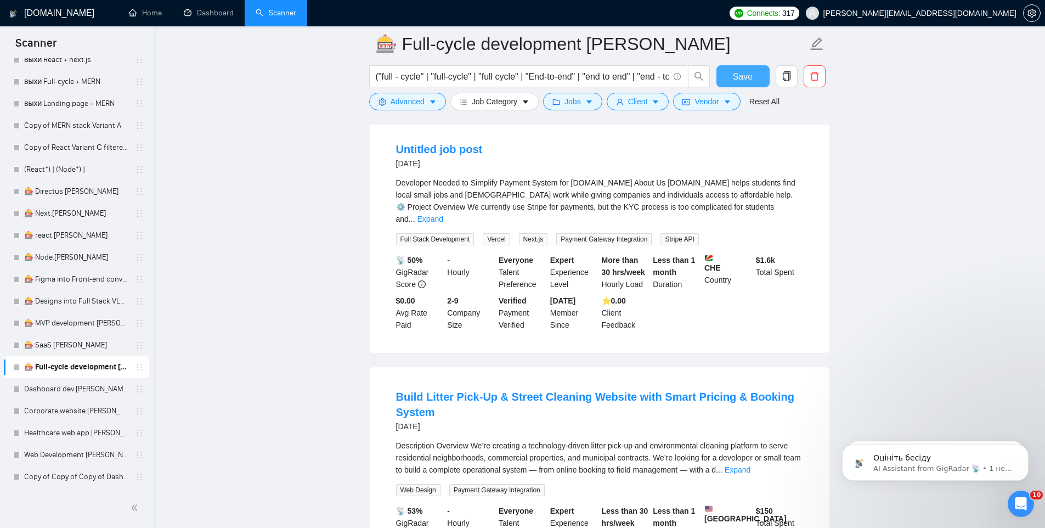
scroll to position [89, 0]
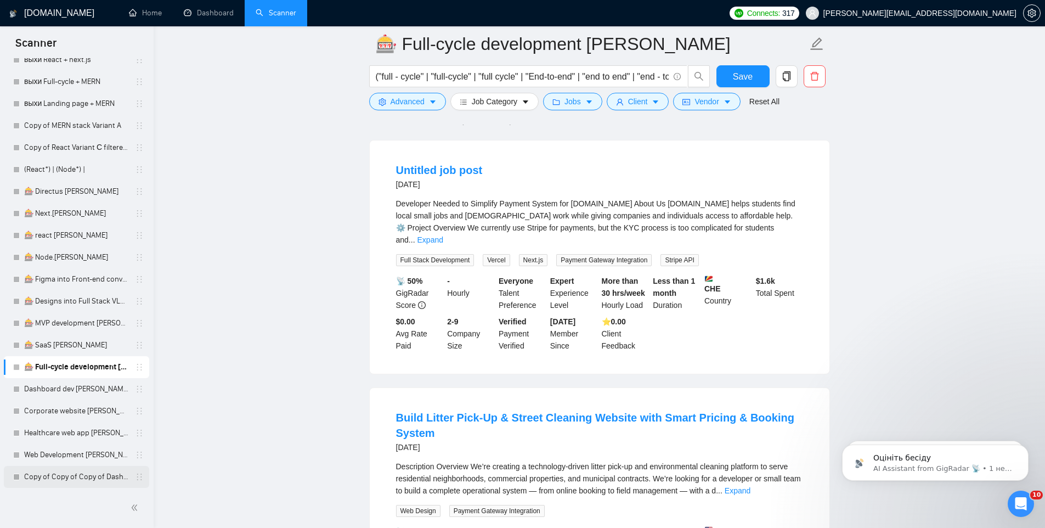
click at [58, 475] on link "Copy of Copy of Copy of Dashboard dev VLAD Full-stack + MERN" at bounding box center [76, 477] width 104 height 22
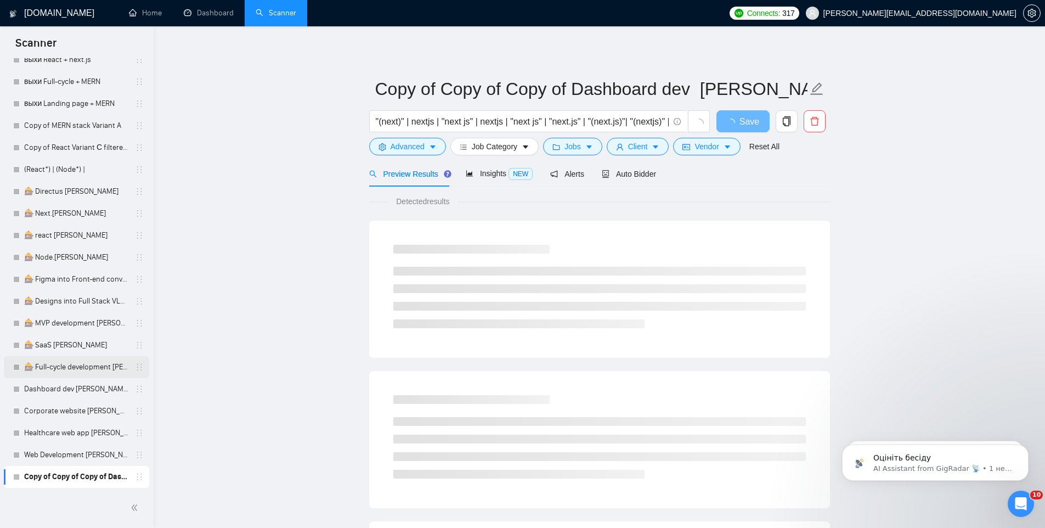
click at [90, 364] on link "🎰 Full-cycle development VLAD" at bounding box center [76, 367] width 104 height 22
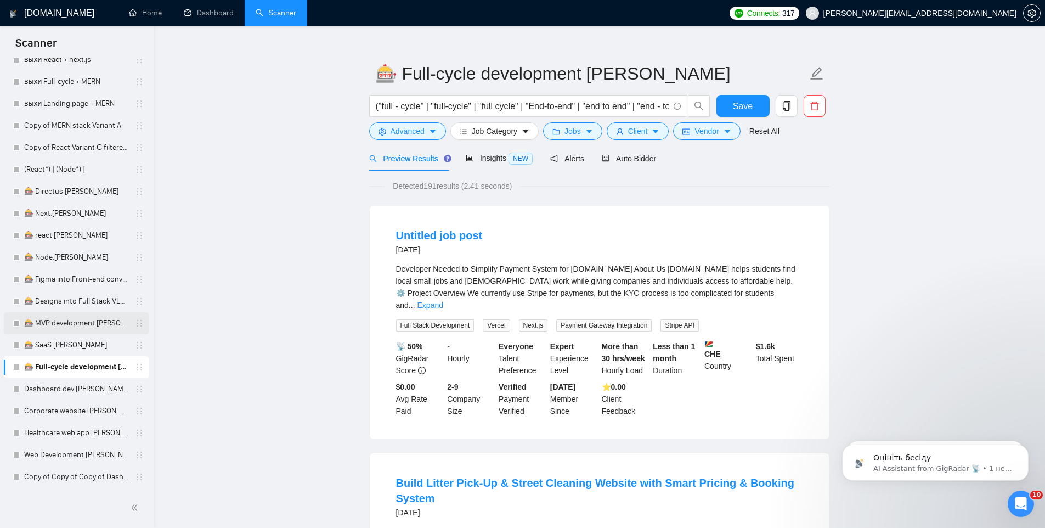
scroll to position [16, 0]
click at [64, 478] on link "Copy of Copy of Copy of Dashboard dev VLAD Full-stack + MERN" at bounding box center [76, 477] width 104 height 22
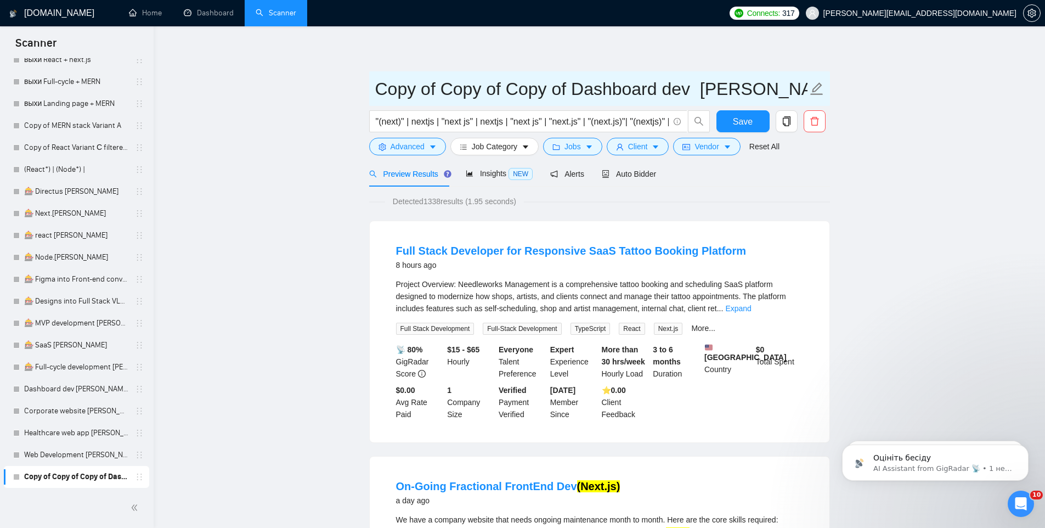
drag, startPoint x: 691, startPoint y: 89, endPoint x: 326, endPoint y: 94, distance: 364.8
paste input "Startups Variant B UMA"
drag, startPoint x: 608, startPoint y: 89, endPoint x: 906, endPoint y: 87, distance: 297.8
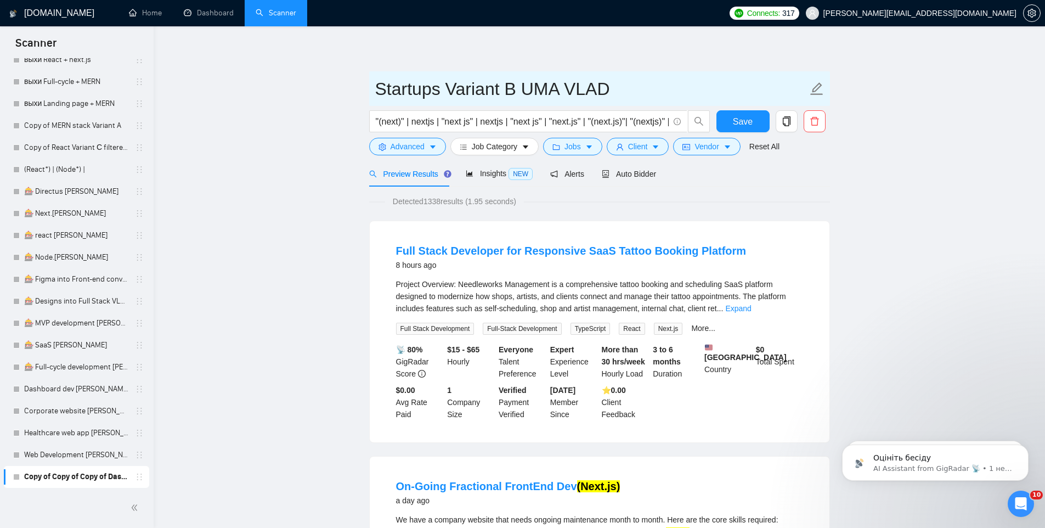
click at [378, 88] on input "Startups Variant B UMA VLAD" at bounding box center [591, 88] width 432 height 27
paste input "🎰"
type input "🎰 Startups Variant B UMA VLAD"
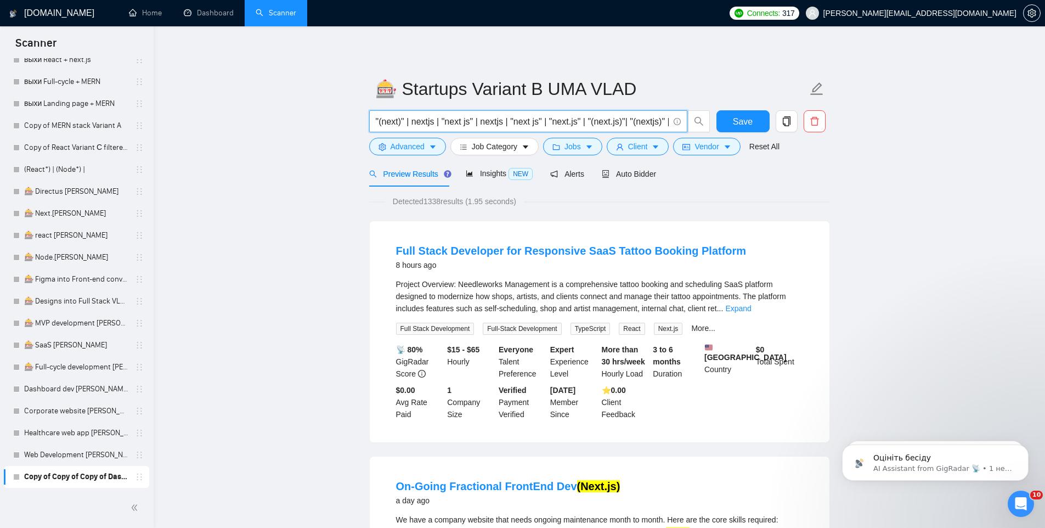
click at [415, 123] on input ""(next)" | nextjs | "next js" | nextjs | "next js" | "next.js" | "(next.js)"| "…" at bounding box center [522, 122] width 293 height 14
paste input "(startup | "start up"| "(start up)" | "start - up" | "(start - up)" |"start-up"…"
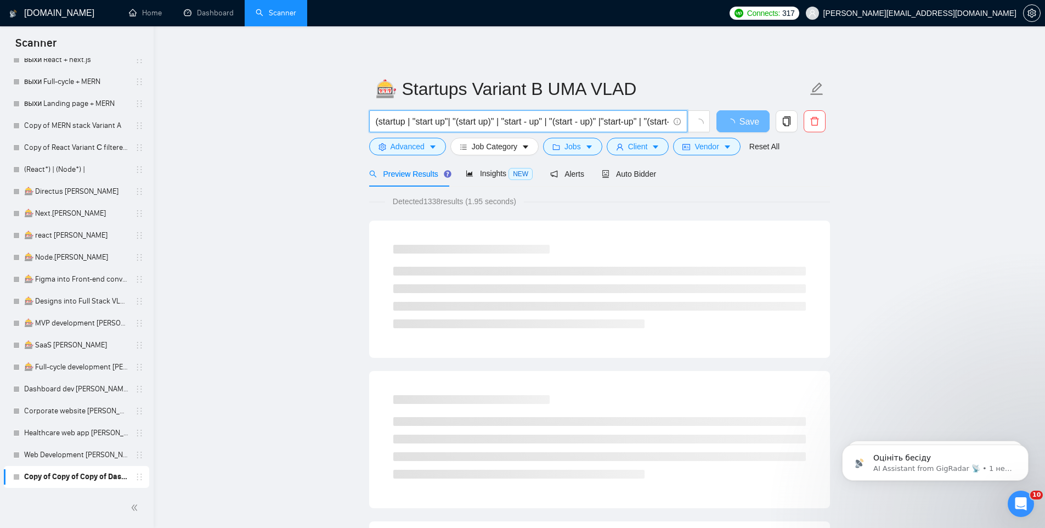
drag, startPoint x: 394, startPoint y: 125, endPoint x: 346, endPoint y: 113, distance: 50.3
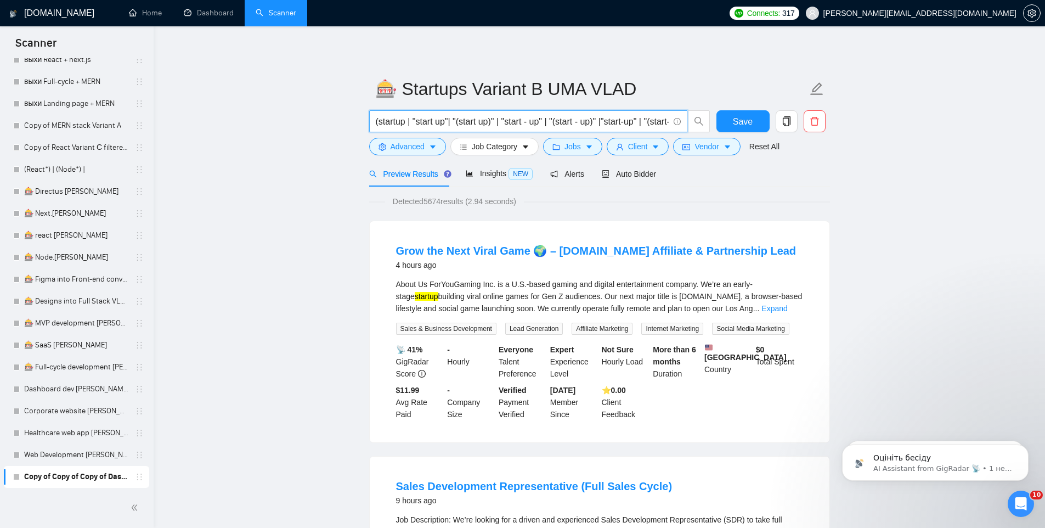
click at [508, 128] on input "(startup | "start up"| "(start up)" | "start - up" | "(start - up)" |"start-up"…" at bounding box center [522, 122] width 293 height 14
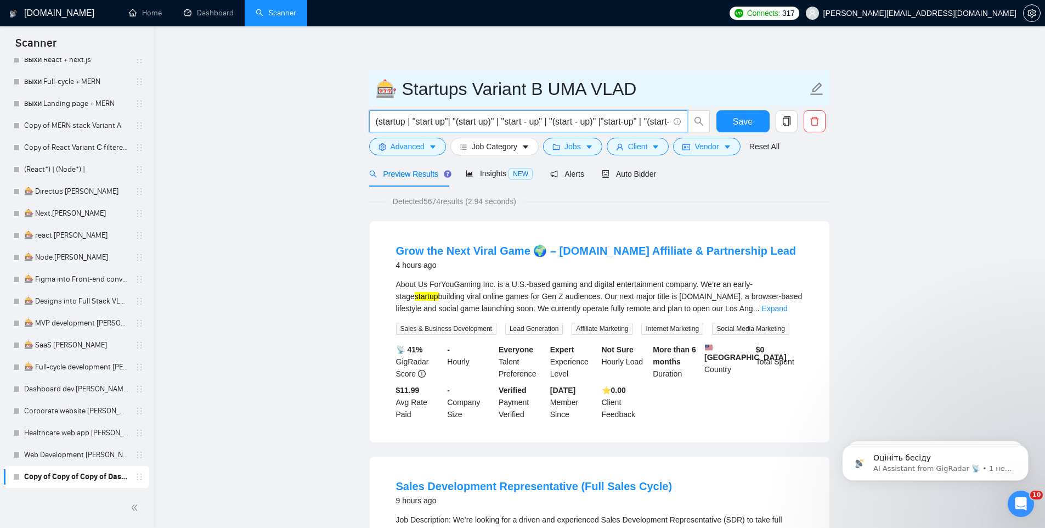
type input "(startup | "start up"| "(start up)" | "start - up" | "(start - up)" |"start-up"…"
click at [400, 91] on input "🎰 Startups Variant B UMA VLAD" at bounding box center [591, 88] width 432 height 27
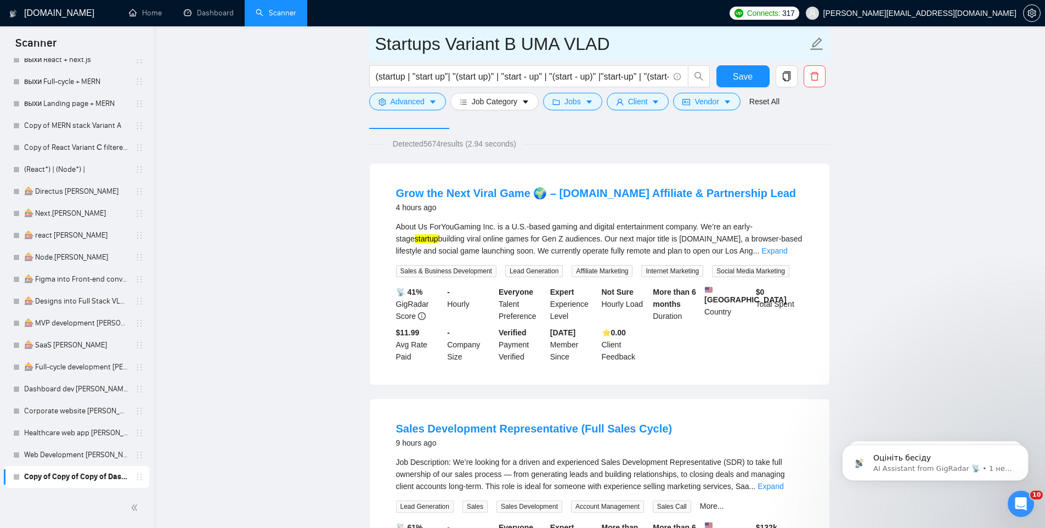
scroll to position [231, 0]
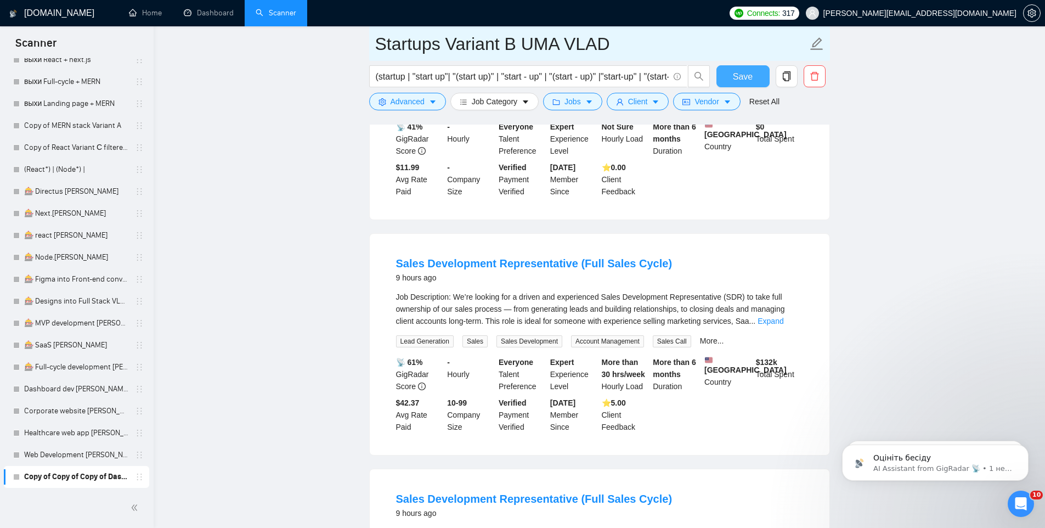
type input "Startups Variant B UMA VLAD"
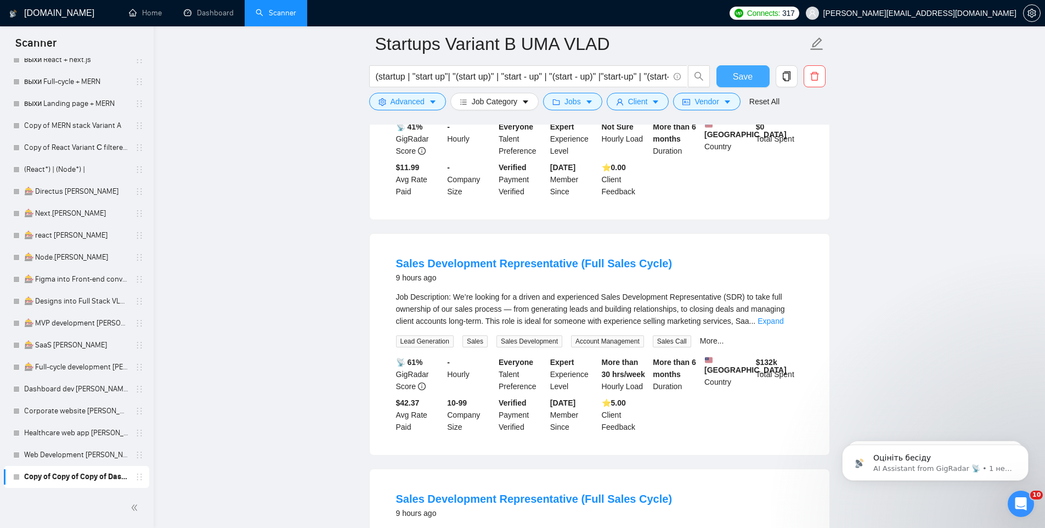
click at [735, 87] on button "Save" at bounding box center [742, 76] width 53 height 22
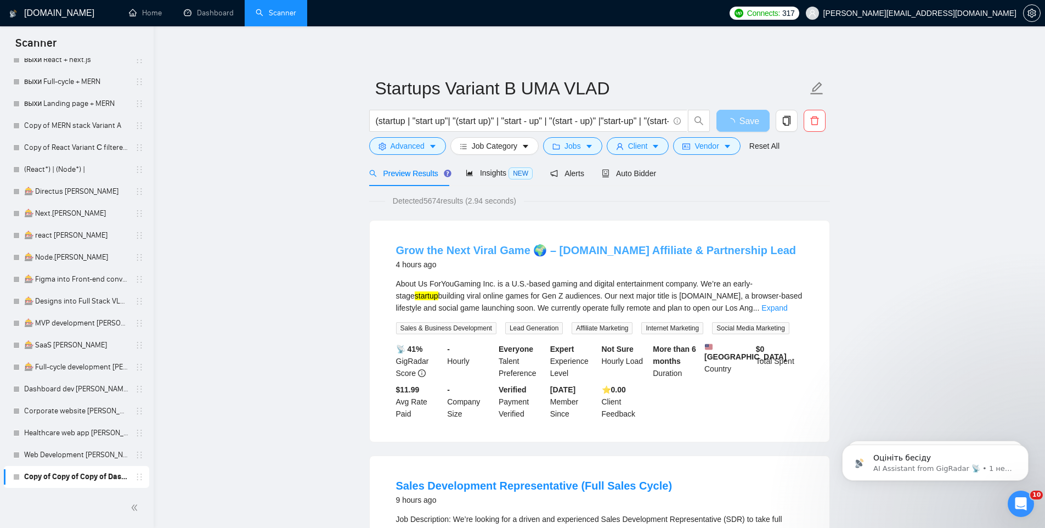
scroll to position [0, 0]
drag, startPoint x: 428, startPoint y: 199, endPoint x: 444, endPoint y: 201, distance: 15.4
click at [444, 201] on span "Detected 5674 results (2.94 seconds)" at bounding box center [454, 201] width 139 height 12
copy span "5674"
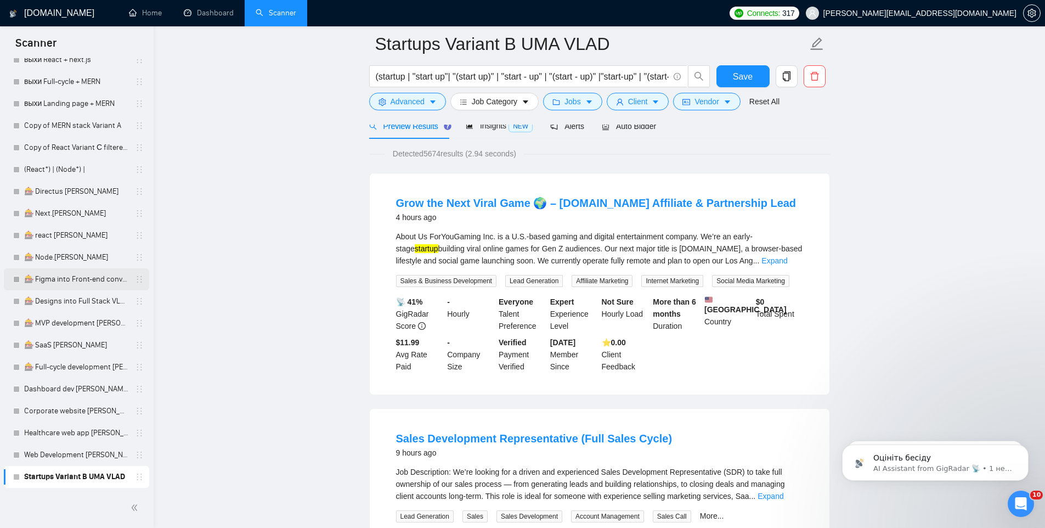
scroll to position [65, 0]
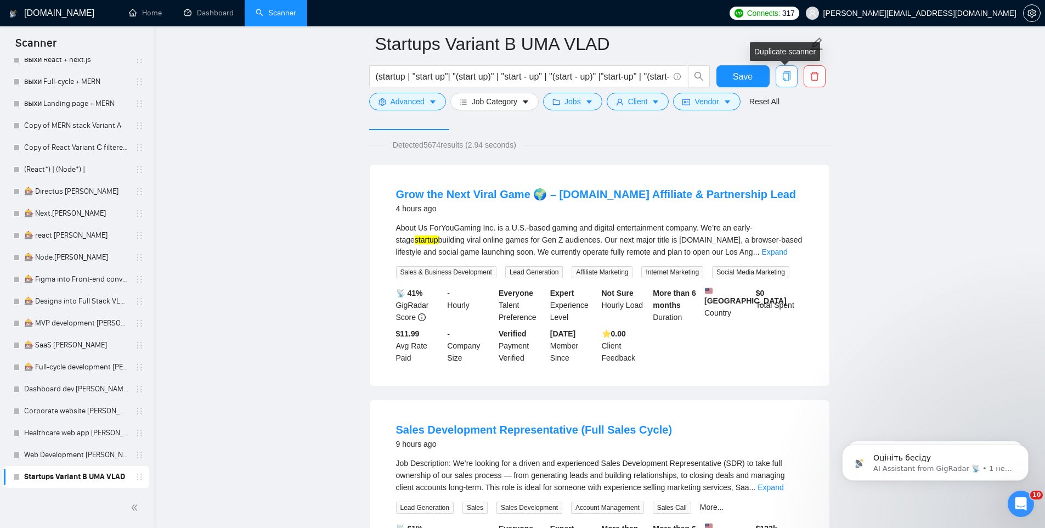
click at [784, 76] on icon "copy" at bounding box center [787, 76] width 10 height 10
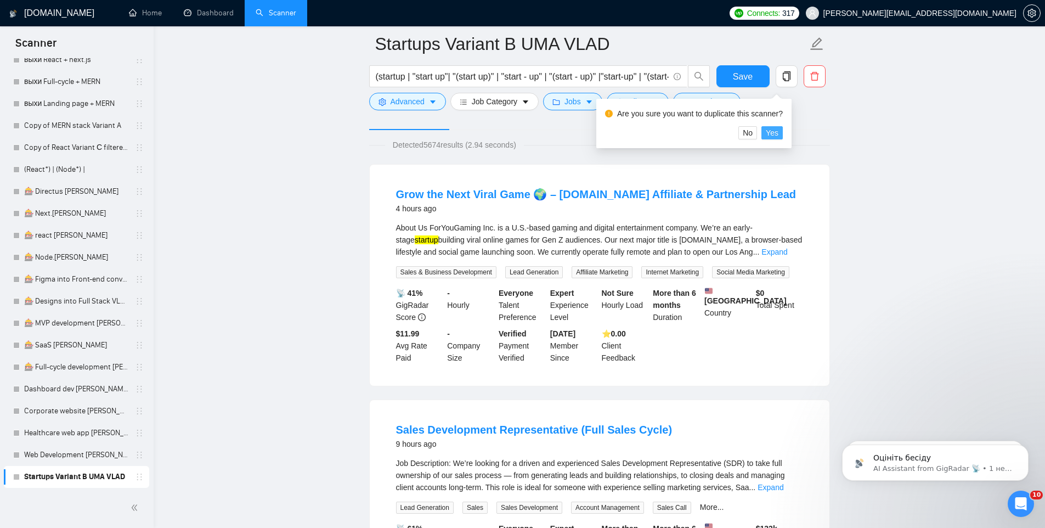
click at [778, 133] on span "Yes" at bounding box center [772, 133] width 13 height 12
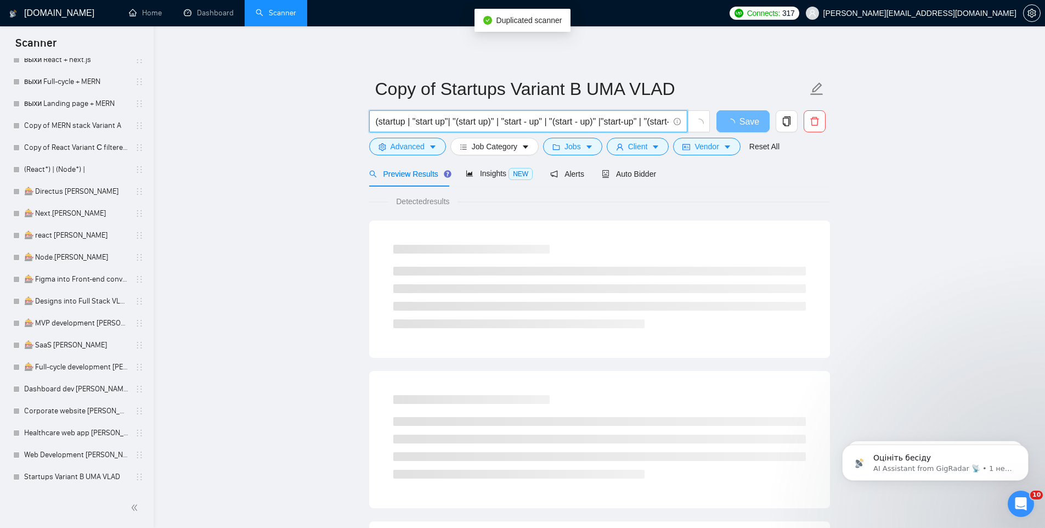
click at [498, 123] on input "(startup | "start up"| "(start up)" | "start - up" | "(start - up)" |"start-up"…" at bounding box center [522, 122] width 293 height 14
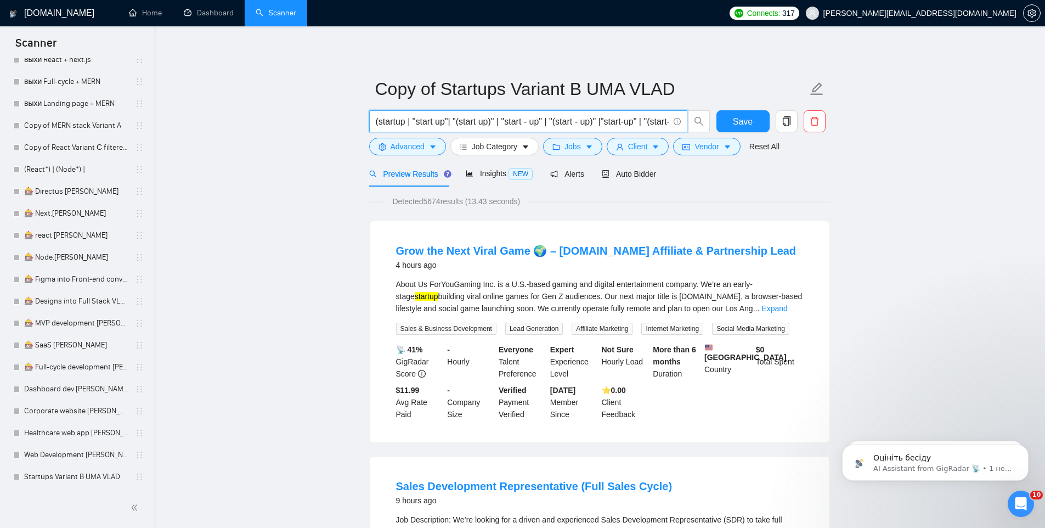
paste input "Dashboard dev Variant B uma"
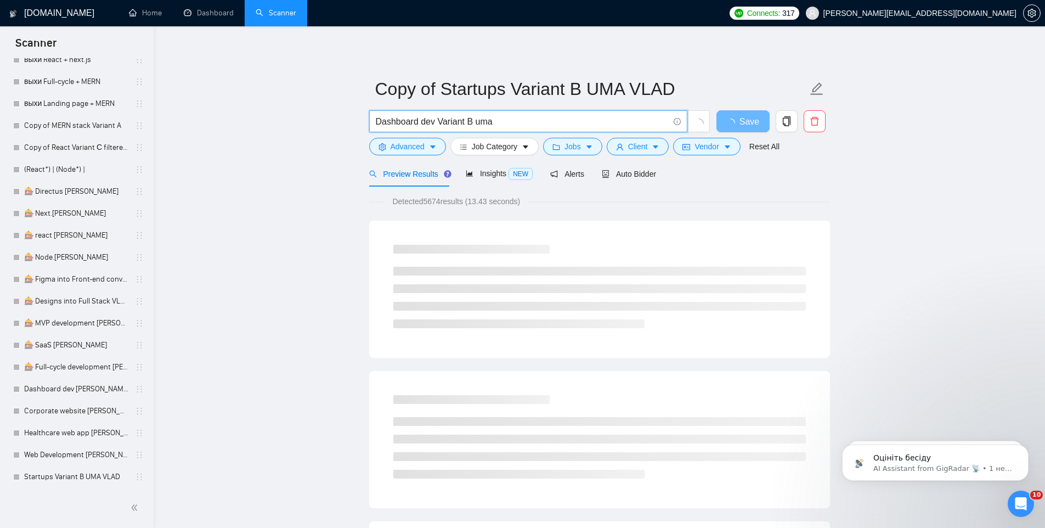
type input "(startup | "start up"| "(start up)" | "start - up" | "(start - up)" |"start-up"…"
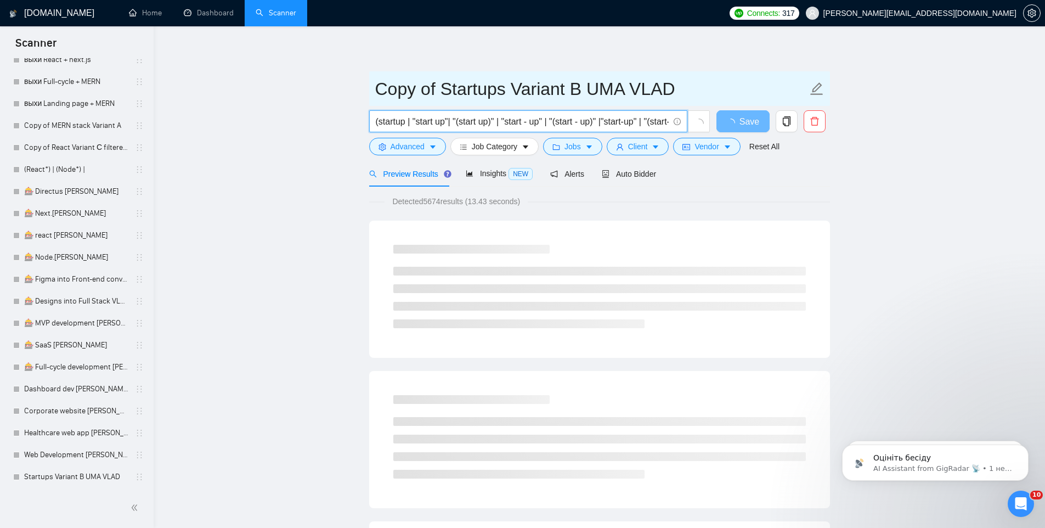
click at [469, 87] on input "Copy of Startups Variant B UMA VLAD" at bounding box center [591, 88] width 432 height 27
drag, startPoint x: 578, startPoint y: 84, endPoint x: 359, endPoint y: 80, distance: 218.3
paste input "Dashboard dev Variant B uma"
click at [596, 92] on input "Dashboard dev Variant UMA VLAD" at bounding box center [591, 88] width 432 height 27
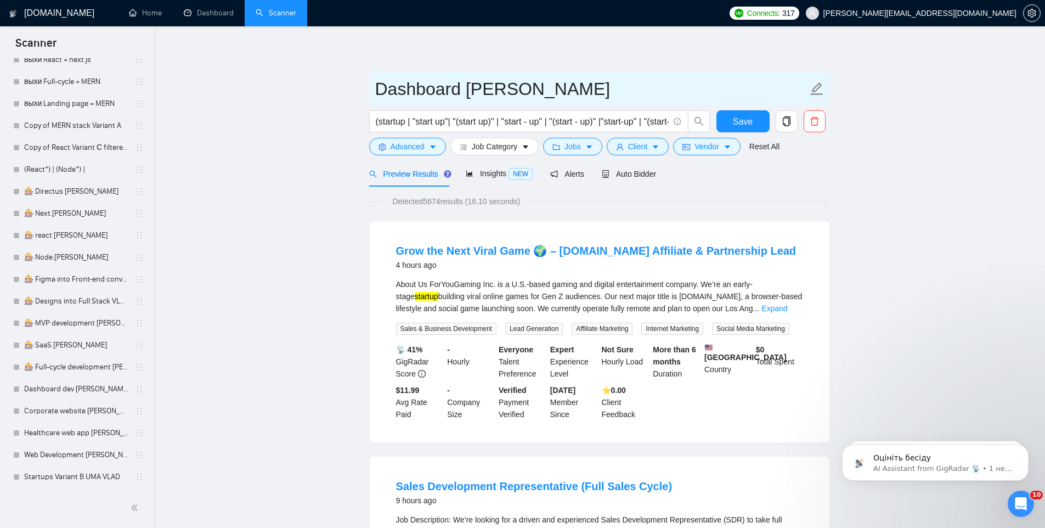
click at [378, 92] on input "Dashboard dev VLAD" at bounding box center [591, 88] width 432 height 27
paste input "🎰"
type input "🎰 Dashboard dev VLAD"
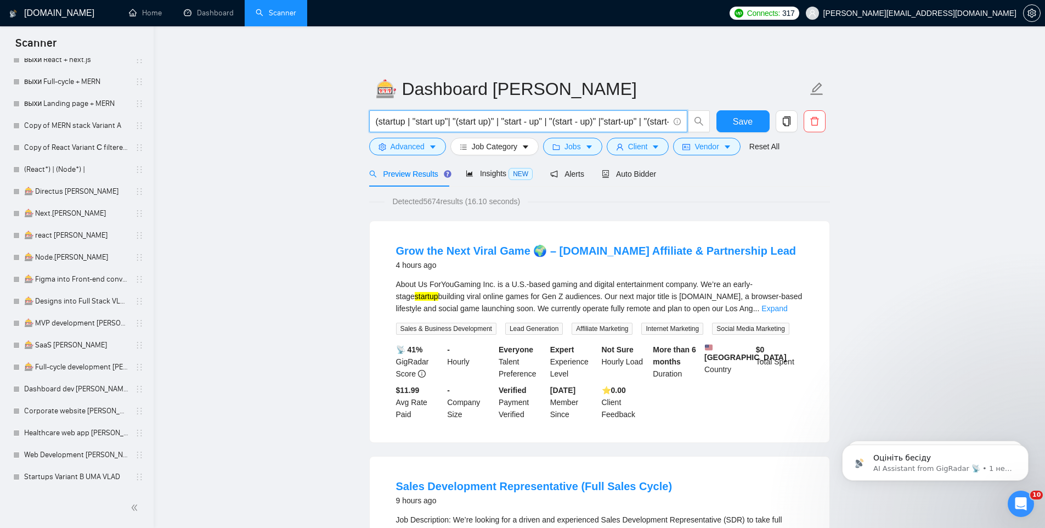
click at [461, 122] on input "(startup | "start up"| "(start up)" | "start - up" | "(start - up)" |"start-up"…" at bounding box center [522, 122] width 293 height 14
paste input "dashboard* | "data visualiz*"
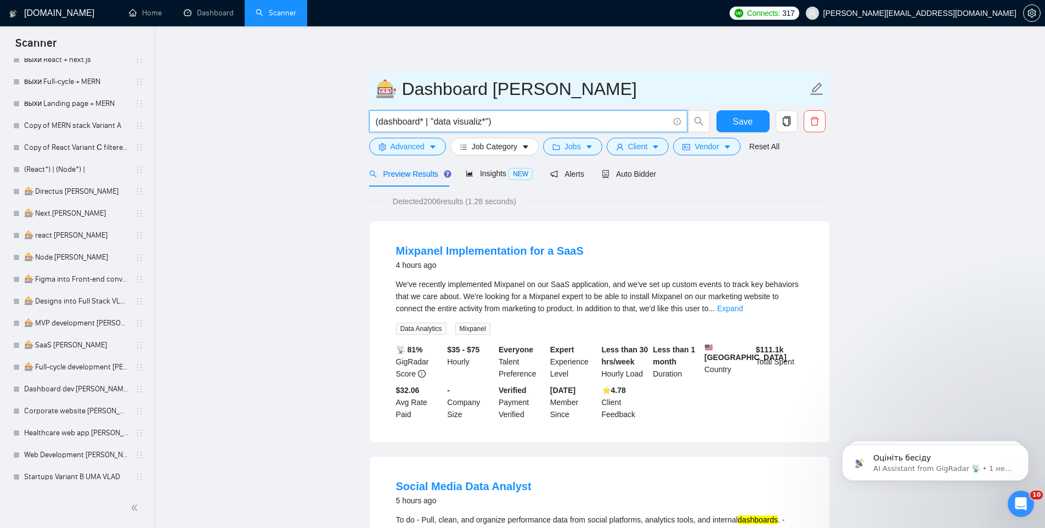
type input "(dashboard* | "data visualiz*")"
drag, startPoint x: 397, startPoint y: 94, endPoint x: 354, endPoint y: 88, distance: 43.2
type input "Dashboard dev VLAD"
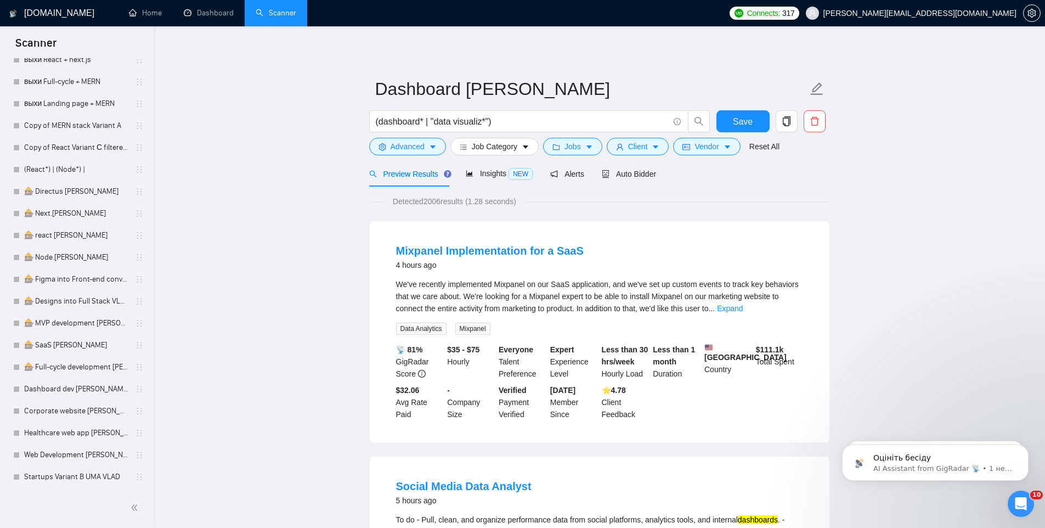
drag, startPoint x: 446, startPoint y: 201, endPoint x: 427, endPoint y: 200, distance: 19.3
click at [427, 200] on span "Detected 2006 results (1.28 seconds)" at bounding box center [454, 201] width 139 height 12
copy span "2006"
click at [750, 121] on span "Save" at bounding box center [743, 122] width 20 height 14
click at [61, 389] on link "Dashboard dev [PERSON_NAME] Full-stack + MERN" at bounding box center [76, 389] width 104 height 22
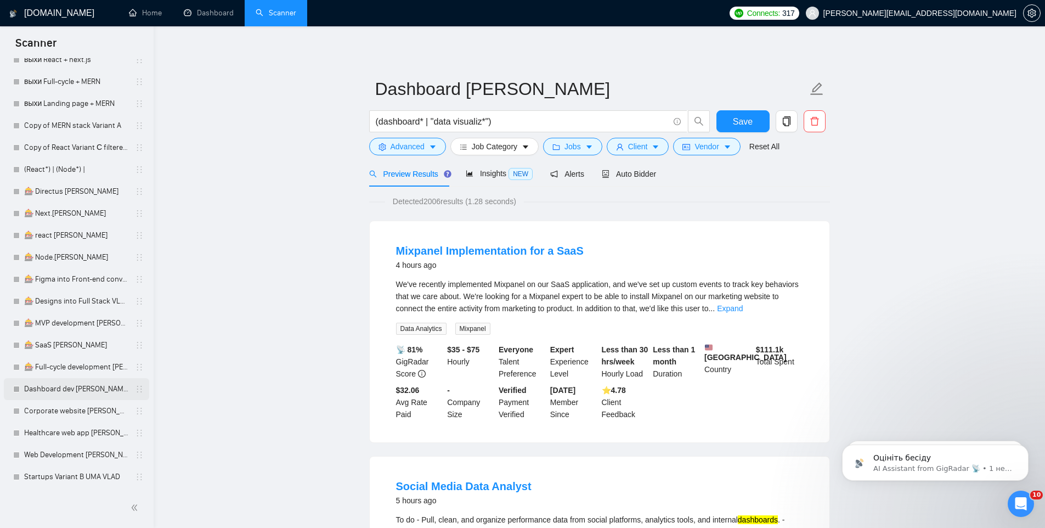
click at [61, 389] on link "Dashboard dev [PERSON_NAME] Full-stack + MERN" at bounding box center [76, 389] width 104 height 22
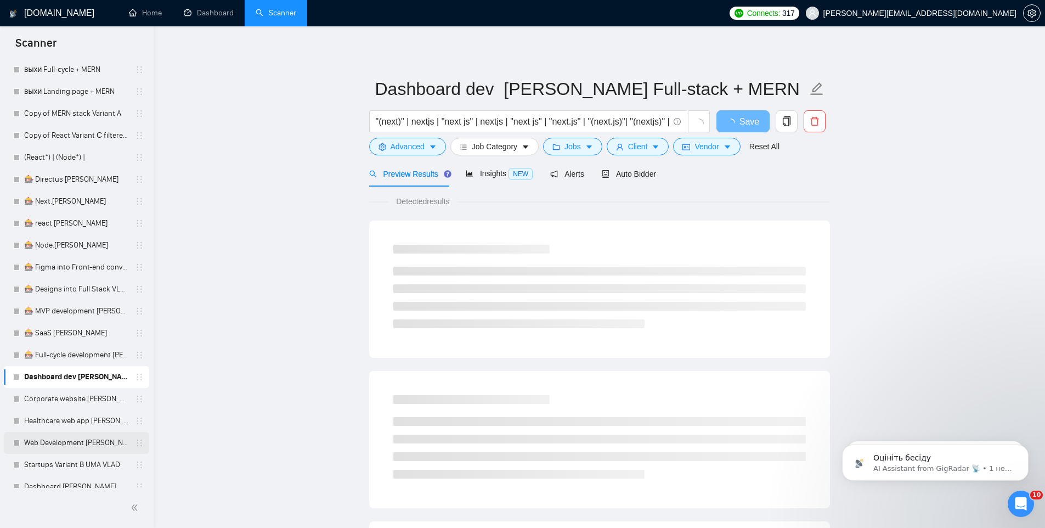
scroll to position [3267, 0]
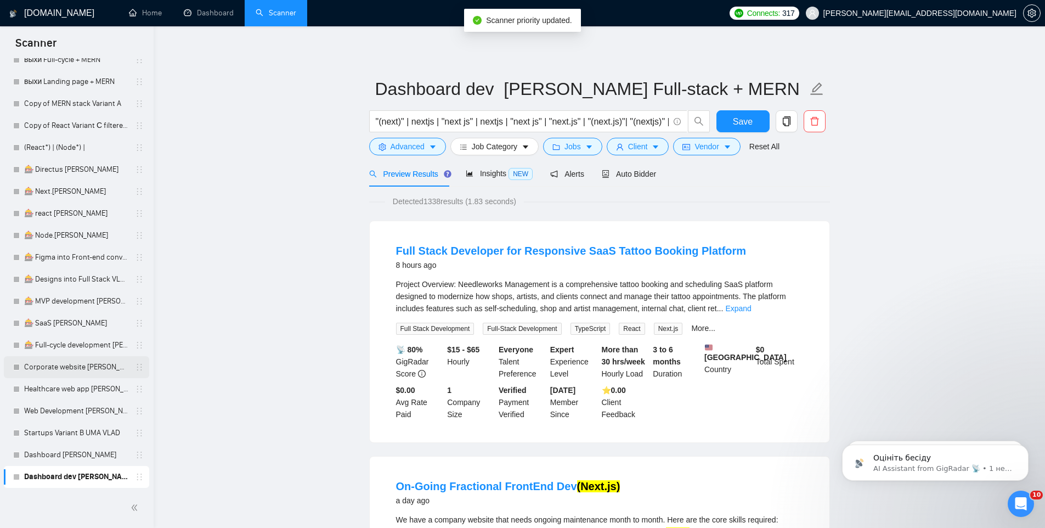
click at [78, 369] on link "Corporate website [PERSON_NAME] Full-stack + MERN" at bounding box center [76, 367] width 104 height 22
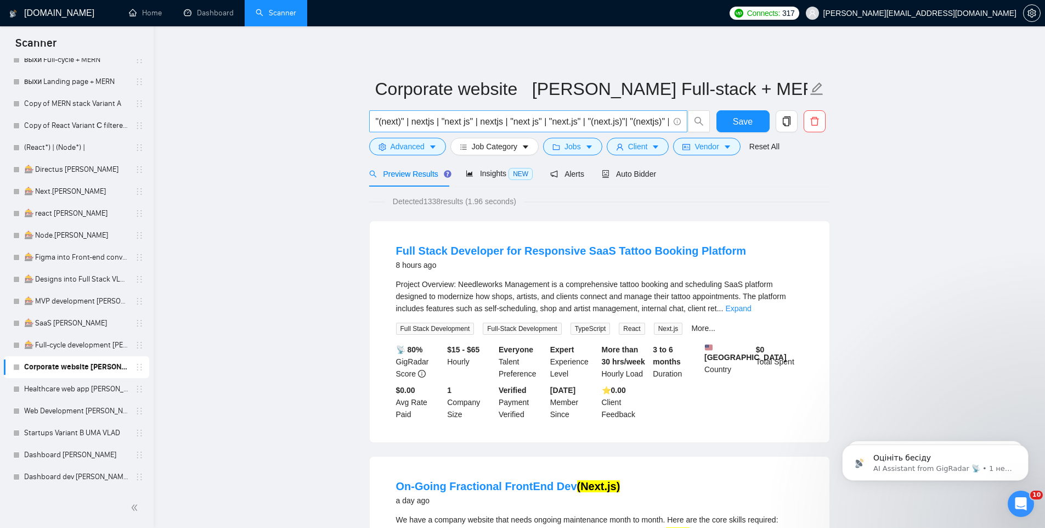
click at [489, 120] on input ""(next)" | nextjs | "next js" | nextjs | "next js" | "next.js" | "(next.js)"| "…" at bounding box center [522, 122] width 293 height 14
paste input "(Corporat* | Compan* | Firm*) (website* | app* | platform* | "landing page*")"
type input "(Corporat* | Compan* | Firm*) (website* | app* | platform* | "landing page*")"
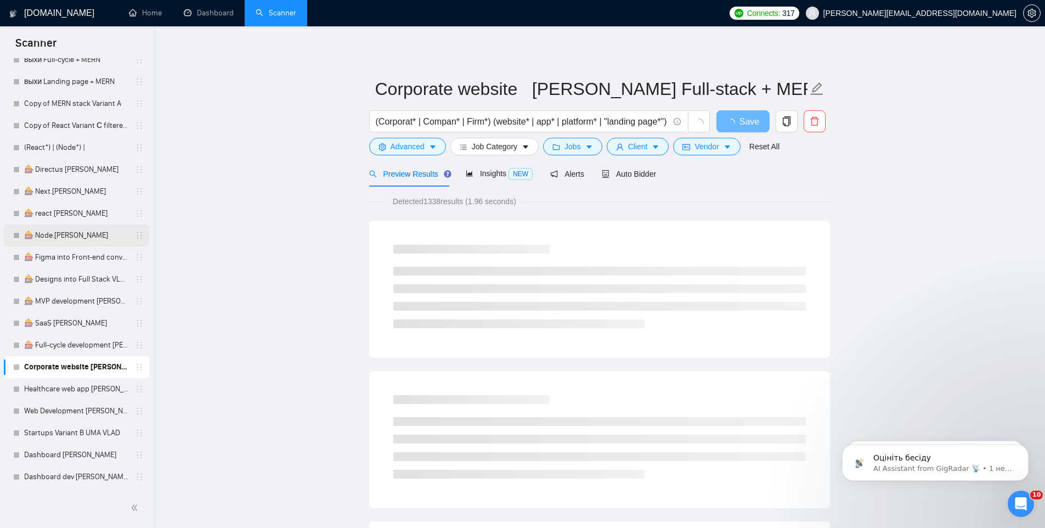
scroll to position [0, 0]
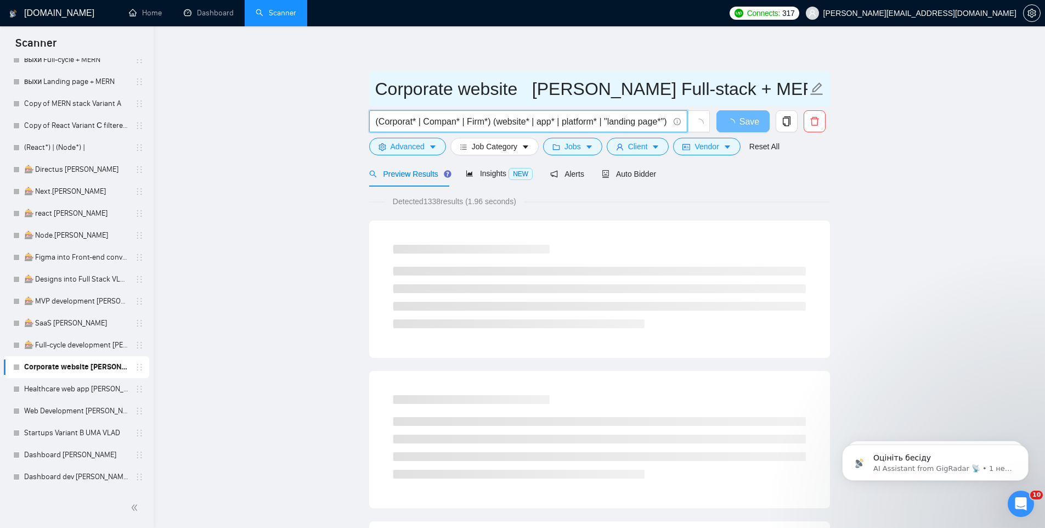
click at [465, 89] on input "Corporate website [PERSON_NAME] Full-stack + MERN" at bounding box center [591, 88] width 432 height 27
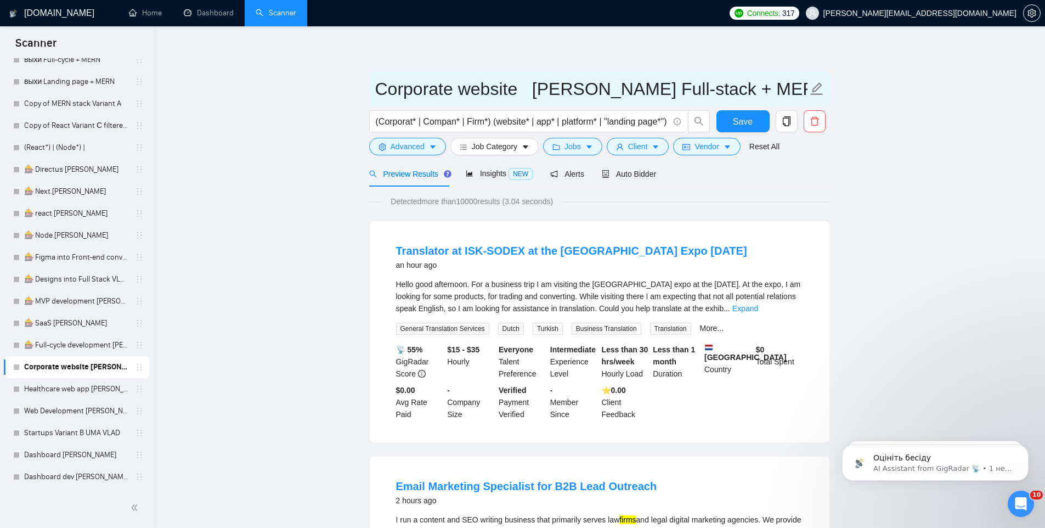
drag, startPoint x: 528, startPoint y: 88, endPoint x: 324, endPoint y: 93, distance: 204.1
paste input "text"
drag, startPoint x: 564, startPoint y: 86, endPoint x: 743, endPoint y: 78, distance: 179.0
click at [743, 78] on input "Corporate website VLAD Full-stack + MERN" at bounding box center [591, 88] width 432 height 27
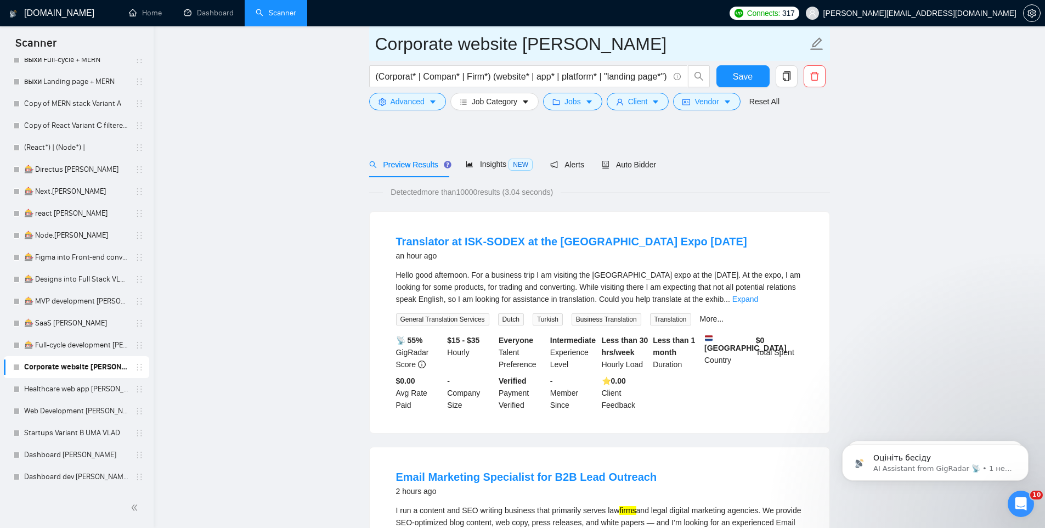
scroll to position [75, 0]
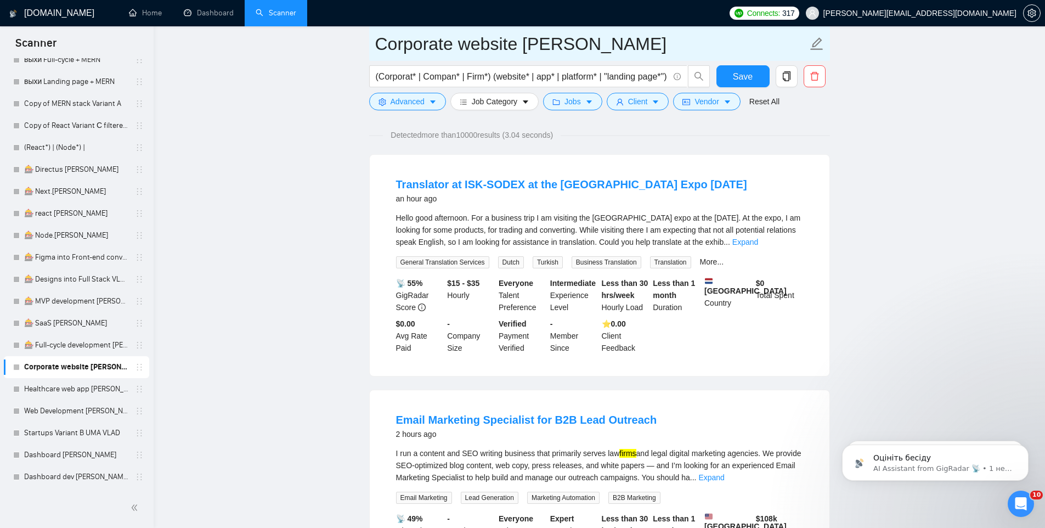
type input "Corporate website VLAD"
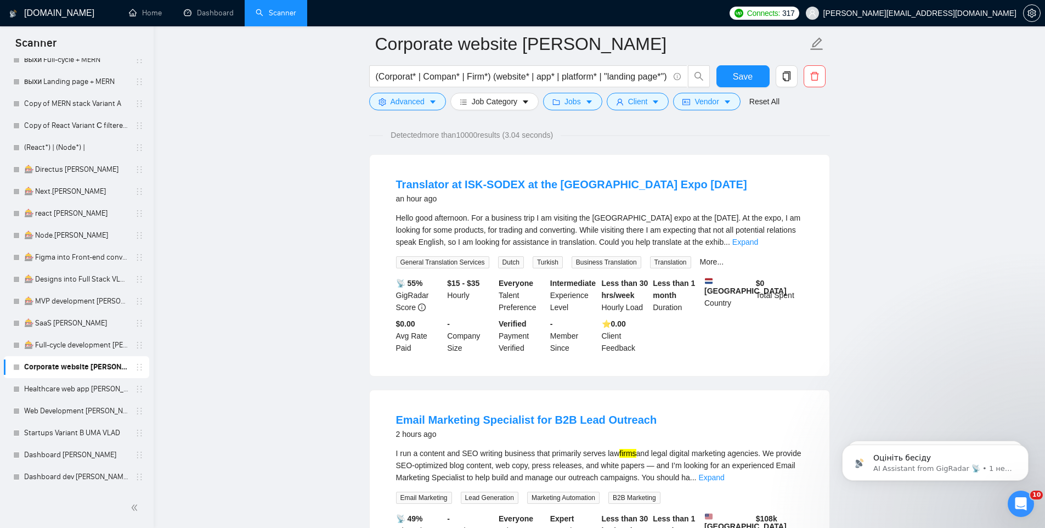
drag, startPoint x: 426, startPoint y: 134, endPoint x: 485, endPoint y: 135, distance: 59.2
click at [485, 135] on span "Detected more than 10000 results (3.04 seconds)" at bounding box center [472, 135] width 178 height 12
copy span "more than 10000"
click at [738, 75] on span "Save" at bounding box center [743, 77] width 20 height 14
click at [768, 70] on button "Save" at bounding box center [742, 76] width 53 height 22
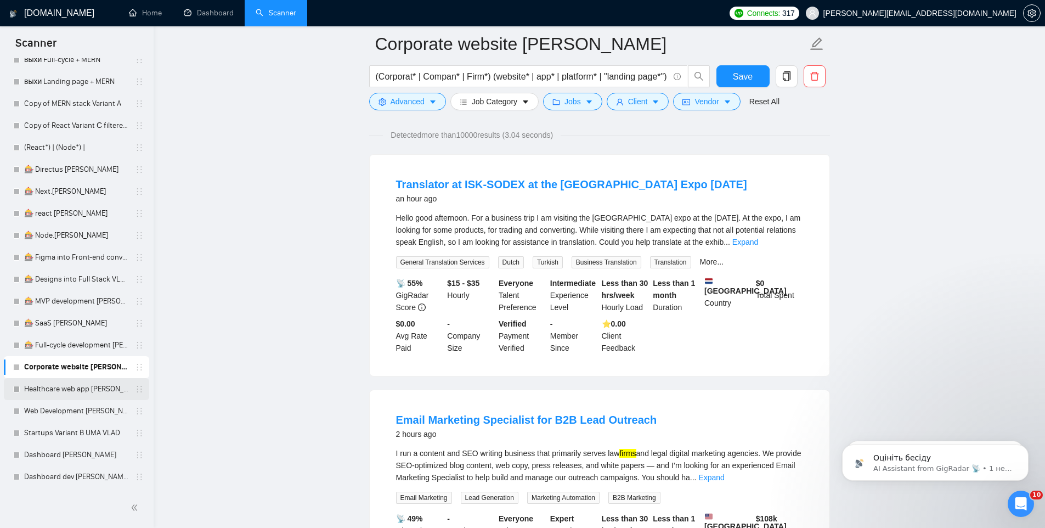
click at [39, 390] on link "Healthcare web app [PERSON_NAME] Full-stack + MERN" at bounding box center [76, 389] width 104 height 22
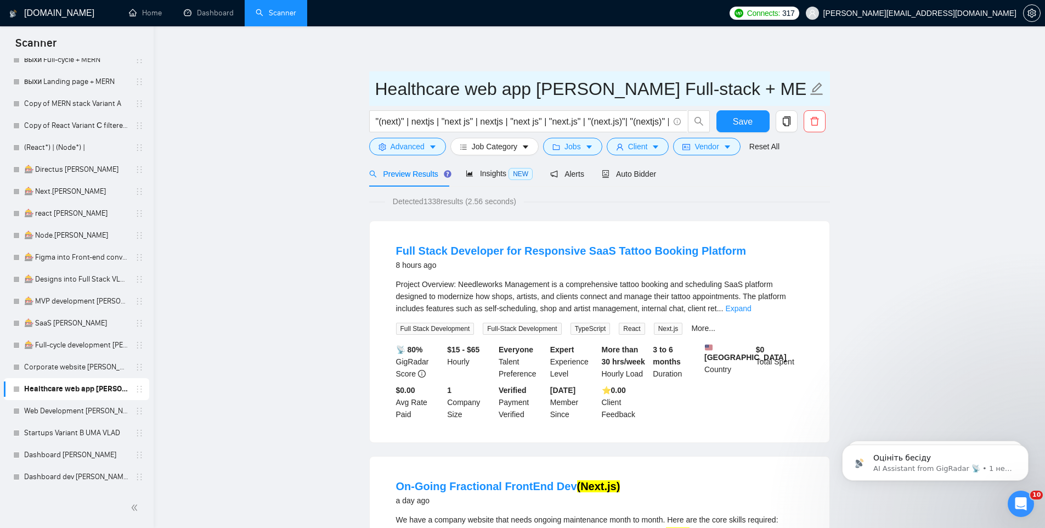
click at [522, 92] on input "Healthcare web app [PERSON_NAME] Full-stack + MERN" at bounding box center [591, 88] width 432 height 27
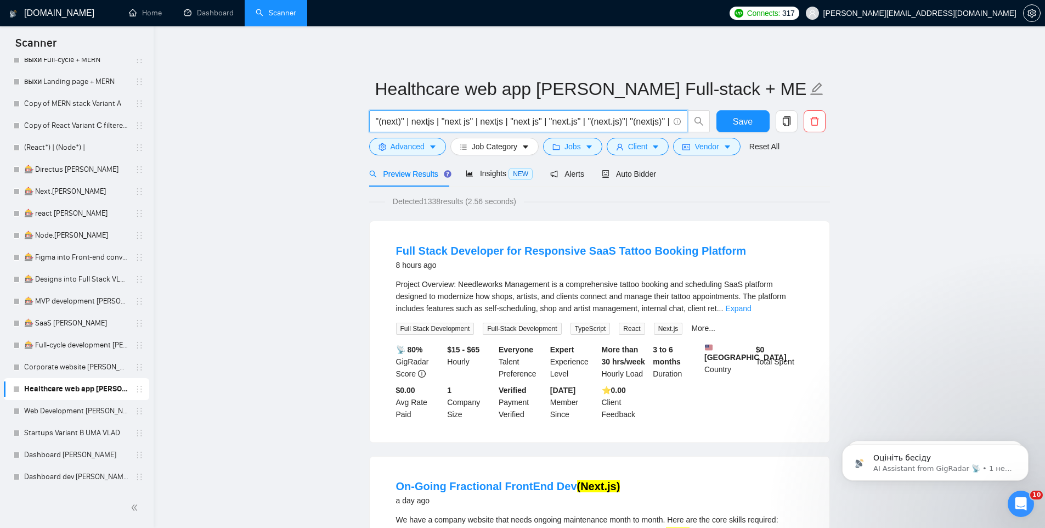
click at [446, 121] on input ""(next)" | nextjs | "next js" | nextjs | "next js" | "next.js" | "(next.js)"| "…" at bounding box center [522, 122] width 293 height 14
paste input "(healthcare | "health care" | medical | telemedicine | telehealth | clinic | ho…"
type input "(healthcare | "health care" | medical | telemedicine | telehealth | clinic | ho…"
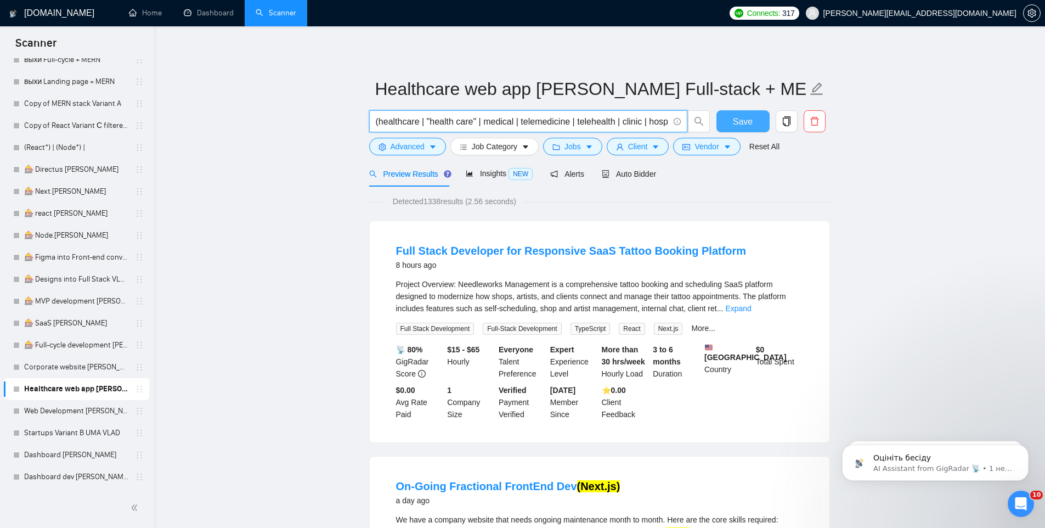
click at [731, 118] on button "Save" at bounding box center [742, 121] width 53 height 22
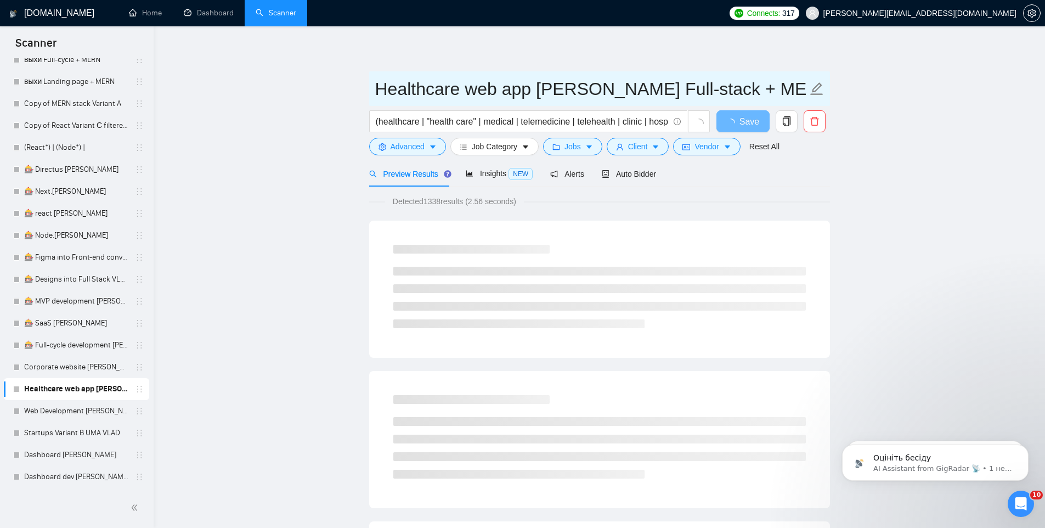
click at [589, 86] on input "Healthcare web app [PERSON_NAME] Full-stack + MERN" at bounding box center [591, 88] width 432 height 27
drag, startPoint x: 586, startPoint y: 87, endPoint x: 896, endPoint y: 87, distance: 309.9
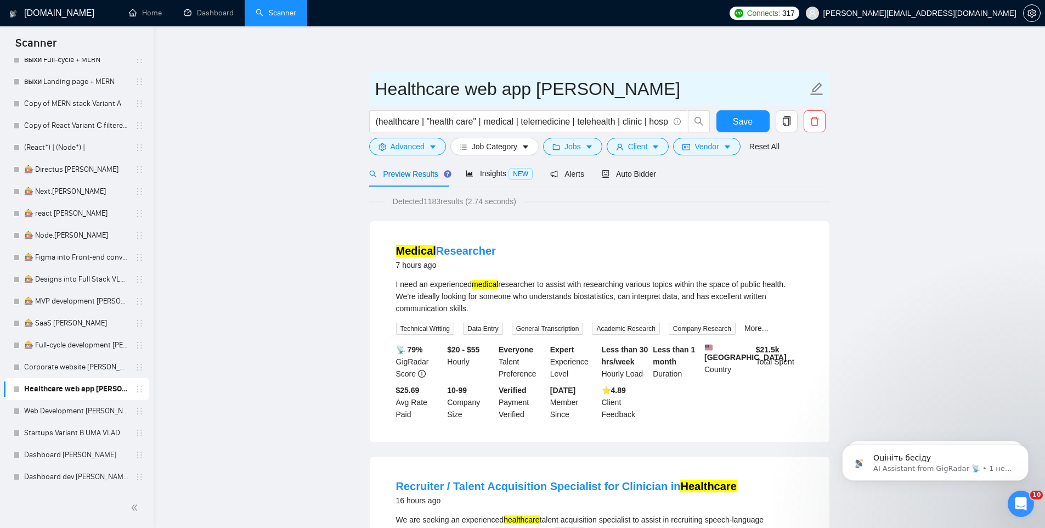
type input "Healthcare web app VLAD"
drag, startPoint x: 429, startPoint y: 202, endPoint x: 442, endPoint y: 203, distance: 13.2
click at [442, 203] on span "Detected 1183 results (2.74 seconds)" at bounding box center [454, 201] width 139 height 12
drag, startPoint x: 446, startPoint y: 202, endPoint x: 427, endPoint y: 203, distance: 19.2
click at [427, 203] on span "Detected 1183 results (2.74 seconds)" at bounding box center [454, 201] width 139 height 12
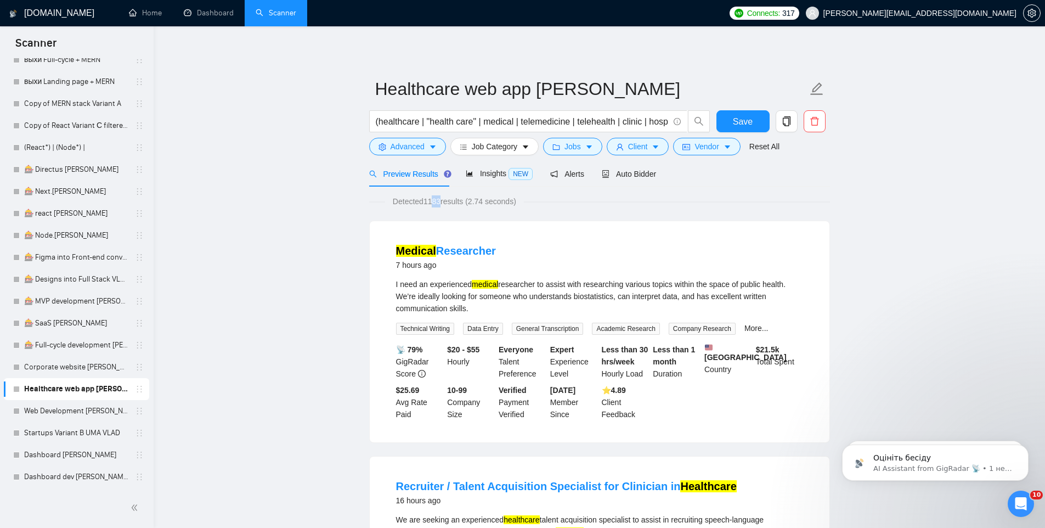
copy span "1183"
drag, startPoint x: 744, startPoint y: 123, endPoint x: 727, endPoint y: 146, distance: 28.2
click at [744, 124] on span "Save" at bounding box center [743, 122] width 20 height 14
click at [36, 410] on link "Web Development [PERSON_NAME] Full-stack + MERN" at bounding box center [76, 411] width 104 height 22
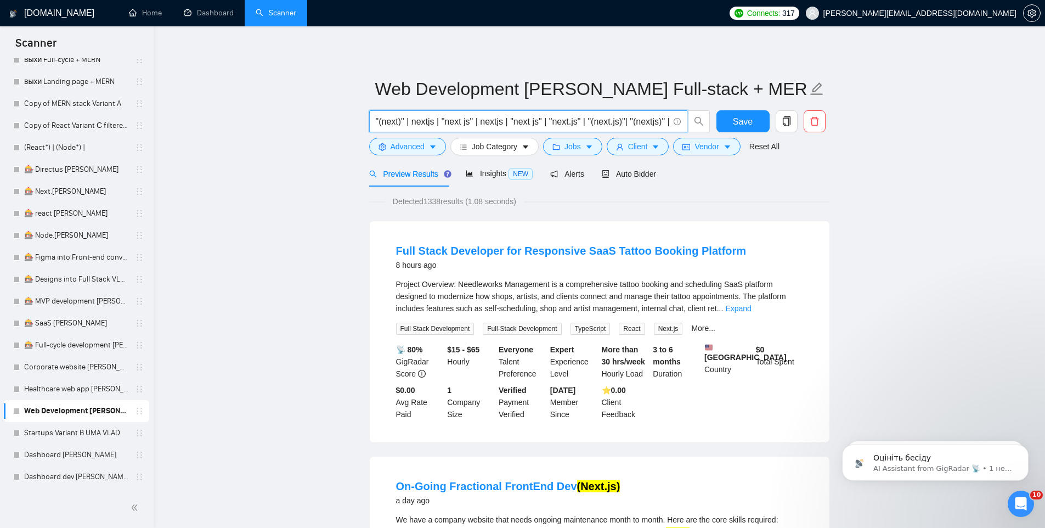
click at [415, 118] on input ""(next)" | nextjs | "next js" | nextjs | "next js" | "next.js" | "(next.js)"| "…" at bounding box center [522, 122] width 293 height 14
paste input "(web* | app* | platform* | "landing page*" | "web develop*" | "creat* a *site*"…"
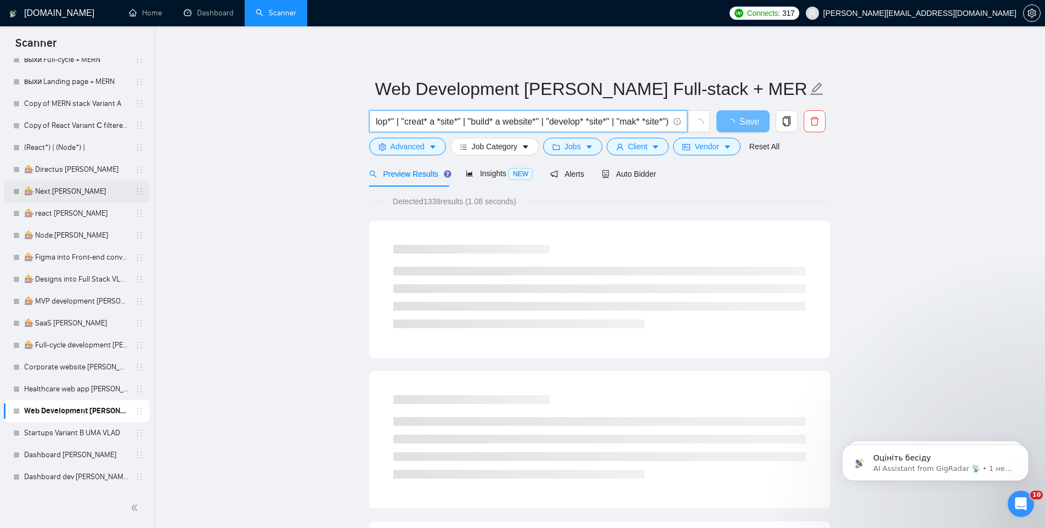
type input "(web* | app* | platform* | "landing page*" | "web develop*" | "creat* a *site*"…"
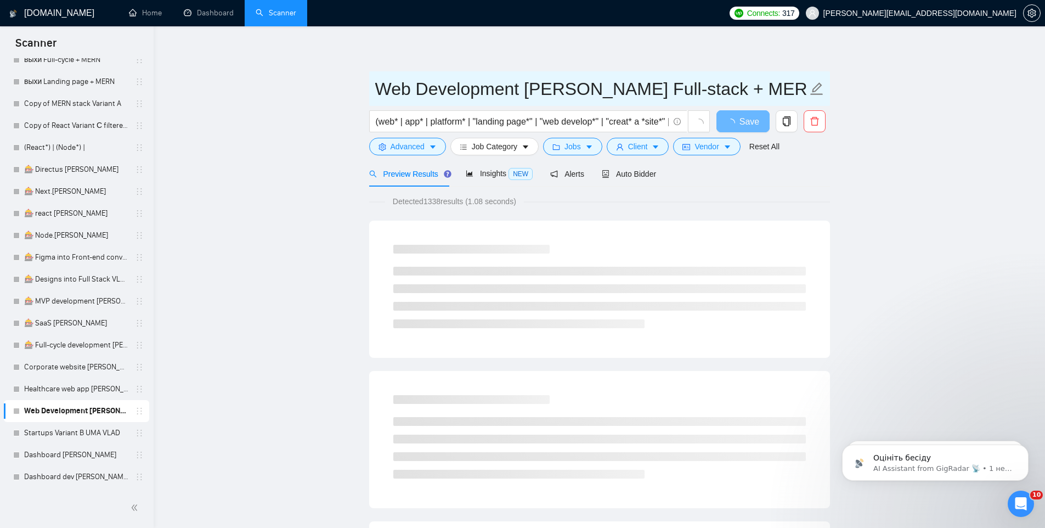
drag, startPoint x: 572, startPoint y: 88, endPoint x: 720, endPoint y: 86, distance: 148.1
click at [720, 86] on input "Web Development [PERSON_NAME] Full-stack + MERN" at bounding box center [591, 88] width 432 height 27
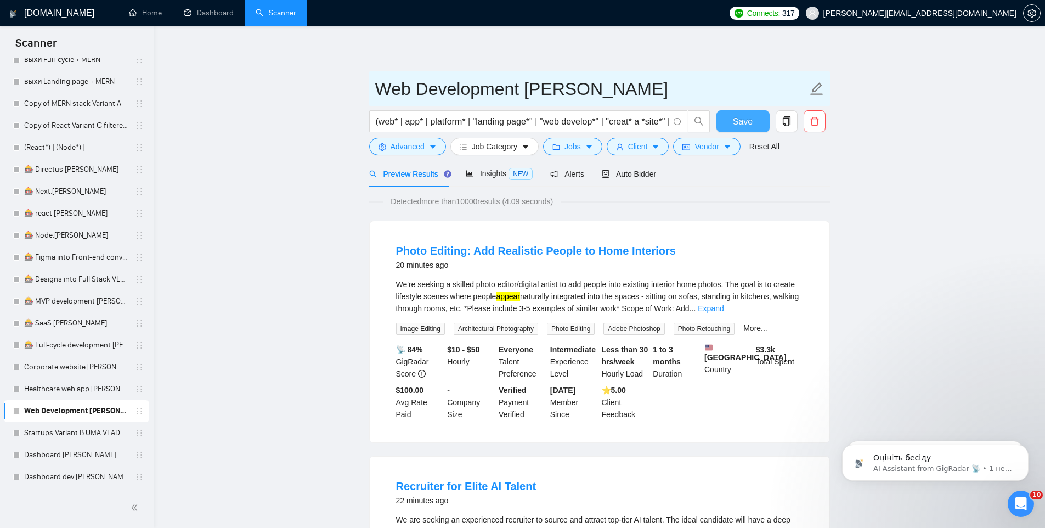
type input "Web Development VLAD"
click at [742, 117] on span "Save" at bounding box center [743, 122] width 20 height 14
